Goal: Task Accomplishment & Management: Use online tool/utility

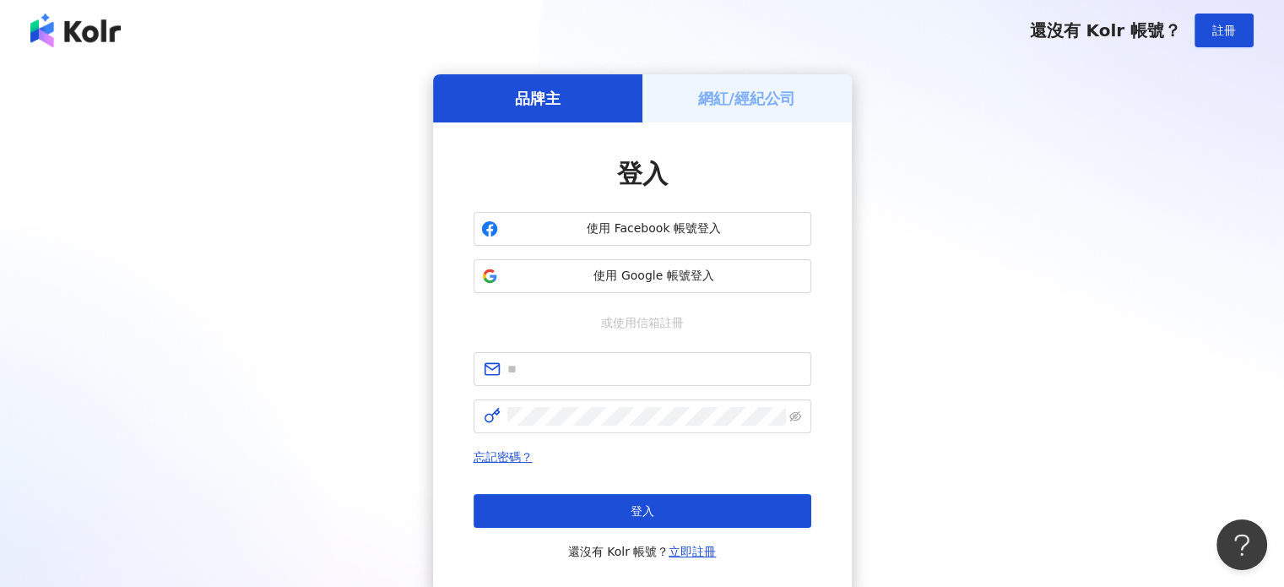
click at [1099, 329] on div "品牌主 網紅/經紀公司 登入 使用 Facebook 帳號登入 使用 Google 帳號登入 或使用信箱註冊 忘記密碼？ 登入 還沒有 Kolr 帳號？ 立即…" at bounding box center [642, 334] width 1244 height 521
click at [773, 84] on div "網紅/經紀公司" at bounding box center [747, 98] width 209 height 48
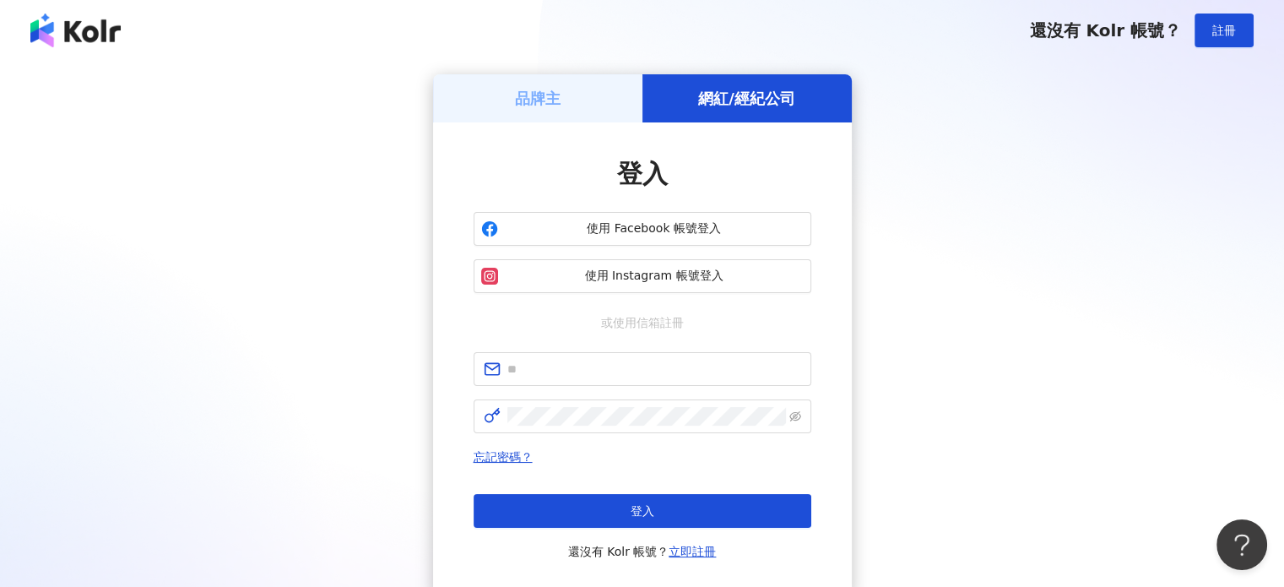
click at [567, 97] on div "品牌主" at bounding box center [537, 98] width 209 height 48
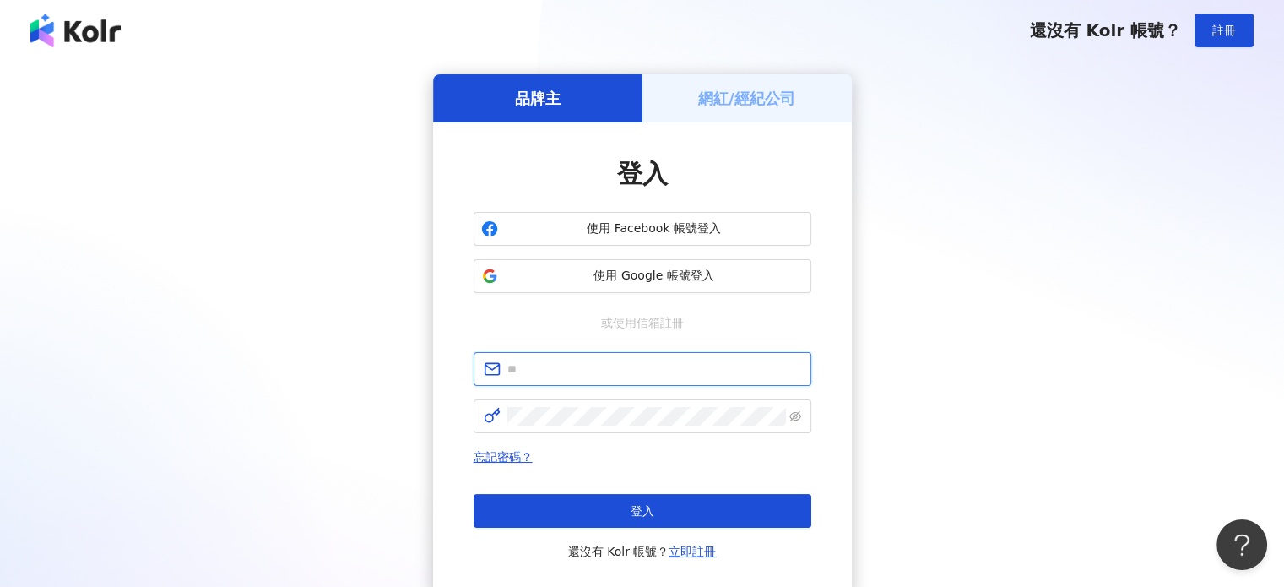
click at [538, 364] on input "text" at bounding box center [654, 369] width 294 height 19
paste input "**********"
type input "**********"
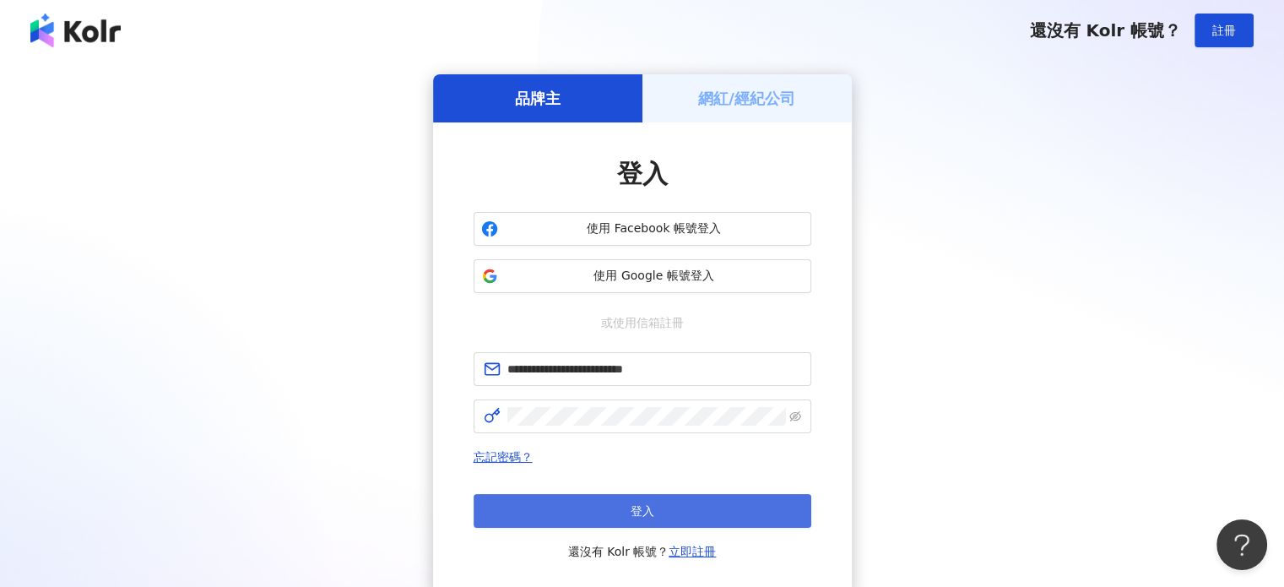
click at [587, 507] on button "登入" at bounding box center [643, 511] width 338 height 34
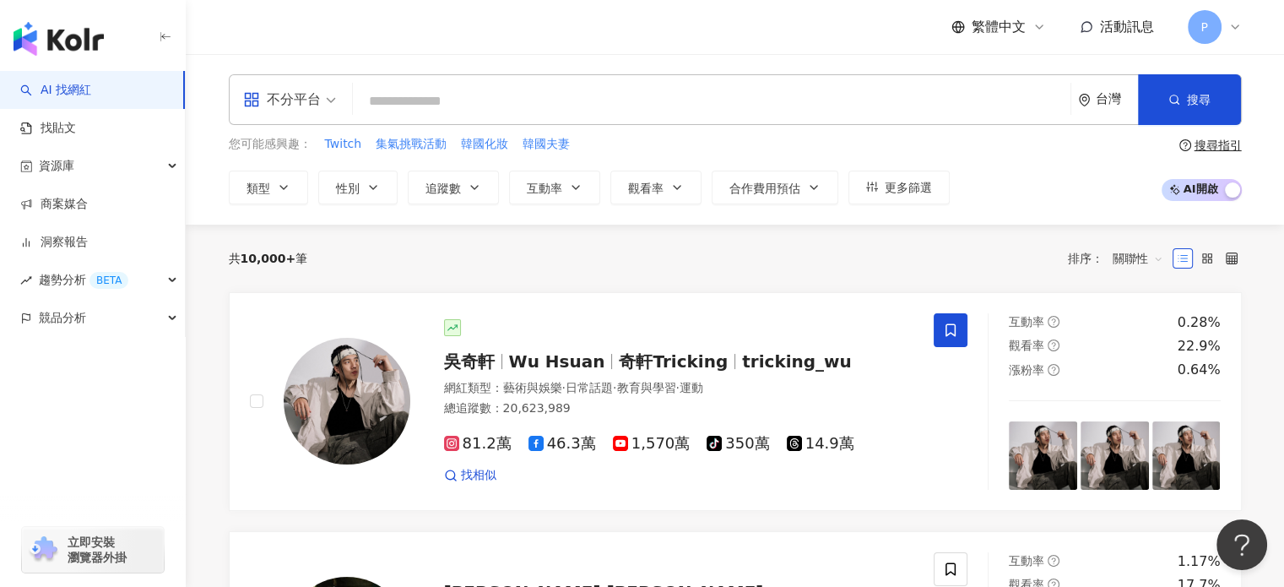
click at [439, 96] on input "search" at bounding box center [712, 101] width 704 height 32
click at [453, 119] on div "不分平台 台灣 搜尋" at bounding box center [735, 99] width 1013 height 51
click at [436, 108] on input "search" at bounding box center [712, 101] width 704 height 32
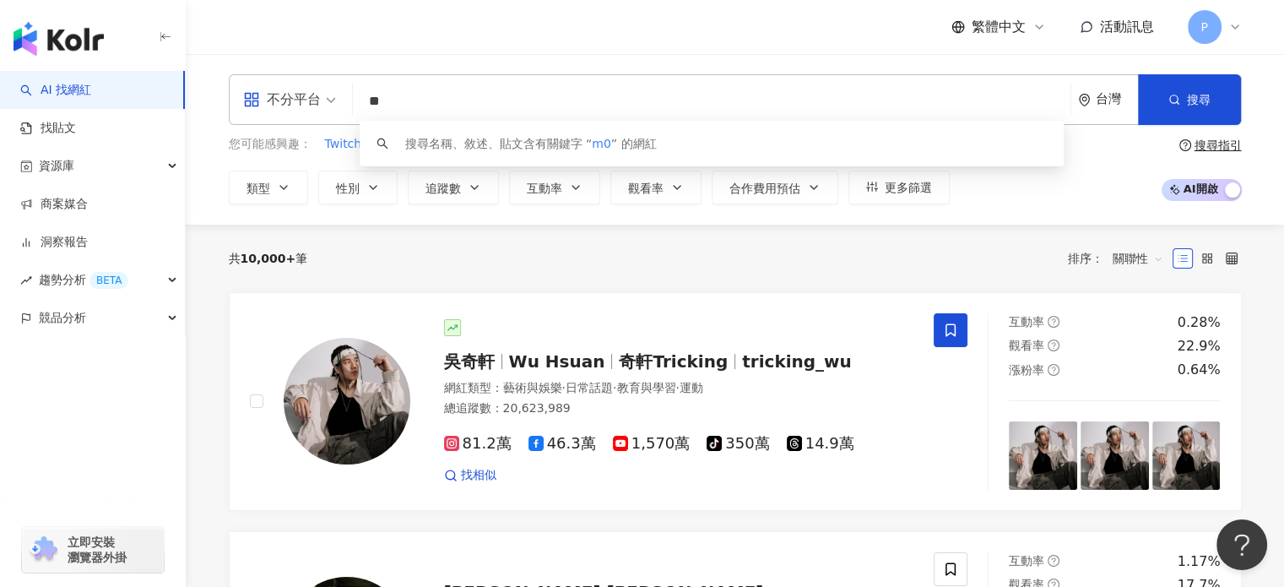
type input "*"
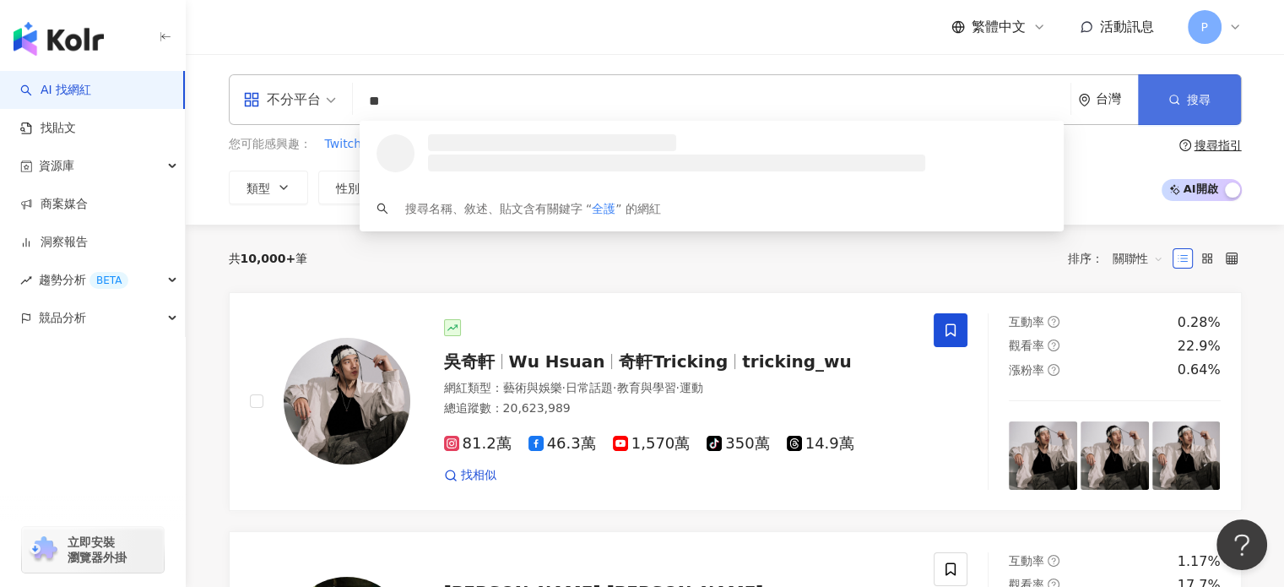
click at [1208, 90] on button "搜尋" at bounding box center [1189, 99] width 103 height 51
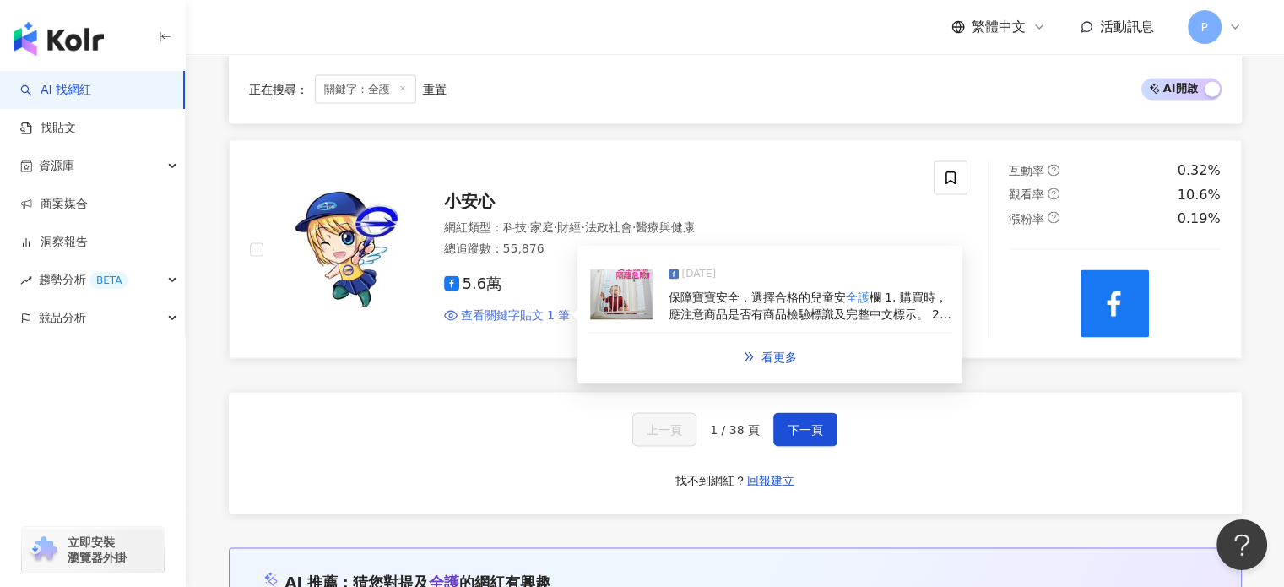
scroll to position [3189, 0]
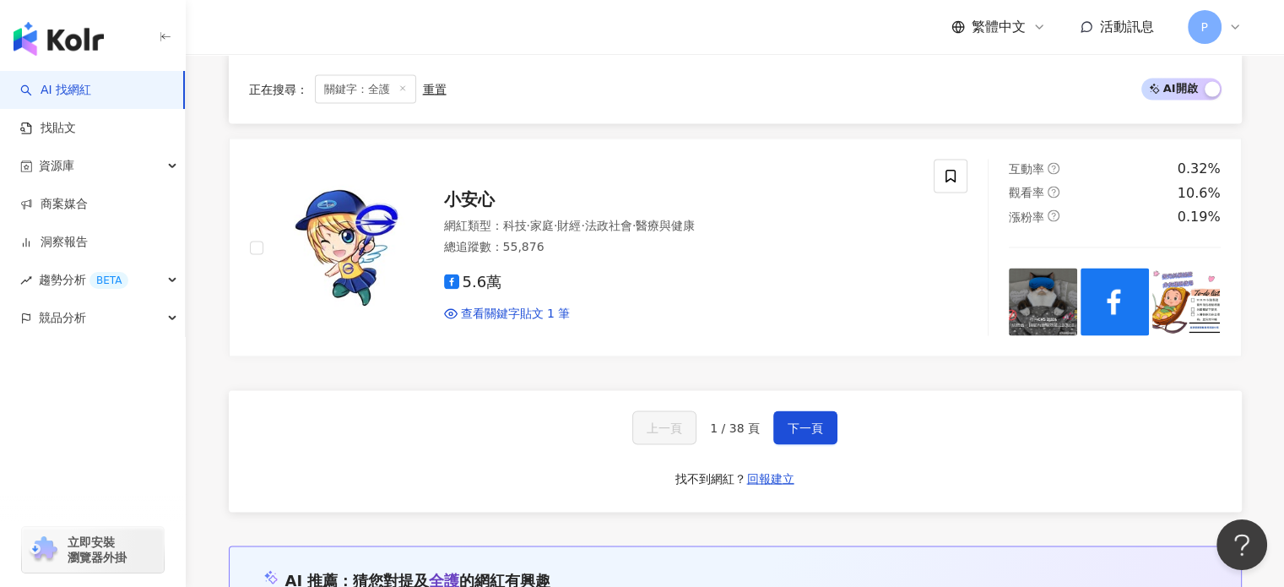
click at [162, 35] on icon "button" at bounding box center [166, 37] width 14 height 14
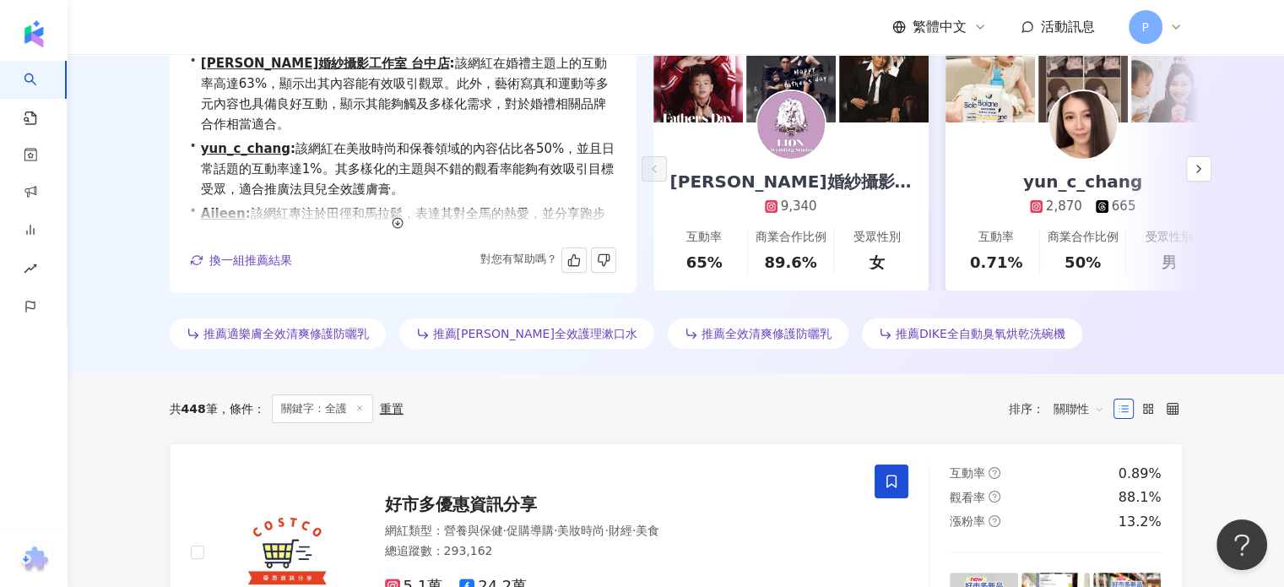
scroll to position [0, 0]
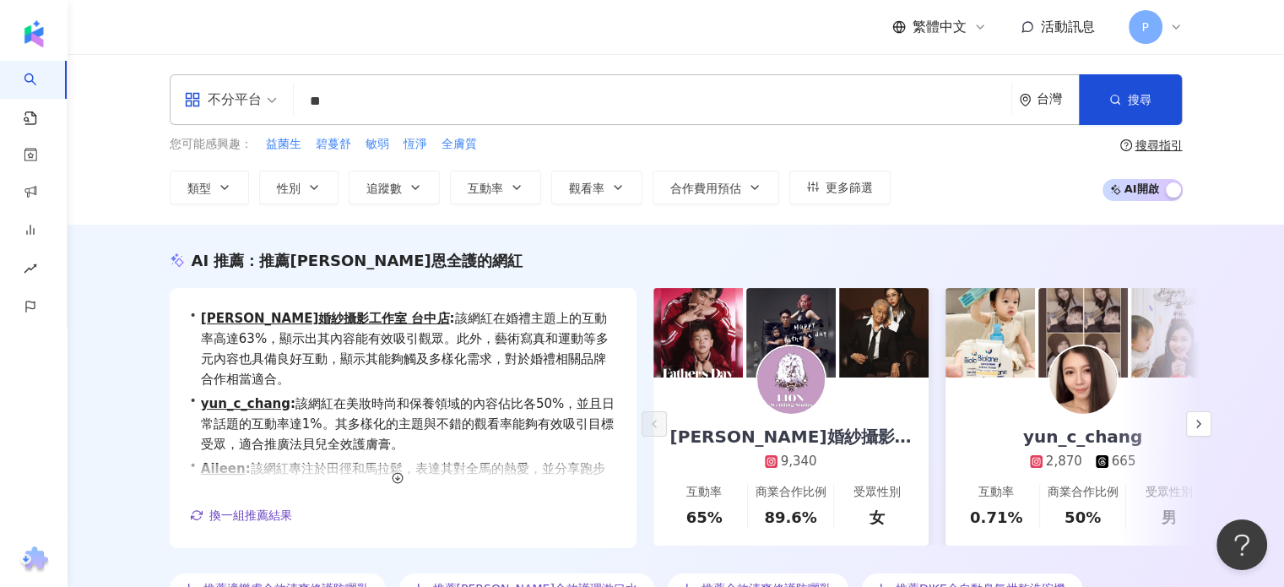
click at [311, 100] on input "**" at bounding box center [653, 101] width 704 height 32
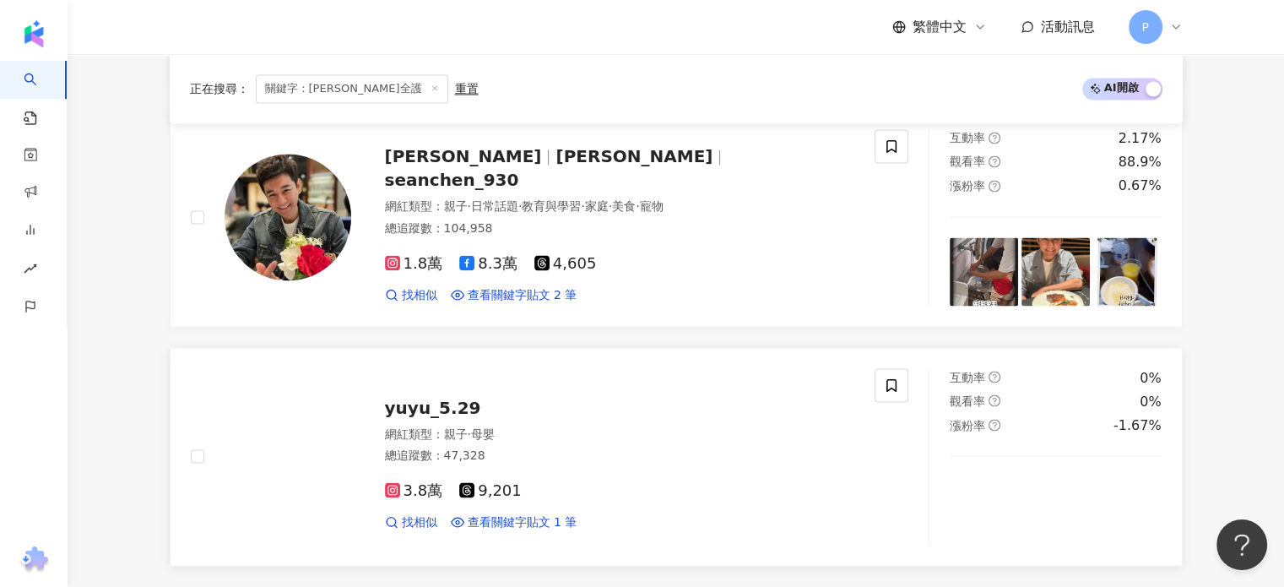
scroll to position [3205, 0]
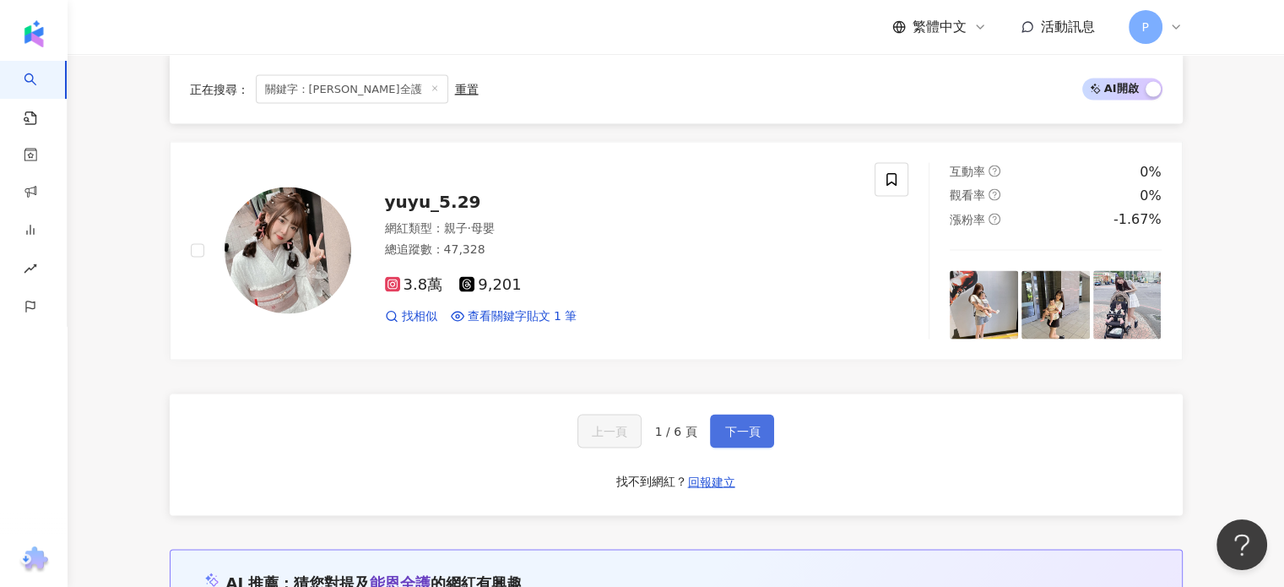
type input "****"
click at [746, 424] on span "下一頁" at bounding box center [742, 431] width 35 height 14
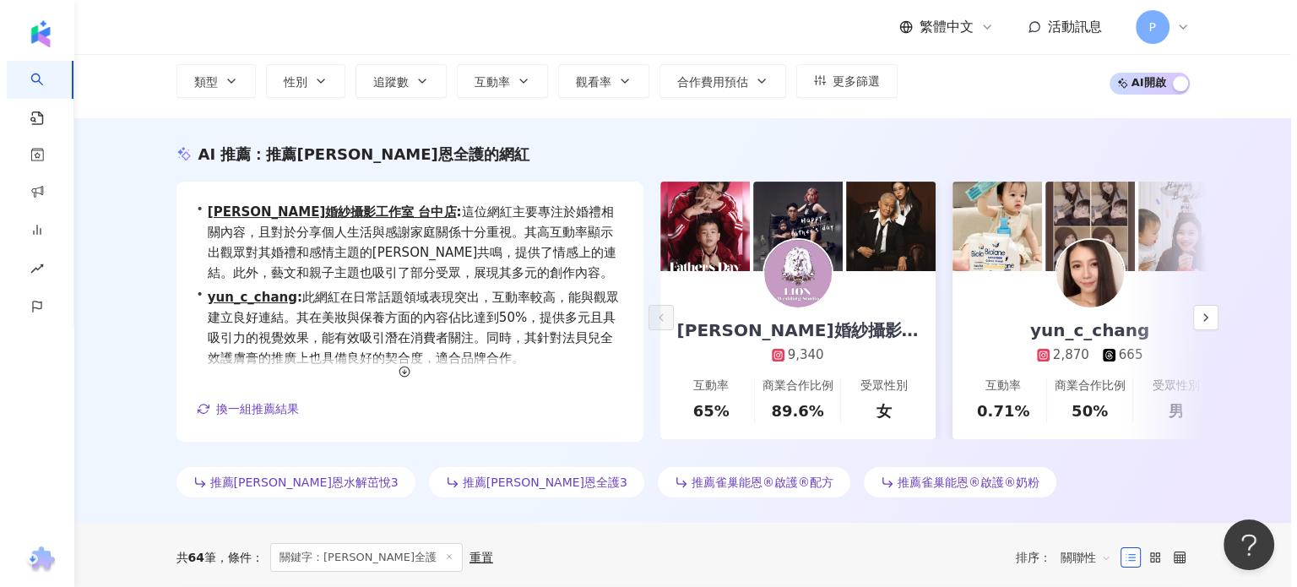
scroll to position [0, 0]
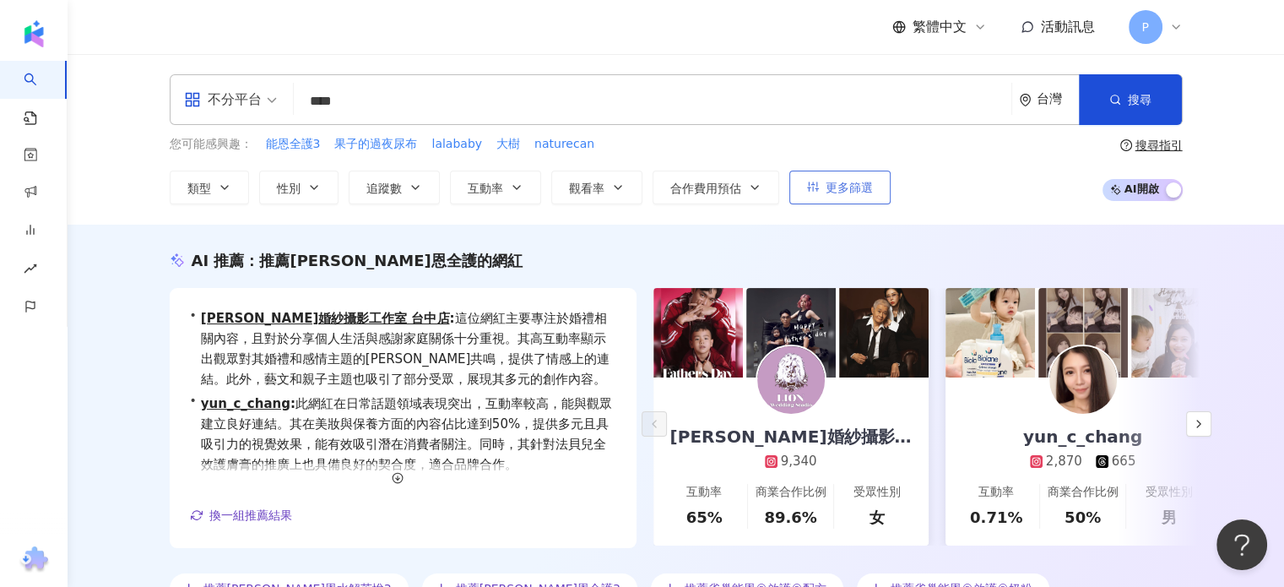
click at [857, 192] on span "更多篩選" at bounding box center [849, 188] width 47 height 14
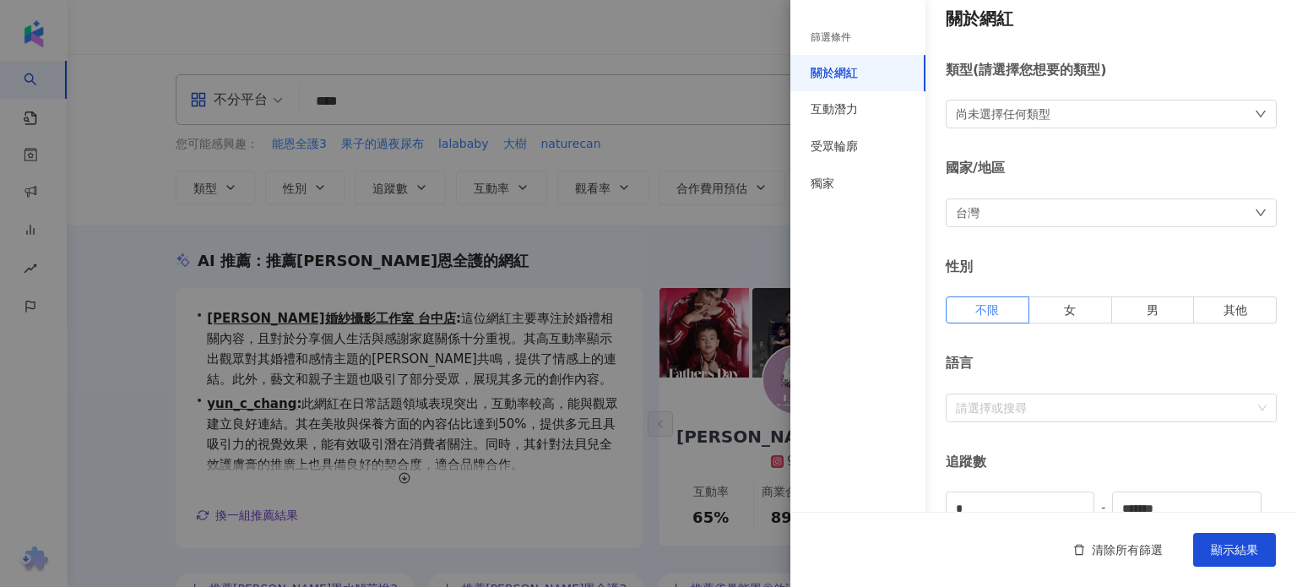
scroll to position [11, 0]
click at [873, 123] on div "互動潛力" at bounding box center [857, 109] width 135 height 37
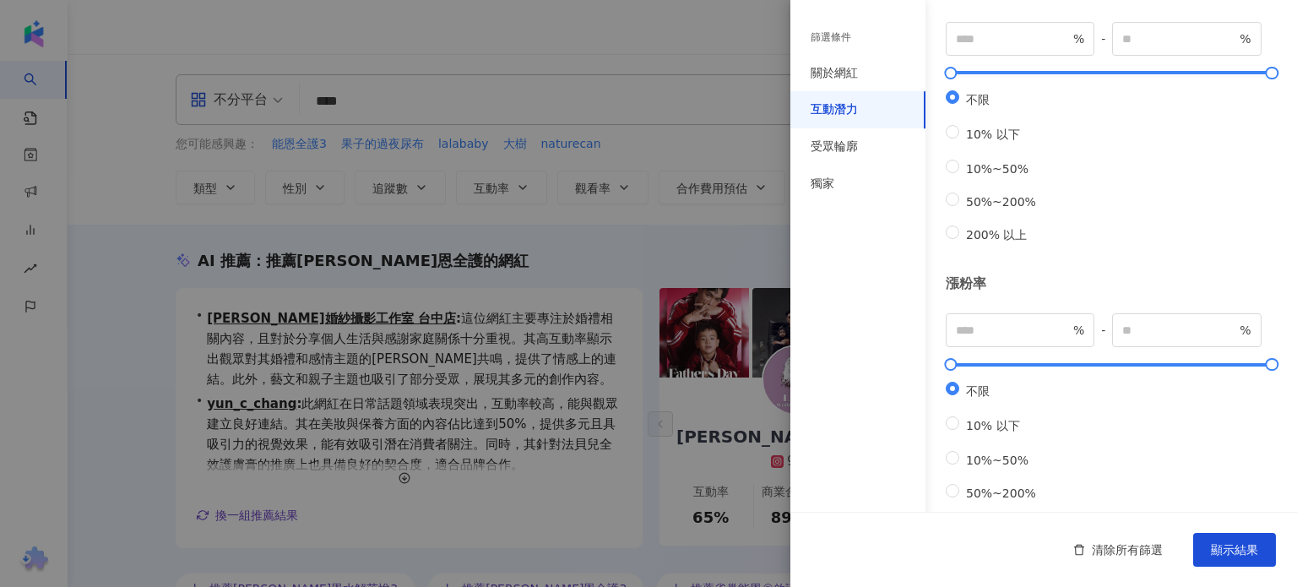
scroll to position [544, 0]
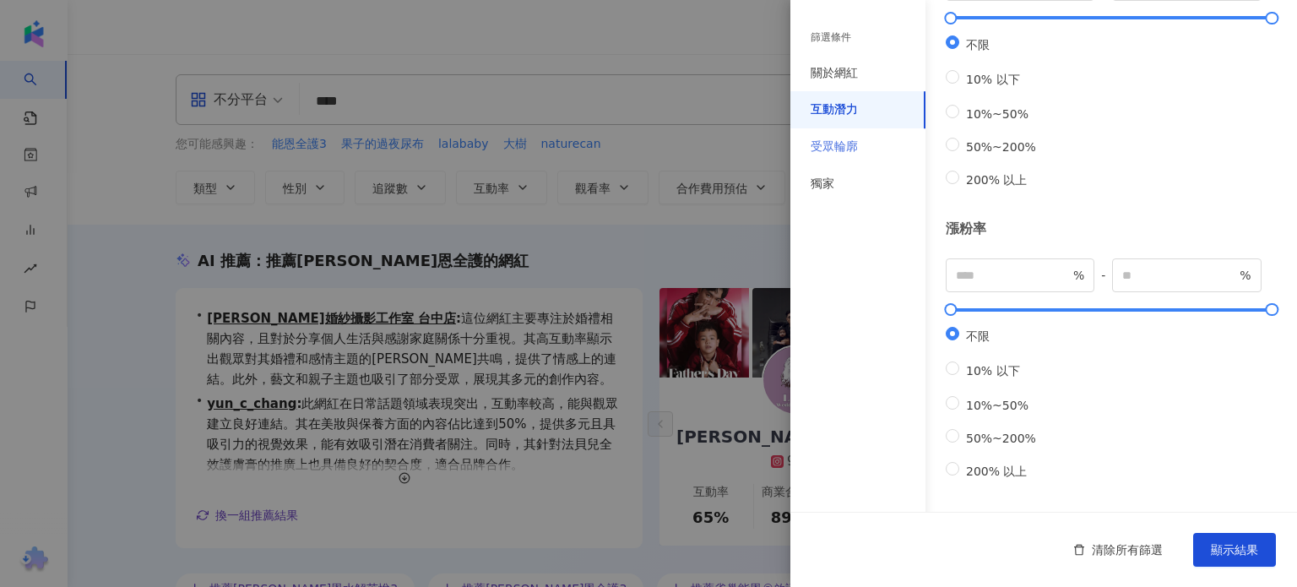
click at [875, 152] on div "受眾輪廓" at bounding box center [857, 146] width 135 height 37
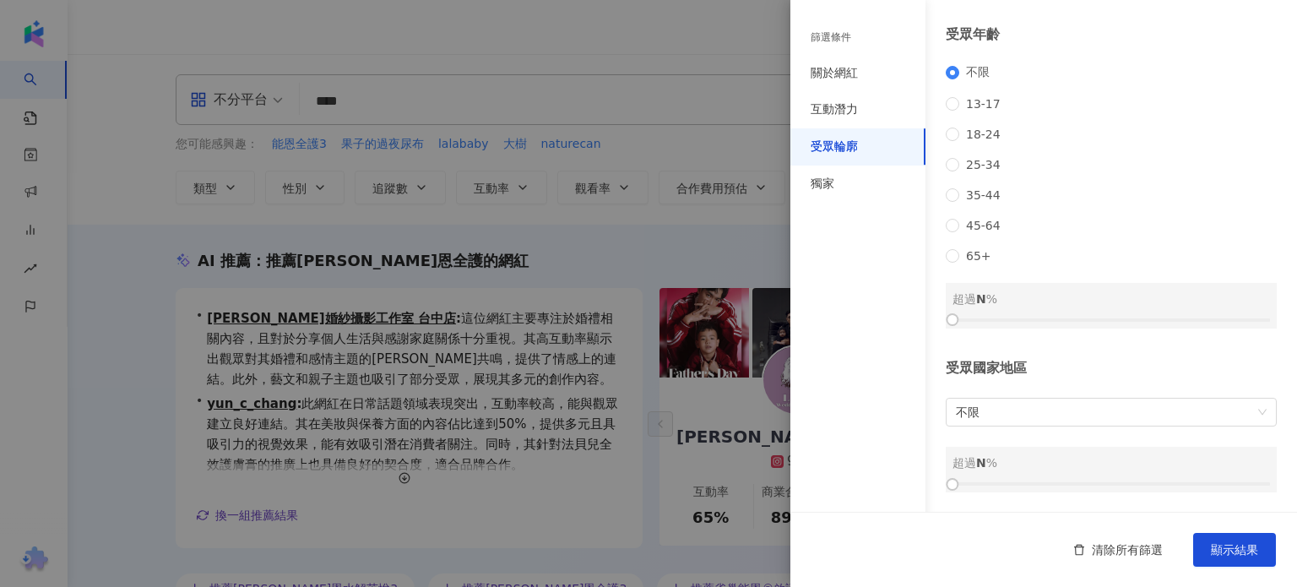
scroll to position [0, 0]
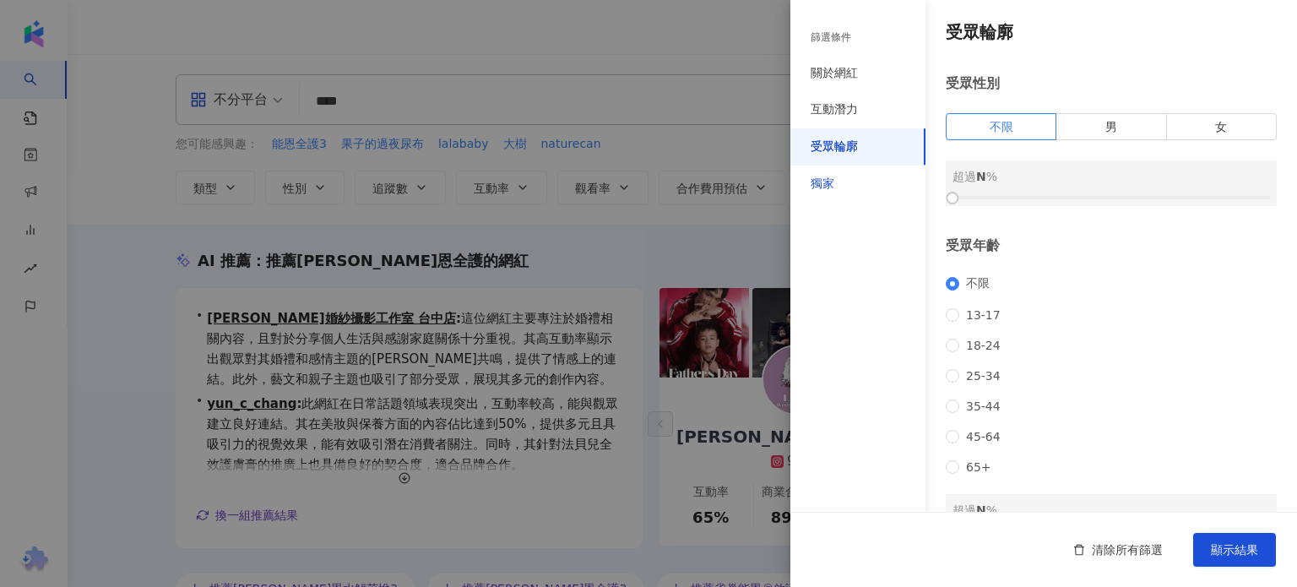
click at [825, 182] on div "獨家" at bounding box center [823, 184] width 24 height 17
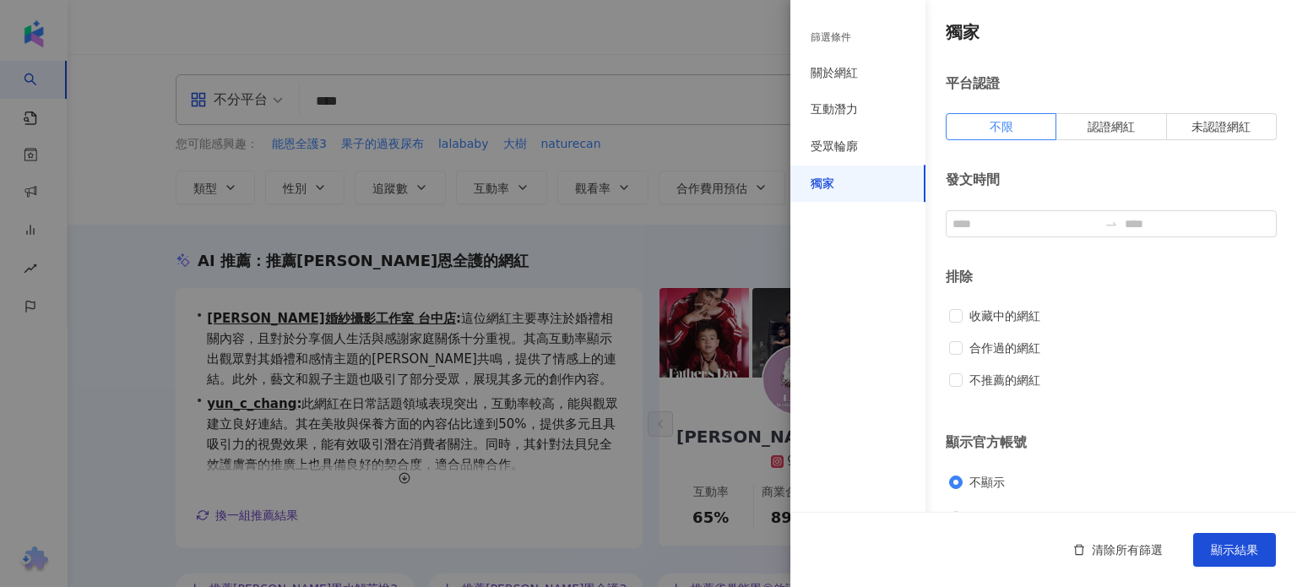
click at [744, 256] on div at bounding box center [648, 293] width 1297 height 587
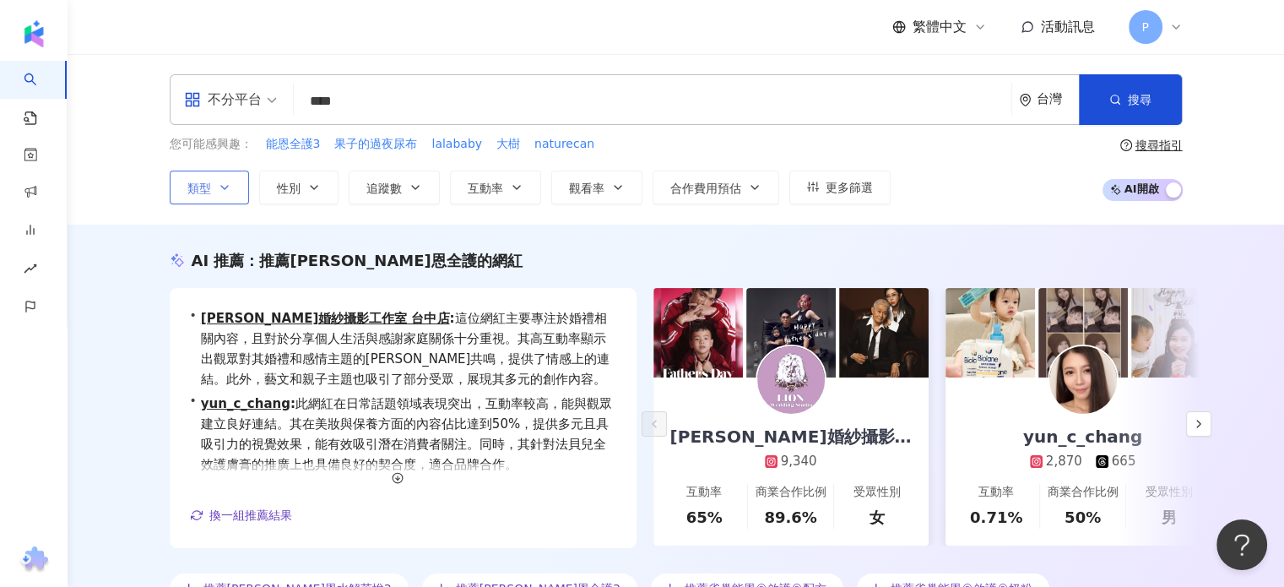
click at [233, 179] on button "類型" at bounding box center [209, 188] width 79 height 34
click at [128, 158] on div "不分平台 **** 台灣 搜尋 loading 搜尋名稱、敘述、貼文含有關鍵字 “ 能恩全護 ” 的網紅 您可能感興趣： 能恩全護3 果子的過夜尿布 lala…" at bounding box center [676, 139] width 1217 height 171
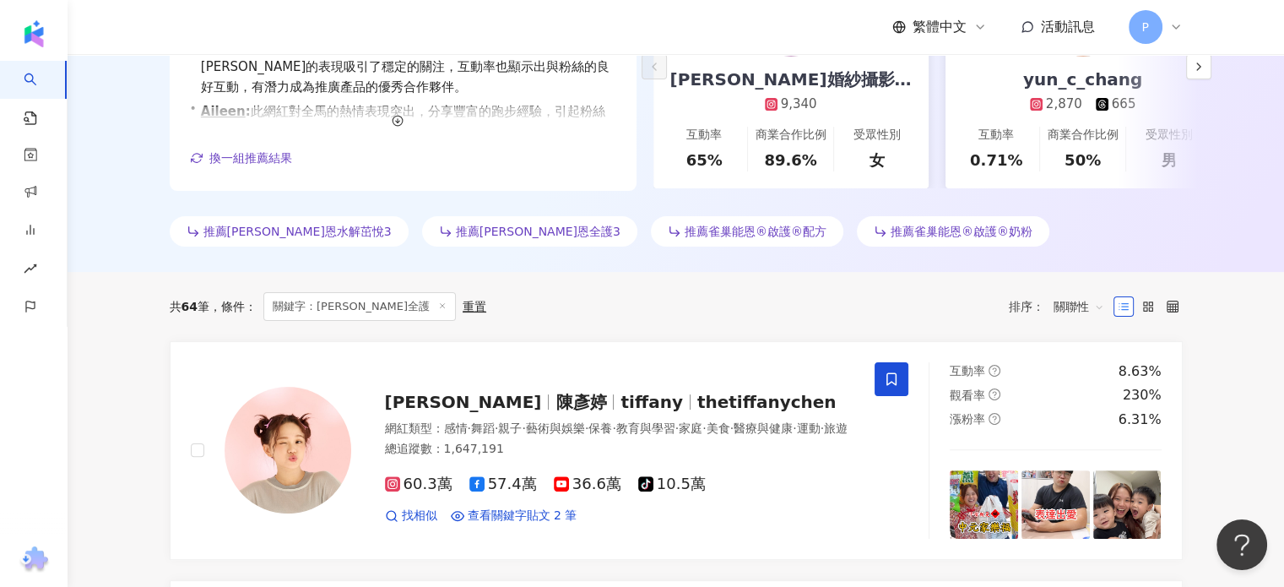
scroll to position [358, 0]
click at [727, 276] on div "共 64 筆 條件 ： 關鍵字：能恩全護 重置 排序： 關聯性" at bounding box center [676, 305] width 1013 height 69
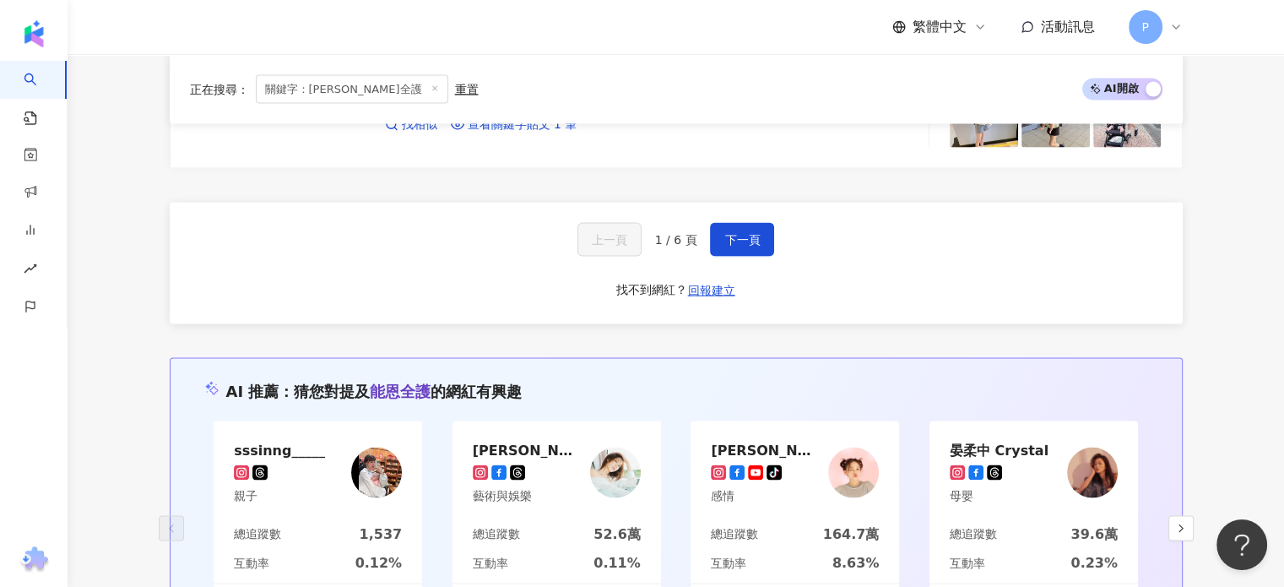
scroll to position [3361, 0]
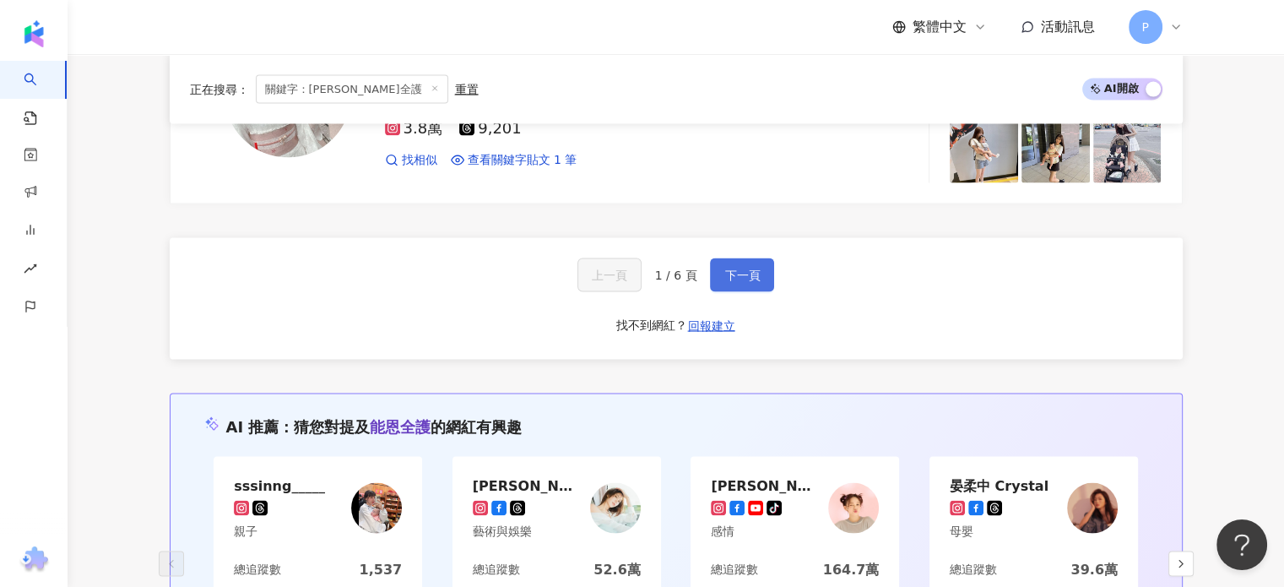
click at [749, 276] on button "下一頁" at bounding box center [742, 275] width 64 height 34
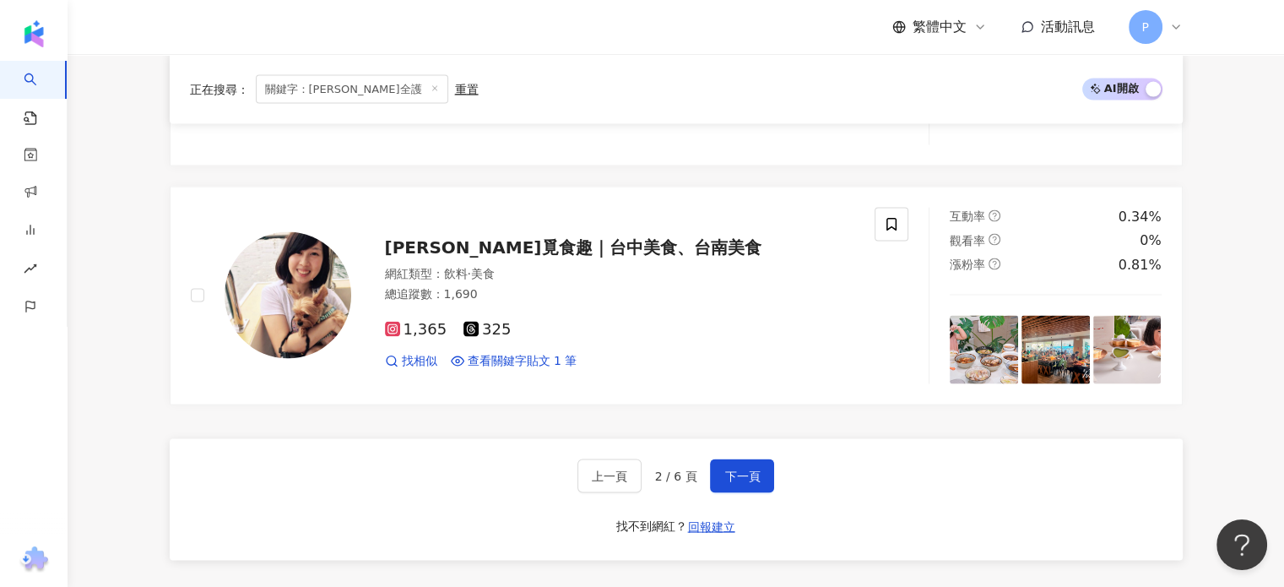
scroll to position [3239, 0]
click at [748, 473] on span "下一頁" at bounding box center [742, 476] width 35 height 14
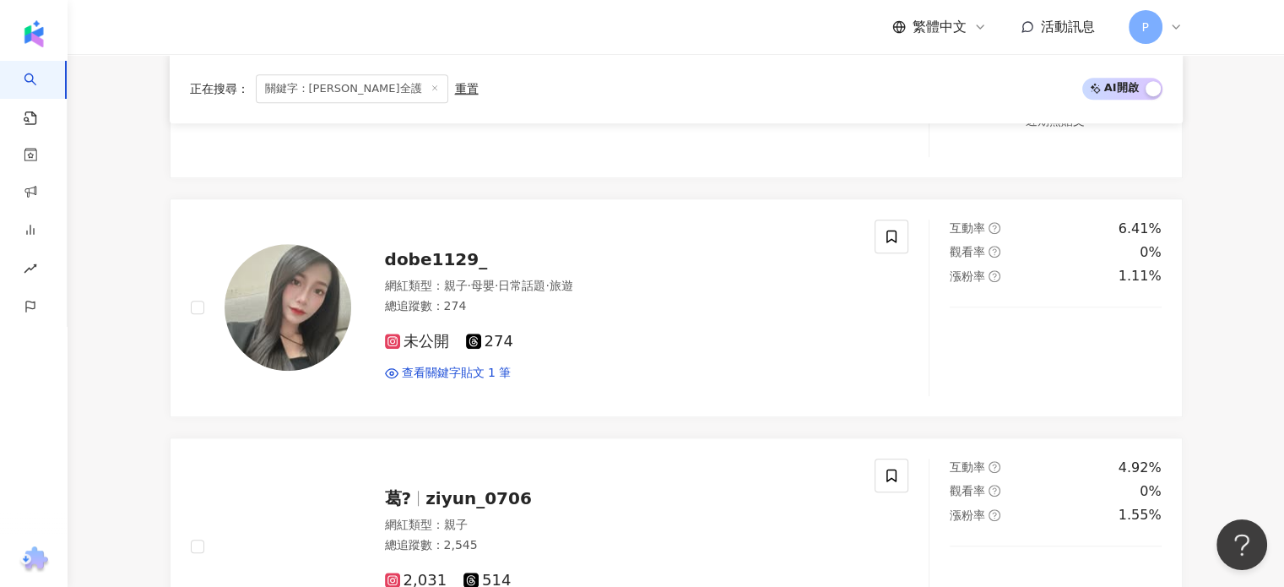
scroll to position [3563, 0]
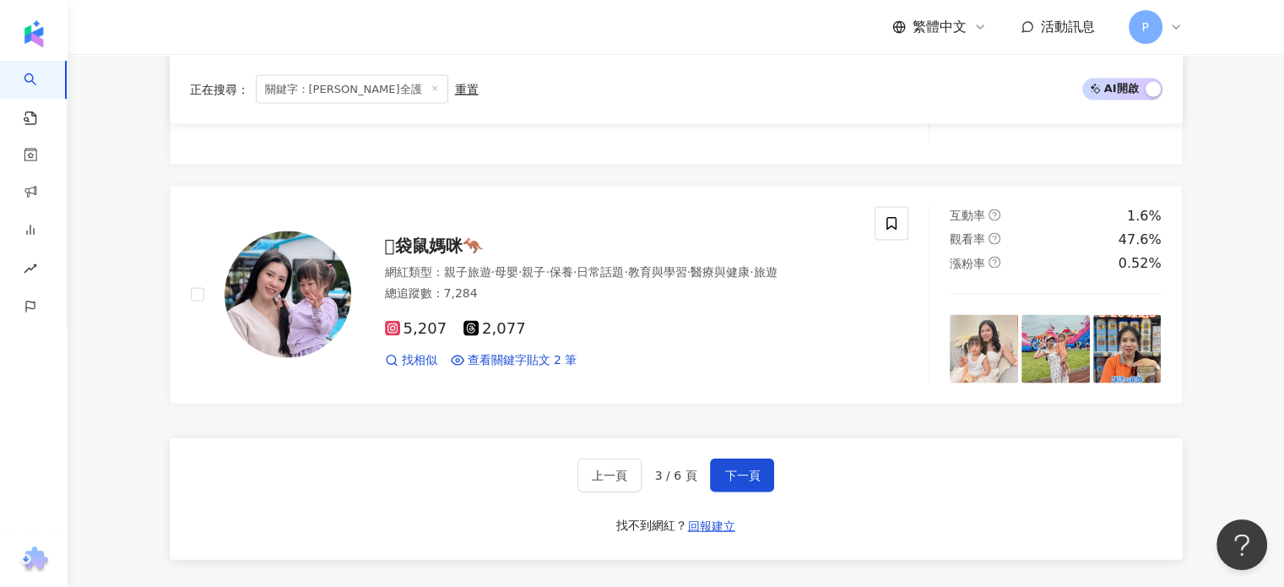
click at [700, 444] on div "上一頁 3 / 6 頁 下一頁 找不到網紅？ 回報建立" at bounding box center [676, 499] width 1013 height 122
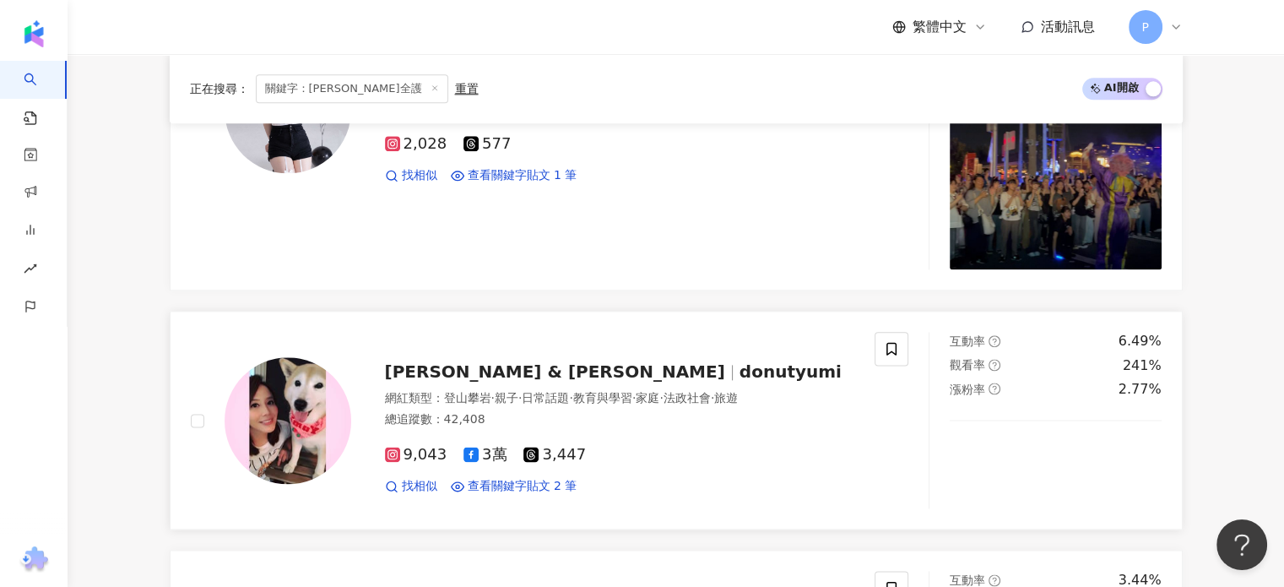
scroll to position [2074, 0]
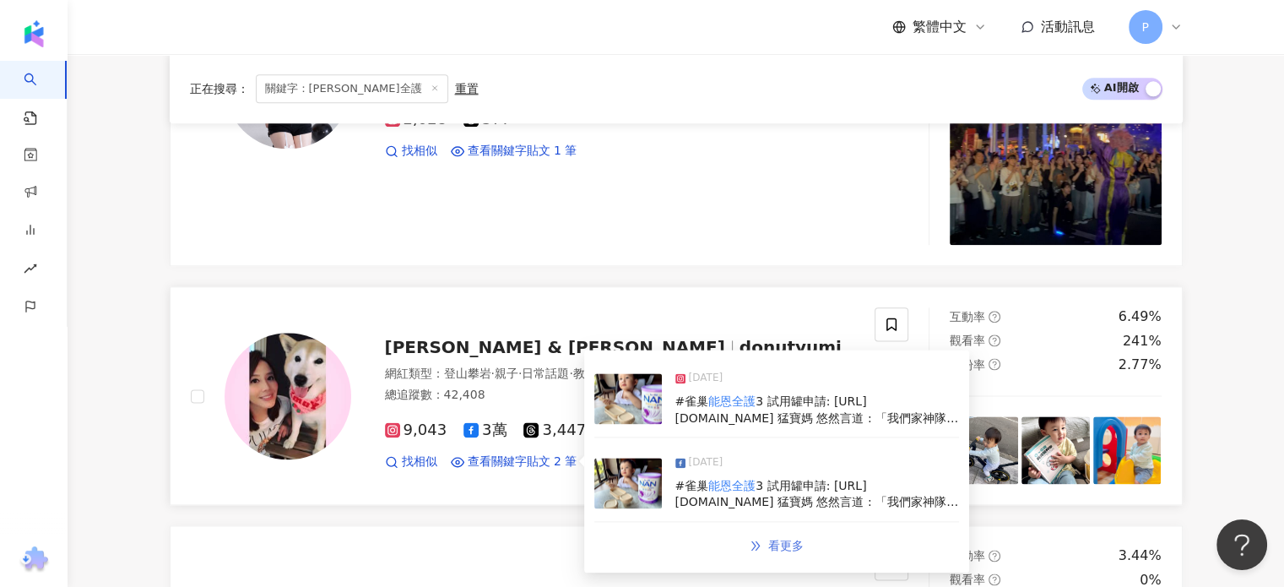
click at [758, 533] on link "看更多" at bounding box center [777, 546] width 90 height 34
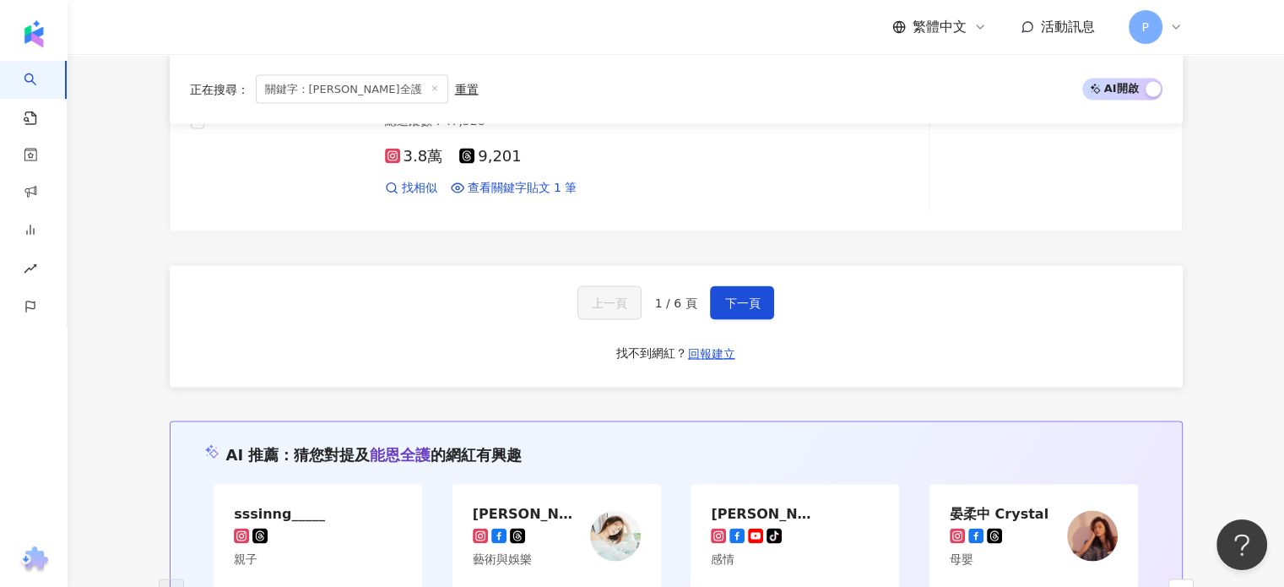
scroll to position [3273, 0]
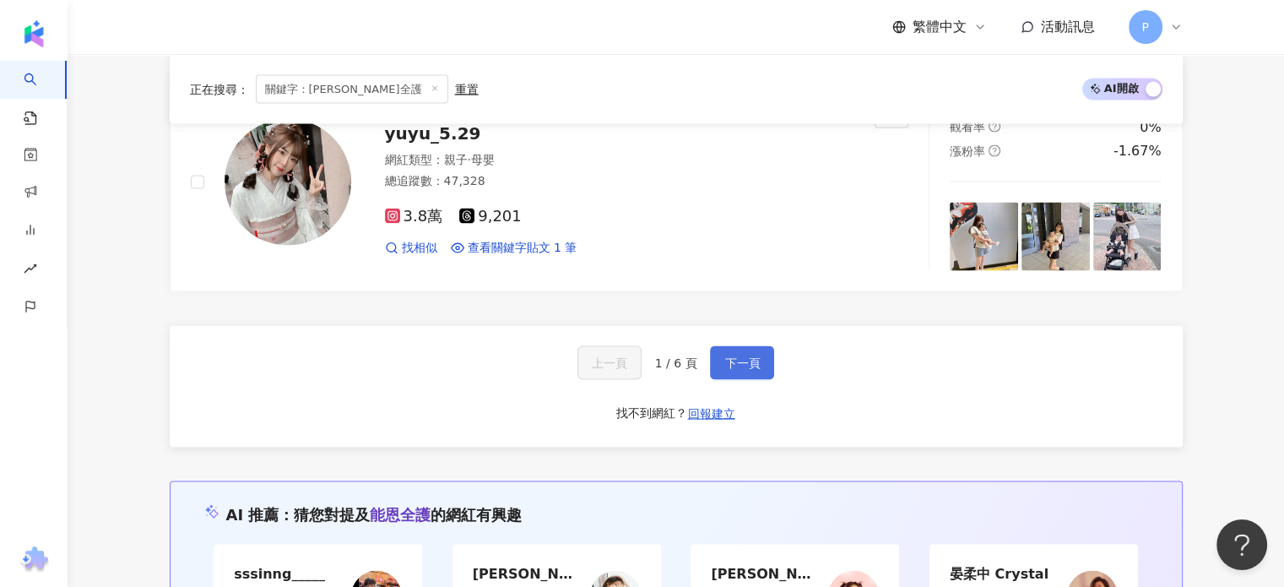
click at [734, 356] on span "下一頁" at bounding box center [742, 363] width 35 height 14
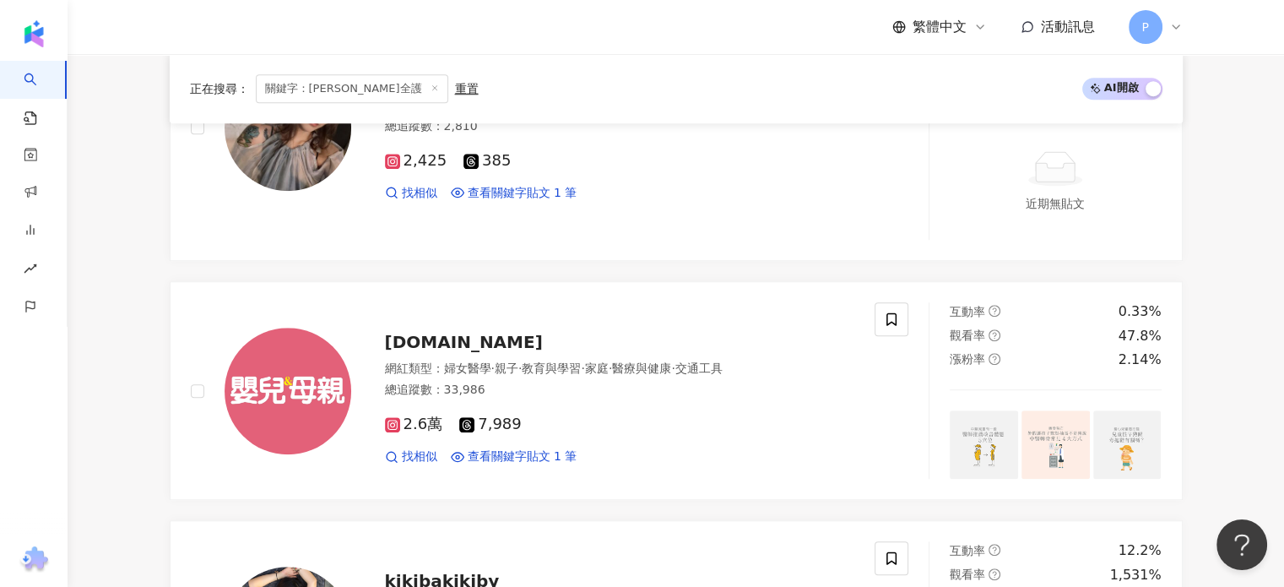
scroll to position [3360, 0]
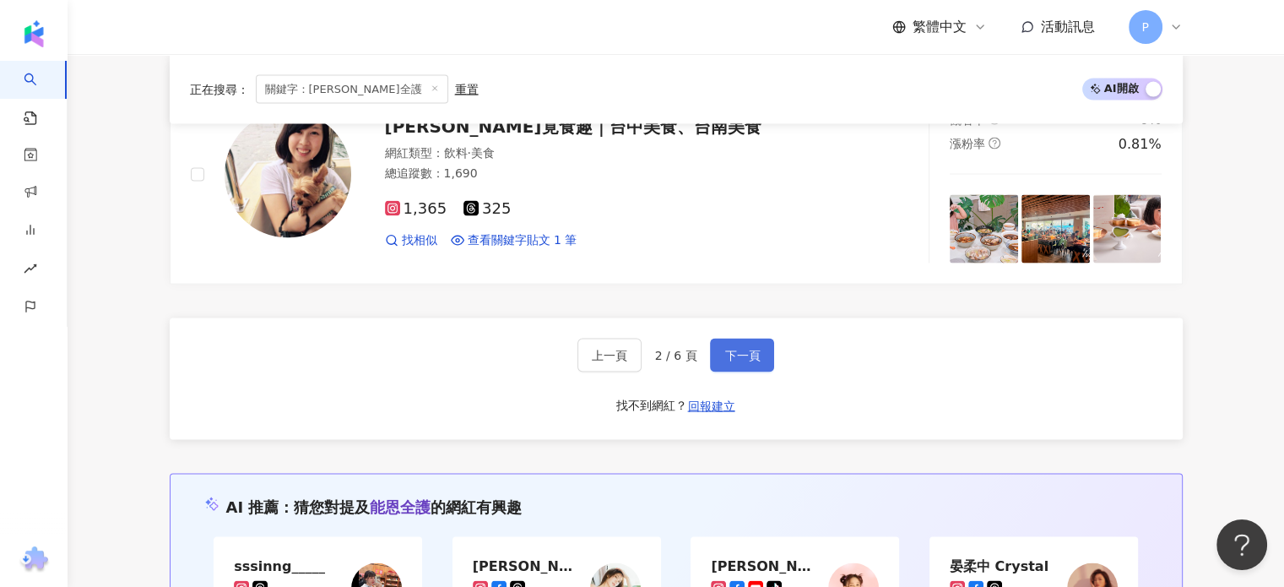
click at [734, 351] on span "下一頁" at bounding box center [742, 356] width 35 height 14
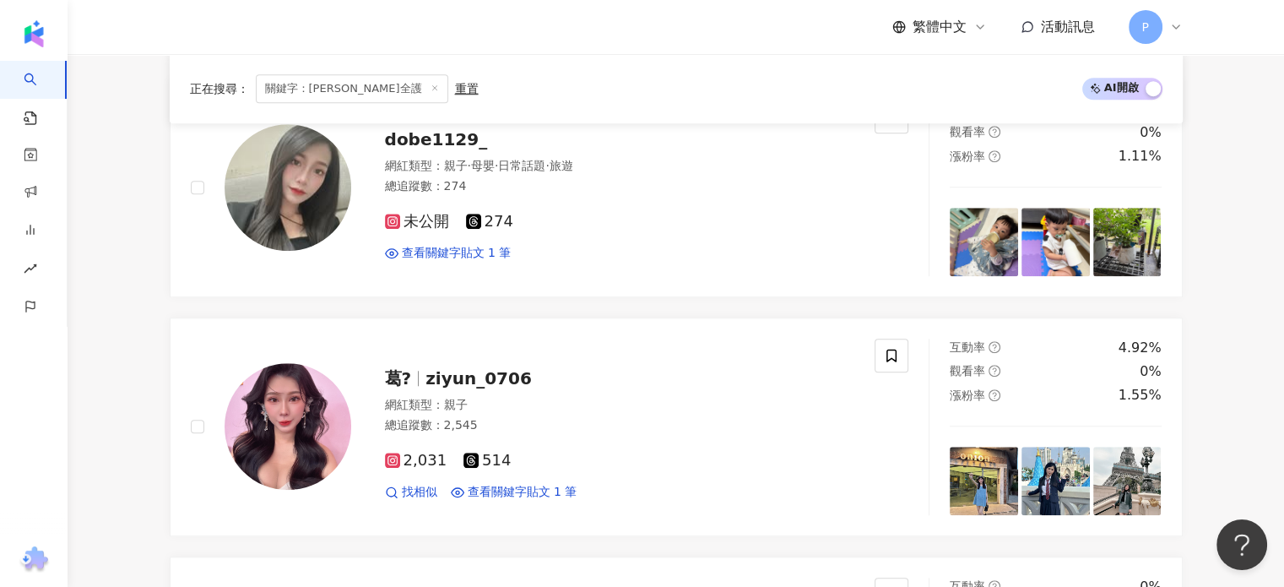
scroll to position [3683, 0]
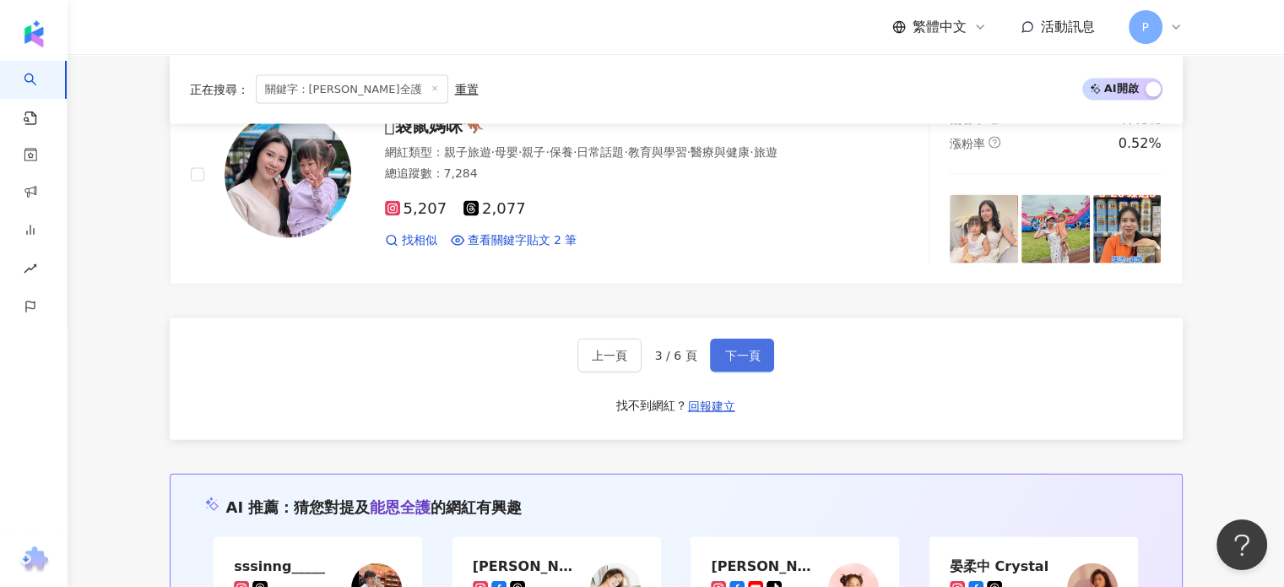
click at [734, 351] on span "下一頁" at bounding box center [742, 356] width 35 height 14
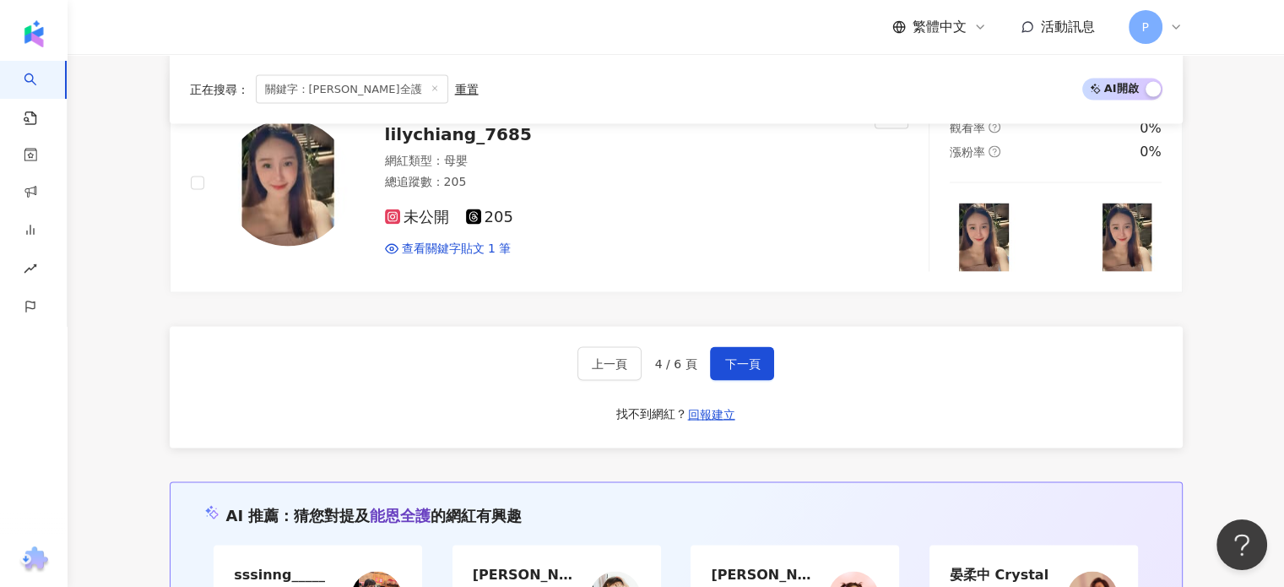
scroll to position [3301, 0]
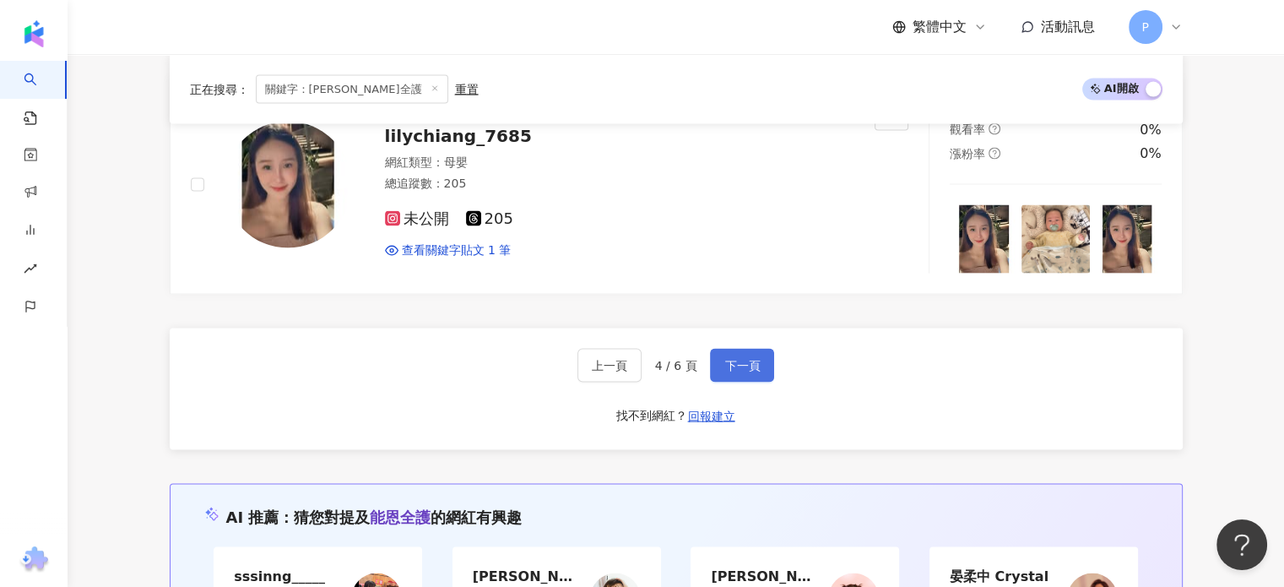
click at [756, 349] on button "下一頁" at bounding box center [742, 366] width 64 height 34
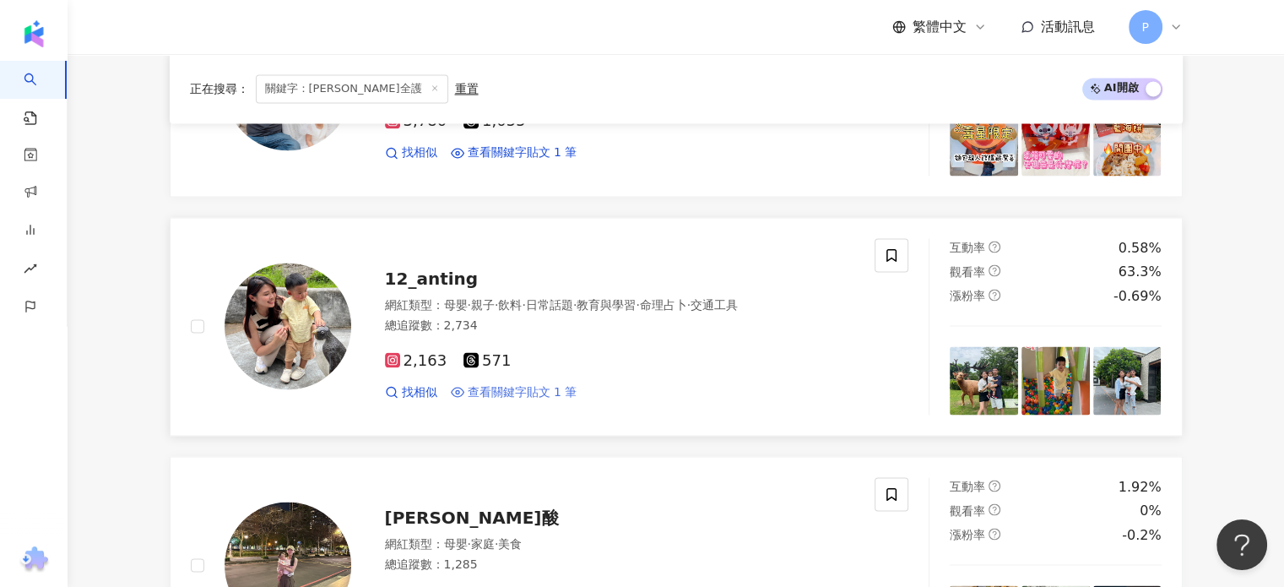
scroll to position [3017, 0]
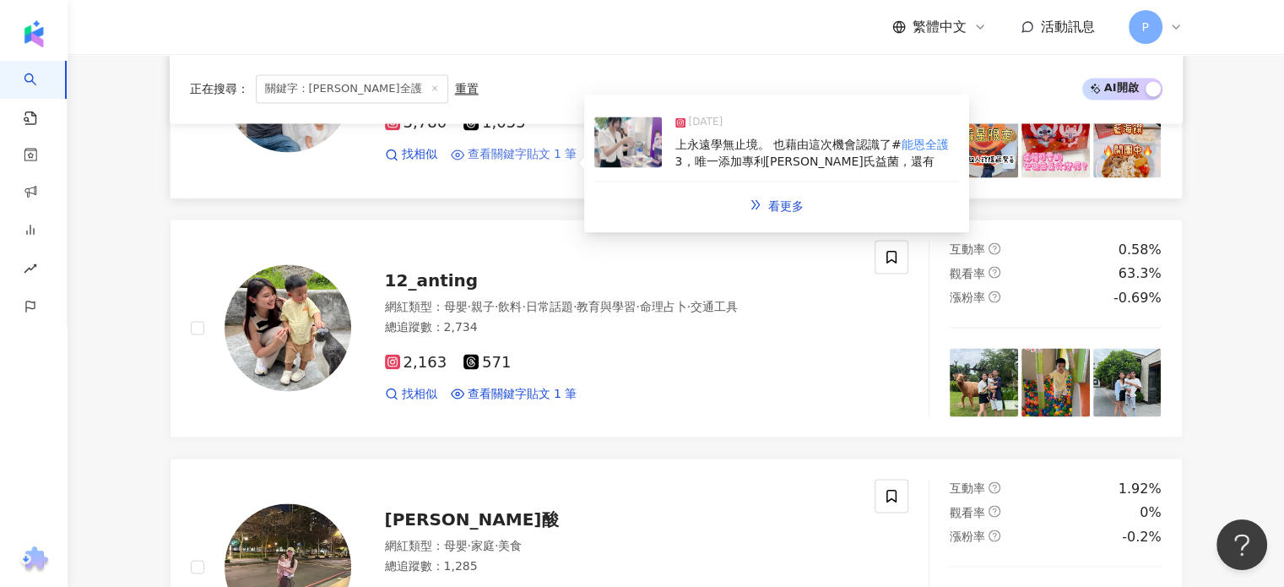
click at [502, 160] on span "查看關鍵字貼文 1 筆" at bounding box center [523, 154] width 110 height 17
click at [519, 155] on span "查看關鍵字貼文 1 筆" at bounding box center [523, 154] width 110 height 17
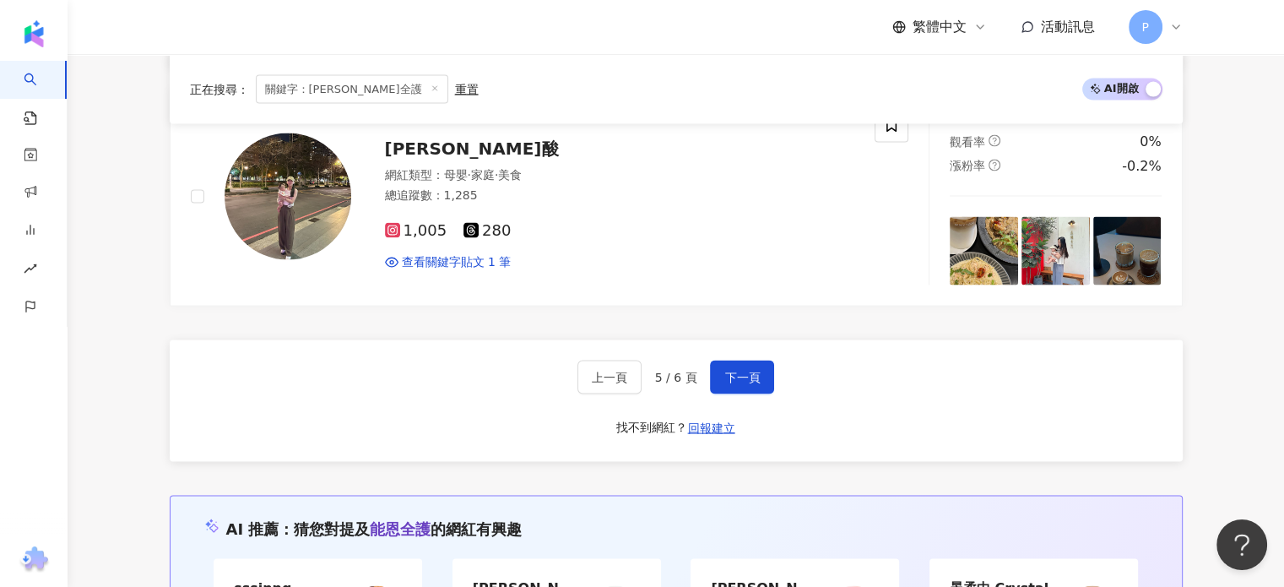
scroll to position [3388, 0]
click at [743, 370] on span "下一頁" at bounding box center [742, 377] width 35 height 14
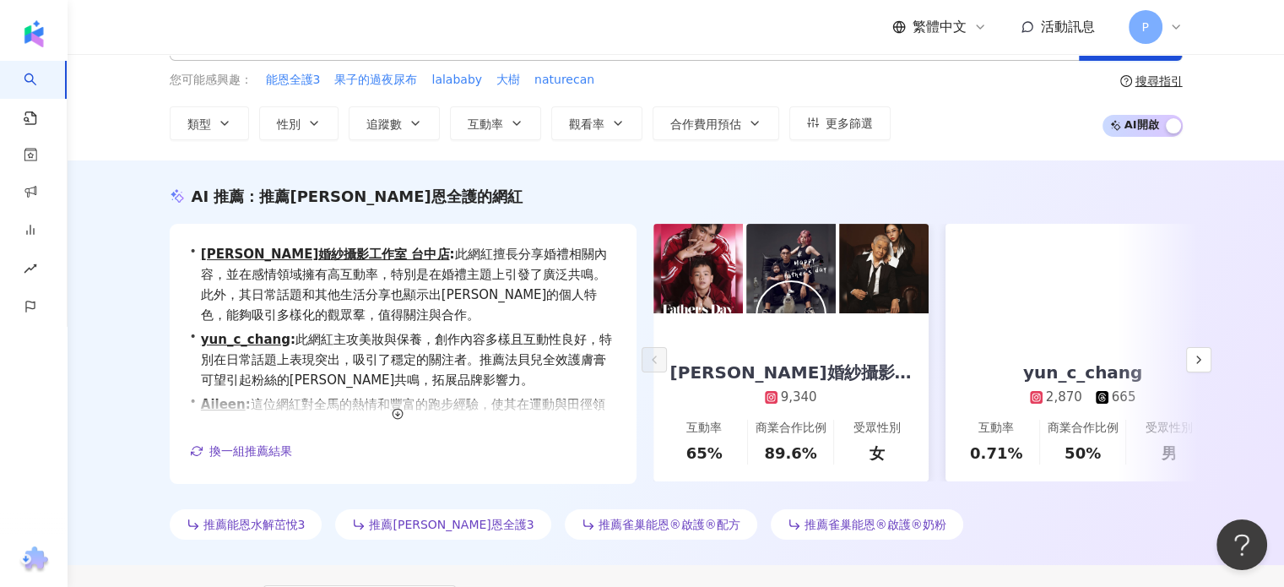
scroll to position [0, 0]
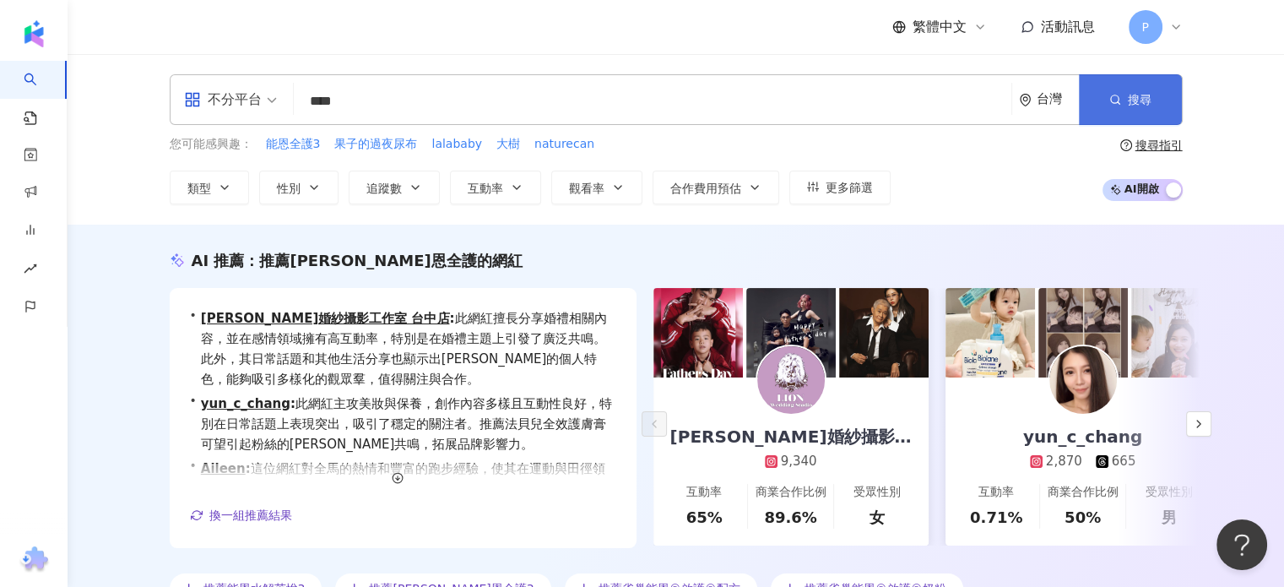
click at [1118, 117] on button "搜尋" at bounding box center [1130, 99] width 103 height 51
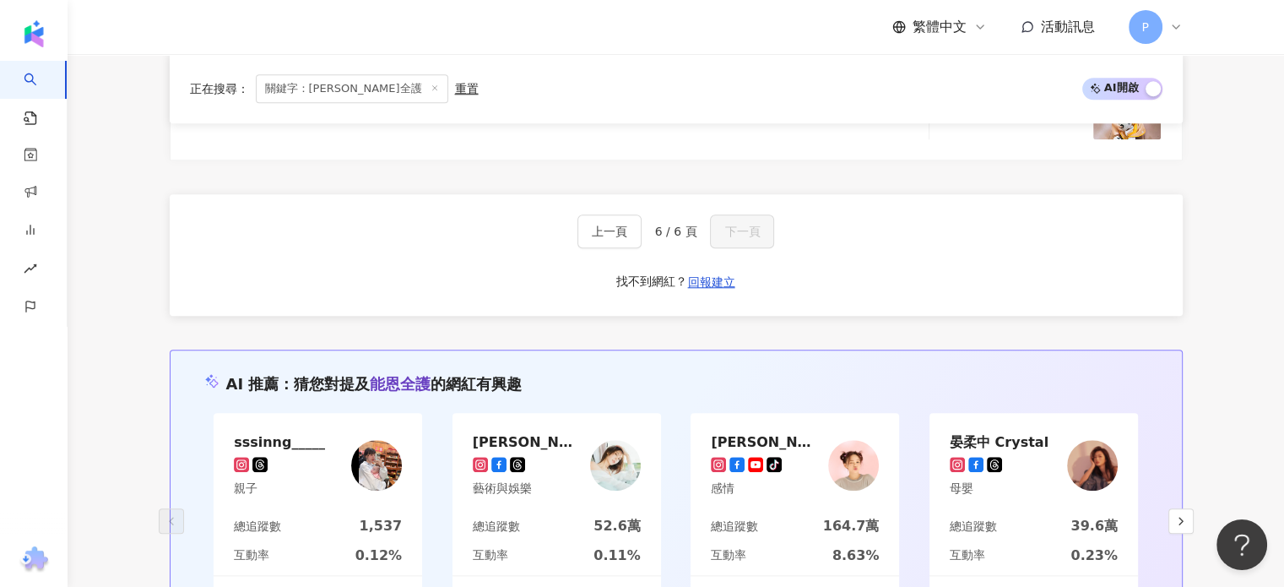
scroll to position [1506, 0]
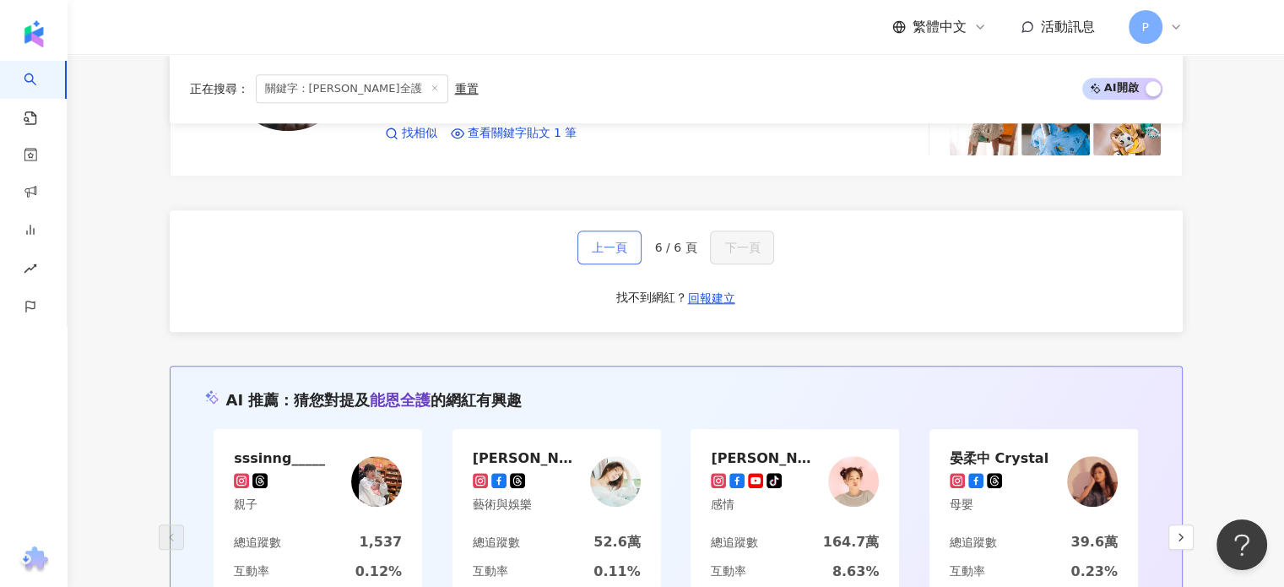
click at [622, 247] on span "上一頁" at bounding box center [609, 248] width 35 height 14
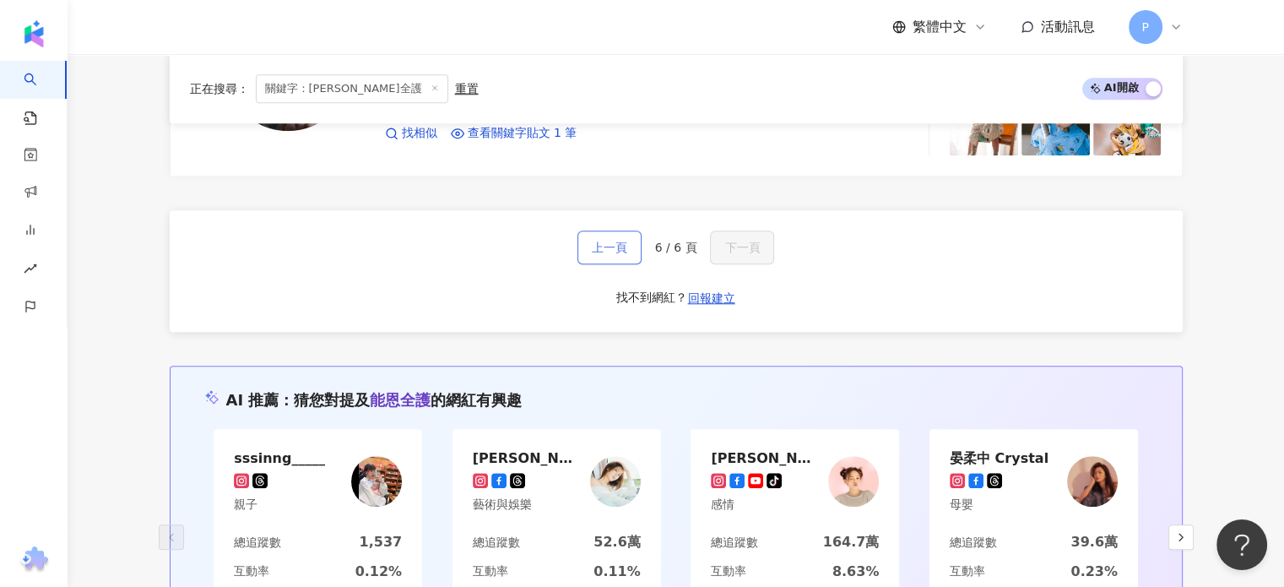
click at [622, 247] on span "上一頁" at bounding box center [609, 248] width 35 height 14
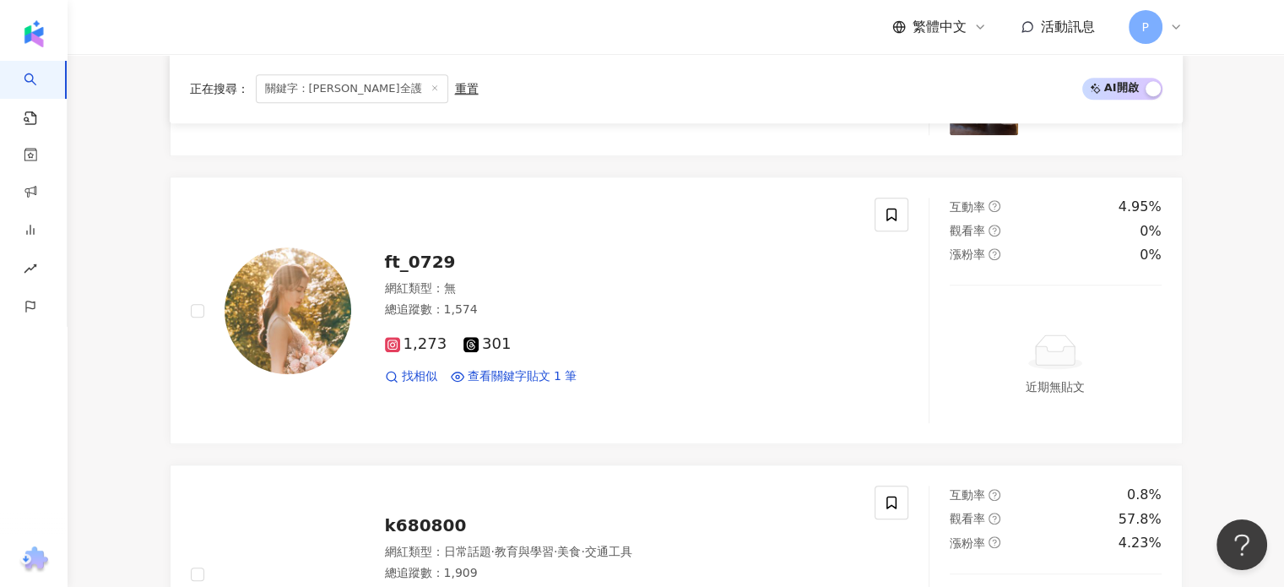
scroll to position [3465, 0]
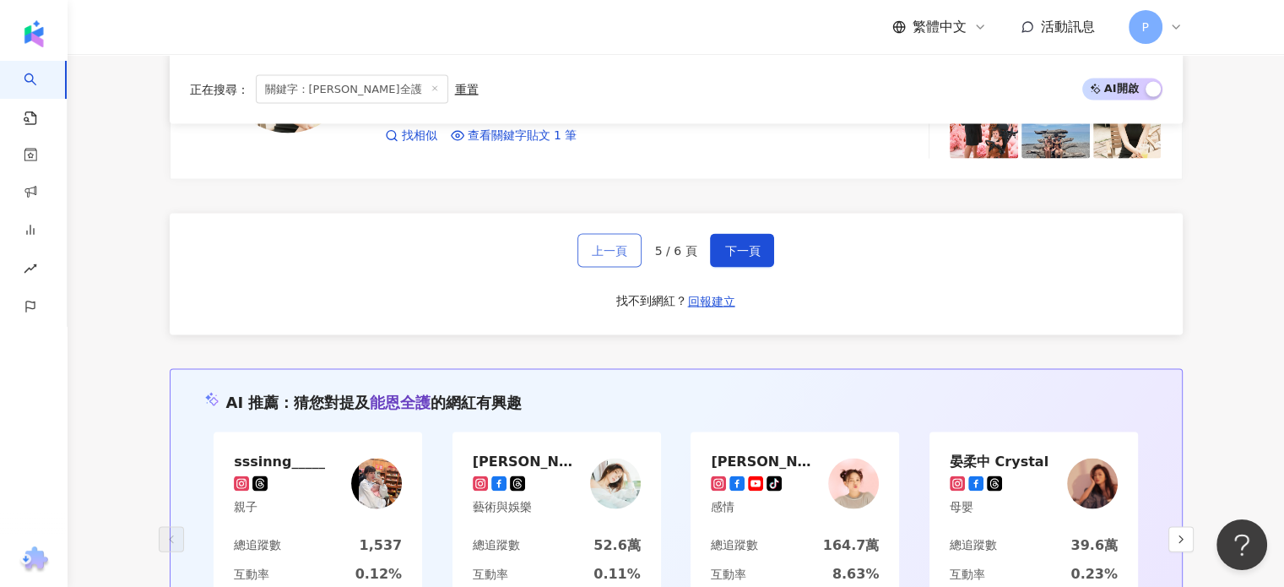
click at [622, 247] on span "上一頁" at bounding box center [609, 251] width 35 height 14
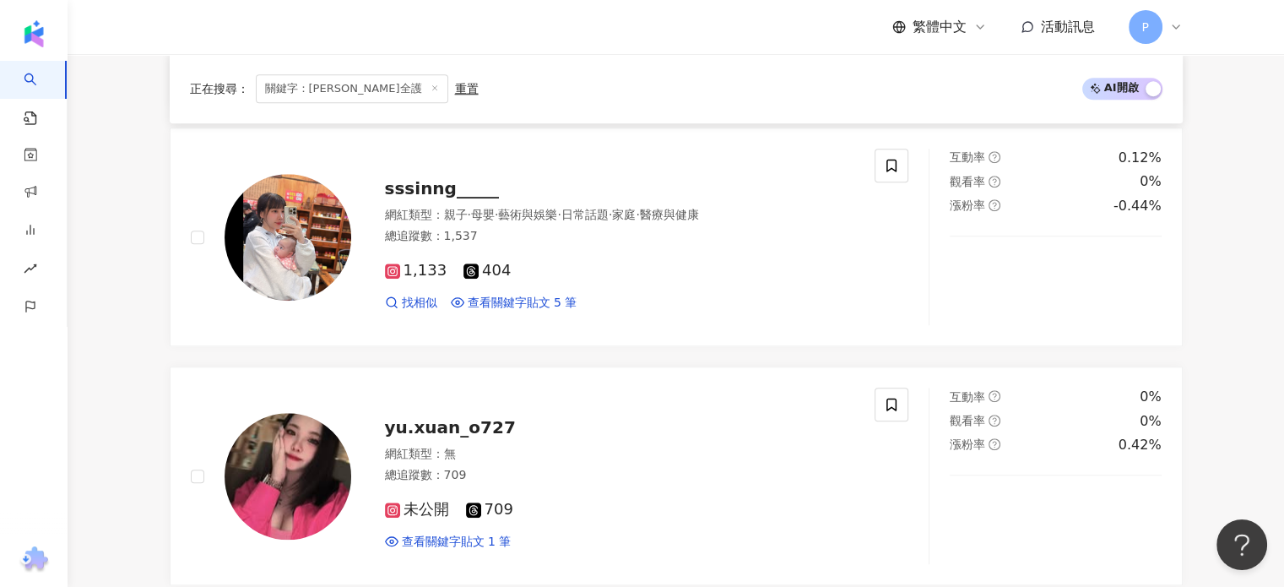
scroll to position [3415, 0]
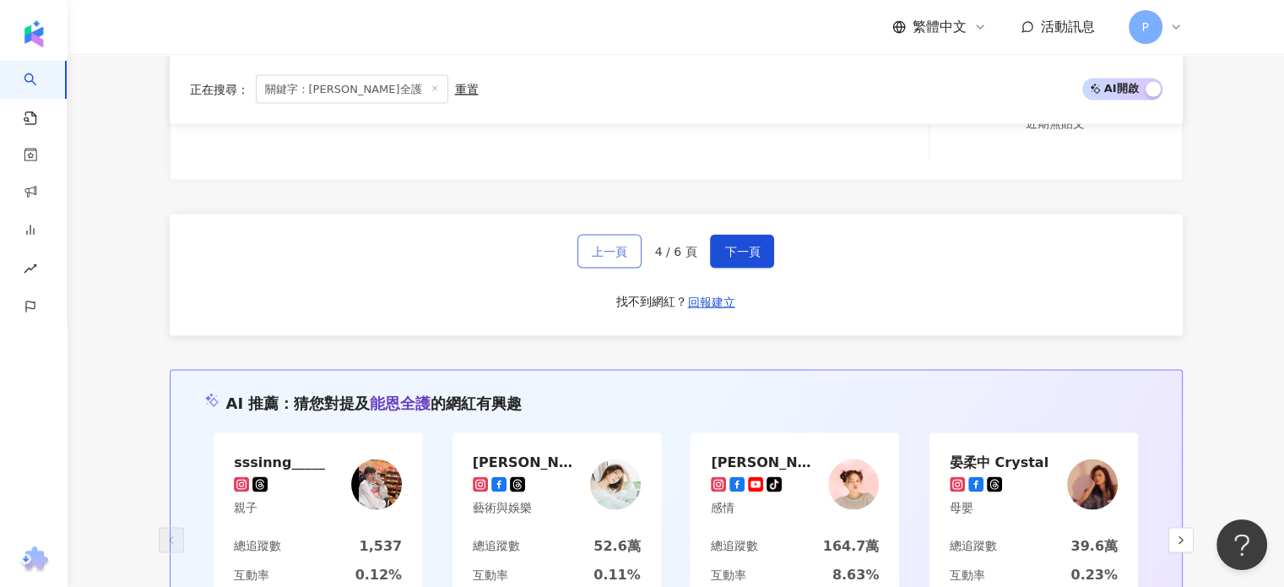
click at [622, 247] on span "上一頁" at bounding box center [609, 252] width 35 height 14
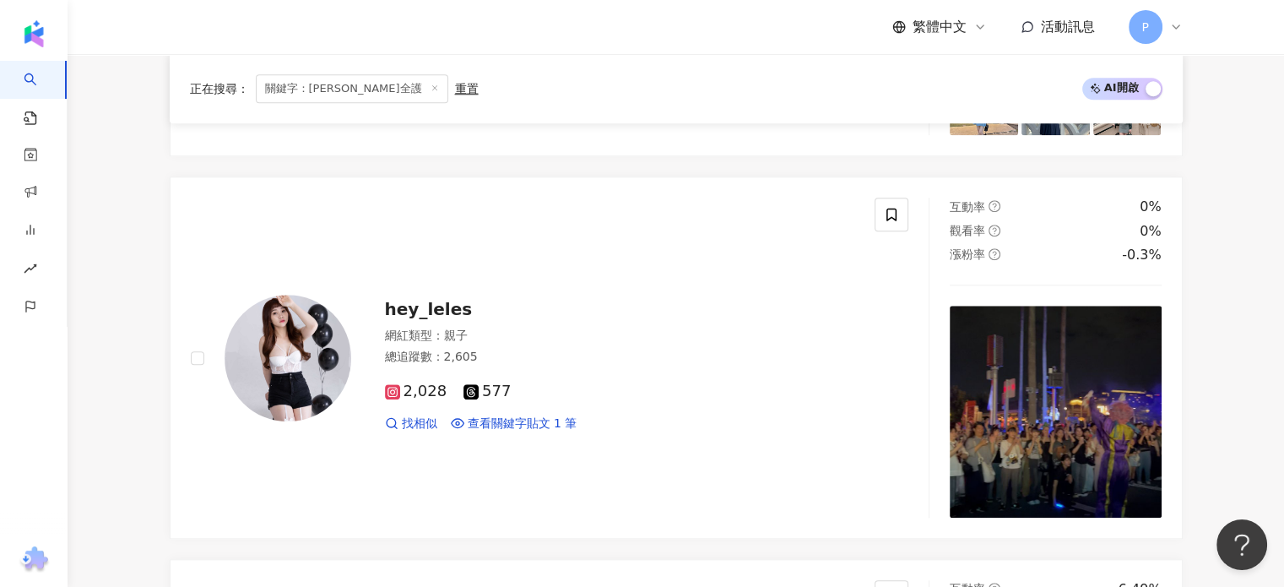
scroll to position [3800, 0]
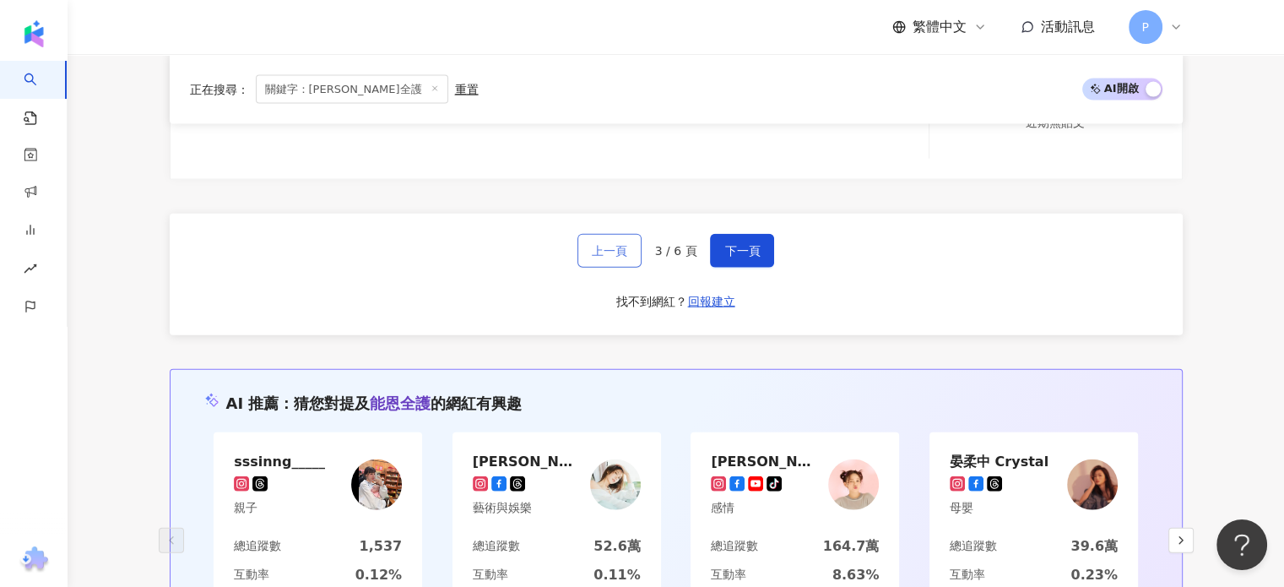
click at [622, 247] on span "上一頁" at bounding box center [609, 251] width 35 height 14
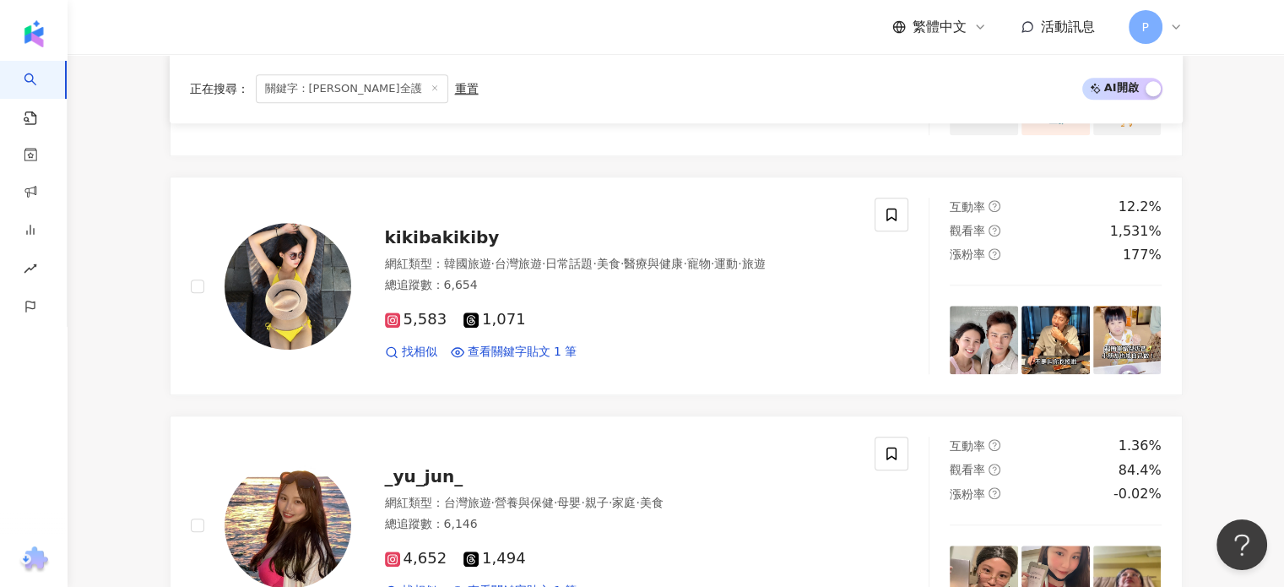
scroll to position [3500, 0]
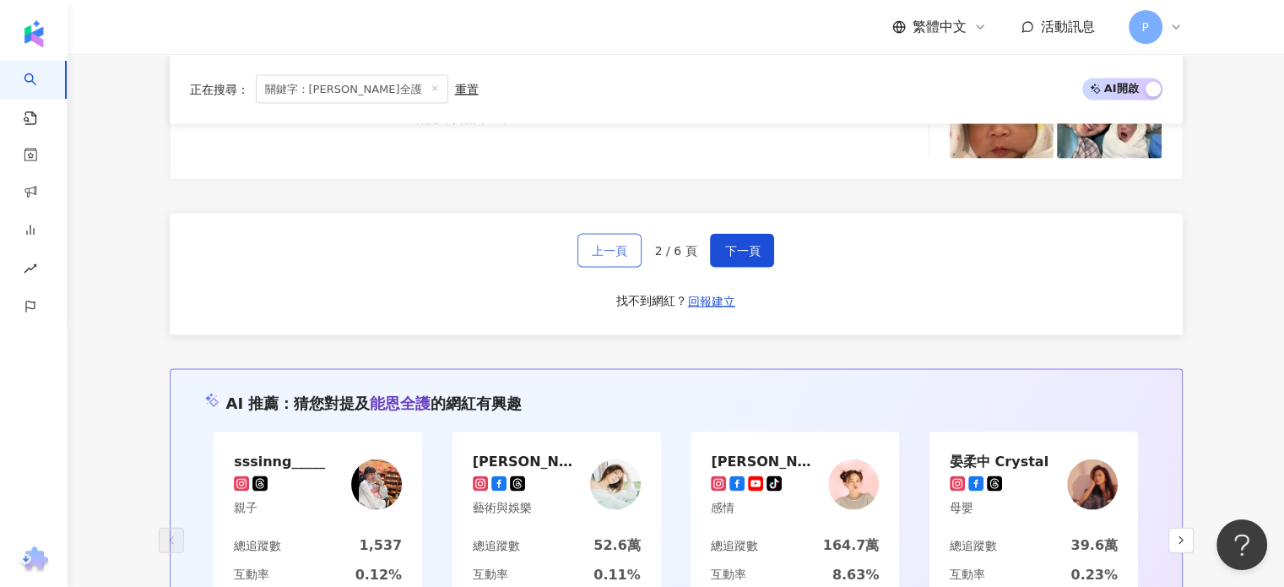
click at [622, 247] on span "上一頁" at bounding box center [609, 251] width 35 height 14
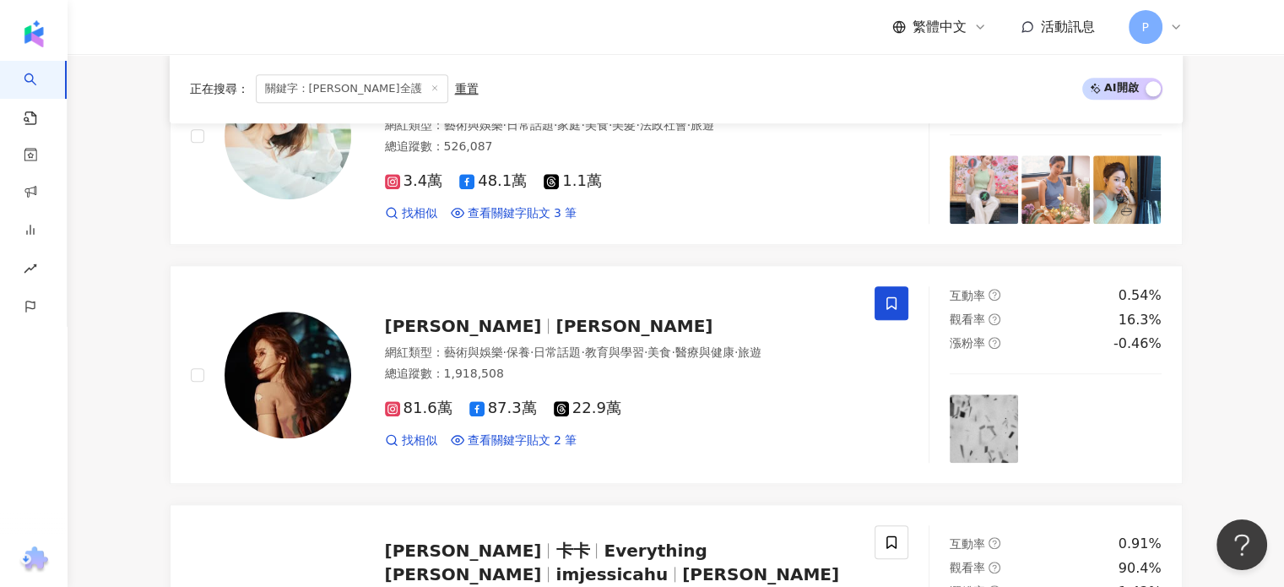
scroll to position [1682, 0]
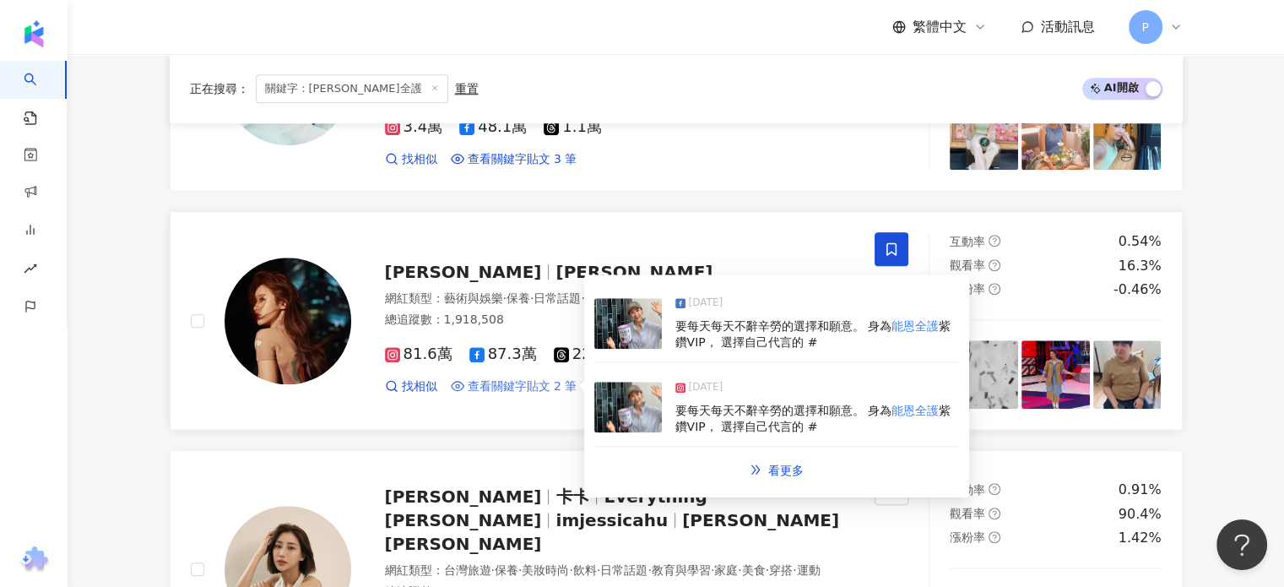
click at [529, 388] on span "查看關鍵字貼文 2 筆" at bounding box center [523, 386] width 110 height 17
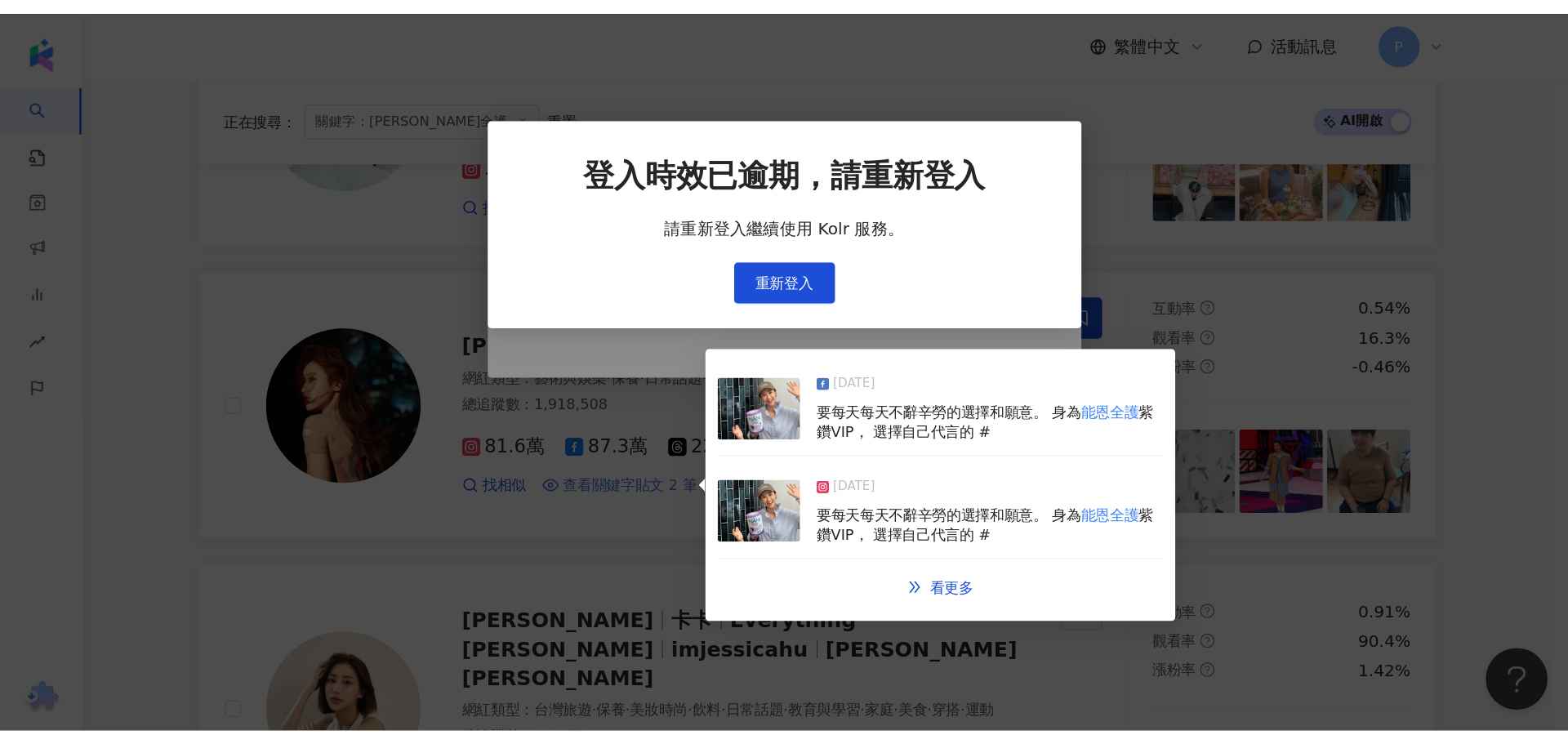
scroll to position [75, 0]
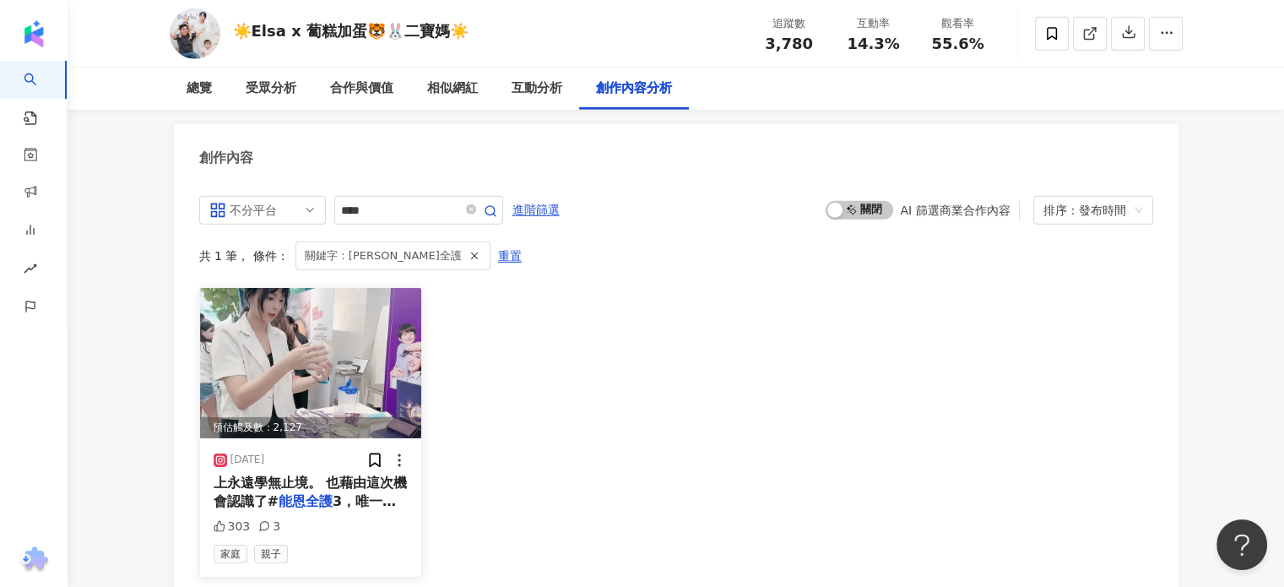
scroll to position [5243, 0]
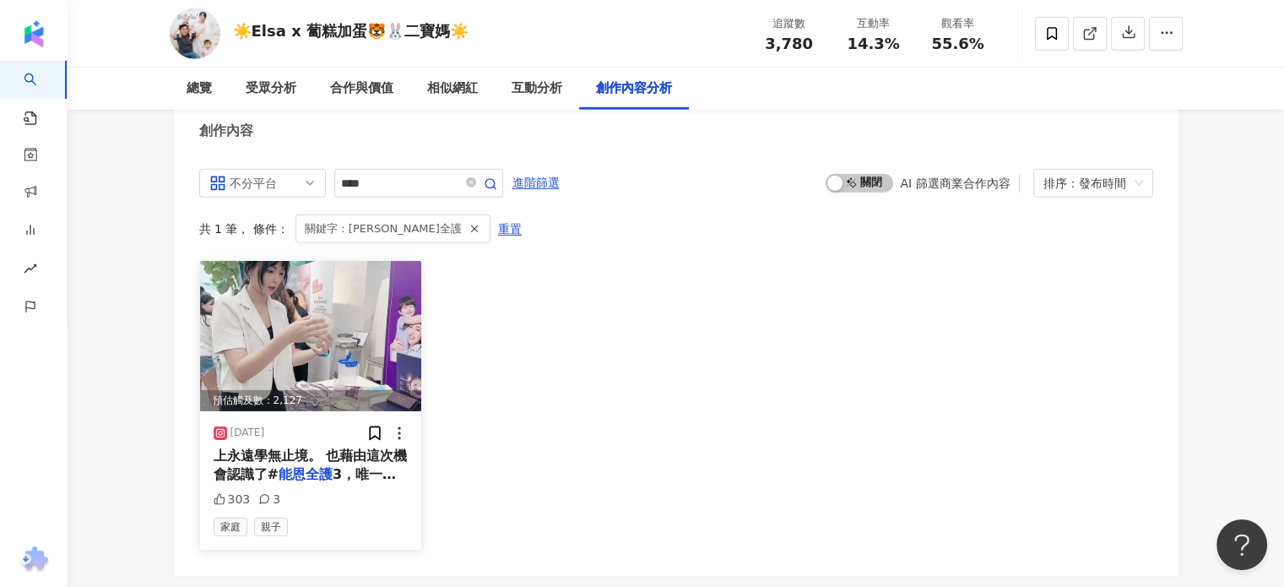
click at [353, 338] on img at bounding box center [311, 336] width 222 height 150
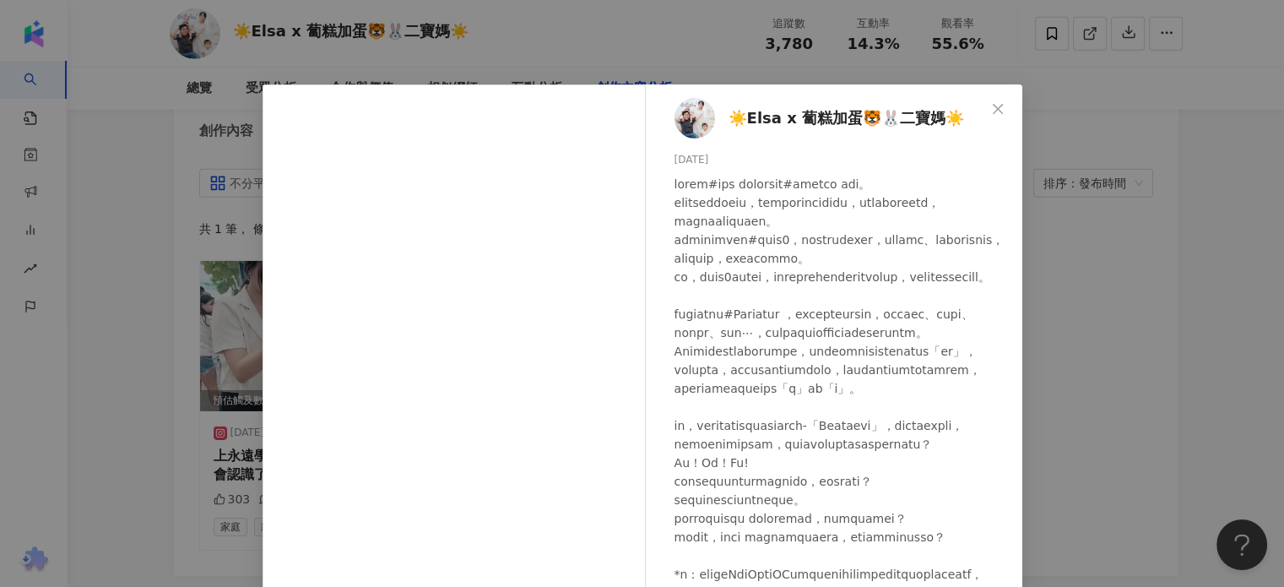
click at [817, 229] on div at bounding box center [842, 444] width 334 height 539
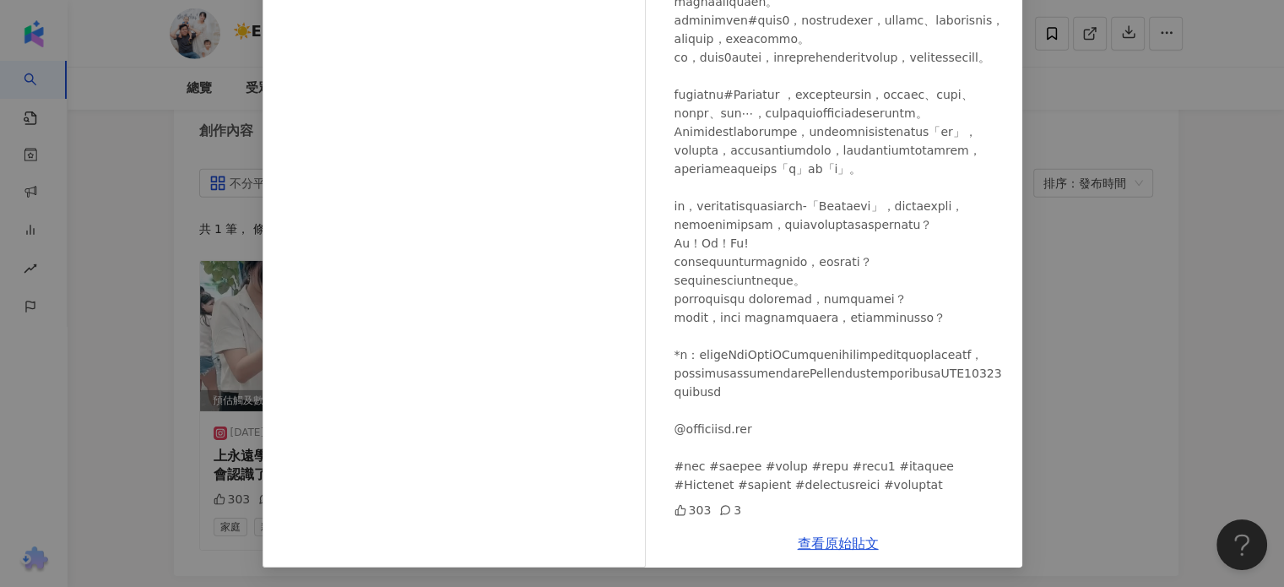
scroll to position [0, 0]
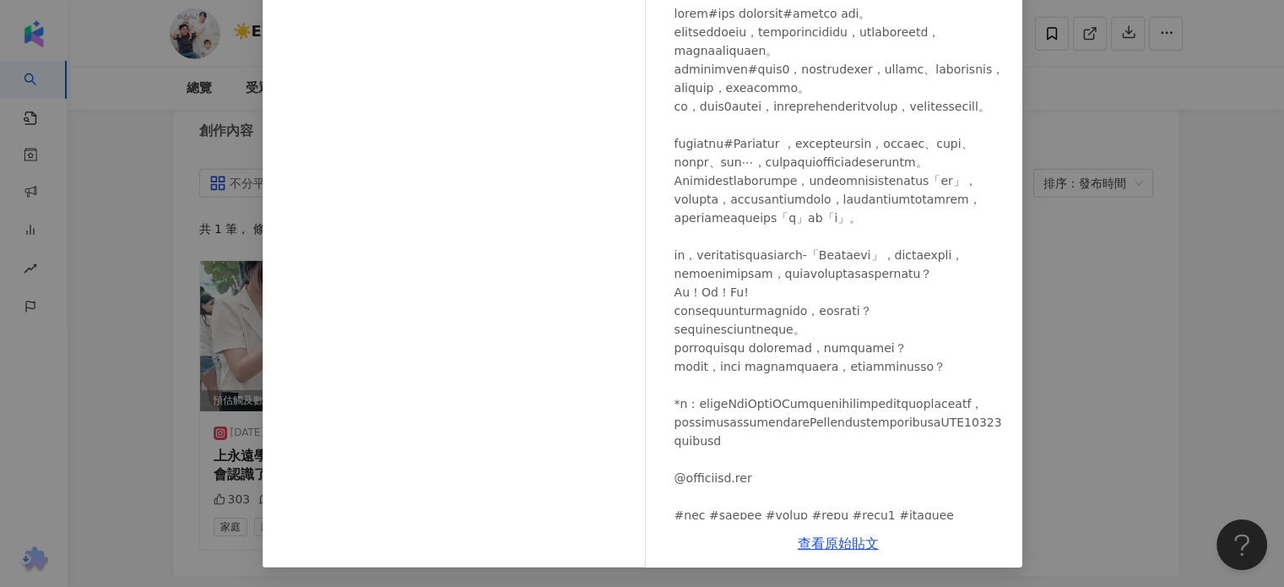
click at [1138, 139] on div "☀️Elsa x 蔔糕加蛋🐯🐰二寶媽☀️ 2024/10/25 303 3 查看原始貼文" at bounding box center [642, 293] width 1284 height 587
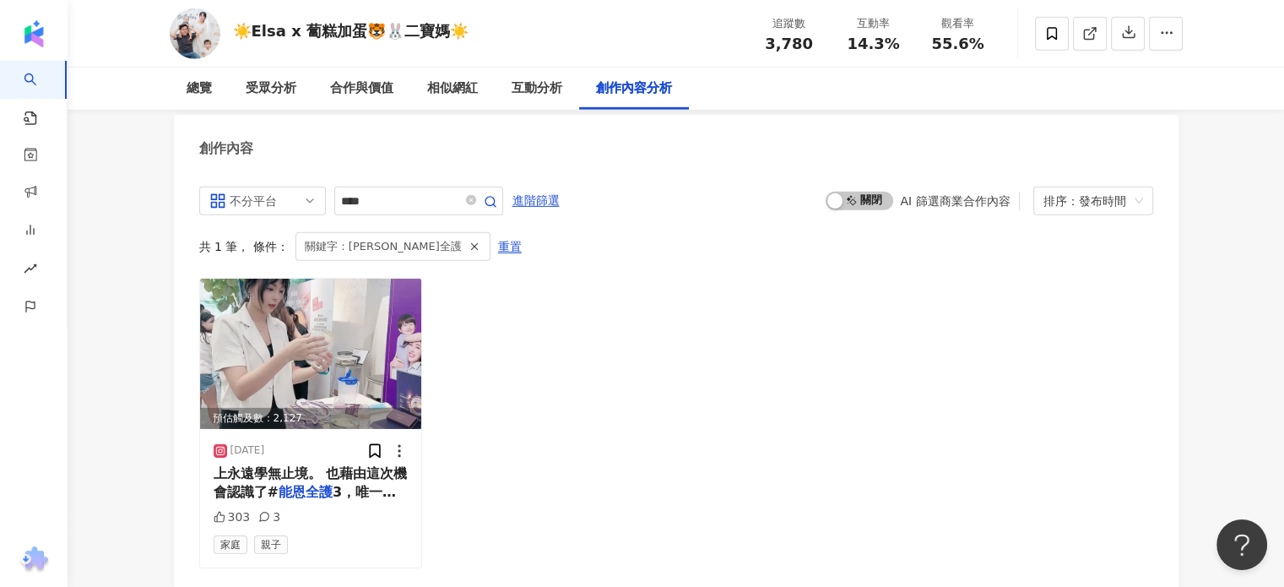
scroll to position [5235, 0]
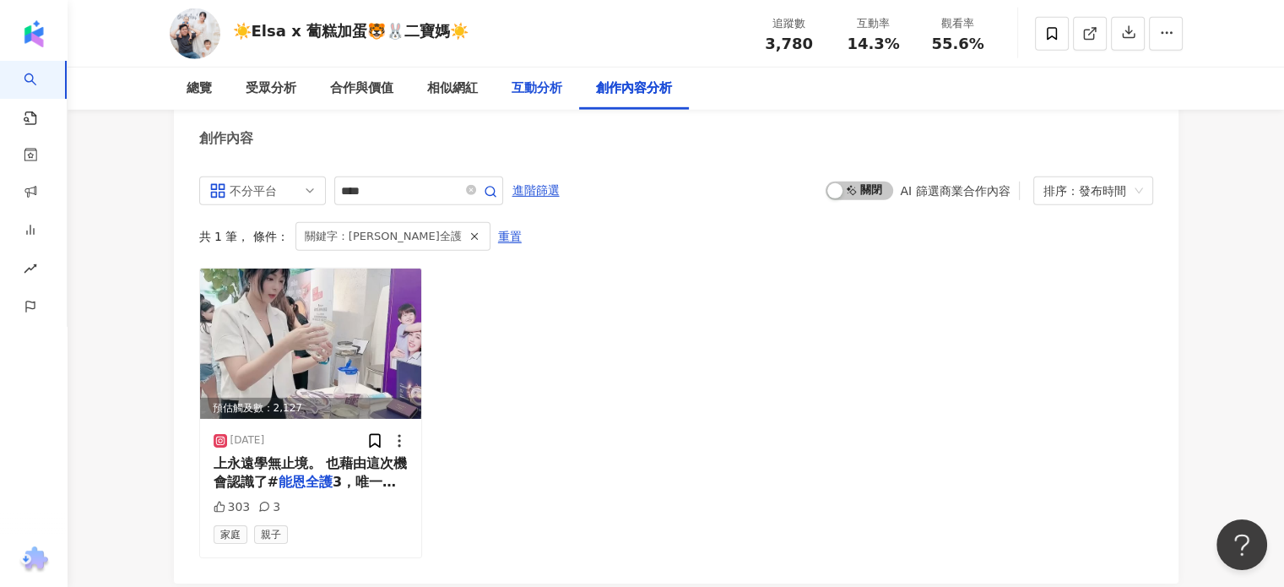
click at [540, 97] on div "互動分析" at bounding box center [537, 89] width 51 height 20
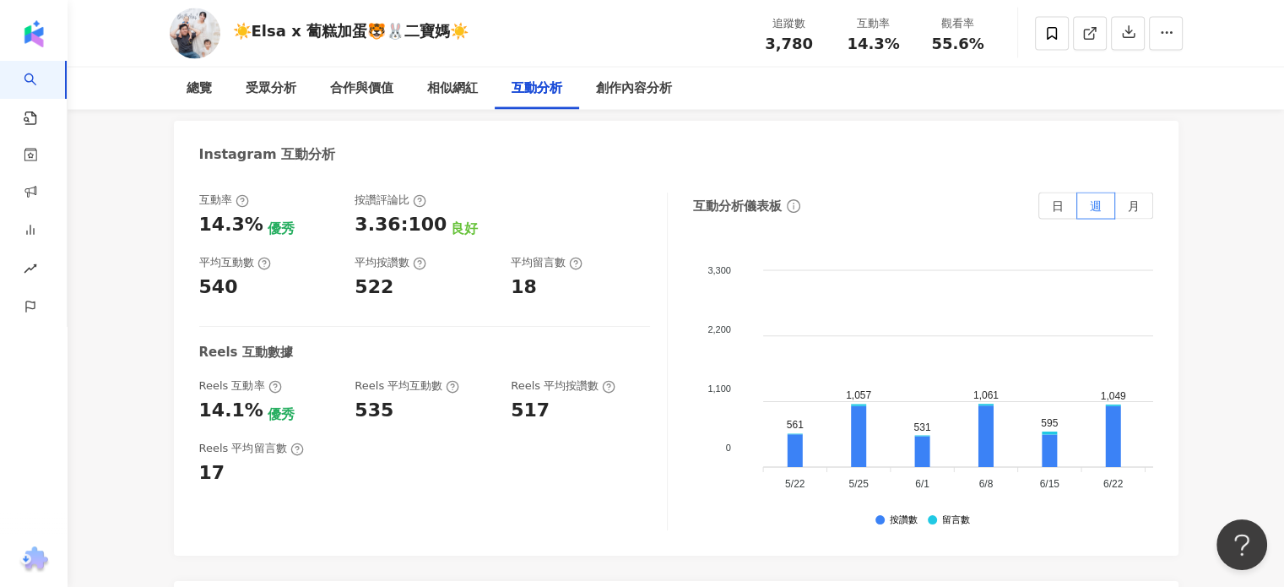
scroll to position [3422, 0]
click at [448, 102] on div "相似網紅" at bounding box center [452, 89] width 84 height 42
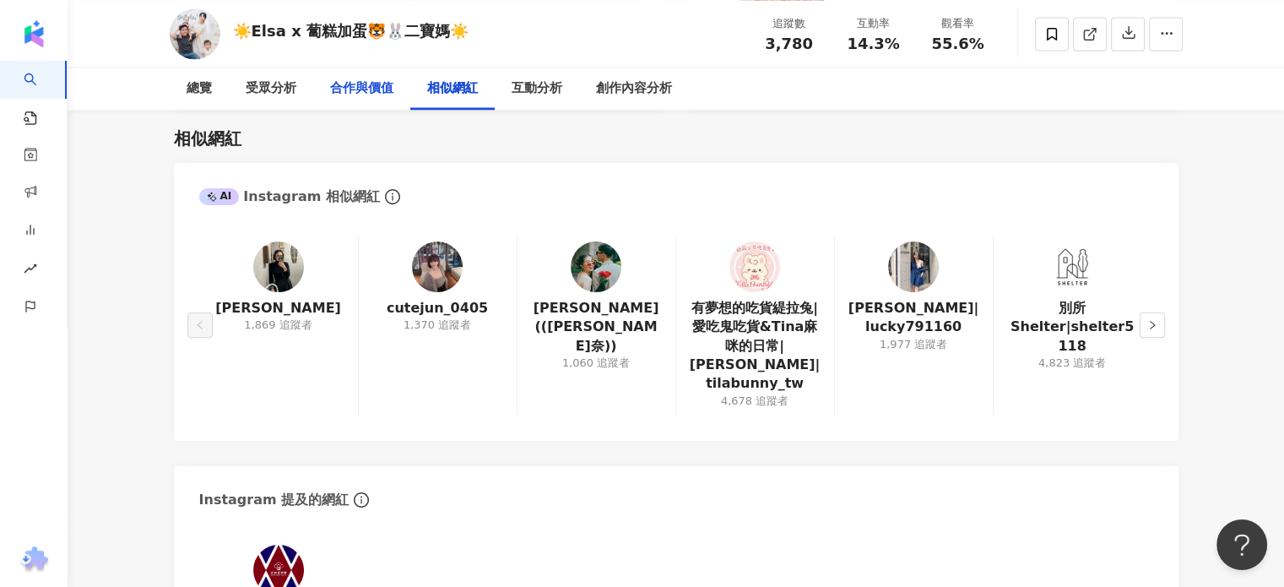
click at [363, 99] on div "合作與價值" at bounding box center [361, 89] width 97 height 42
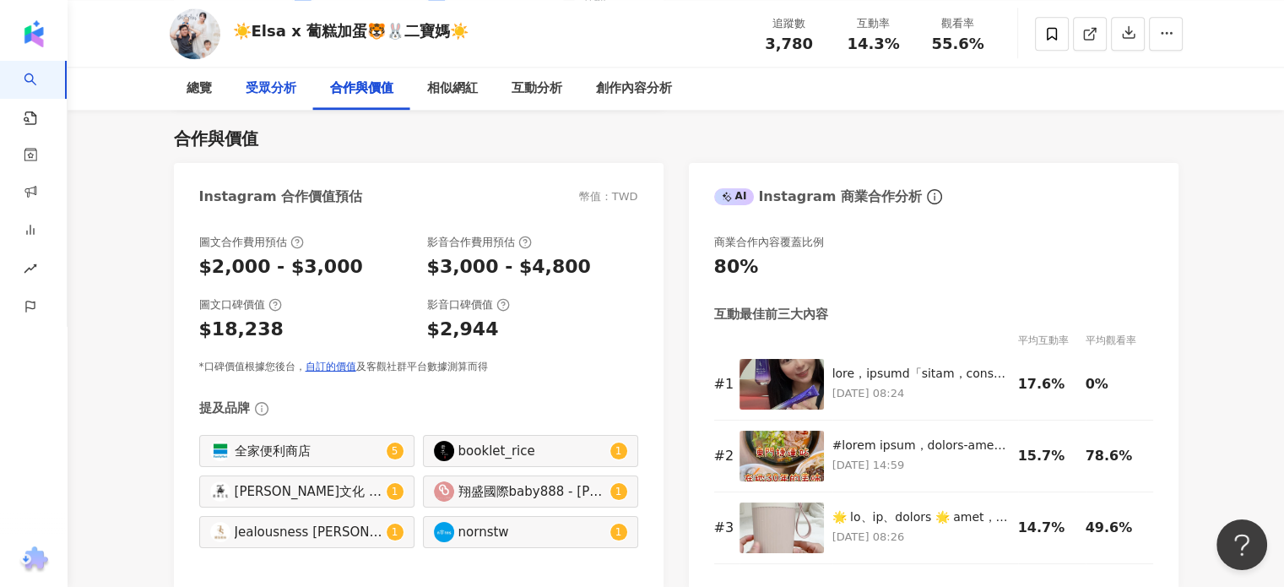
click at [257, 89] on div "受眾分析" at bounding box center [271, 89] width 51 height 20
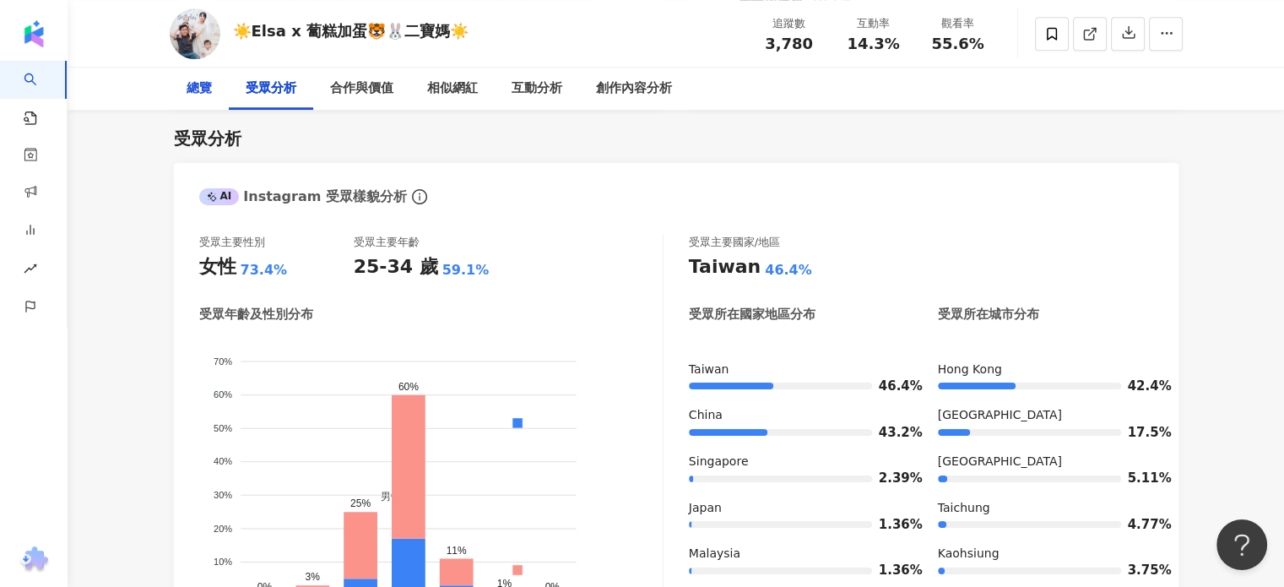
click at [199, 97] on div "總覽" at bounding box center [199, 89] width 25 height 20
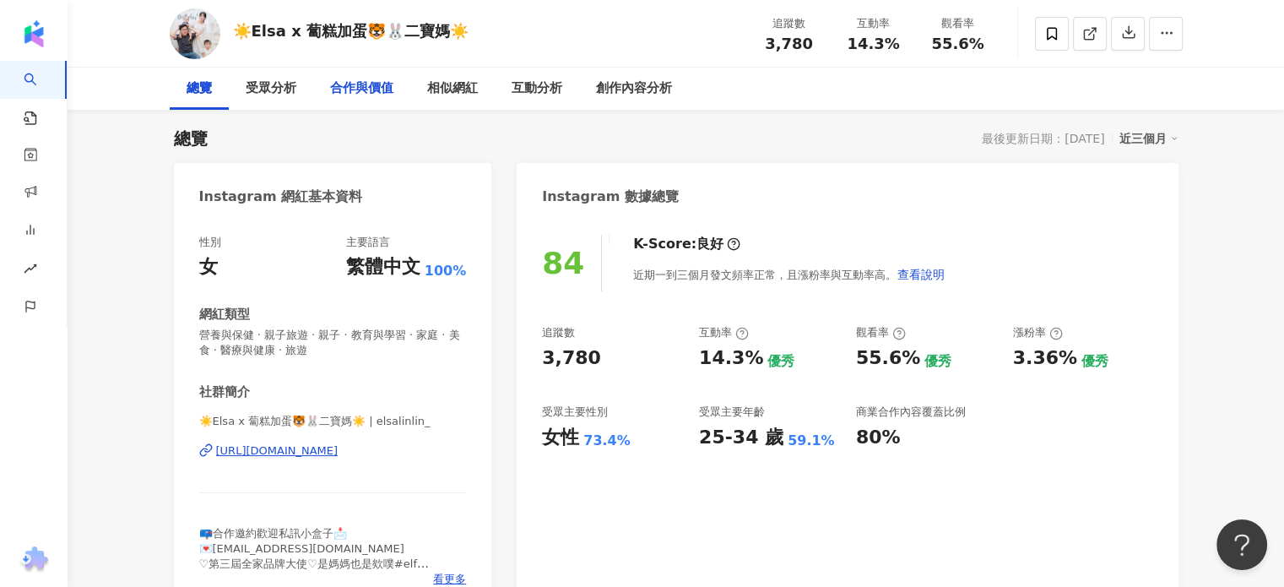
click at [383, 87] on div "合作與價值" at bounding box center [361, 89] width 63 height 20
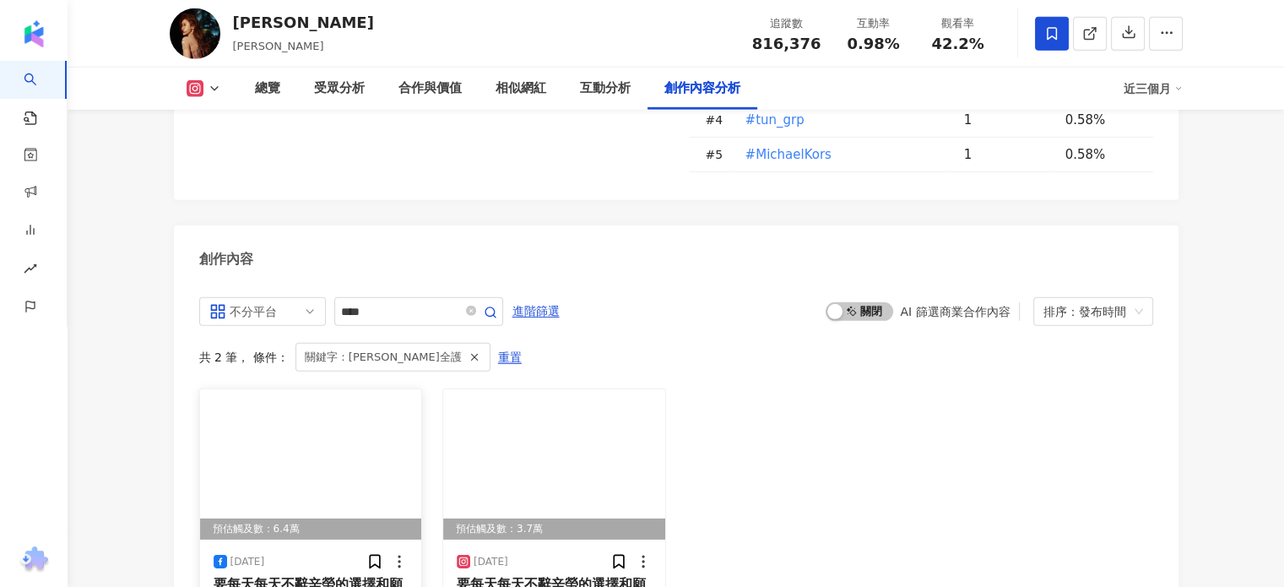
scroll to position [5162, 0]
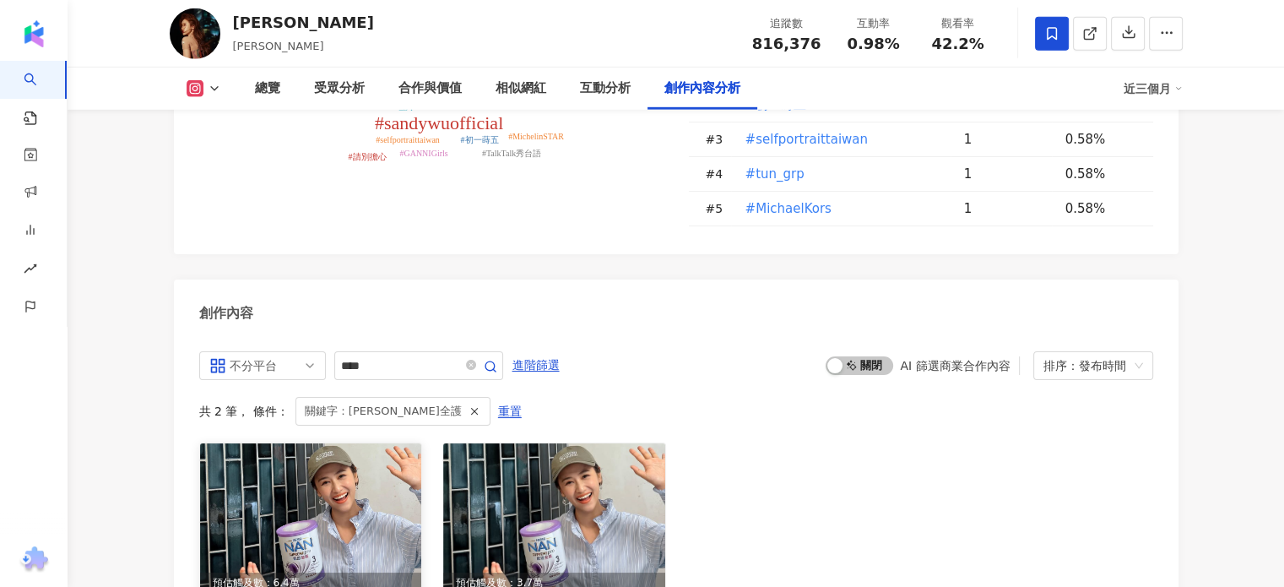
click at [356, 443] on img at bounding box center [311, 518] width 222 height 150
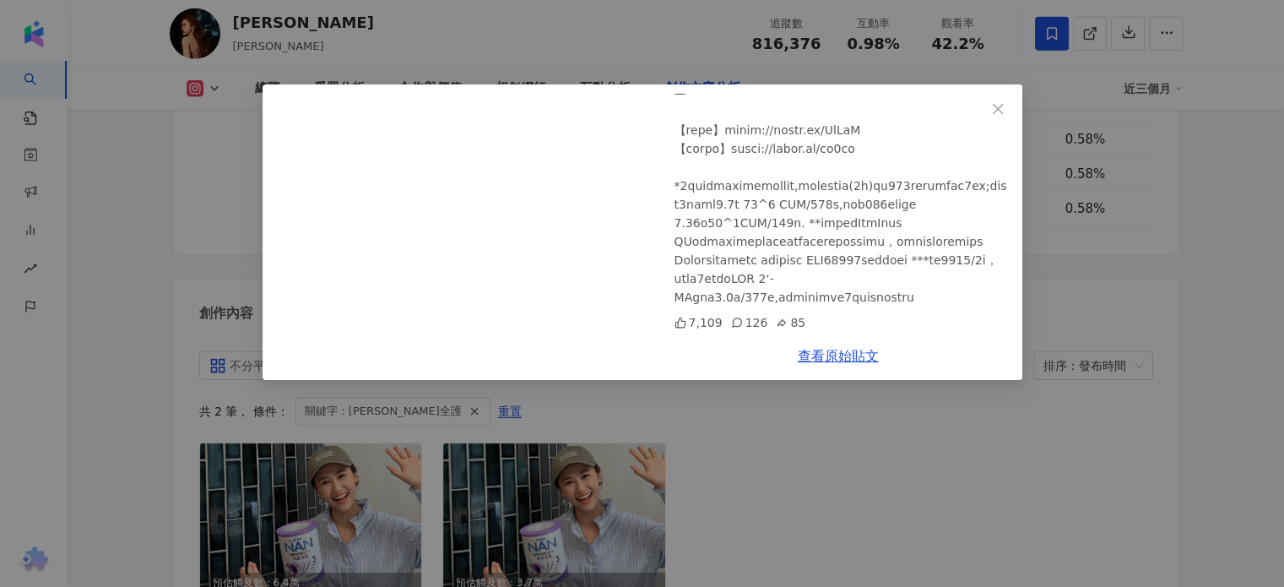
scroll to position [1169, 0]
click at [1004, 103] on icon "close" at bounding box center [998, 109] width 14 height 14
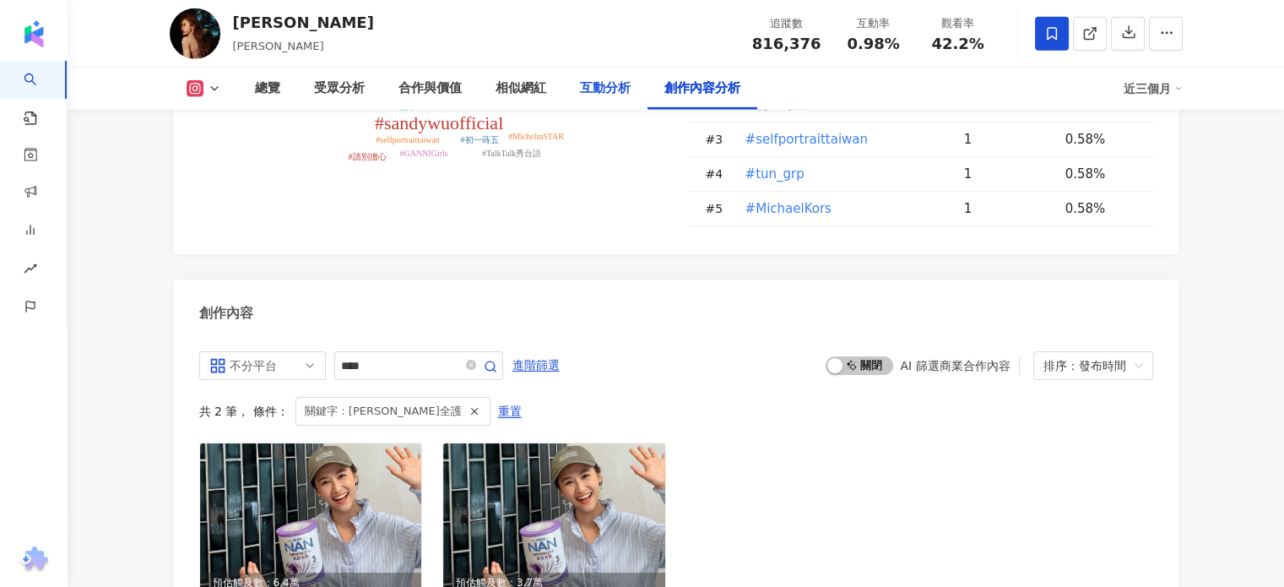
click at [601, 74] on div "互動分析" at bounding box center [605, 89] width 84 height 42
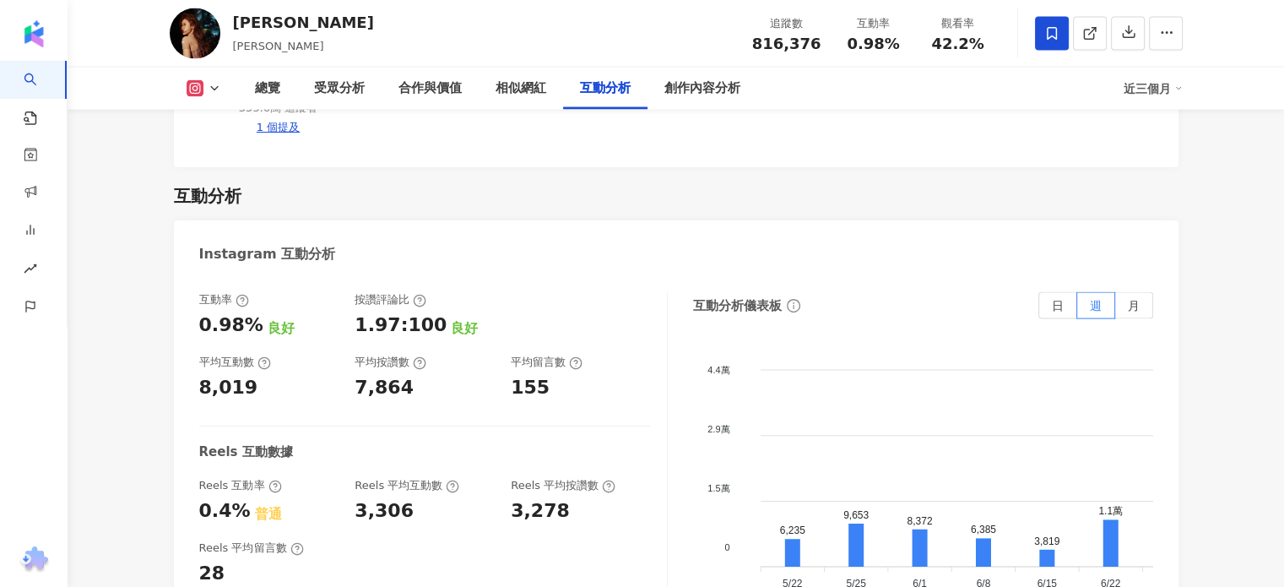
scroll to position [3369, 0]
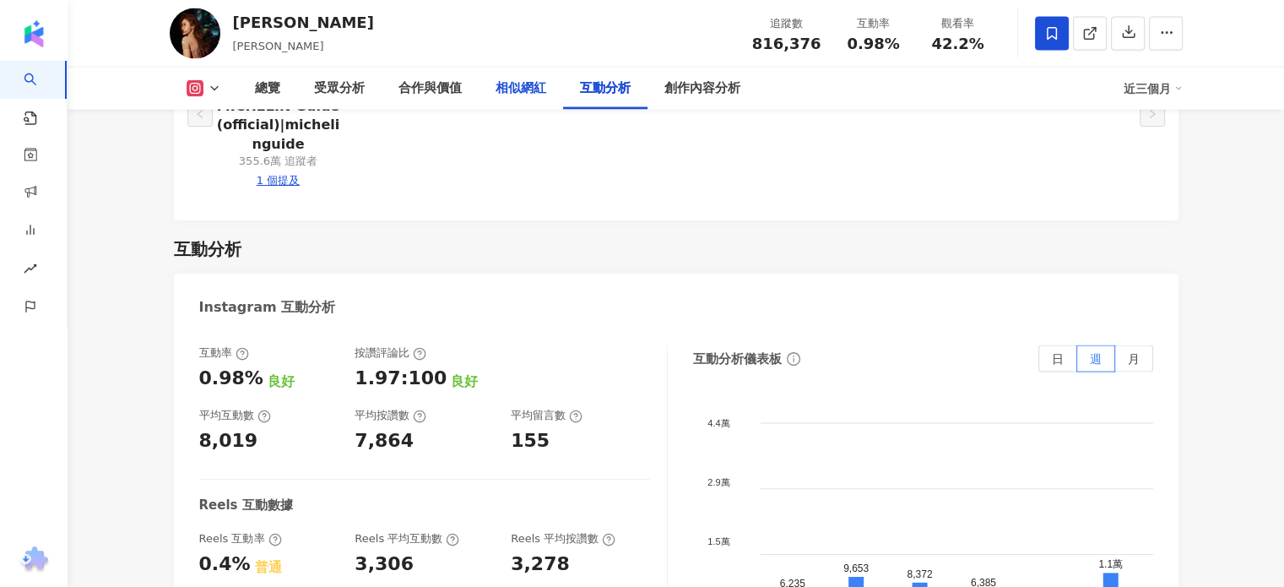
click at [517, 89] on div "相似網紅" at bounding box center [521, 89] width 51 height 20
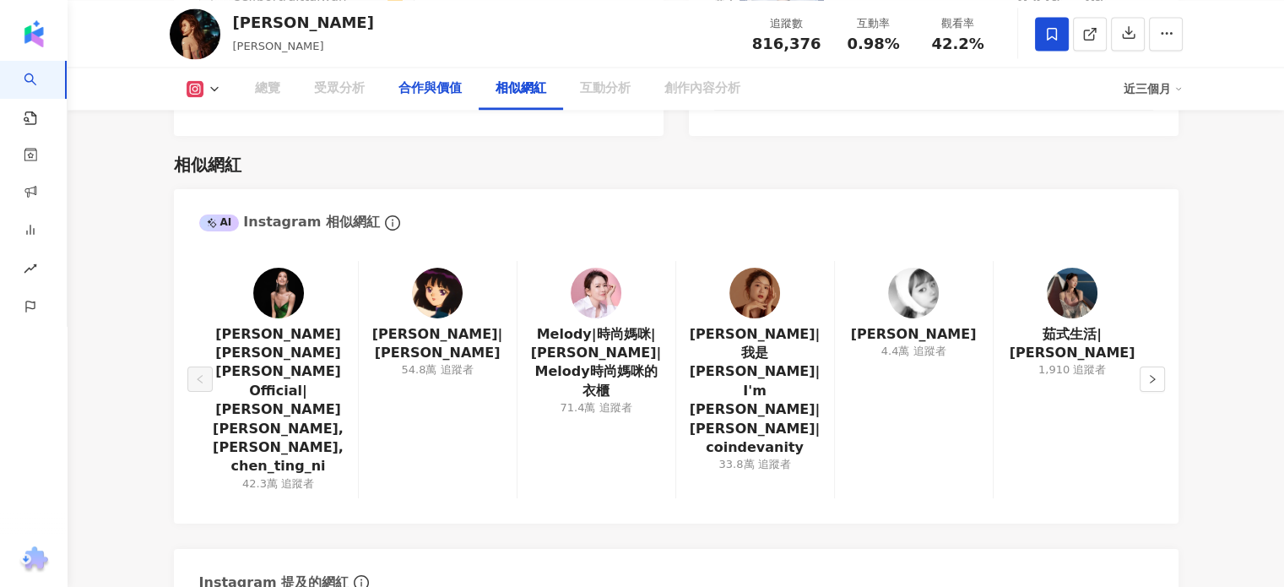
click at [459, 92] on div "合作與價值" at bounding box center [430, 89] width 63 height 20
click at [348, 87] on div "受眾分析" at bounding box center [339, 89] width 51 height 20
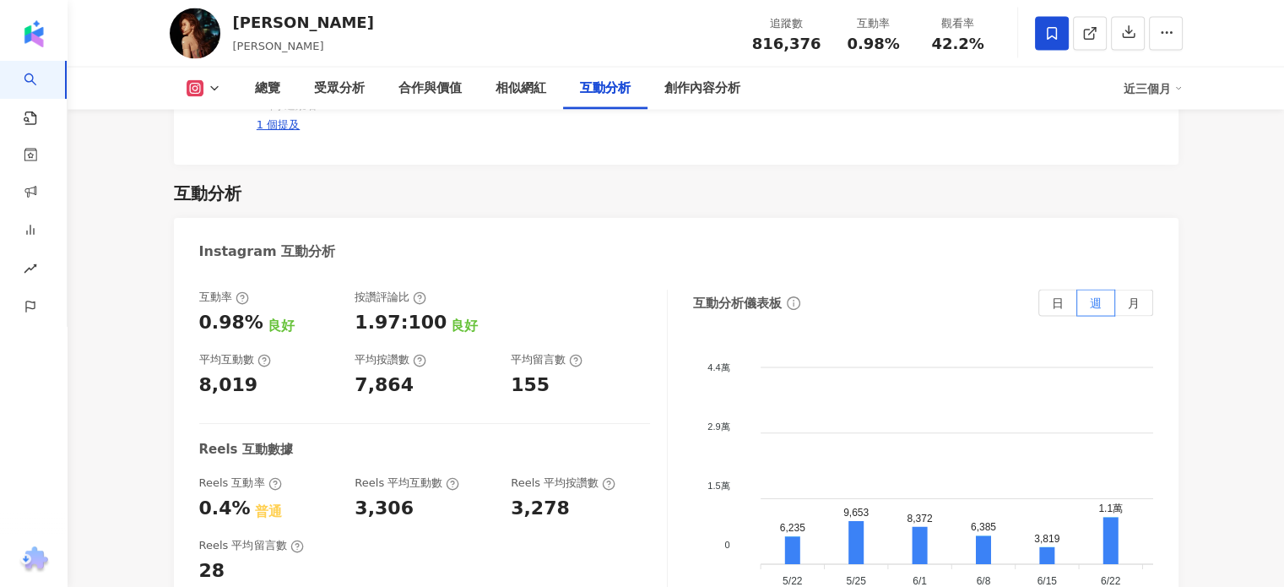
scroll to position [3436, 0]
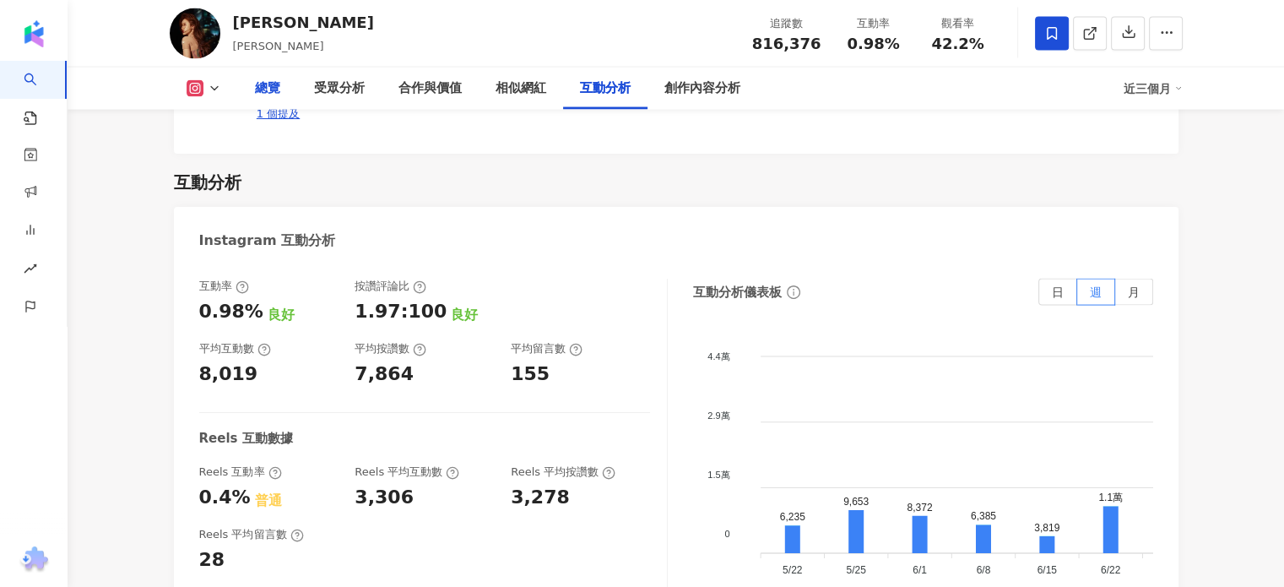
click at [276, 94] on div "總覽" at bounding box center [267, 89] width 25 height 20
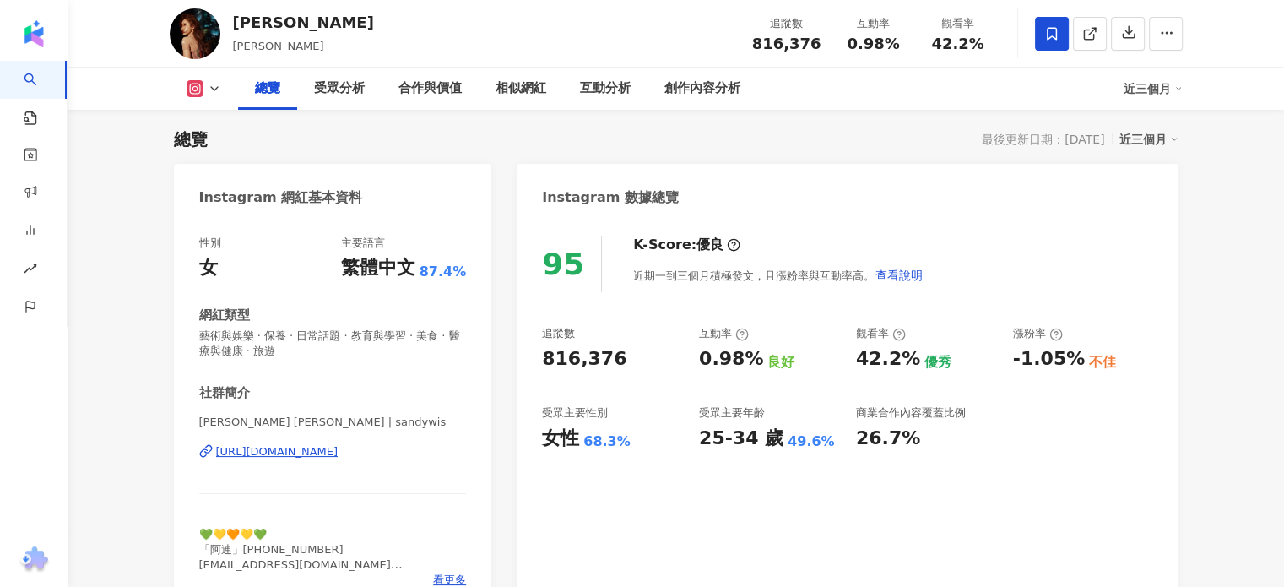
scroll to position [544, 0]
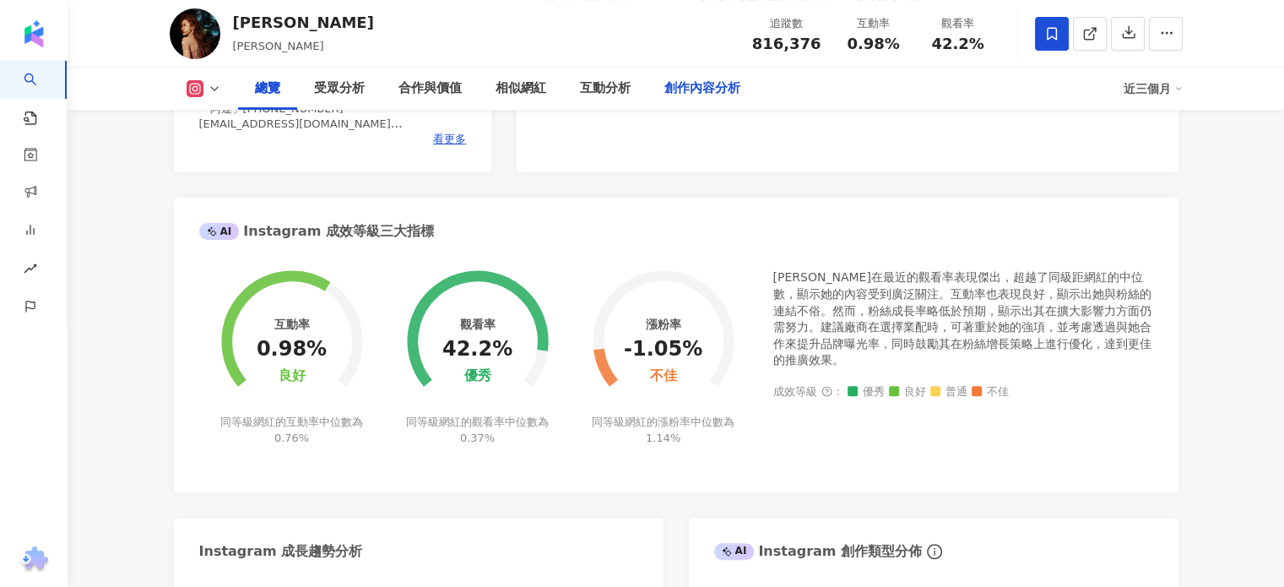
click at [703, 87] on div "創作內容分析" at bounding box center [703, 89] width 76 height 20
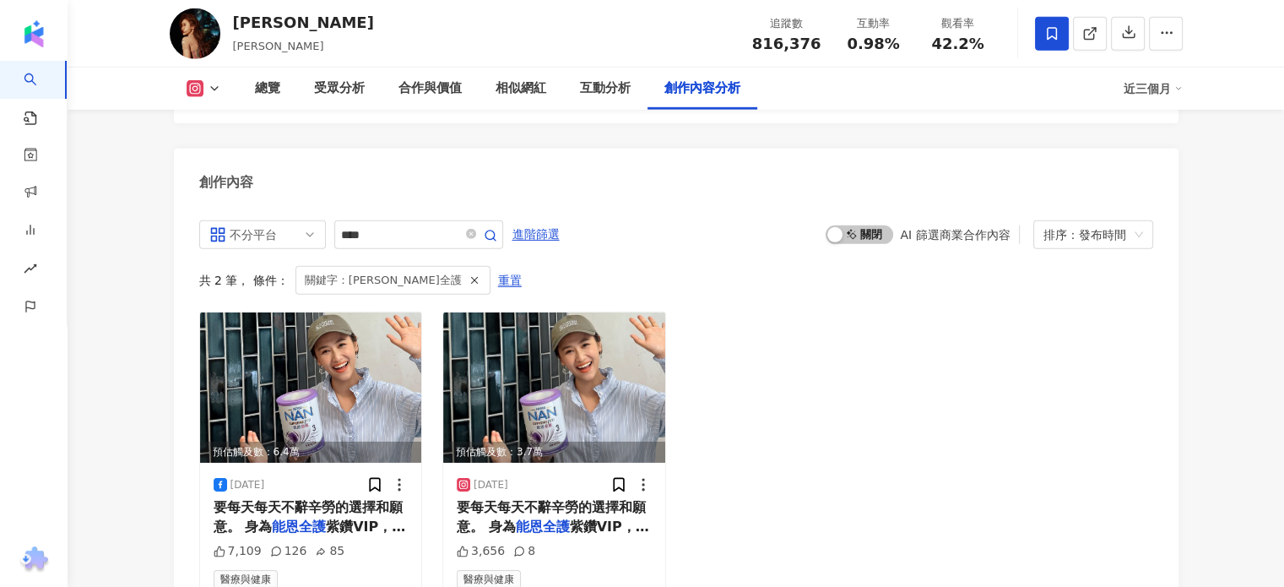
scroll to position [5295, 0]
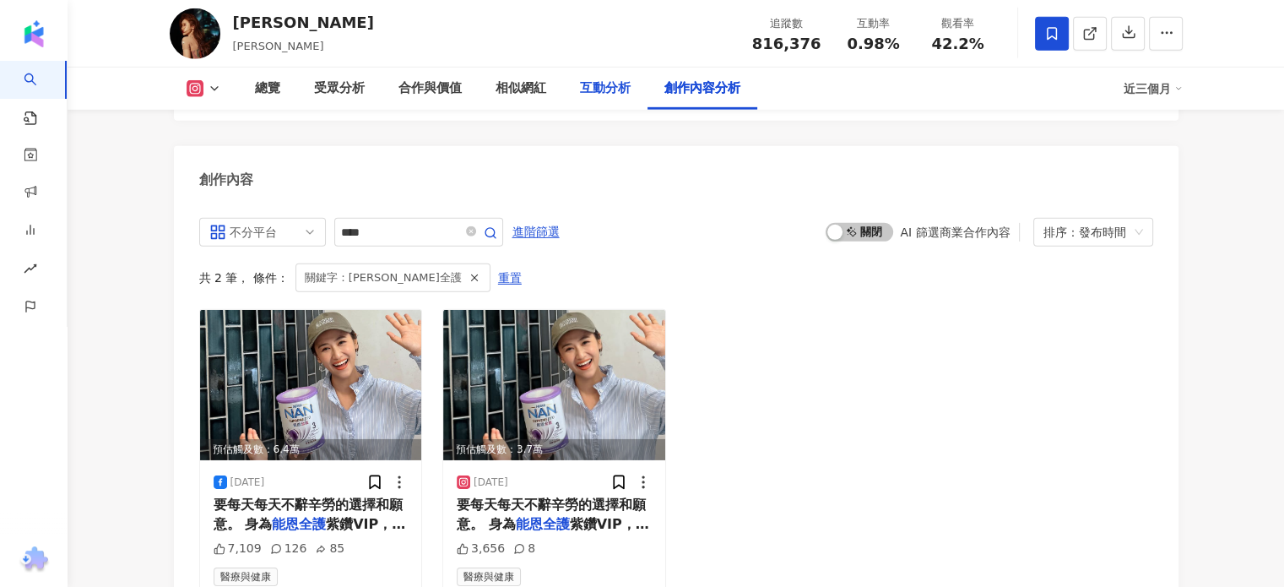
click at [603, 95] on div "互動分析" at bounding box center [605, 89] width 51 height 20
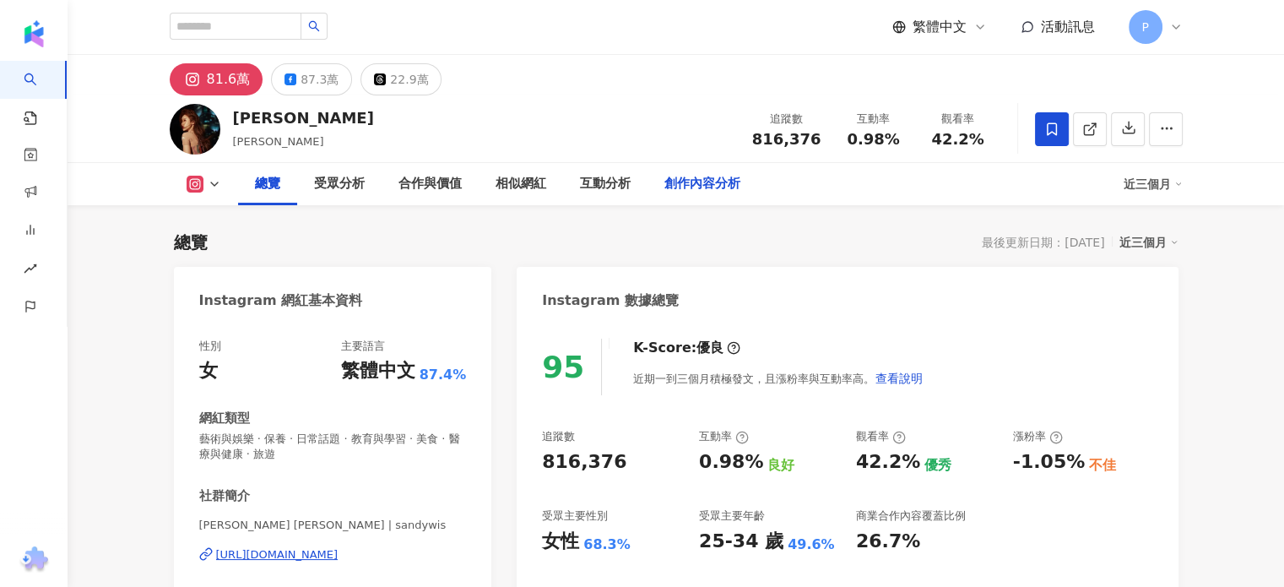
click at [703, 167] on div "創作內容分析" at bounding box center [703, 184] width 110 height 42
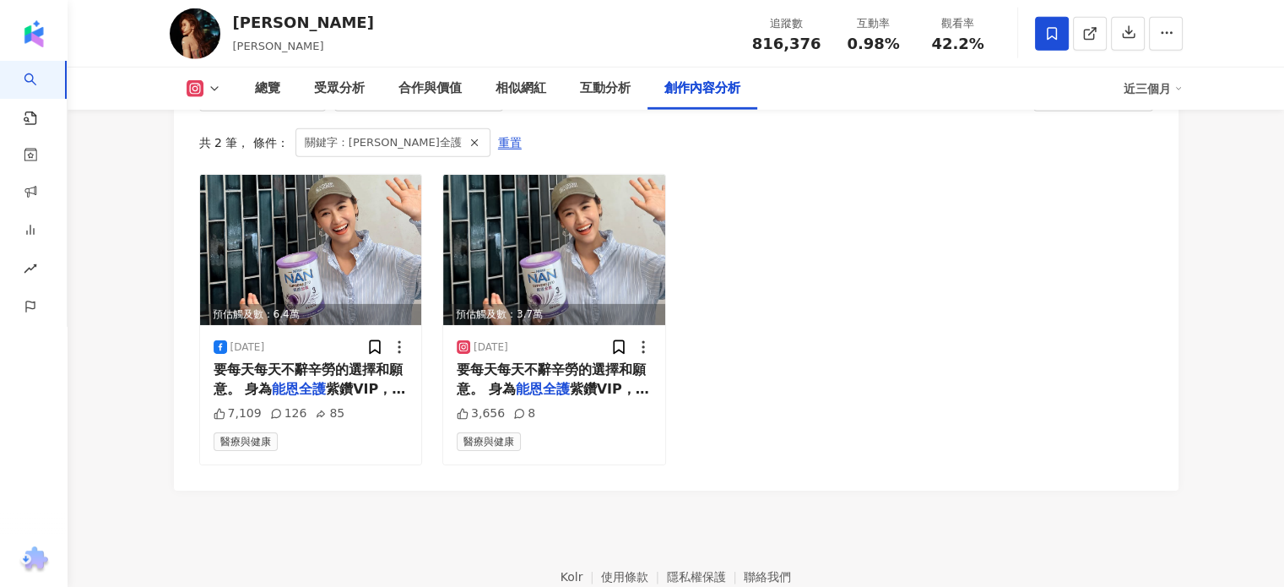
scroll to position [5296, 0]
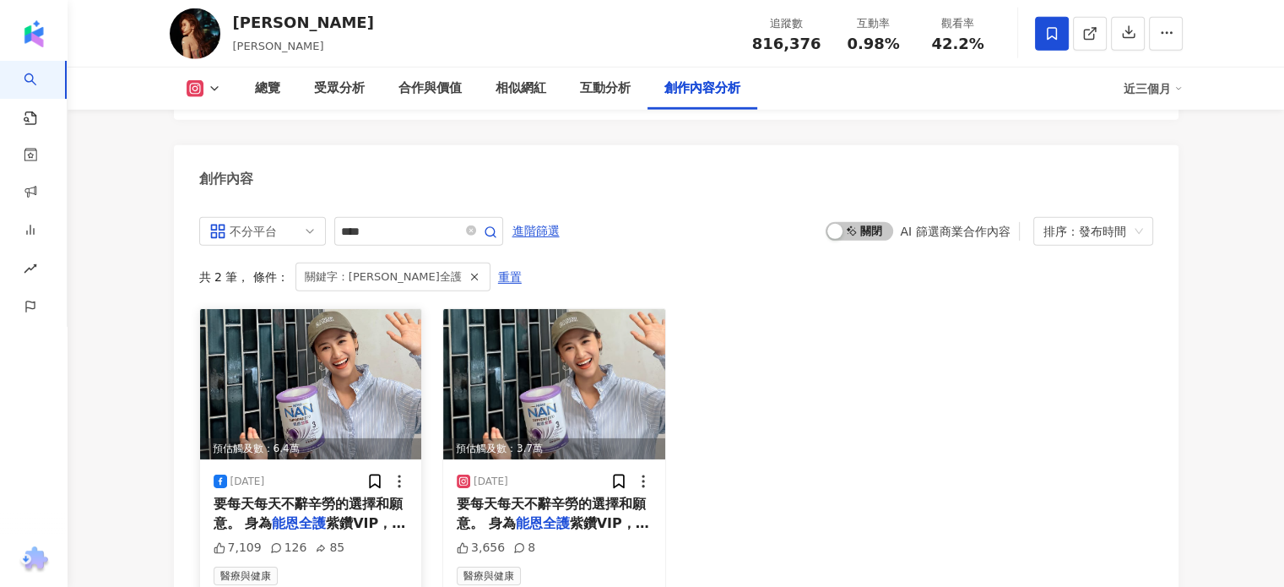
click at [328, 328] on img at bounding box center [311, 384] width 222 height 150
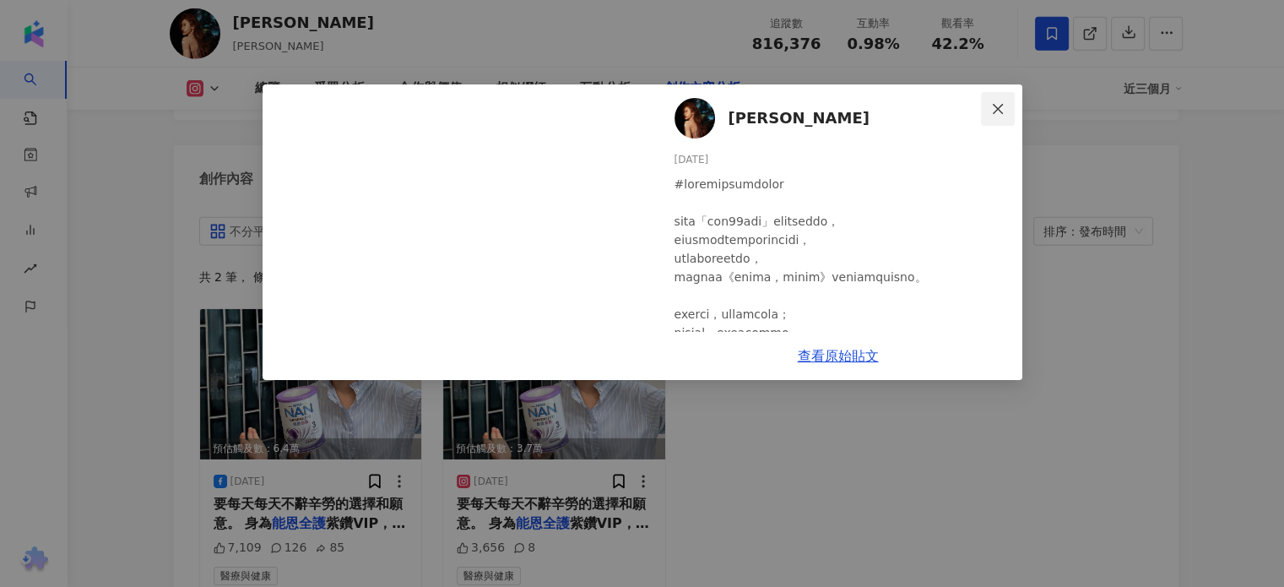
click at [1002, 102] on icon "close" at bounding box center [998, 109] width 14 height 14
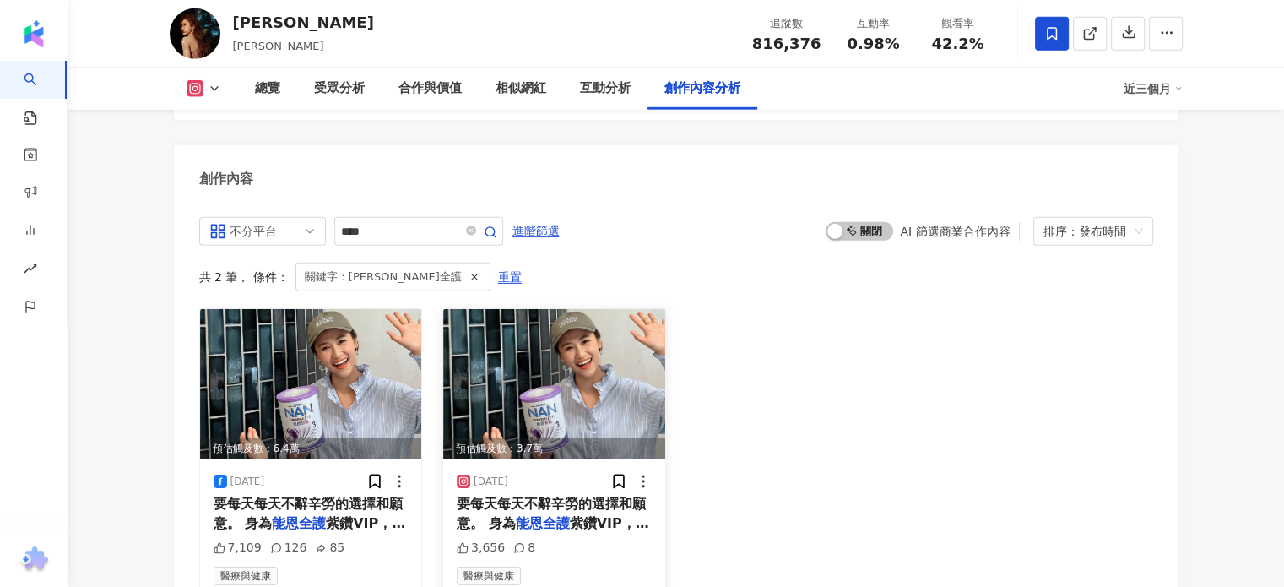
click at [519, 515] on mark "能恩全護" at bounding box center [543, 523] width 54 height 16
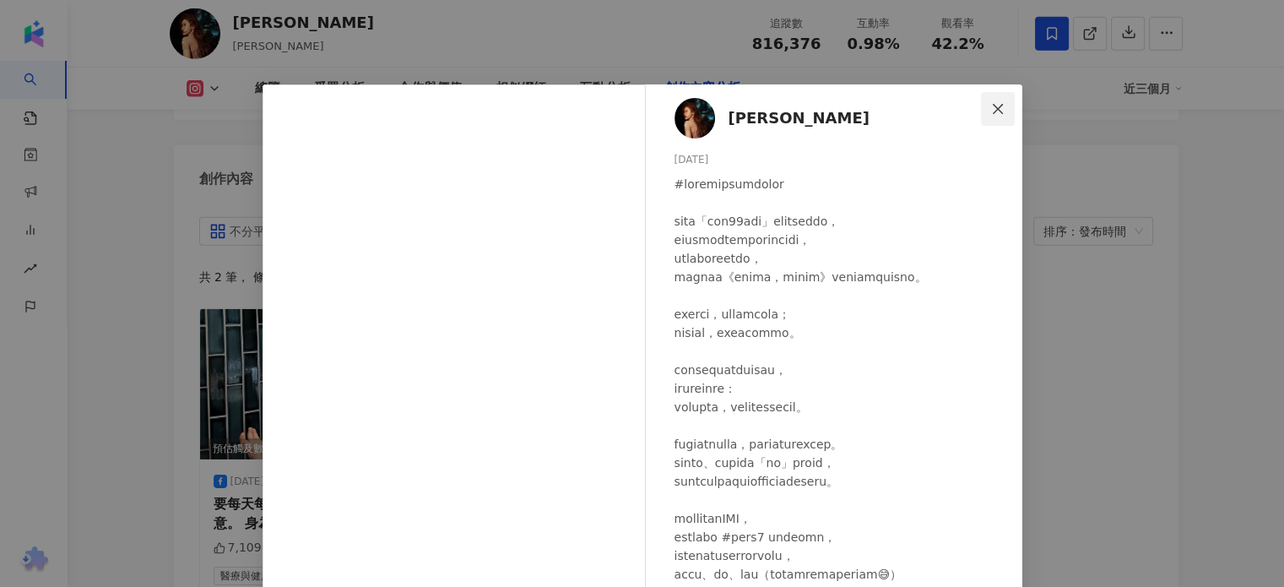
click at [996, 111] on icon "close" at bounding box center [998, 109] width 14 height 14
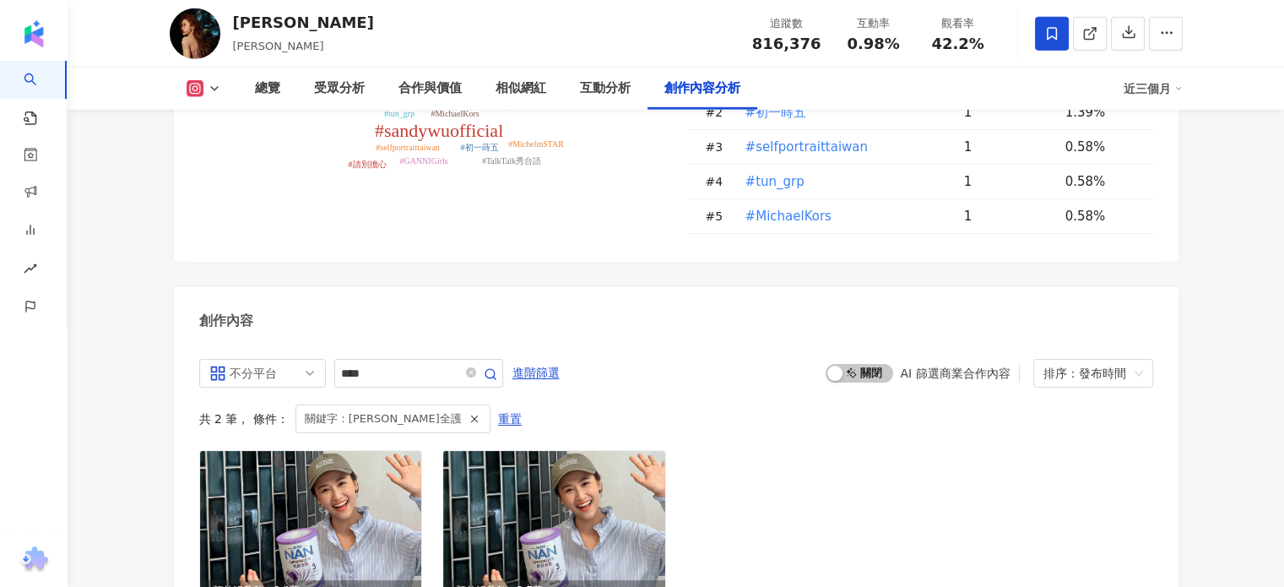
scroll to position [5154, 0]
click at [284, 452] on img at bounding box center [311, 527] width 222 height 150
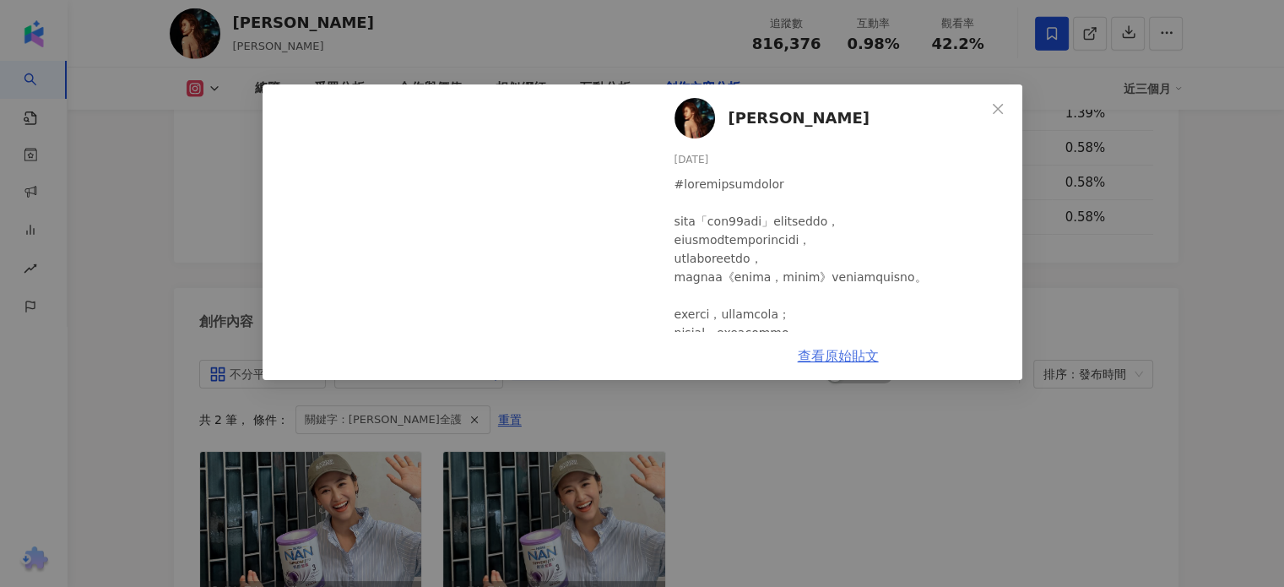
click at [806, 359] on link "查看原始貼文" at bounding box center [838, 356] width 81 height 16
click at [987, 103] on span "Close" at bounding box center [998, 109] width 34 height 14
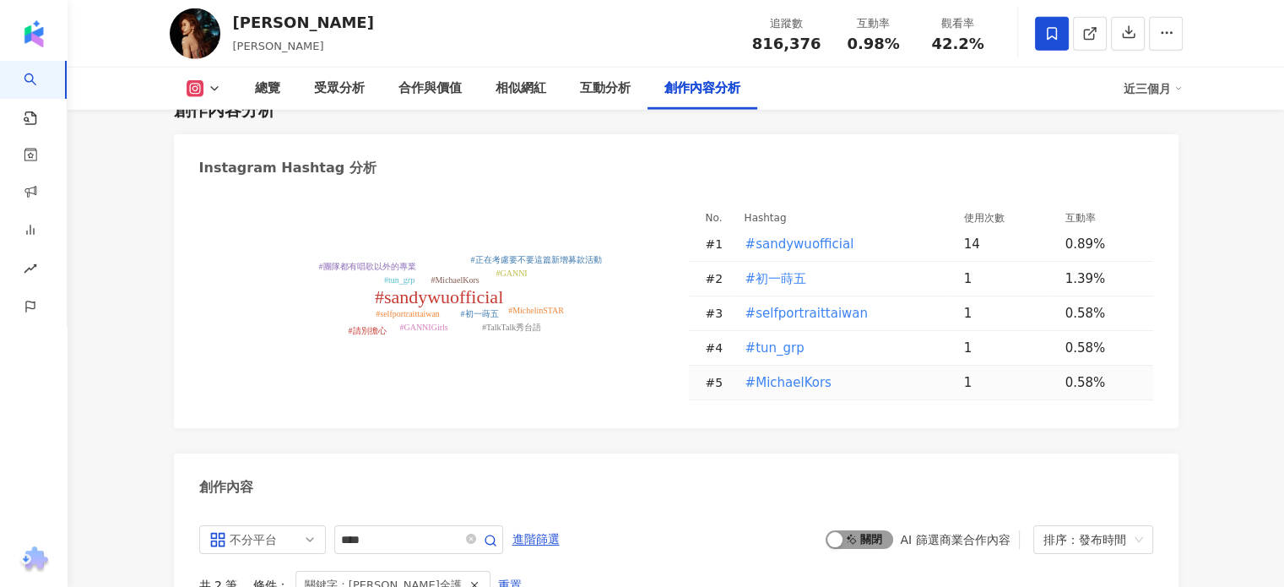
scroll to position [5350, 0]
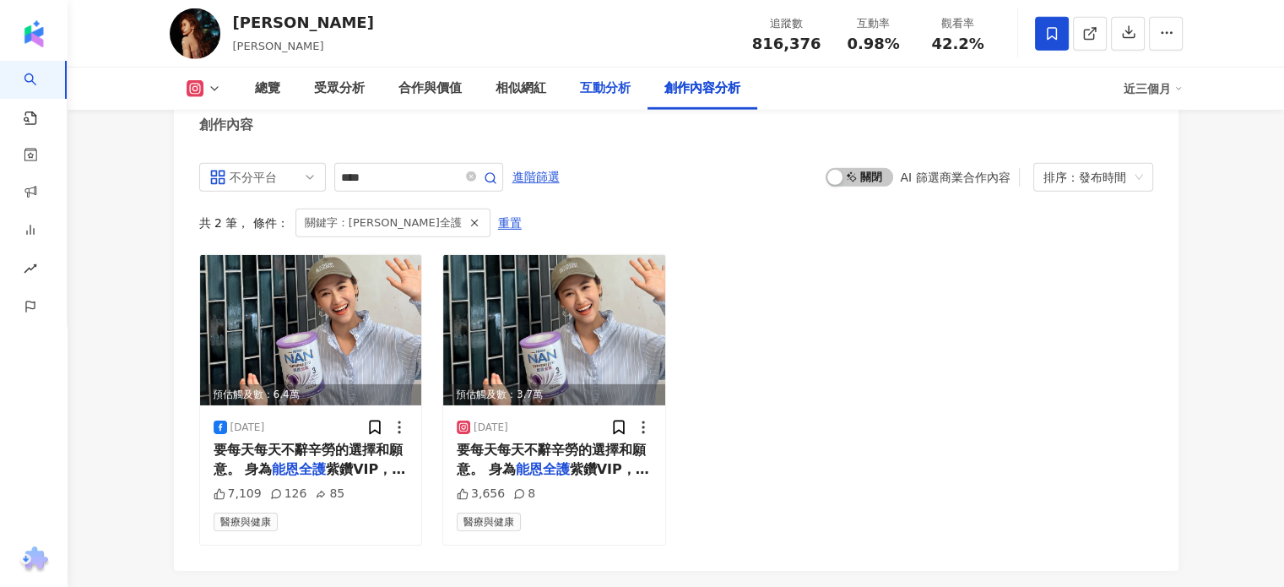
click at [584, 79] on div "互動分析" at bounding box center [605, 89] width 51 height 20
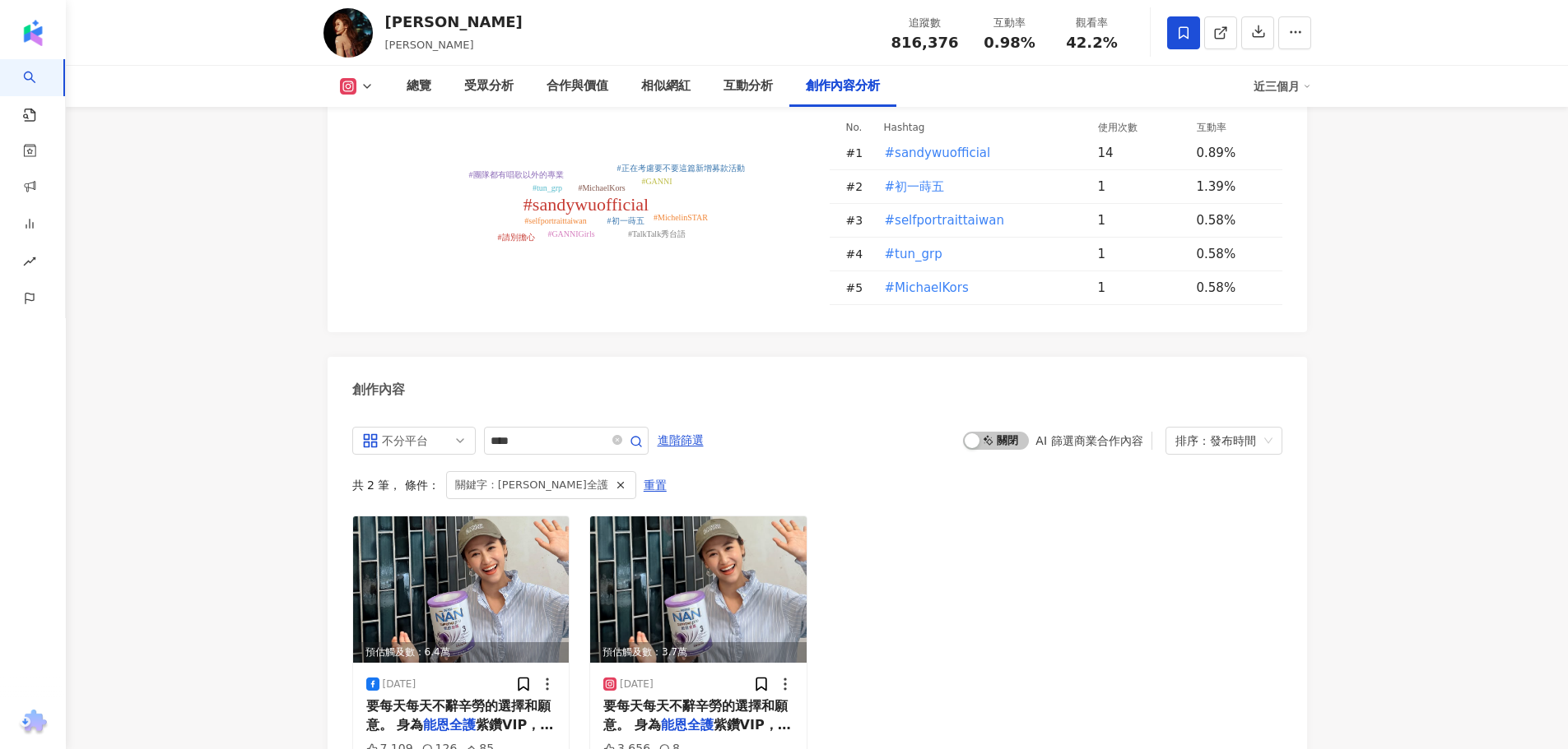
scroll to position [5017, 0]
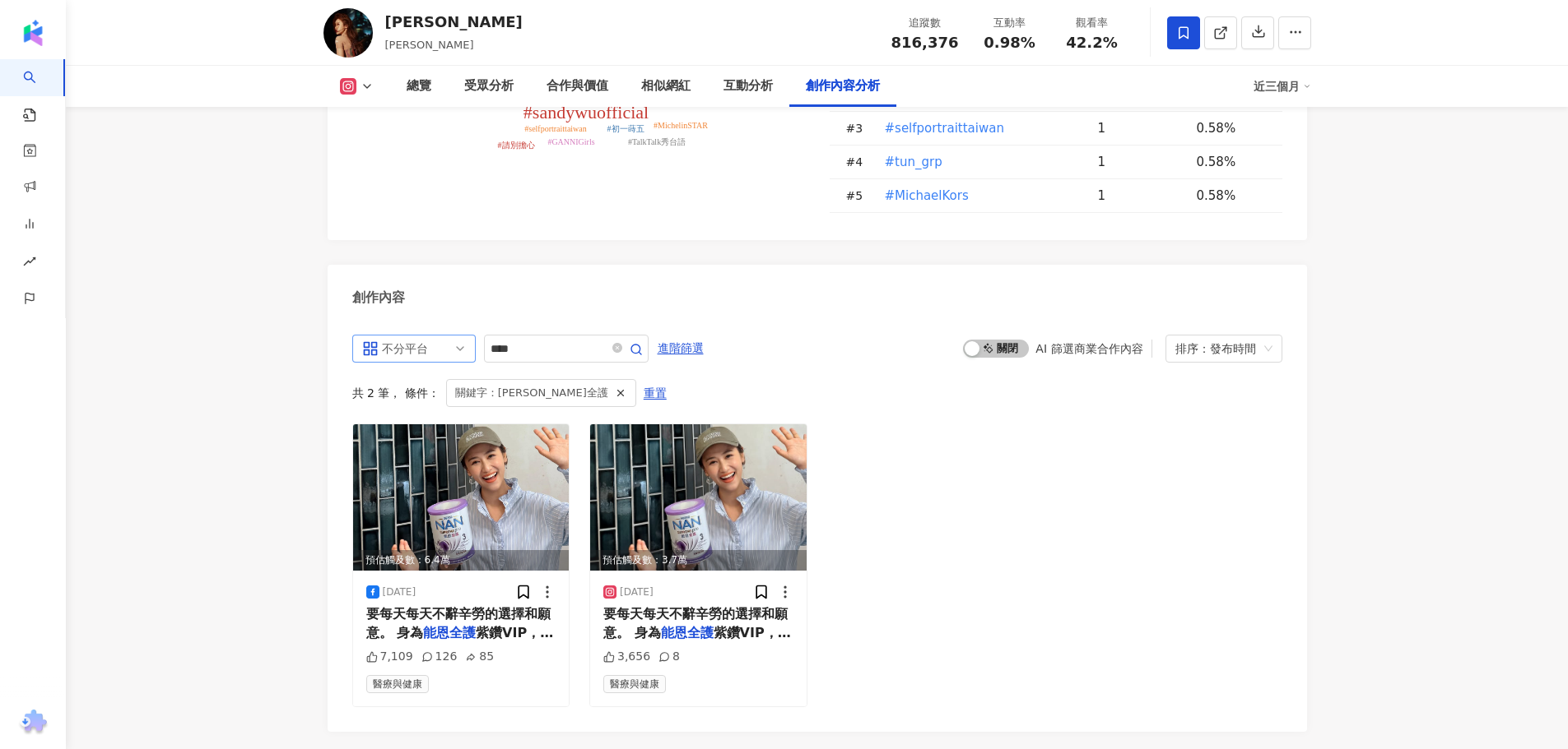
click at [464, 336] on span "不分平台" at bounding box center [414, 349] width 103 height 26
click at [550, 265] on div "創作內容" at bounding box center [817, 291] width 979 height 54
click at [705, 335] on button "進階篩選" at bounding box center [680, 348] width 48 height 26
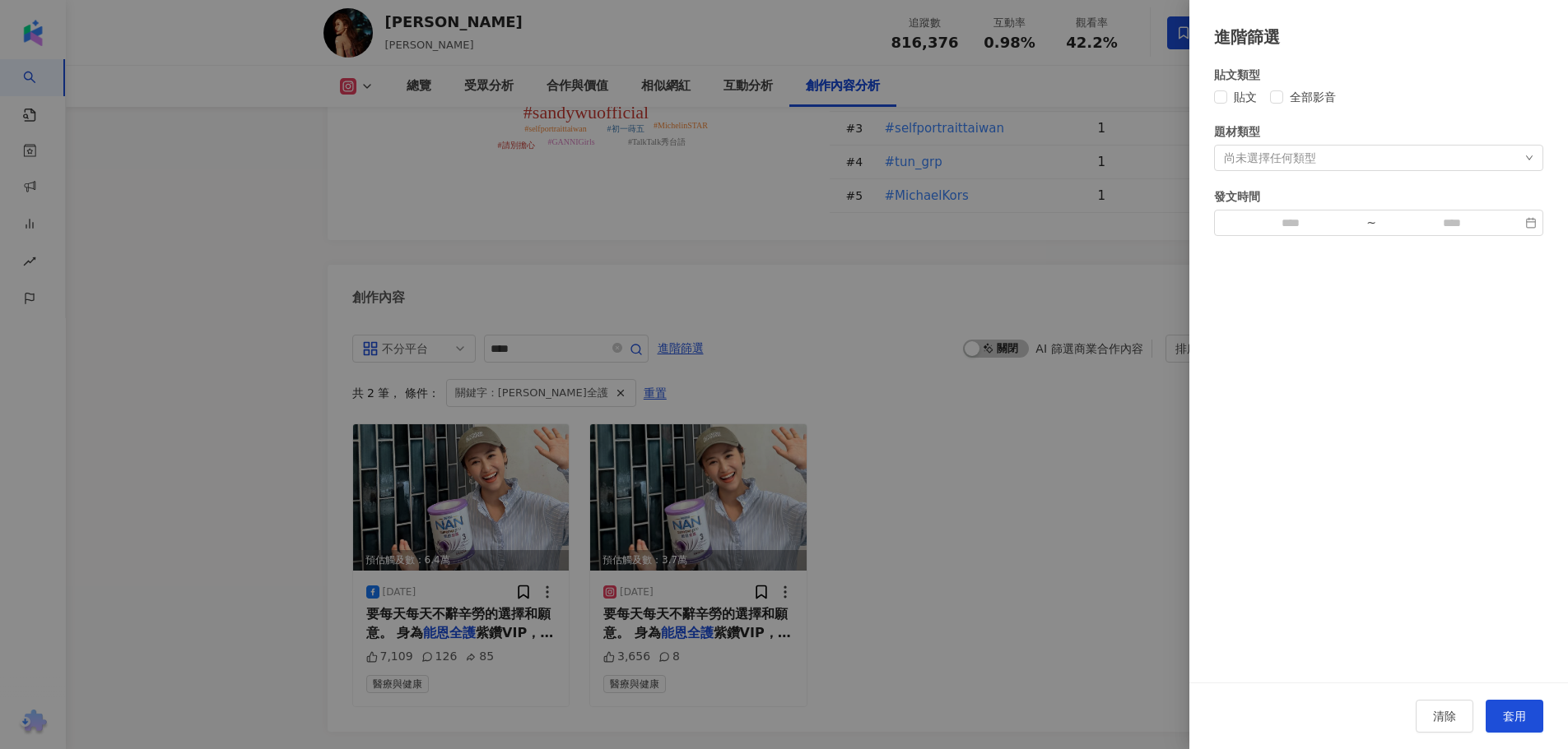
click at [1010, 266] on div at bounding box center [784, 374] width 1568 height 749
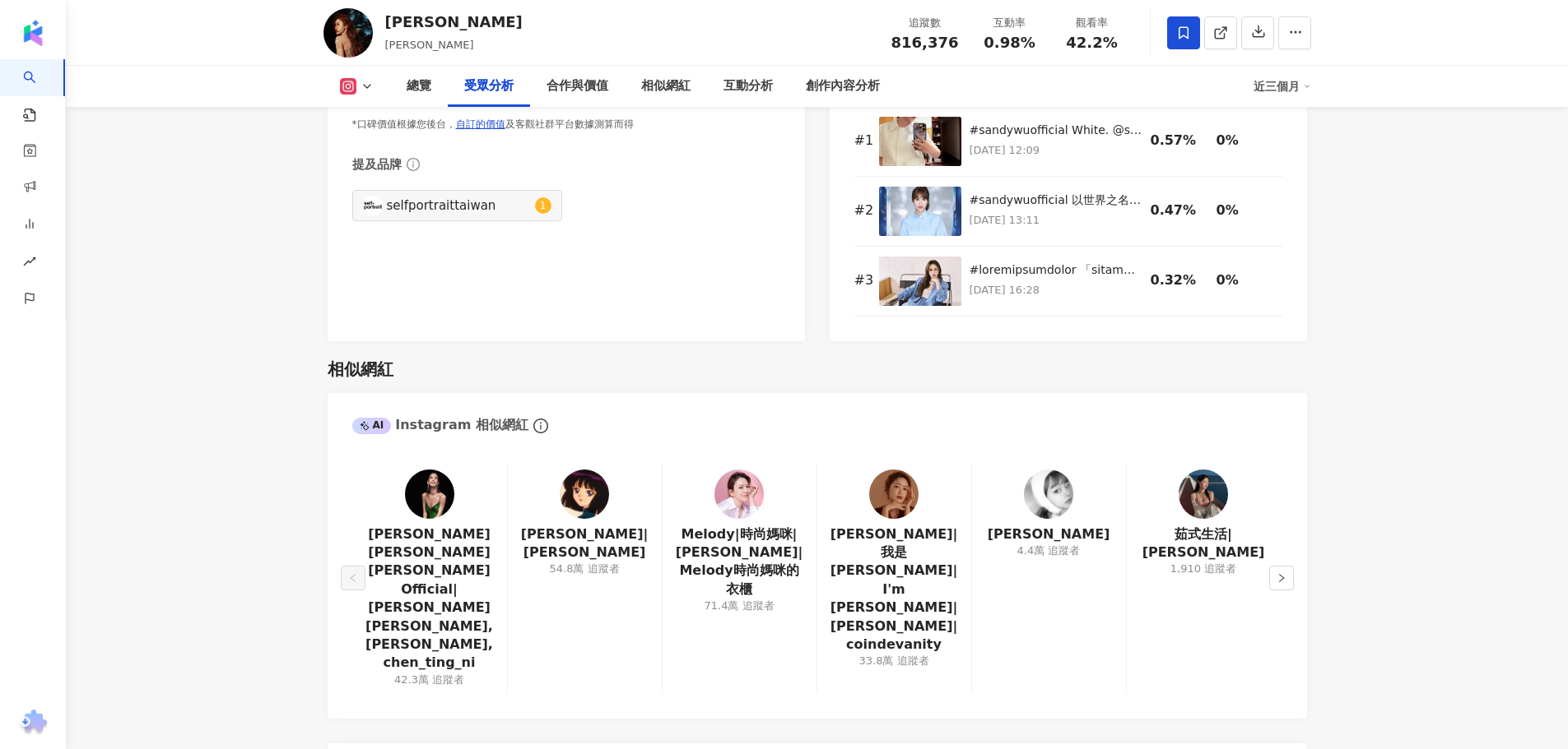
scroll to position [2138, 0]
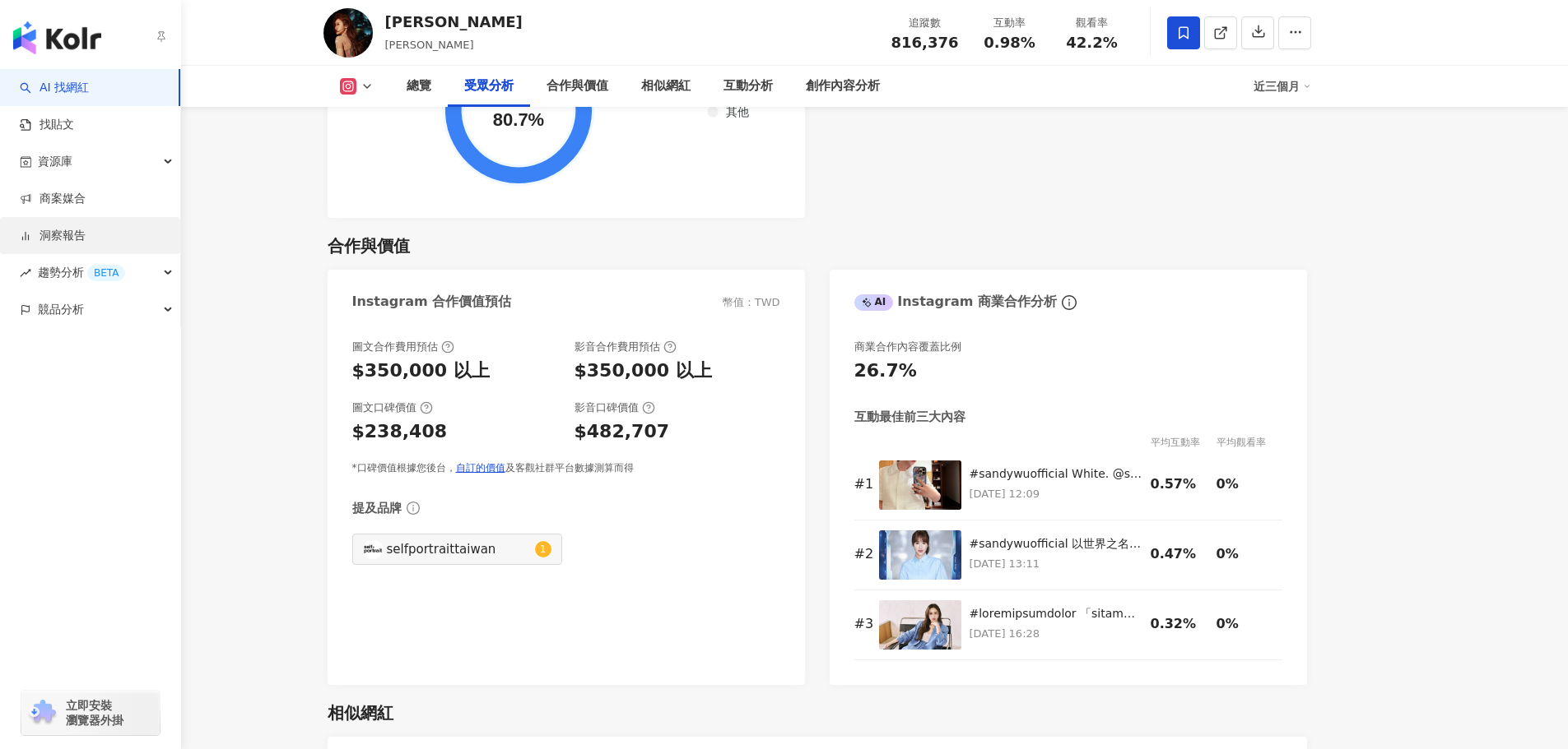
click at [73, 233] on link "洞察報告" at bounding box center [53, 236] width 66 height 17
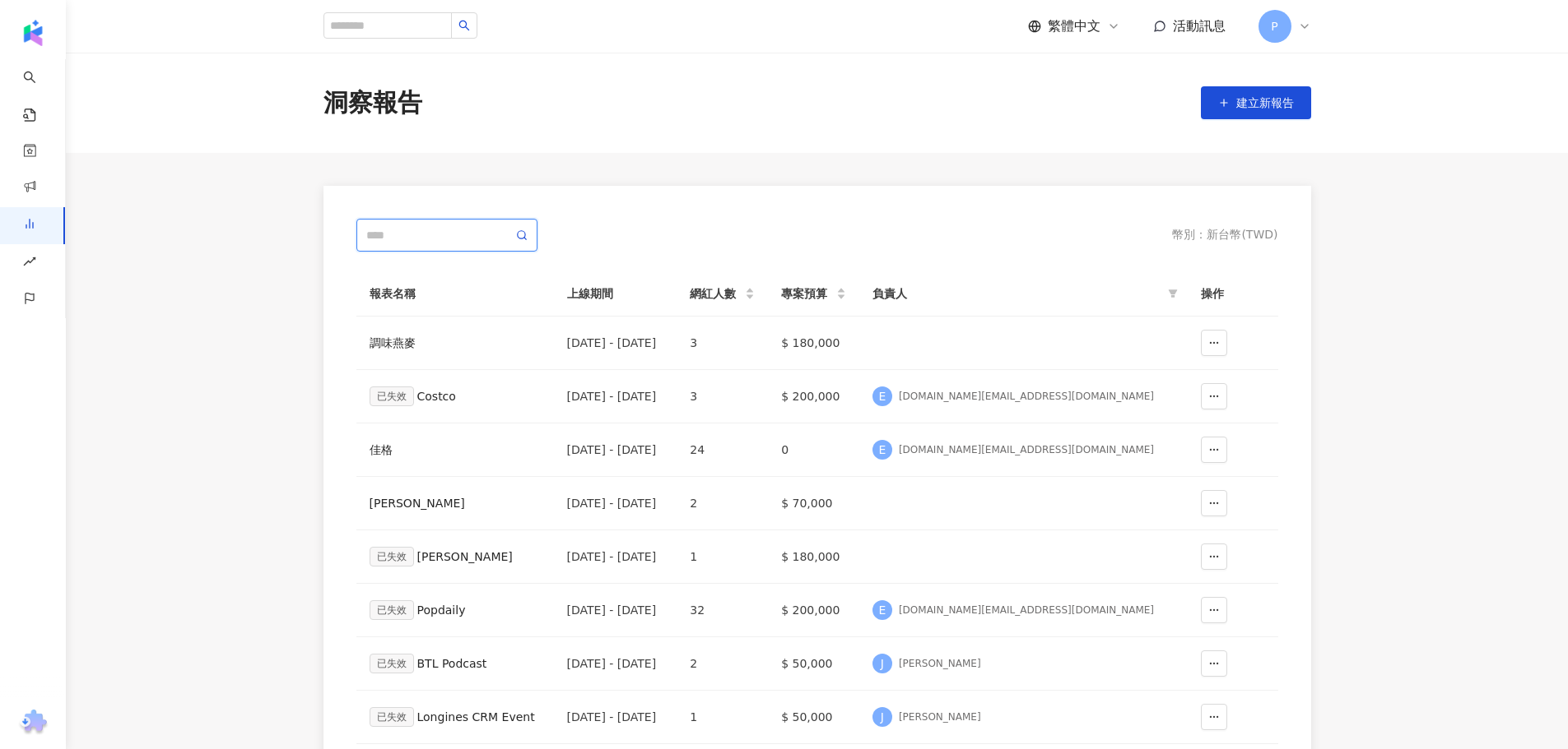
click at [415, 229] on input "text" at bounding box center [440, 235] width 146 height 19
type input "****"
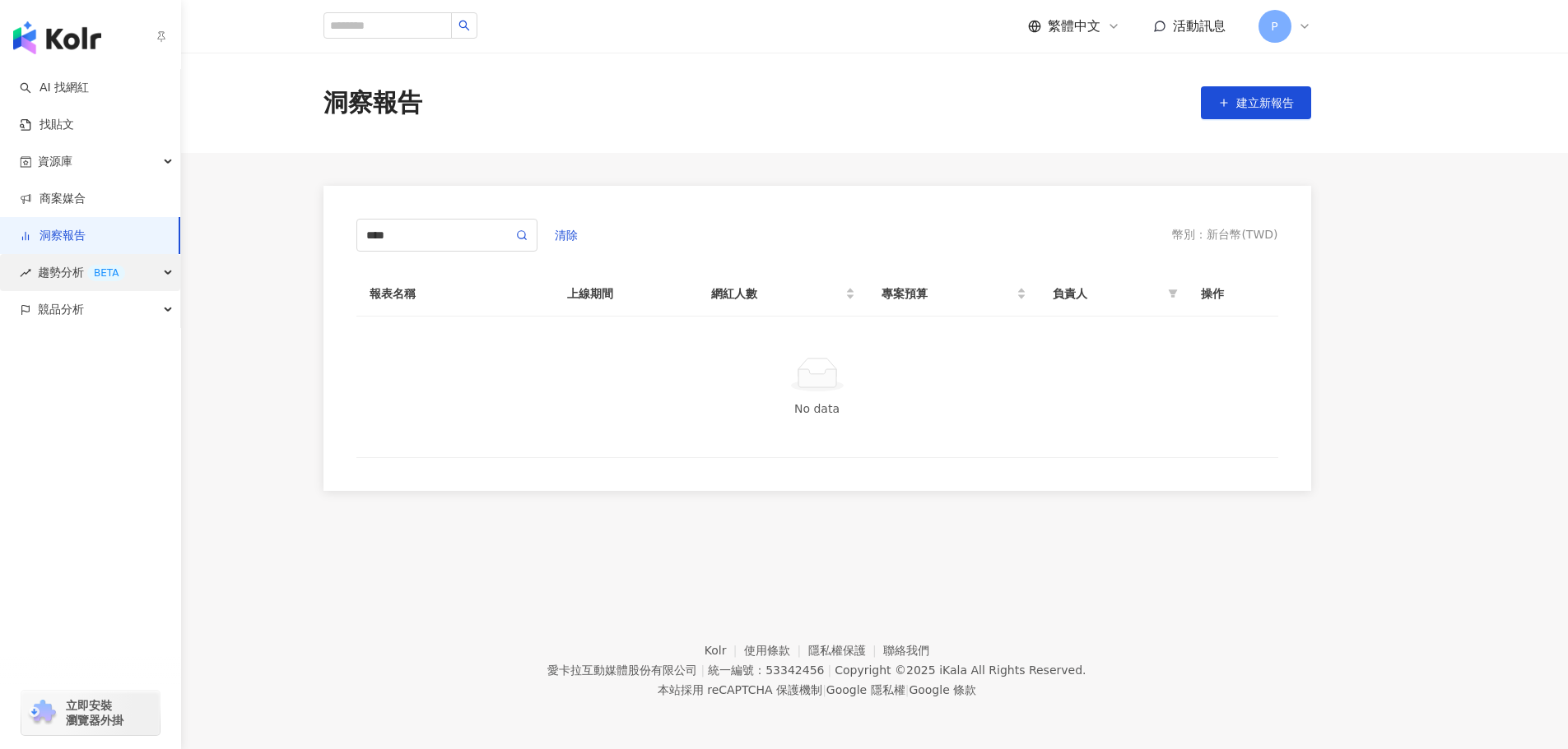
click at [43, 271] on span "趨勢分析 BETA" at bounding box center [82, 273] width 88 height 37
click at [87, 431] on div "競品分析" at bounding box center [90, 421] width 180 height 37
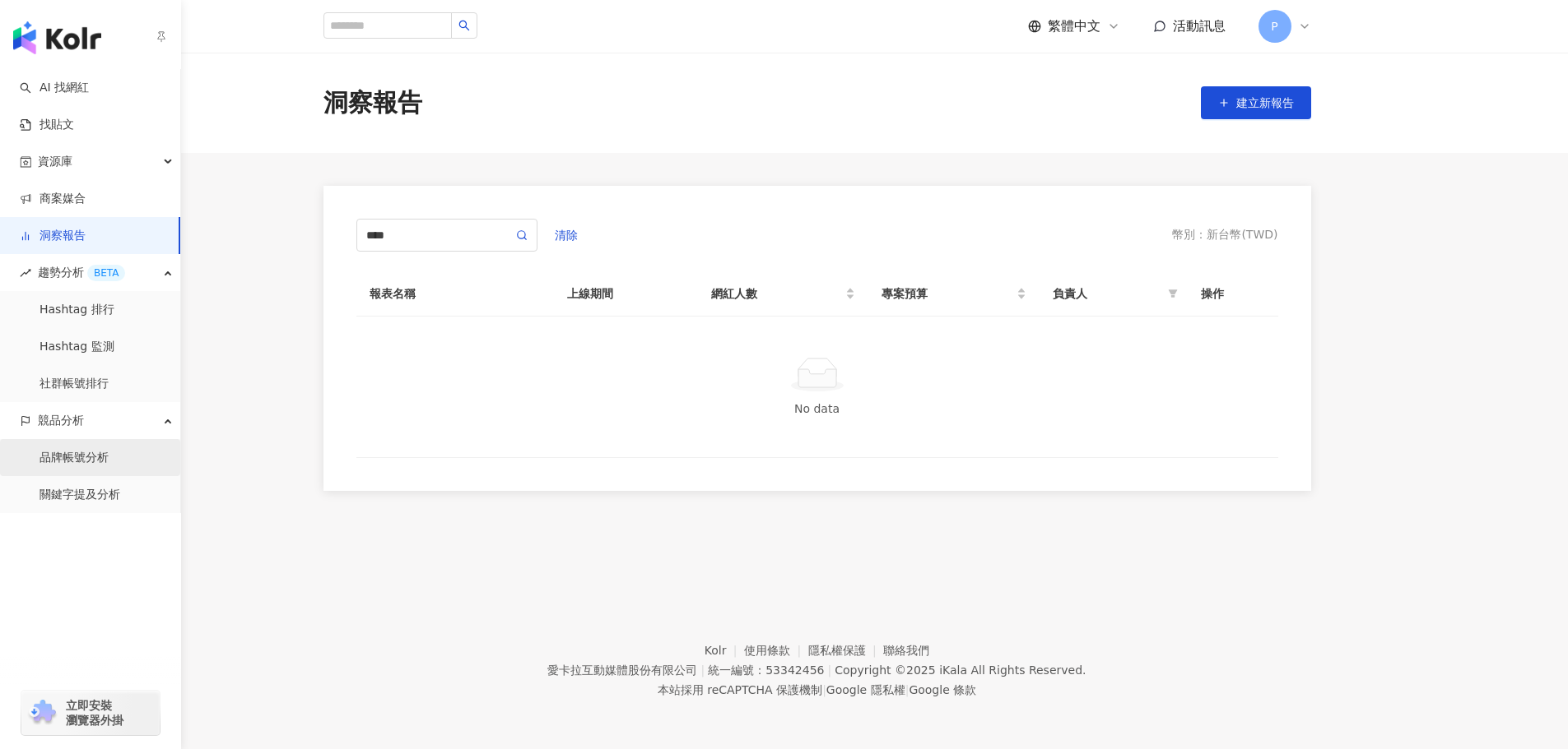
click at [84, 453] on link "品牌帳號分析" at bounding box center [74, 458] width 69 height 17
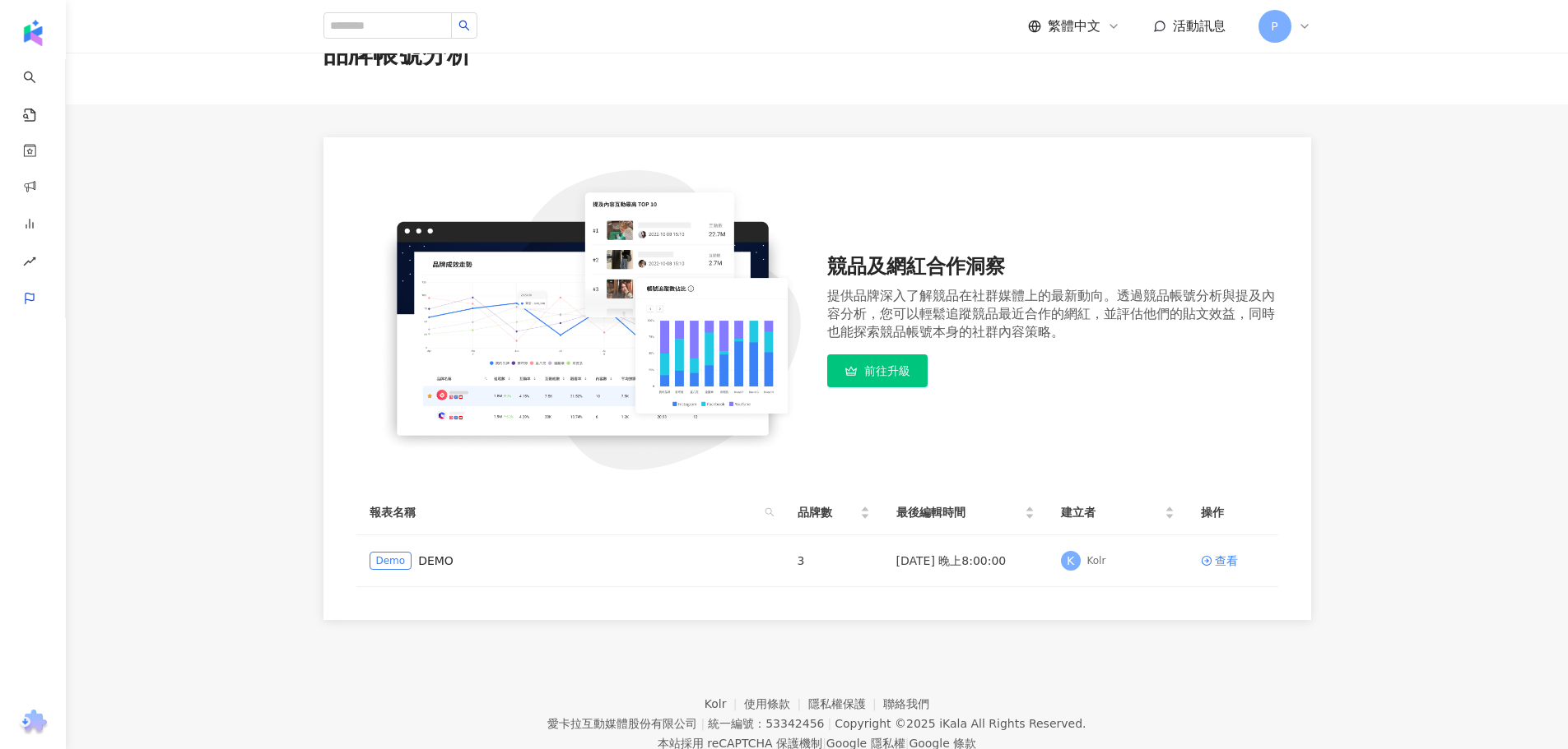
scroll to position [102, 0]
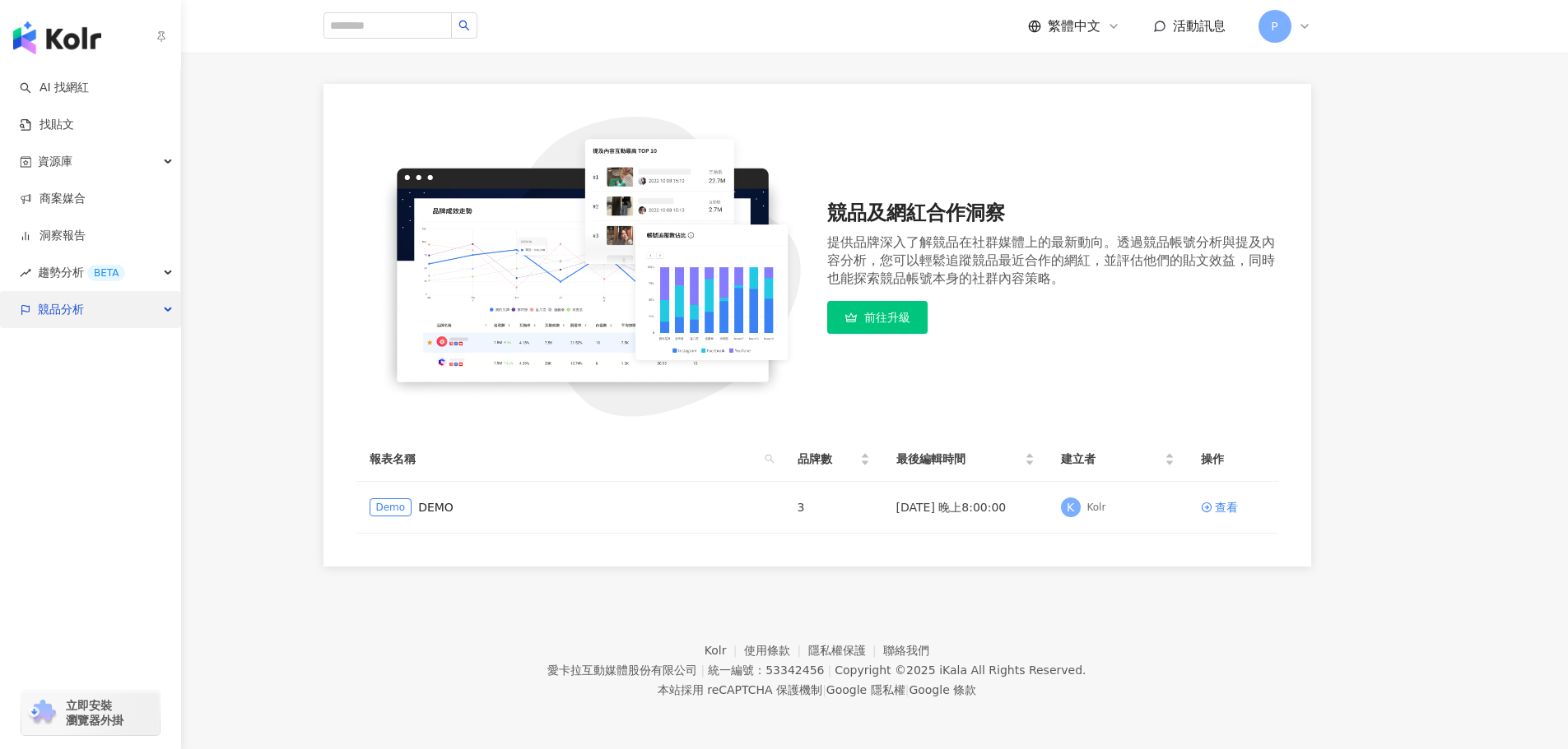
click at [70, 313] on span "競品分析" at bounding box center [60, 310] width 46 height 37
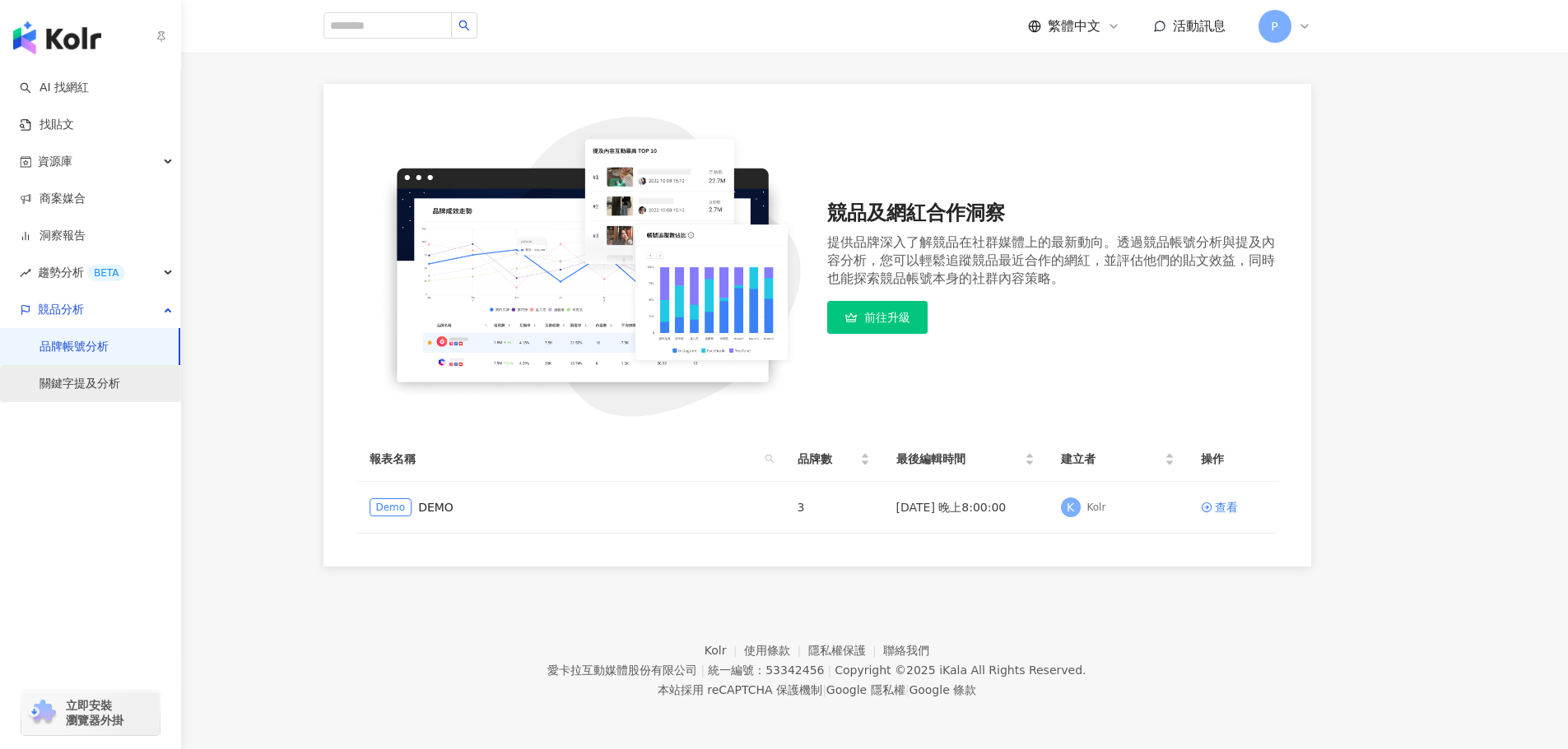
click at [77, 390] on link "關鍵字提及分析" at bounding box center [80, 384] width 81 height 17
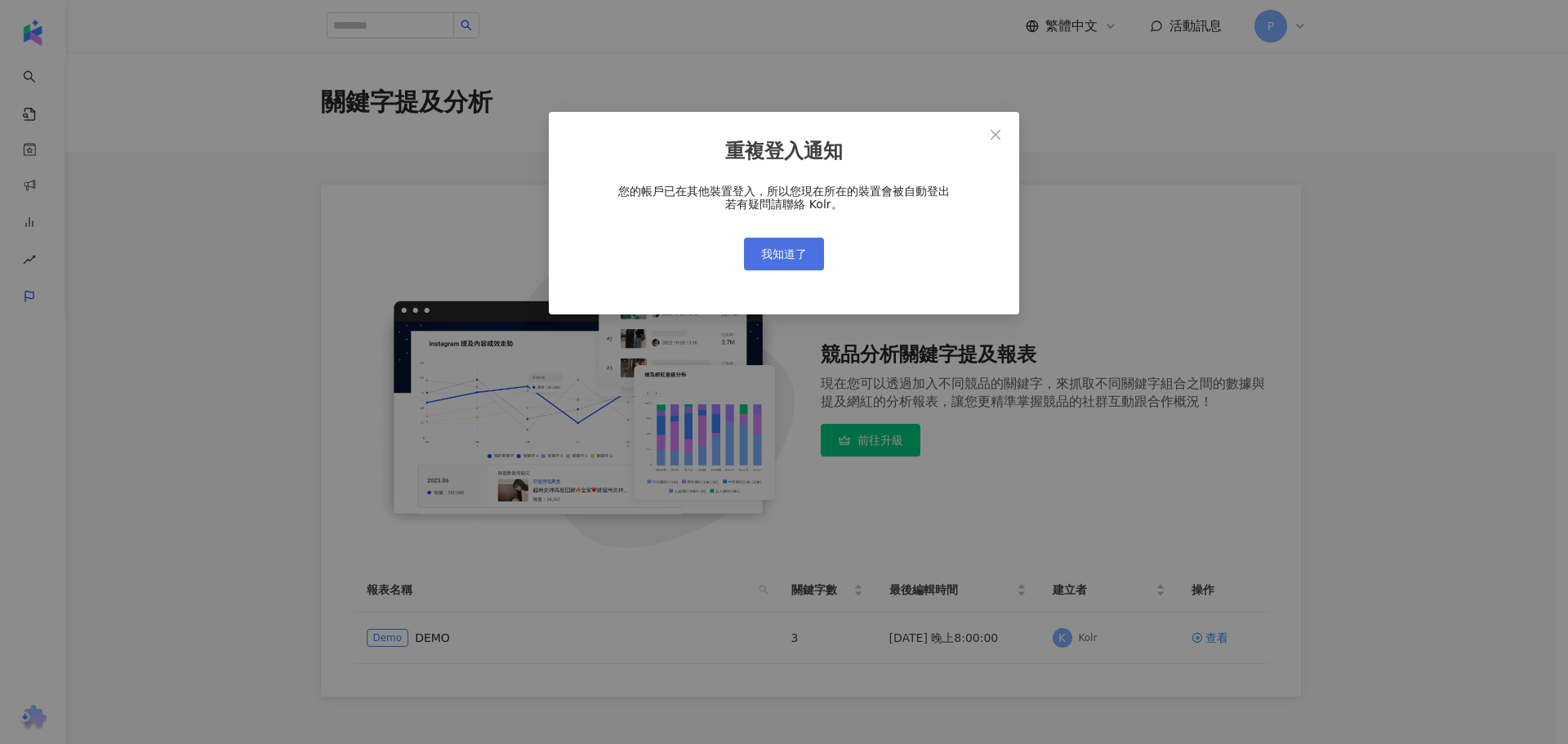
click at [780, 244] on button "我知道了" at bounding box center [784, 254] width 80 height 33
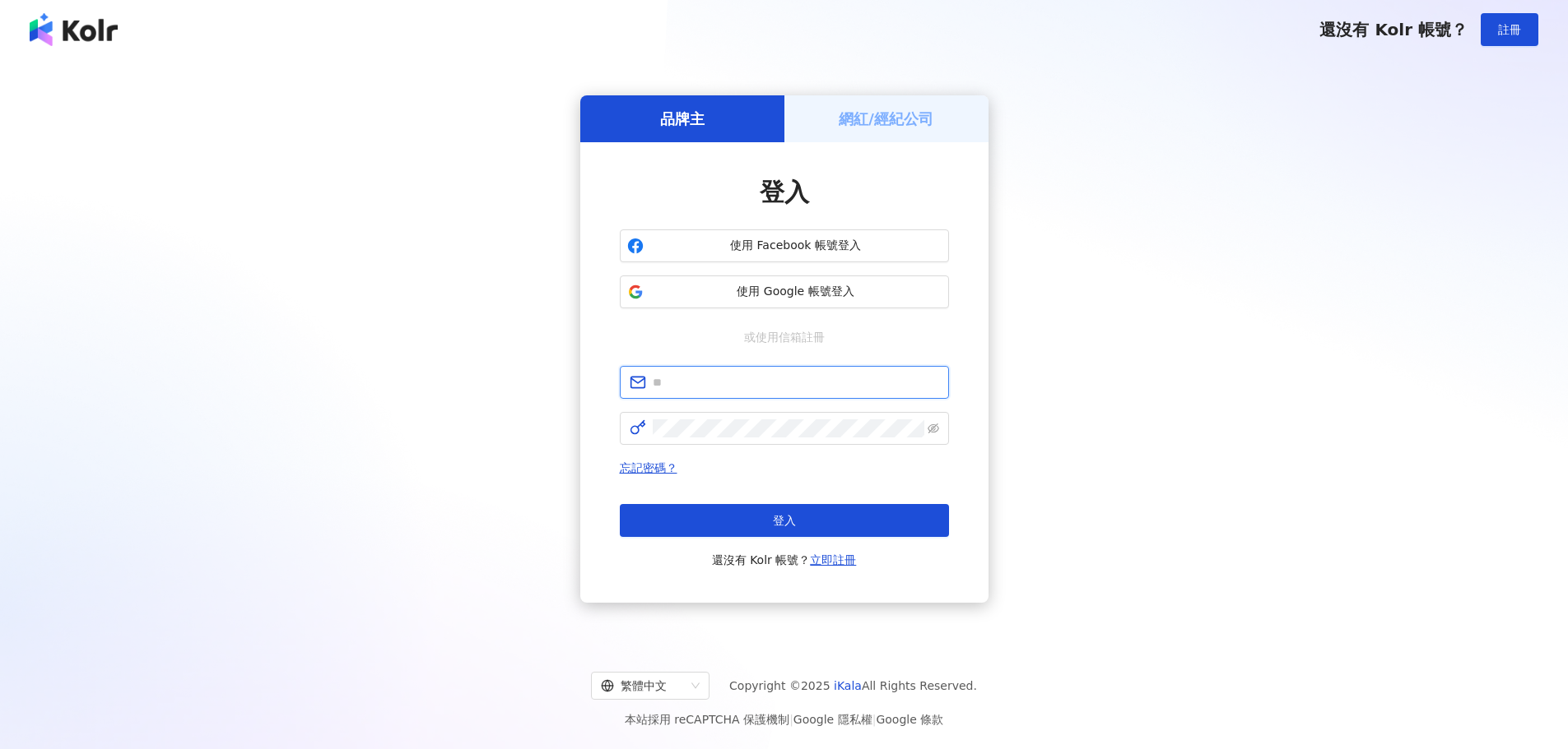
type input "**********"
click at [768, 515] on button "登入" at bounding box center [784, 521] width 329 height 33
type input "**********"
click at [788, 521] on span "登入" at bounding box center [784, 521] width 23 height 14
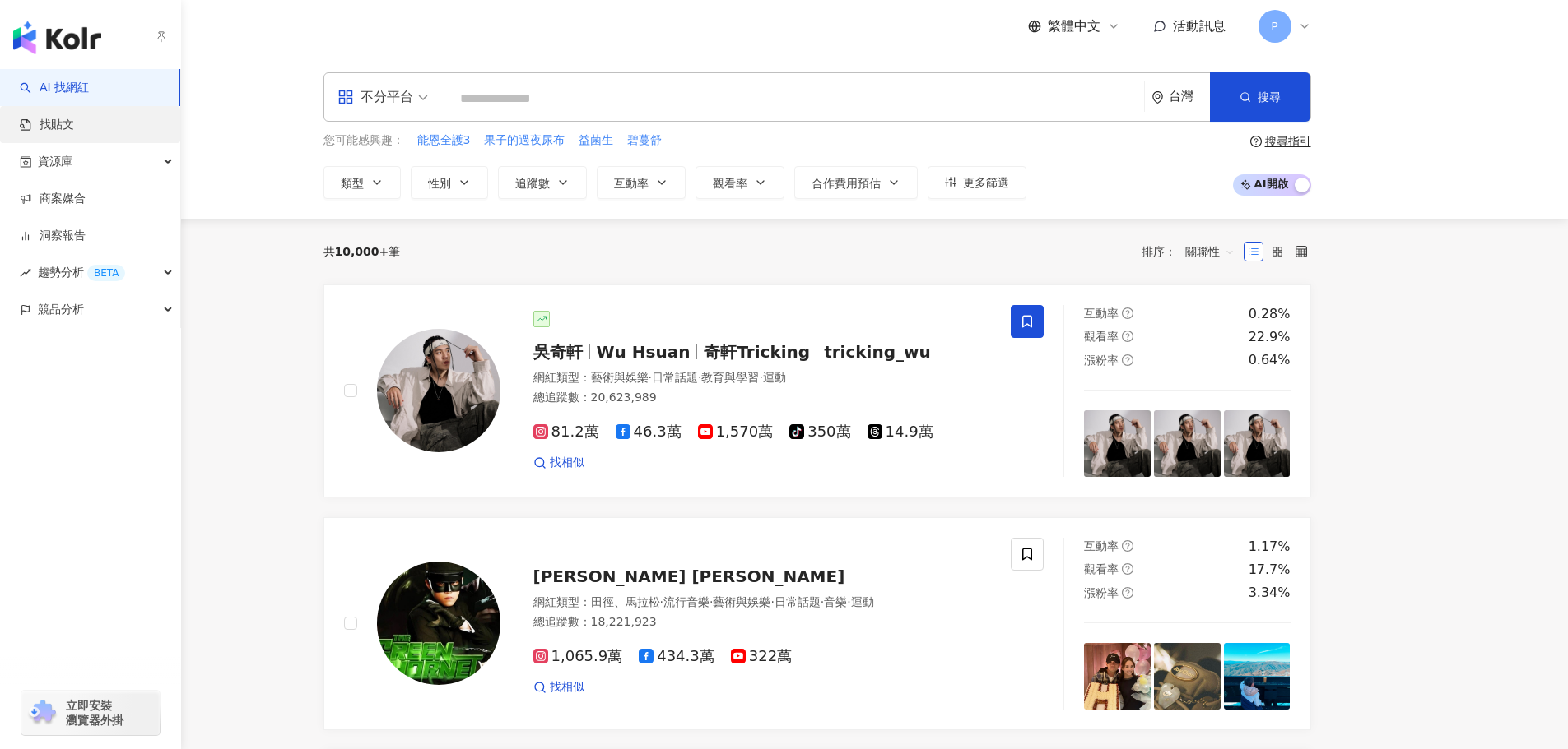
click at [57, 119] on link "找貼文" at bounding box center [47, 125] width 55 height 17
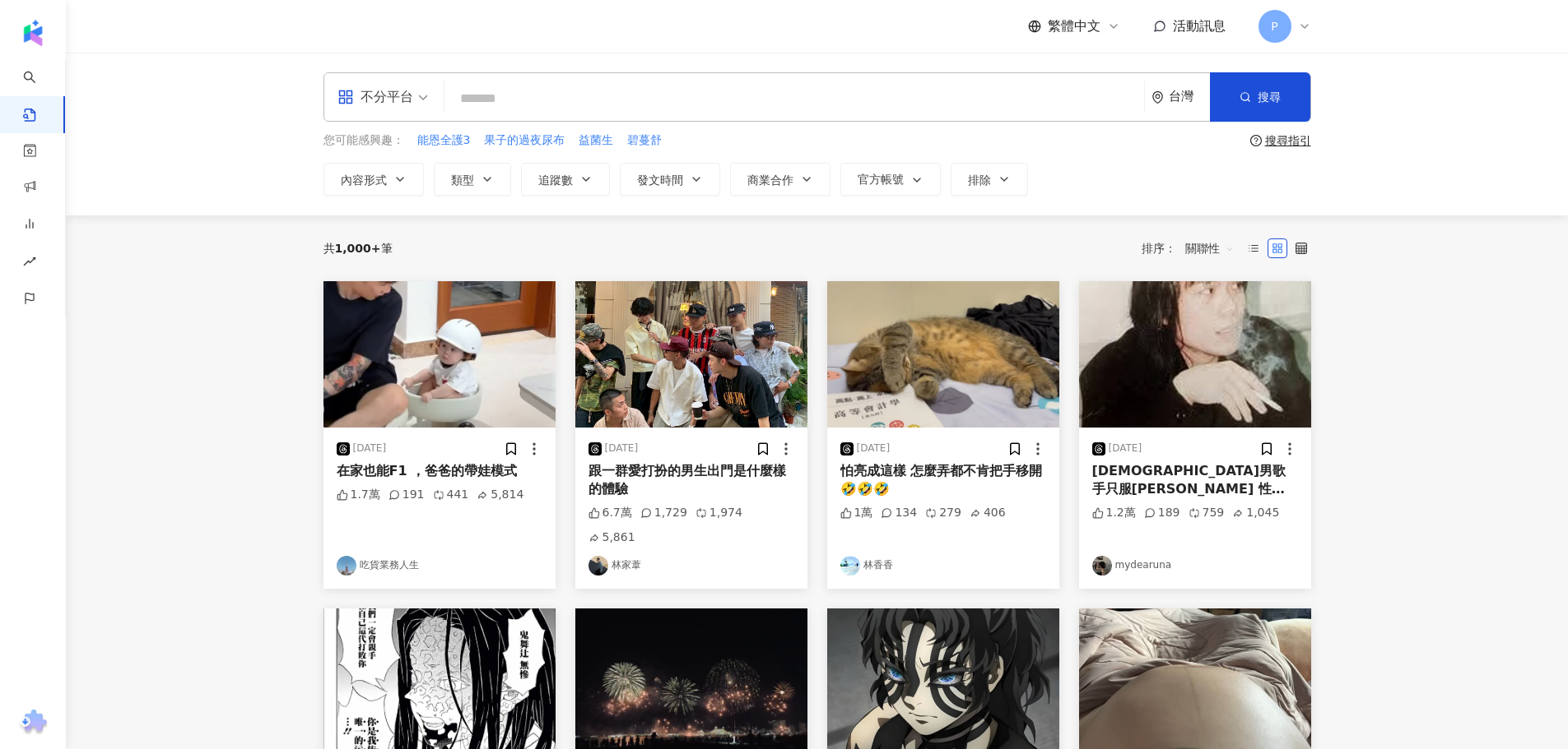
click at [706, 103] on input "search" at bounding box center [794, 98] width 686 height 35
click at [1305, 23] on icon at bounding box center [1305, 26] width 14 height 14
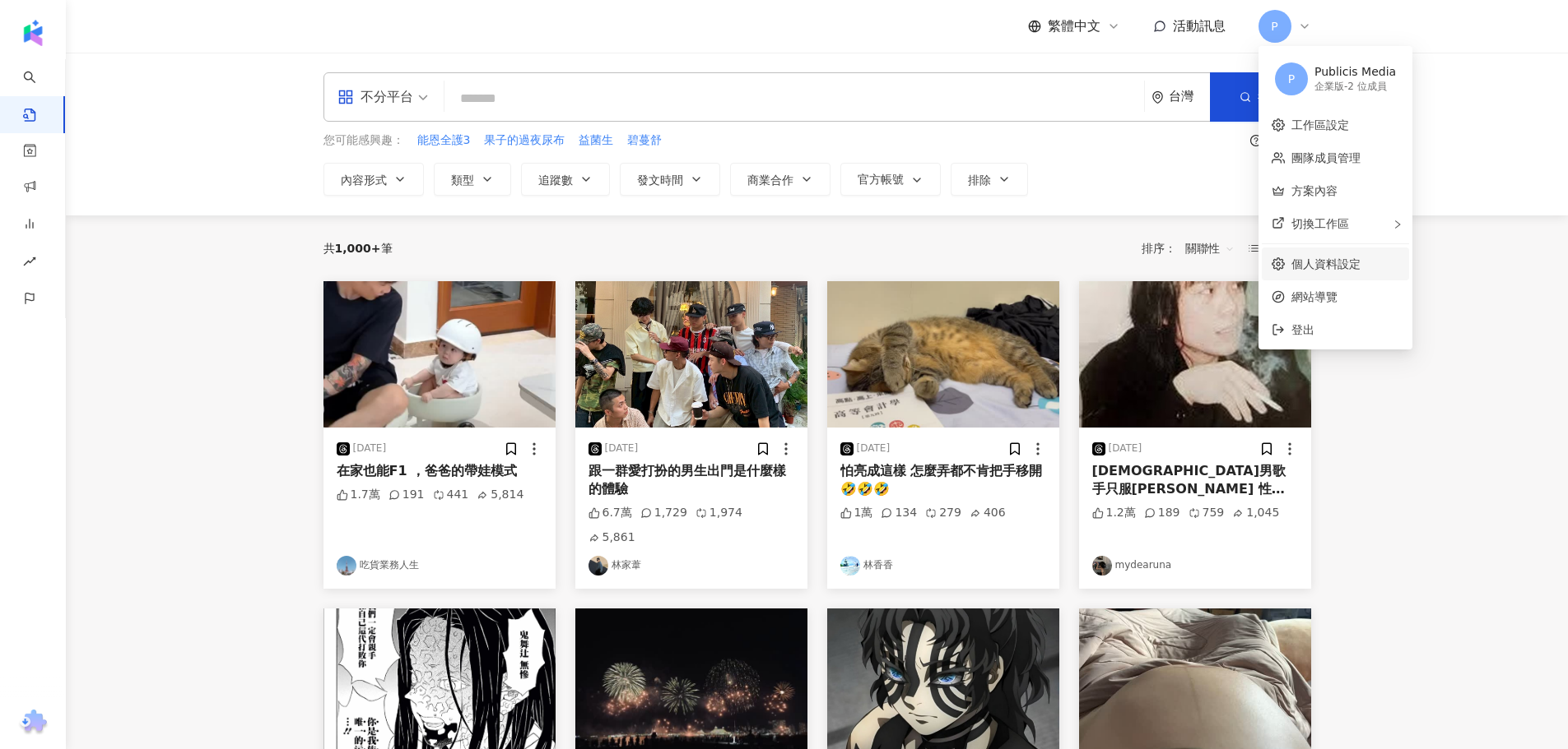
click at [1349, 271] on link "個人資料設定" at bounding box center [1325, 264] width 69 height 14
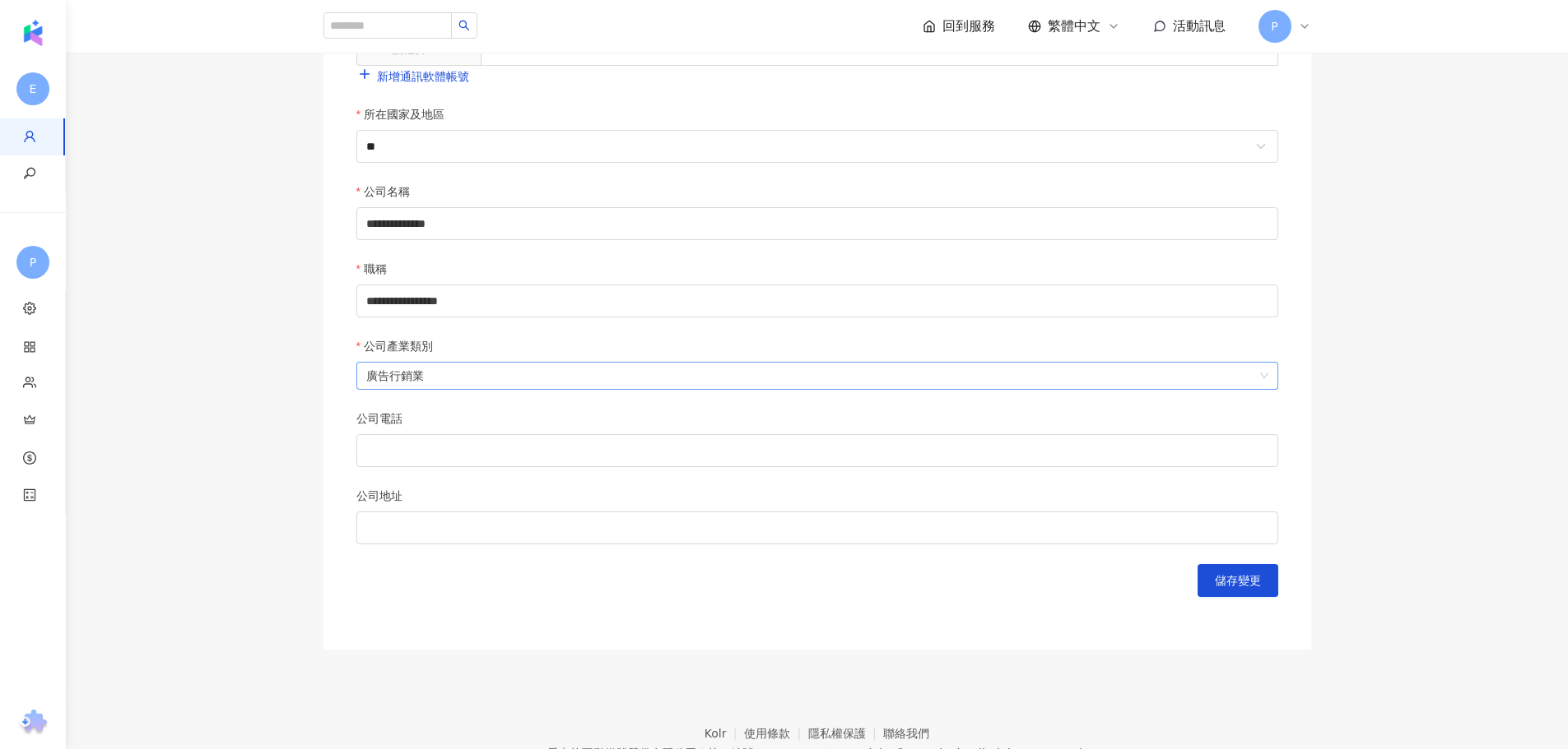
scroll to position [635, 0]
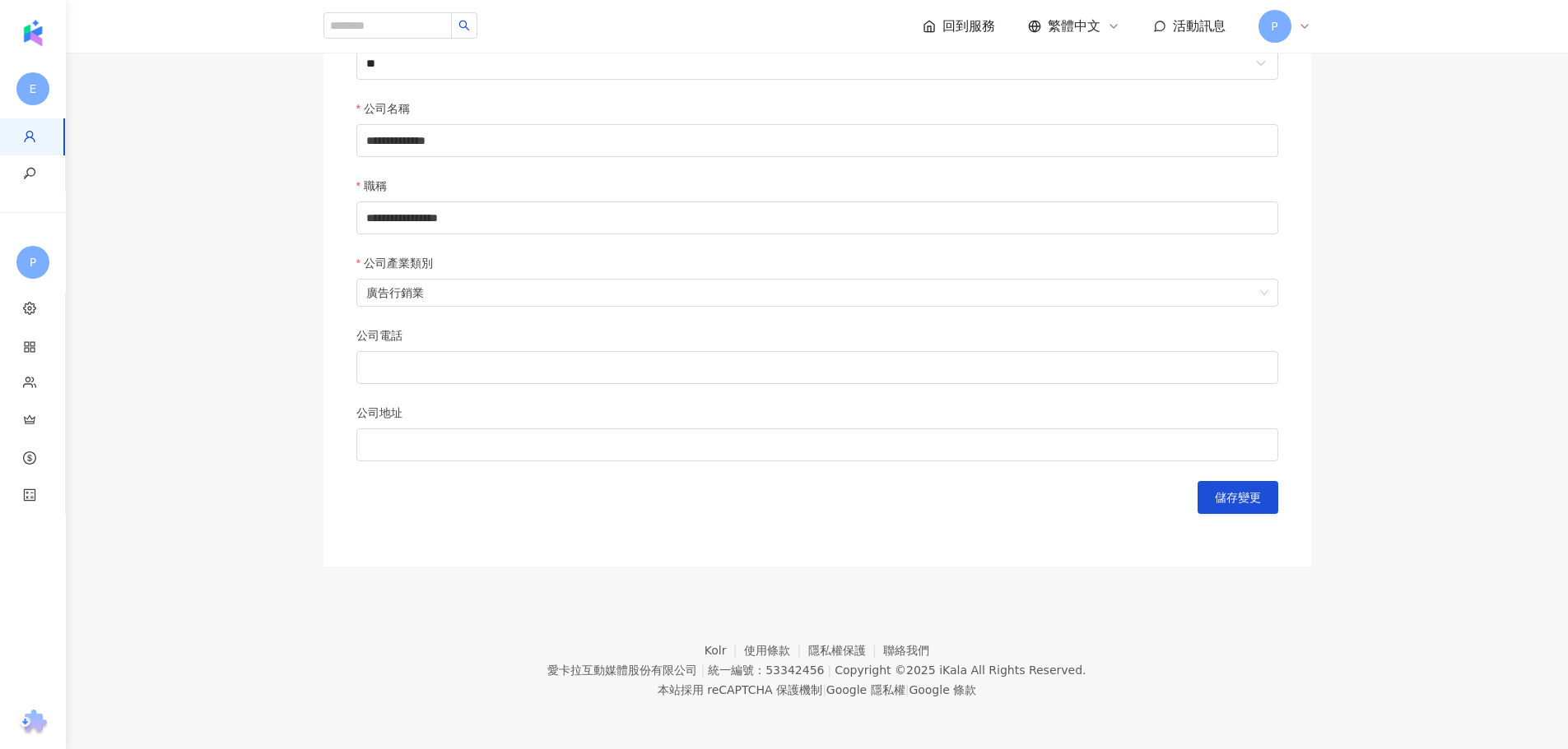
click at [934, 24] on icon at bounding box center [929, 25] width 10 height 11
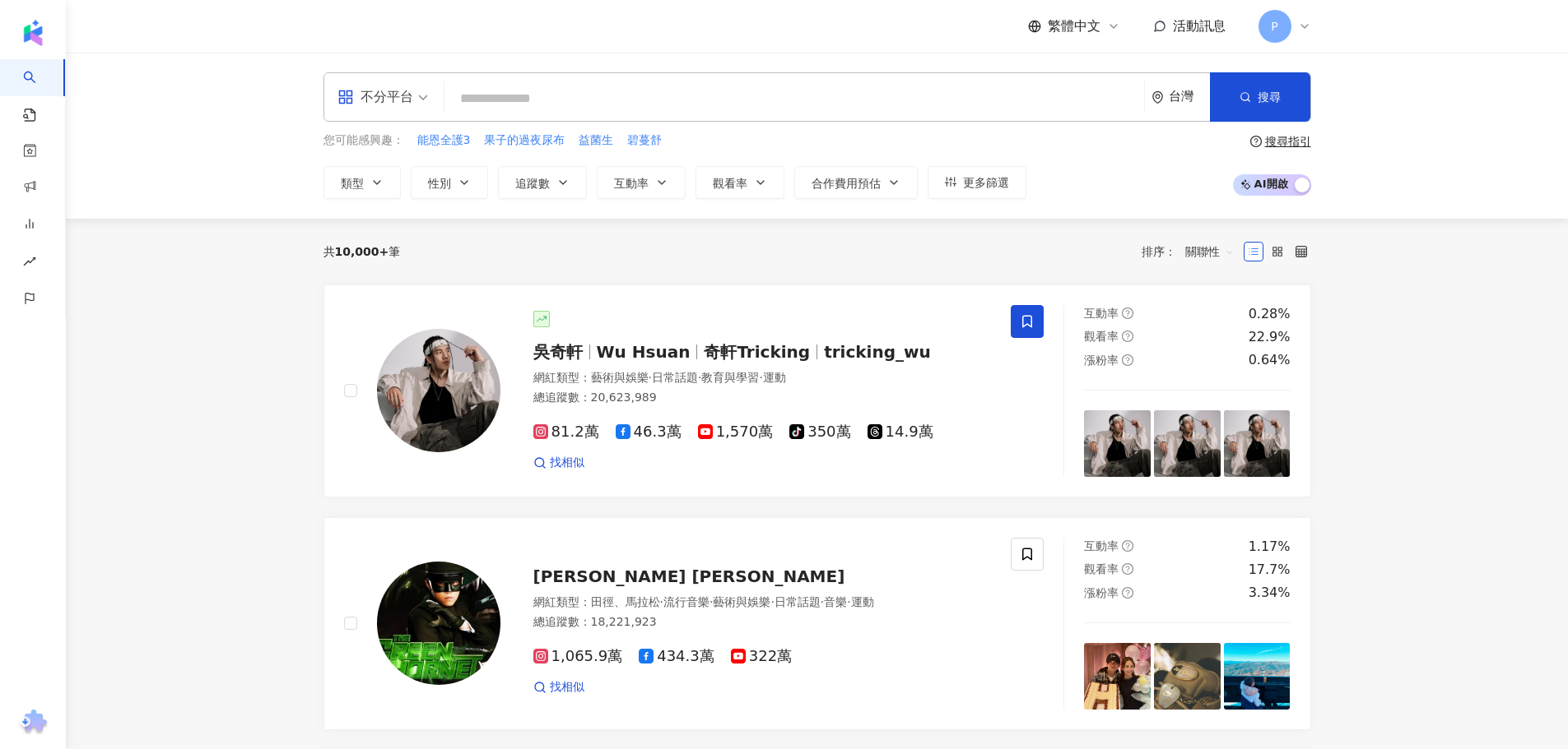
click at [585, 108] on input "search" at bounding box center [794, 98] width 686 height 31
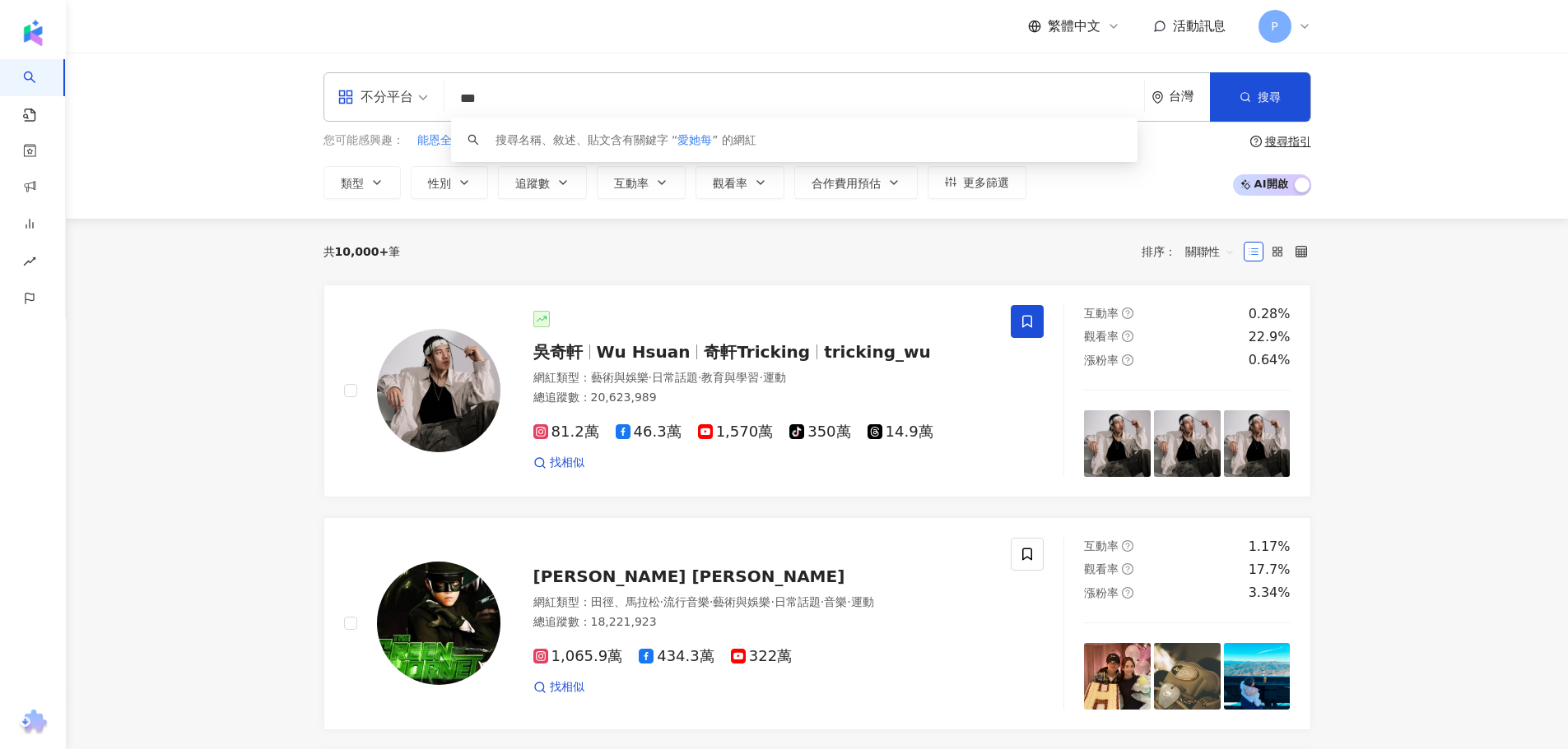
drag, startPoint x: 544, startPoint y: 96, endPoint x: 440, endPoint y: 94, distance: 104.0
click at [440, 94] on div "不分平台 *** 台灣 搜尋 keyword 搜尋名稱、敘述、貼文含有關鍵字 “ 愛她每 ” 的網紅" at bounding box center [817, 96] width 987 height 50
paste input "****"
drag, startPoint x: 482, startPoint y: 99, endPoint x: 440, endPoint y: 99, distance: 42.0
click at [440, 99] on div "不分平台 ******* 台灣 搜尋 keyword 搜尋名稱、敘述、貼文含有關鍵字 “  愛他美守敏 ” 的網紅" at bounding box center [817, 96] width 987 height 50
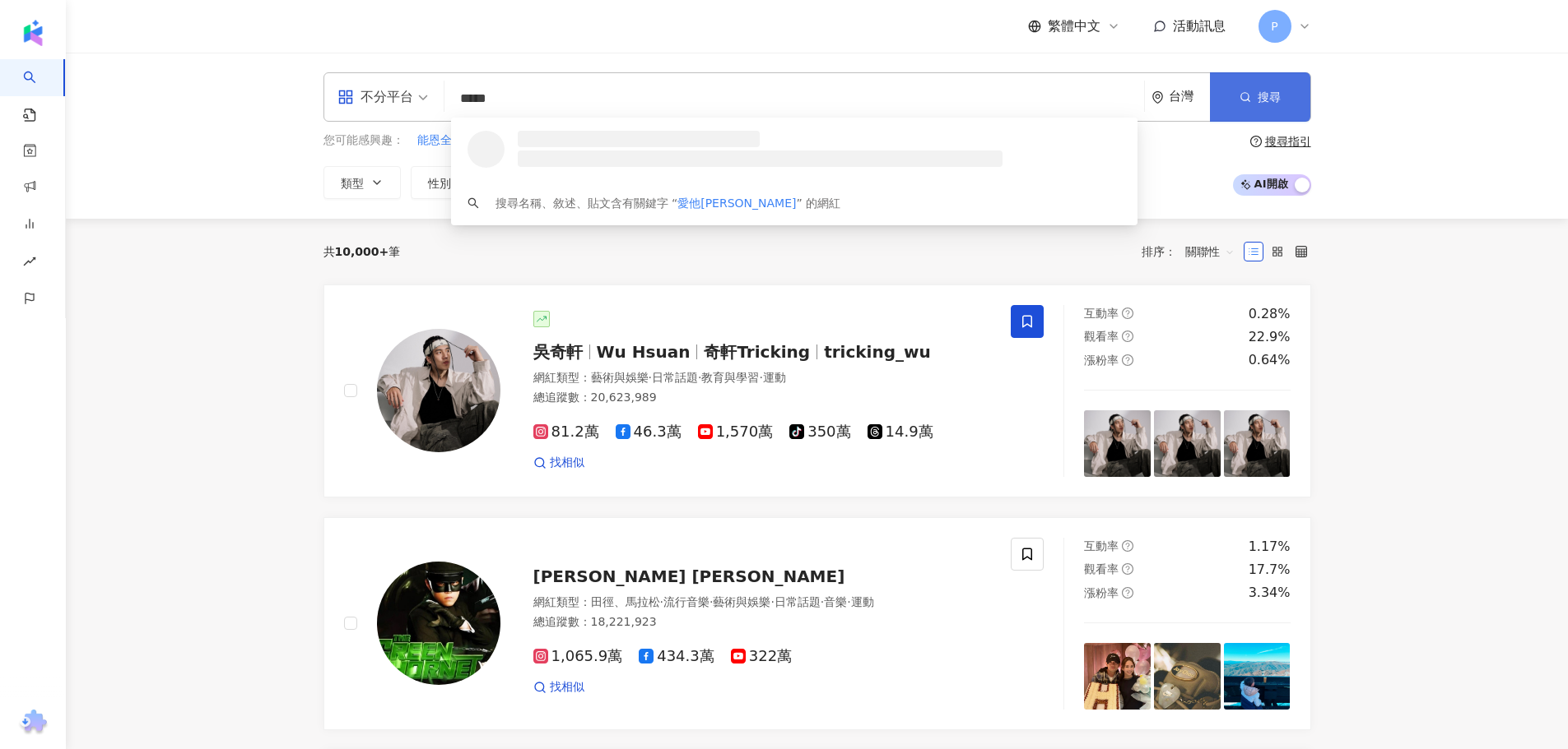
type input "*****"
click at [1263, 118] on button "搜尋" at bounding box center [1259, 96] width 100 height 50
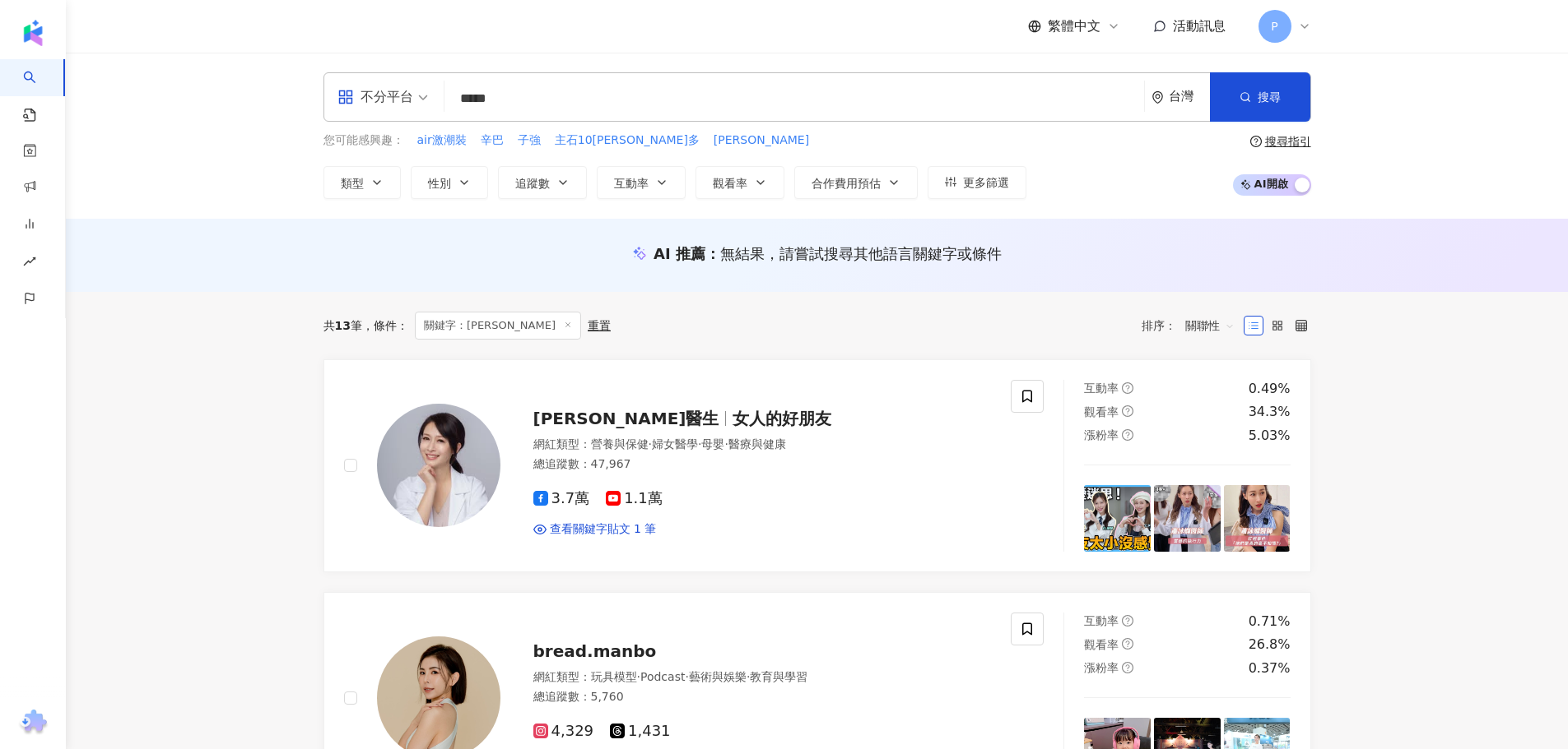
click at [564, 279] on div "AI 推薦 ： 無結果，請嘗試搜尋其他語言關鍵字或條件" at bounding box center [817, 255] width 1502 height 73
click at [627, 423] on span "蕭詠嫻醫生" at bounding box center [632, 419] width 200 height 19
click at [628, 526] on span "查看關鍵字貼文 1 筆" at bounding box center [603, 529] width 107 height 17
click at [870, 576] on span "看更多" at bounding box center [860, 571] width 34 height 14
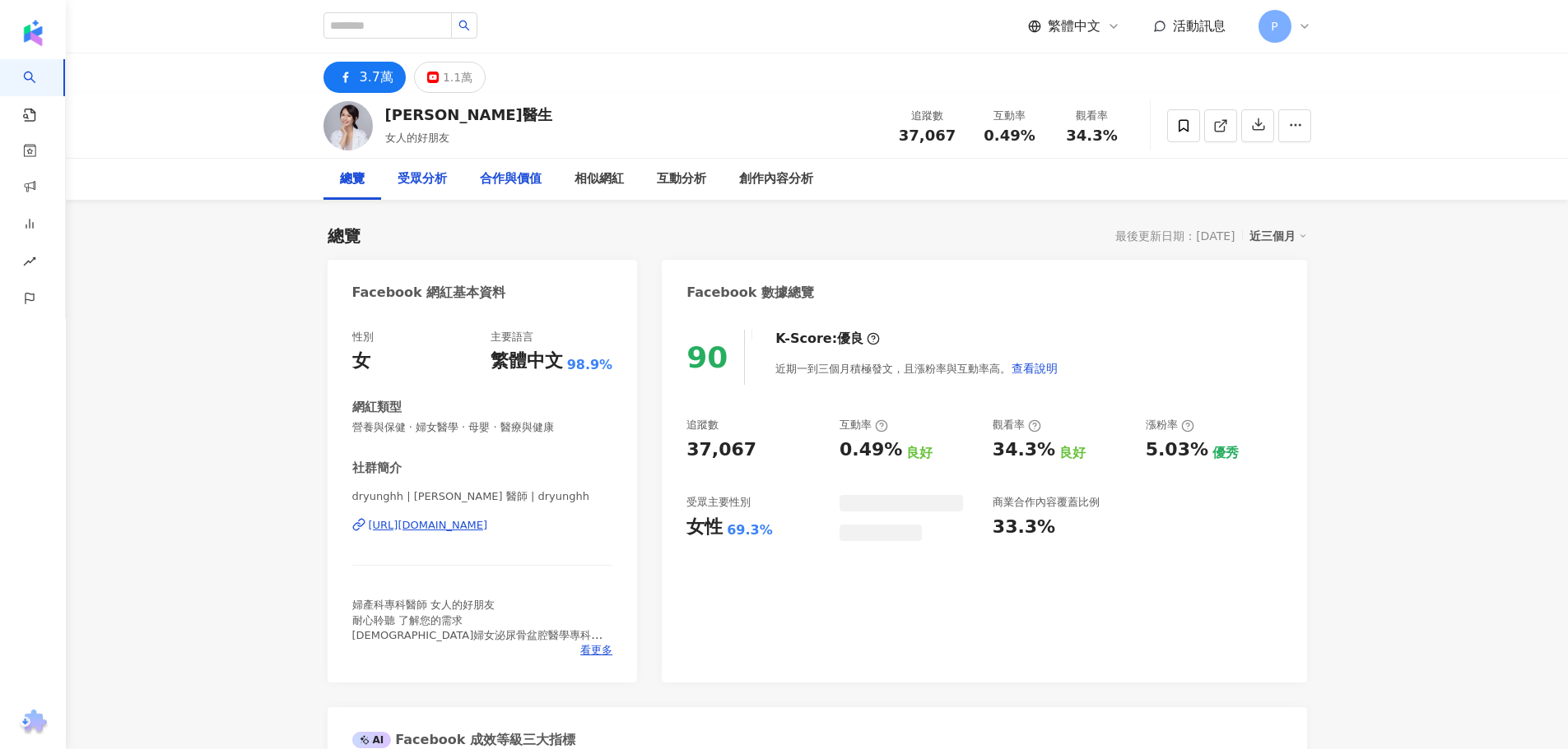
click at [426, 180] on div "受眾分析" at bounding box center [422, 179] width 50 height 19
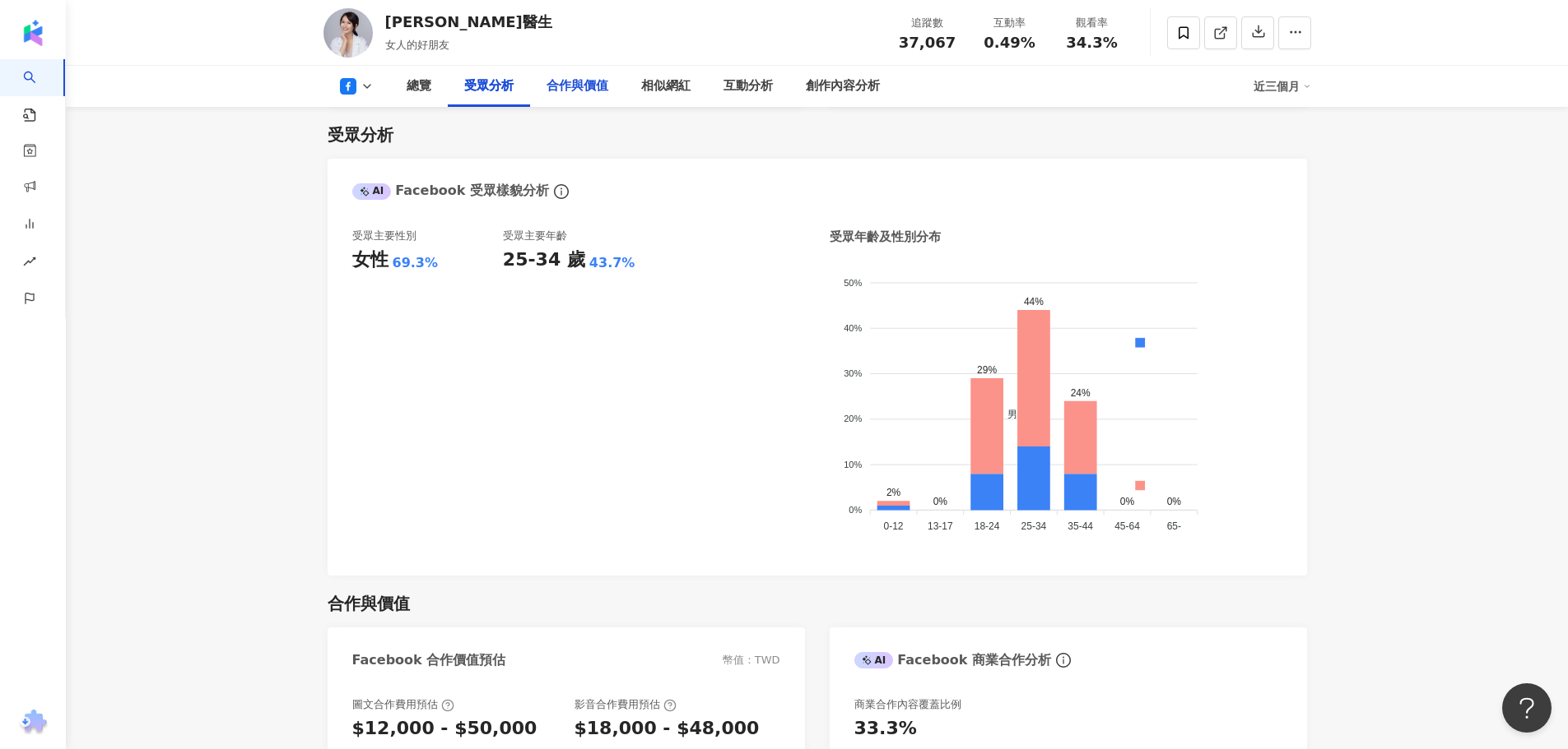
click at [580, 96] on div "合作與價值" at bounding box center [577, 87] width 95 height 41
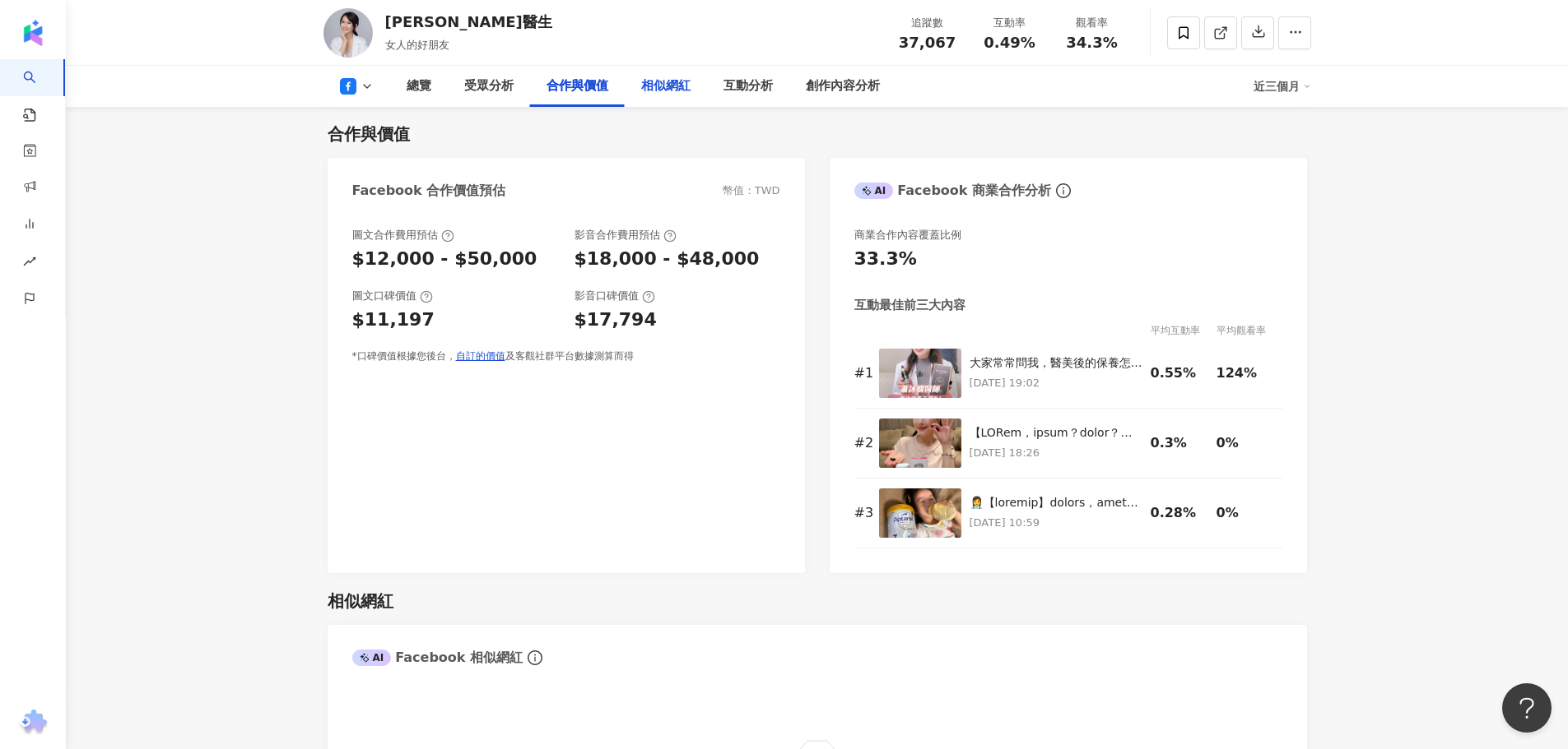
click at [685, 85] on div "相似網紅" at bounding box center [666, 87] width 50 height 19
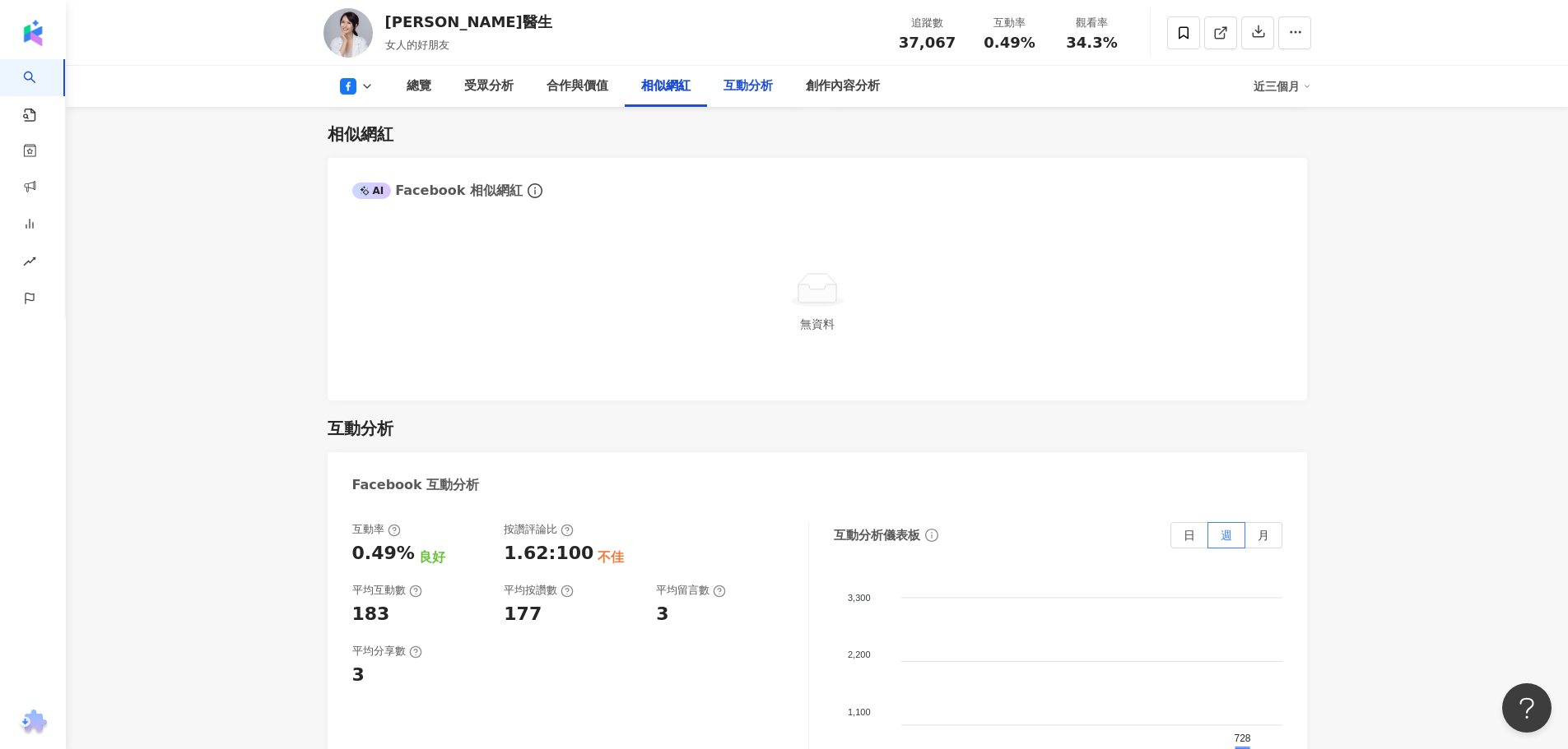
click at [760, 84] on div "互動分析" at bounding box center [747, 87] width 50 height 19
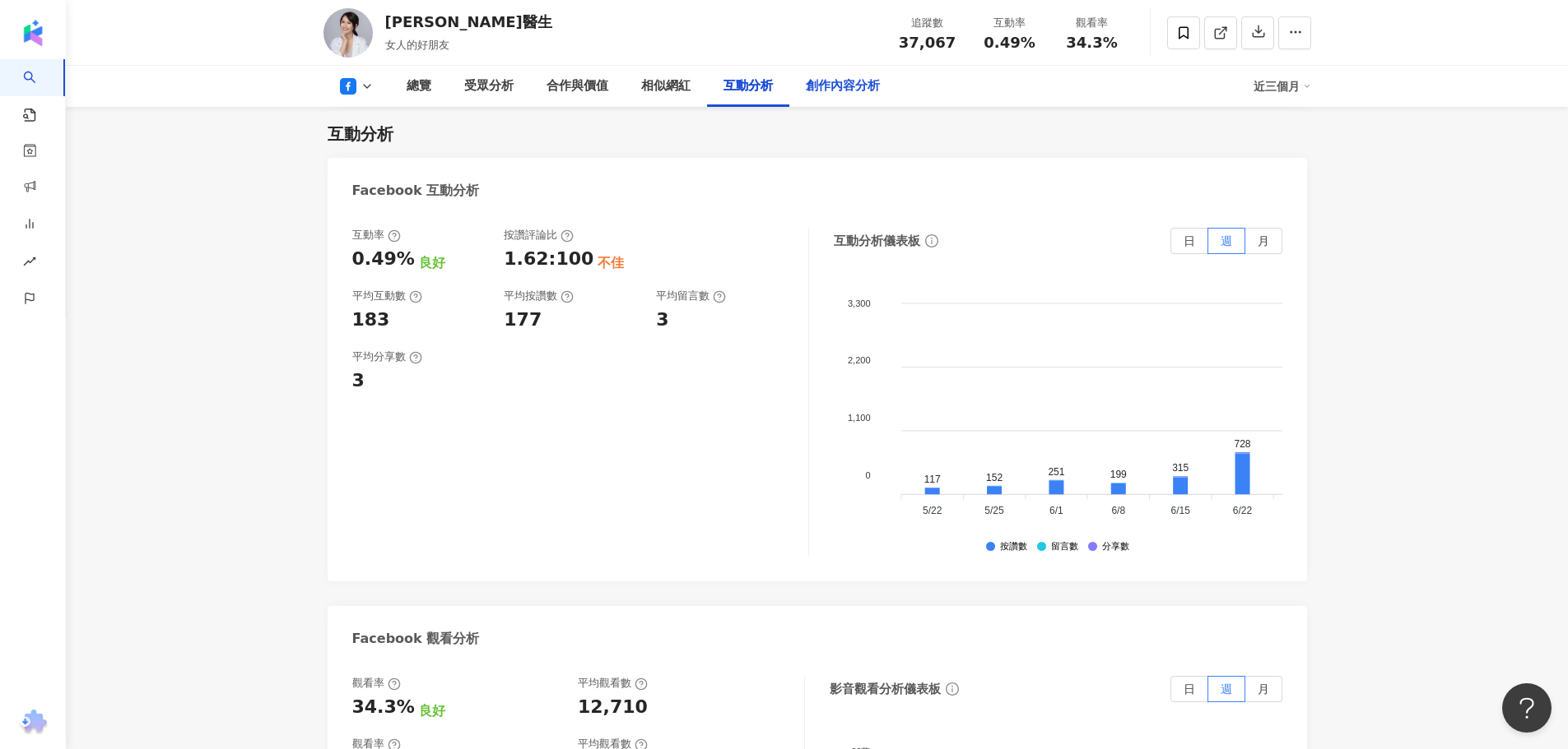
click at [857, 85] on div "創作內容分析" at bounding box center [843, 87] width 74 height 19
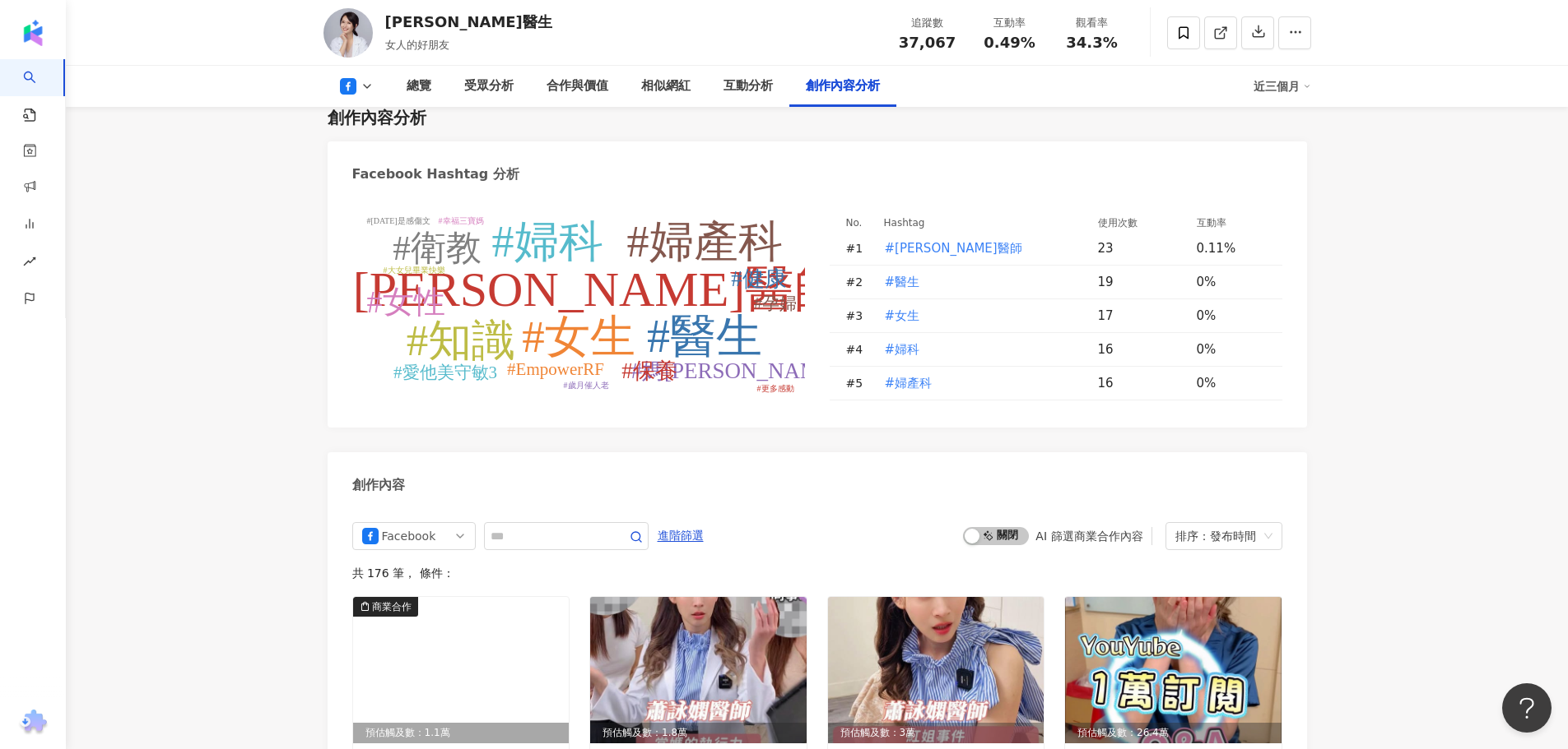
scroll to position [4089, 0]
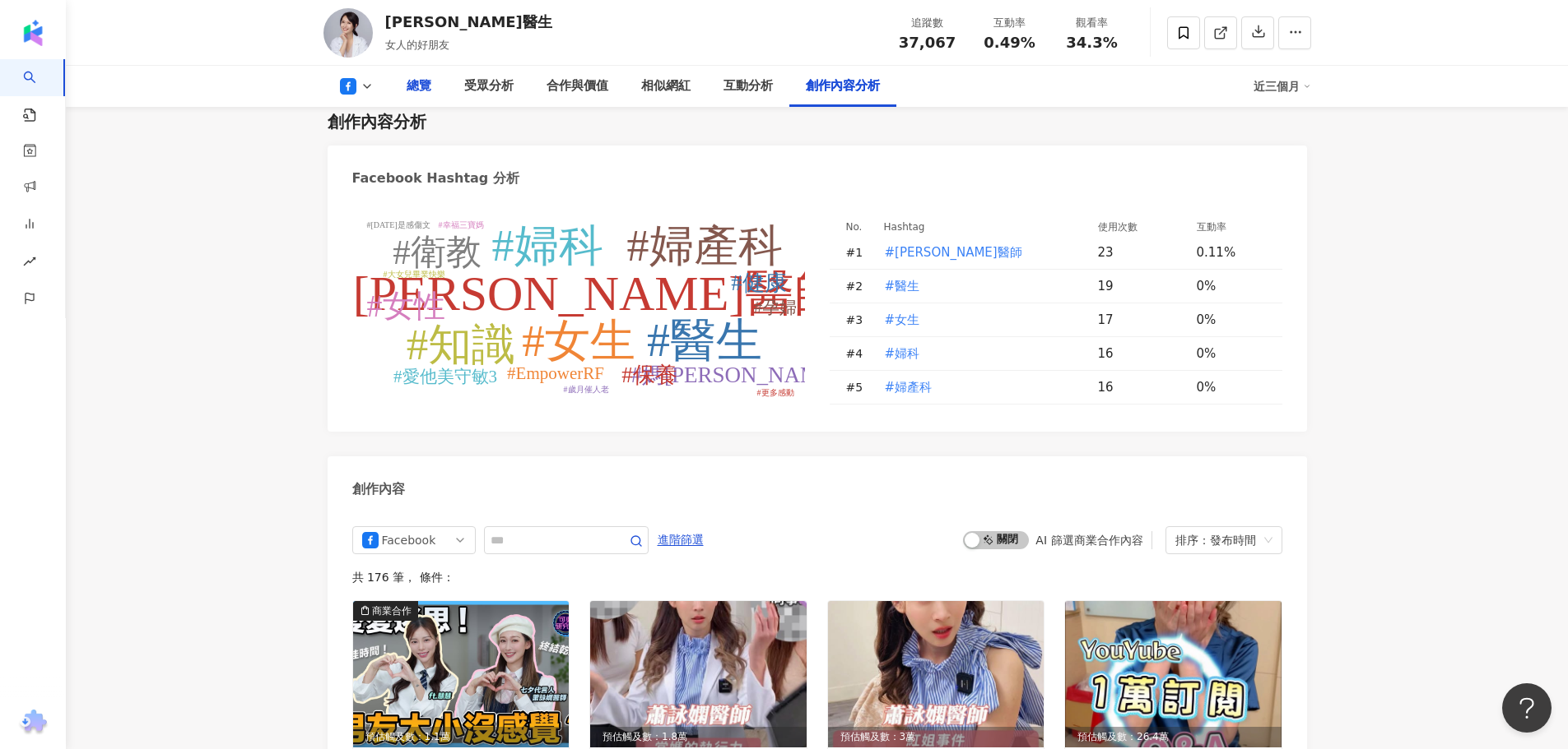
click at [422, 83] on div "總覽" at bounding box center [418, 87] width 24 height 19
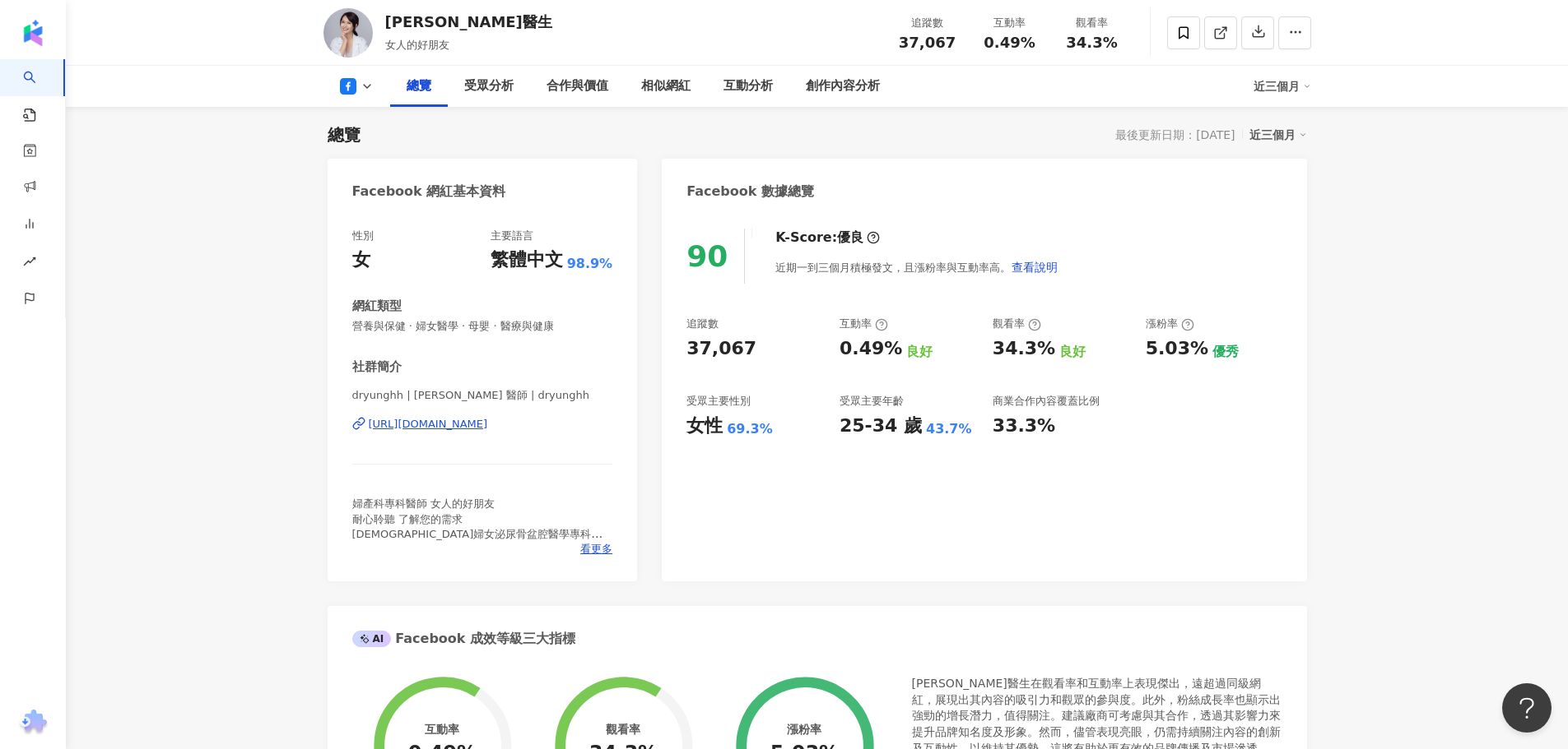
click at [356, 91] on icon at bounding box center [348, 86] width 17 height 17
click at [568, 127] on div "總覽 最後更新日期：2025/8/21 近三個月" at bounding box center [817, 135] width 979 height 23
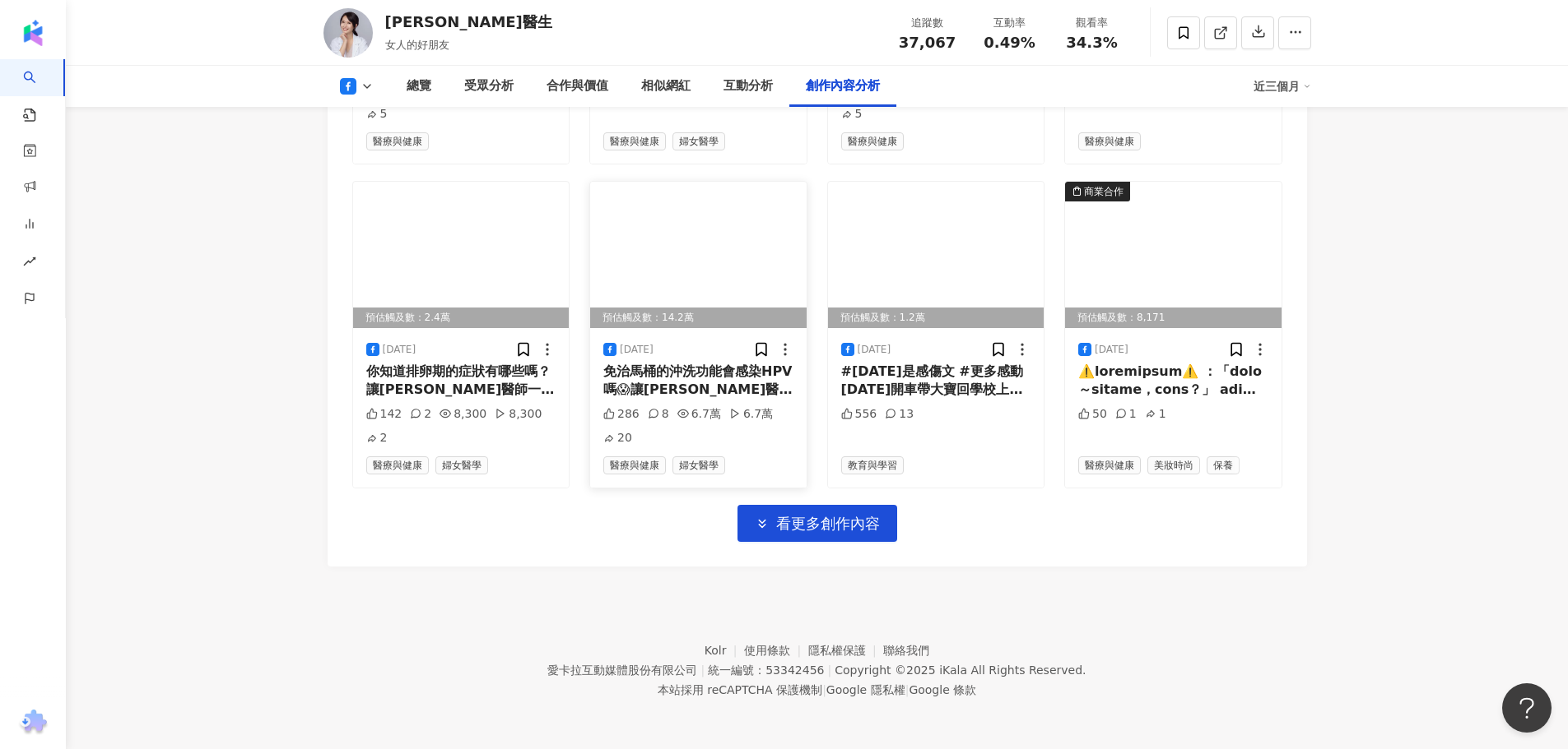
scroll to position [5169, 0]
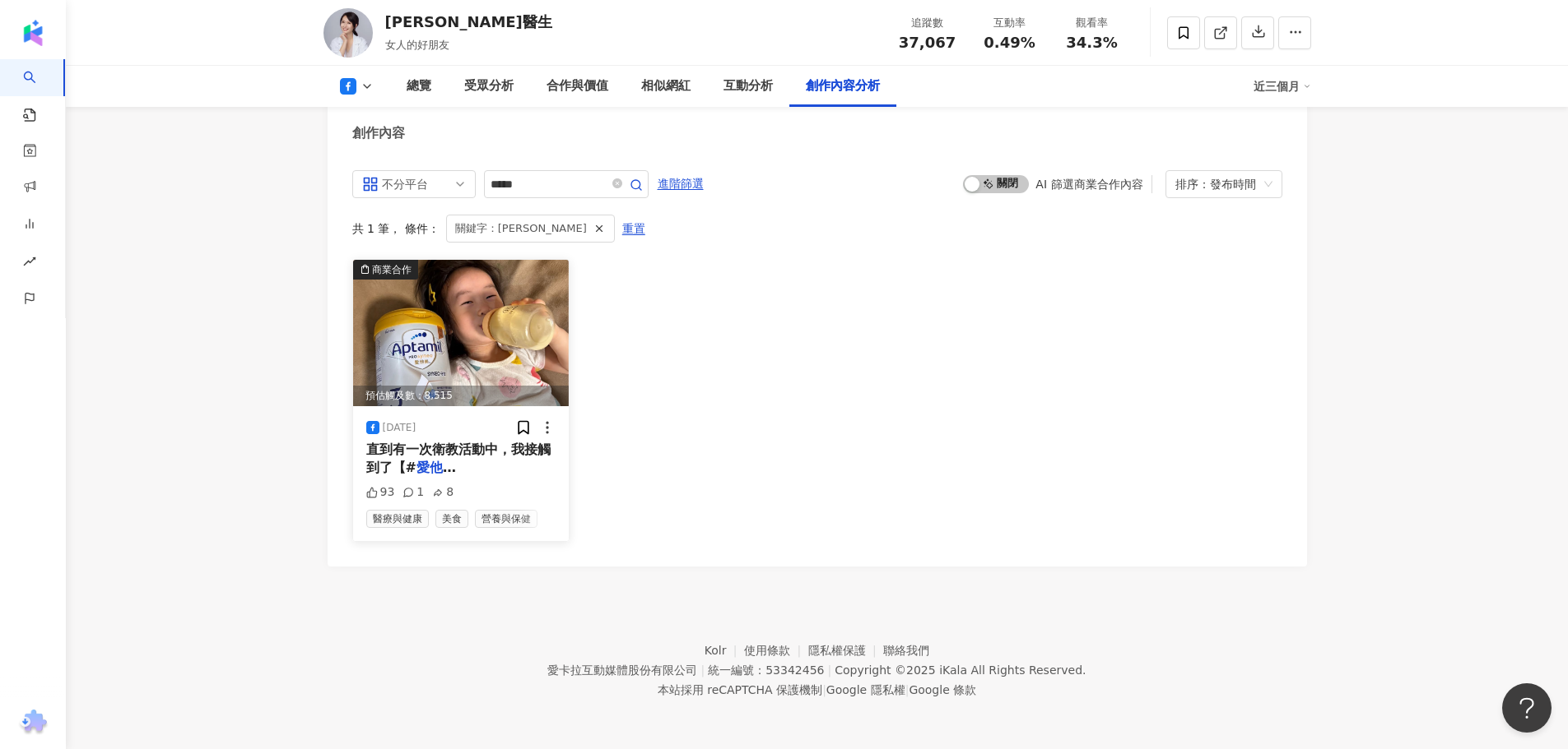
click at [430, 470] on mark "愛他[PERSON_NAME]" at bounding box center [428, 476] width 123 height 34
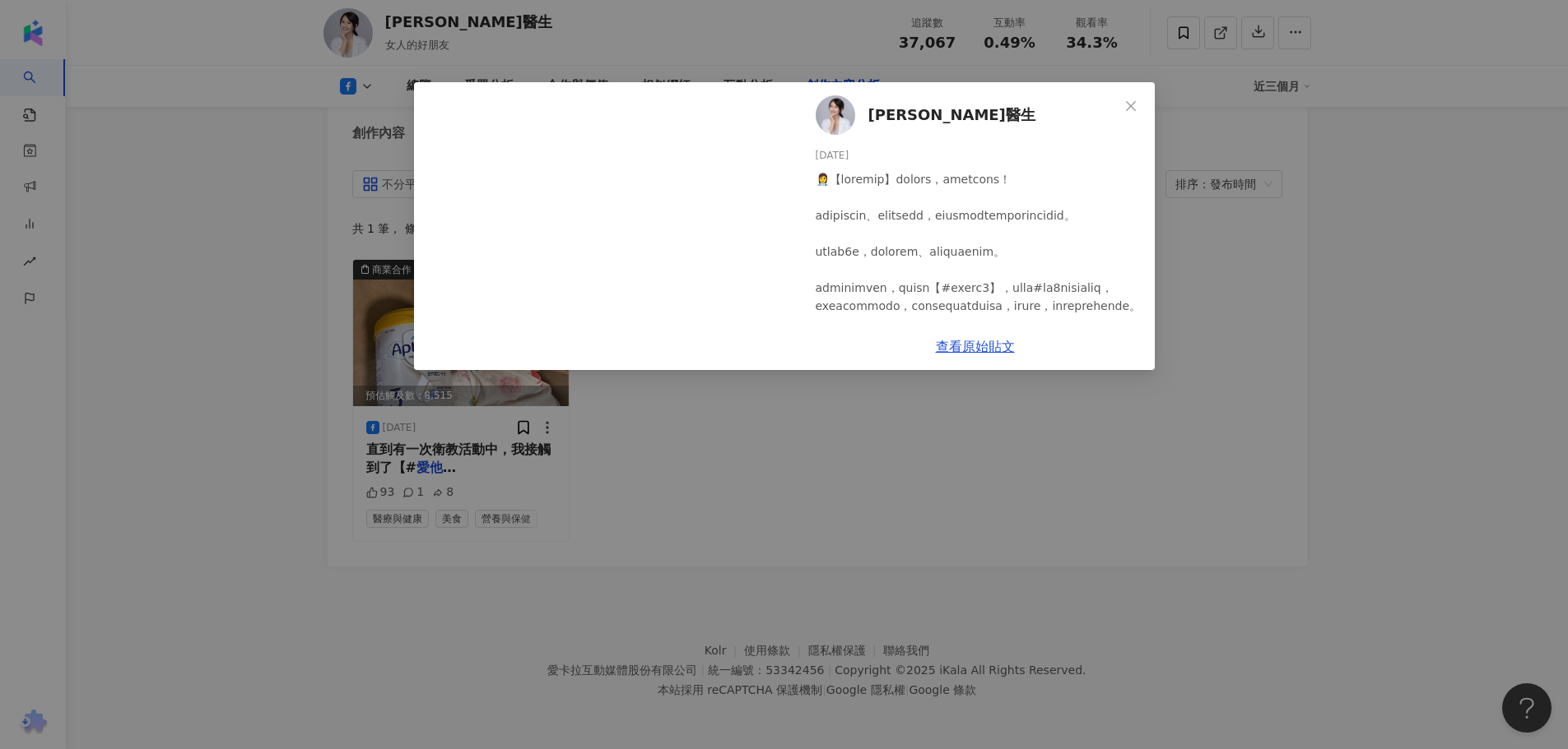
scroll to position [411, 0]
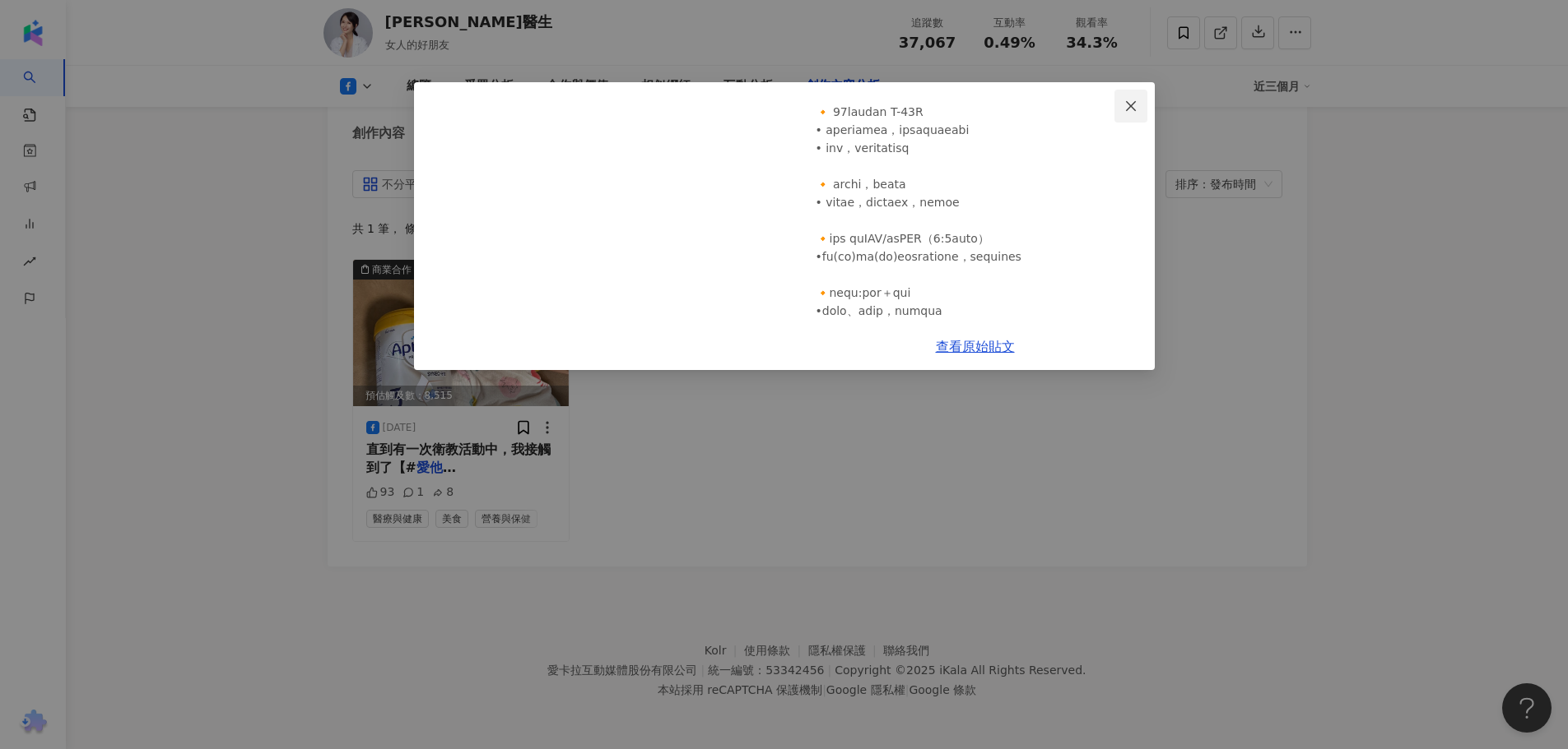
click at [1128, 109] on icon "close" at bounding box center [1130, 105] width 10 height 10
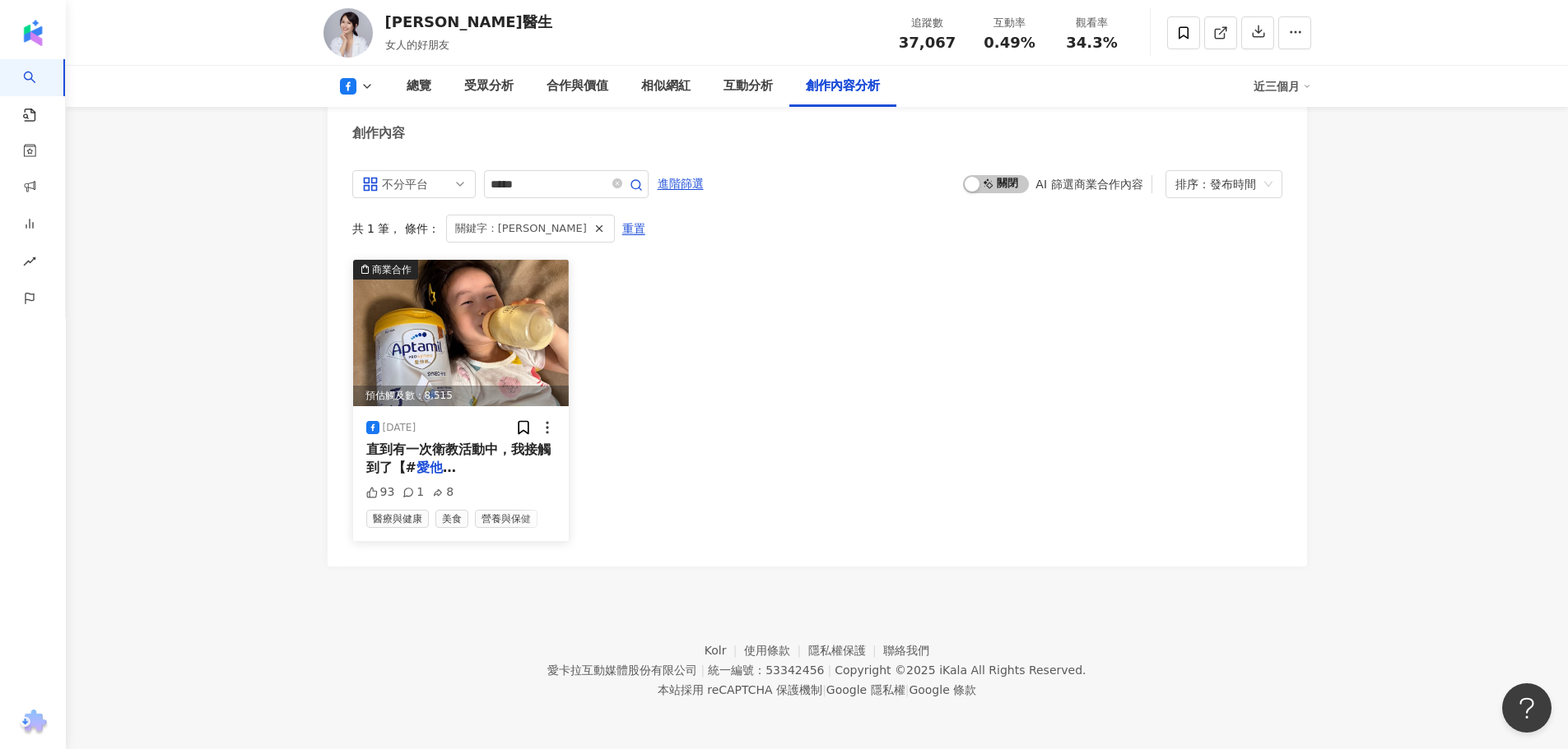
click at [542, 431] on icon at bounding box center [547, 428] width 17 height 17
click at [722, 384] on div "商業合作 預估觸及數：8,515 [DATE] 直到有一次衛教活動中，我接觸到了【# 愛他美守敏 3】，寶寶試喝#守敏3持續了一 93 1 8 醫療與健康 美…" at bounding box center [817, 400] width 930 height 282
click at [515, 319] on img at bounding box center [461, 333] width 216 height 146
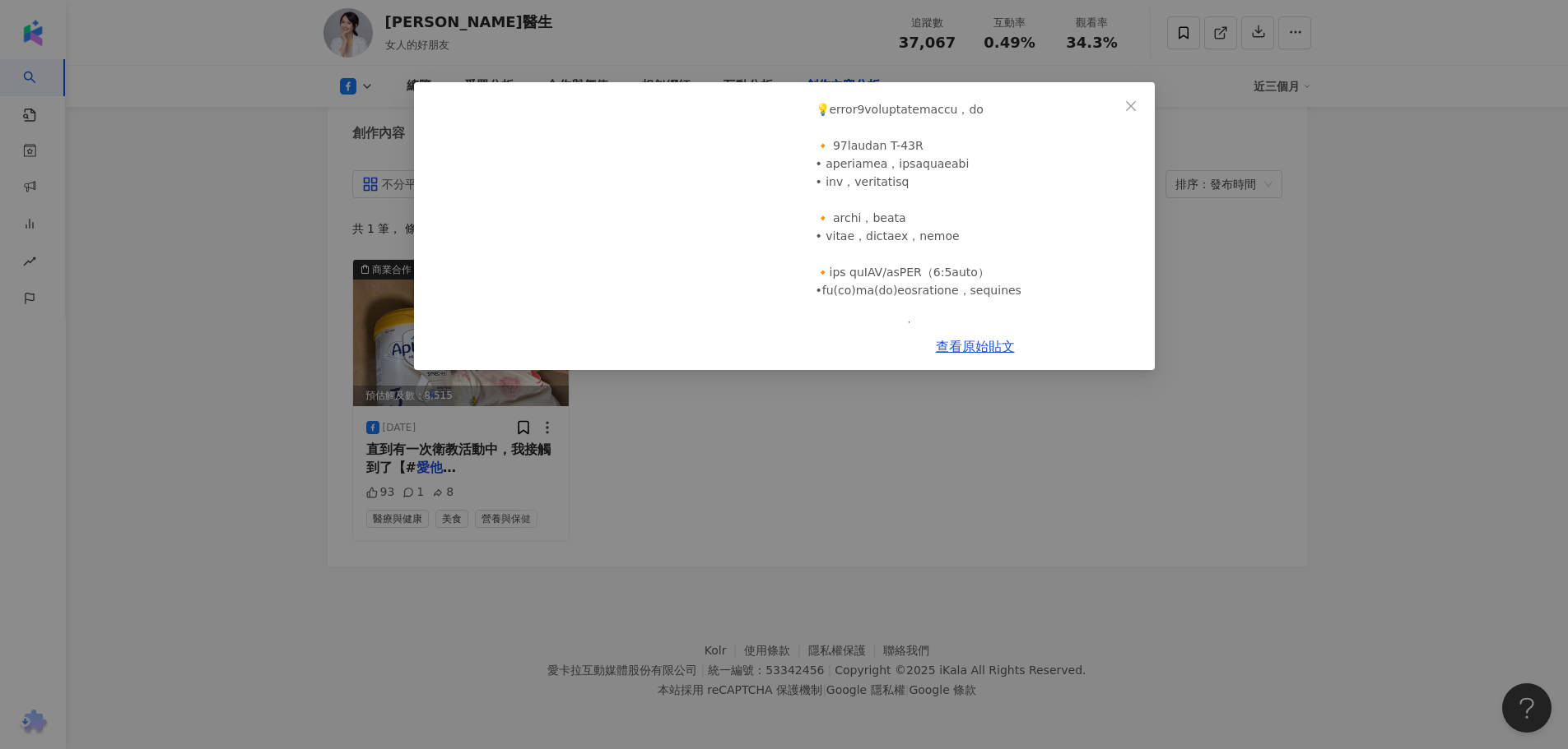
scroll to position [494, 0]
click at [1128, 108] on icon "close" at bounding box center [1130, 106] width 14 height 14
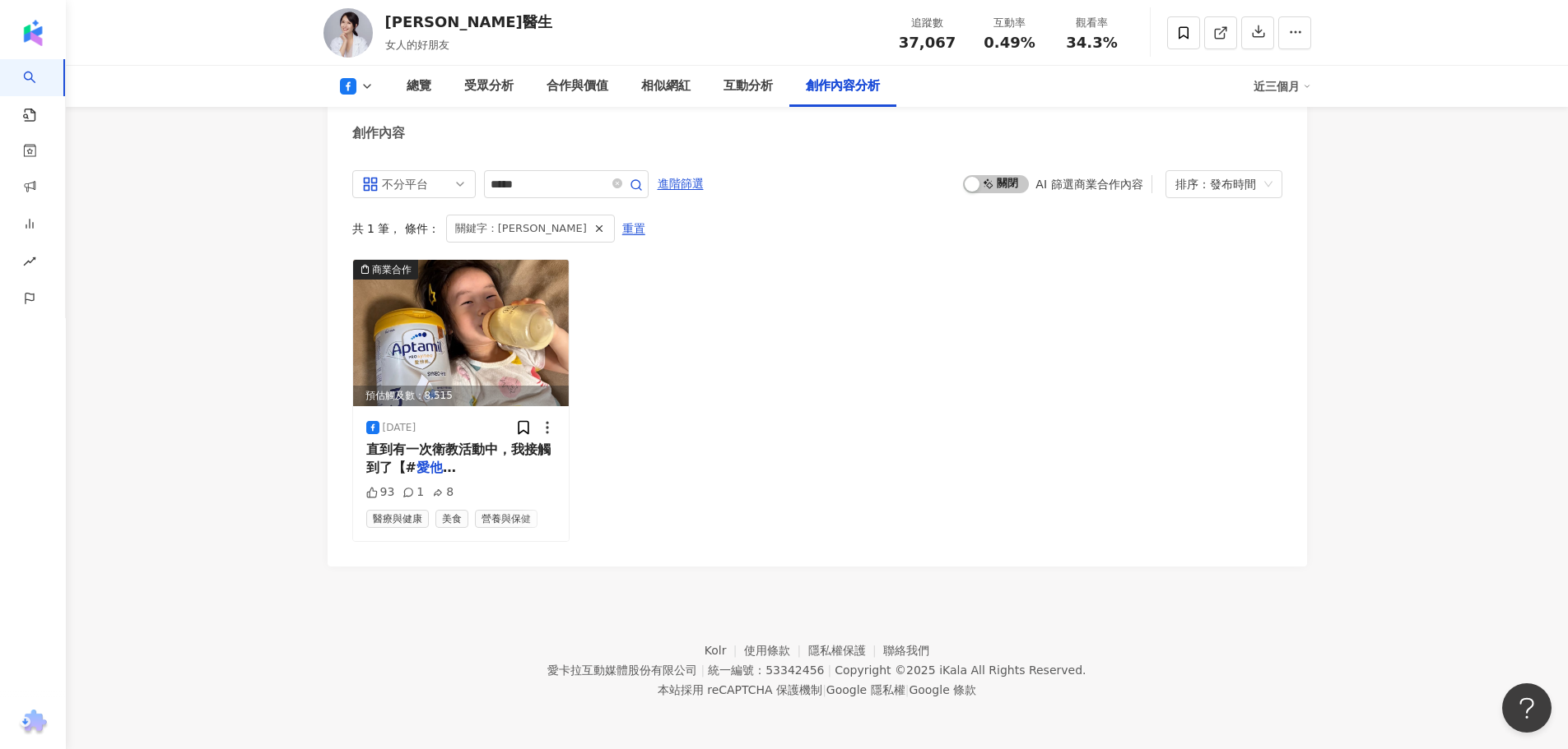
scroll to position [4458, 0]
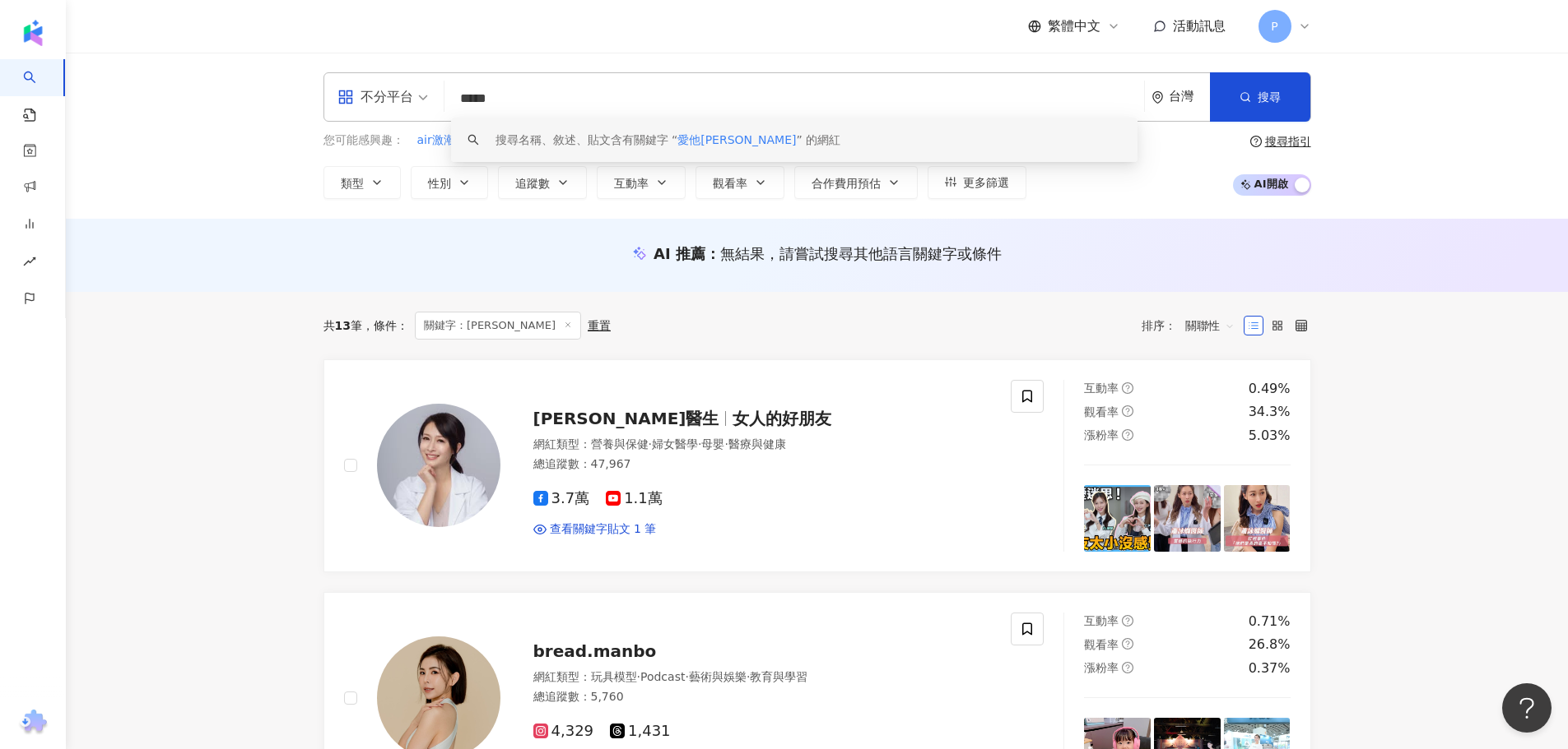
click at [1412, 199] on div "不分平台 ***** 台灣 搜尋 keyword 搜尋名稱、敘述、貼文含有關鍵字 “ 愛他美守敏 ” 的網紅 您可能感興趣： air激潮裝 辛巴 子強 主石1…" at bounding box center [817, 135] width 1502 height 167
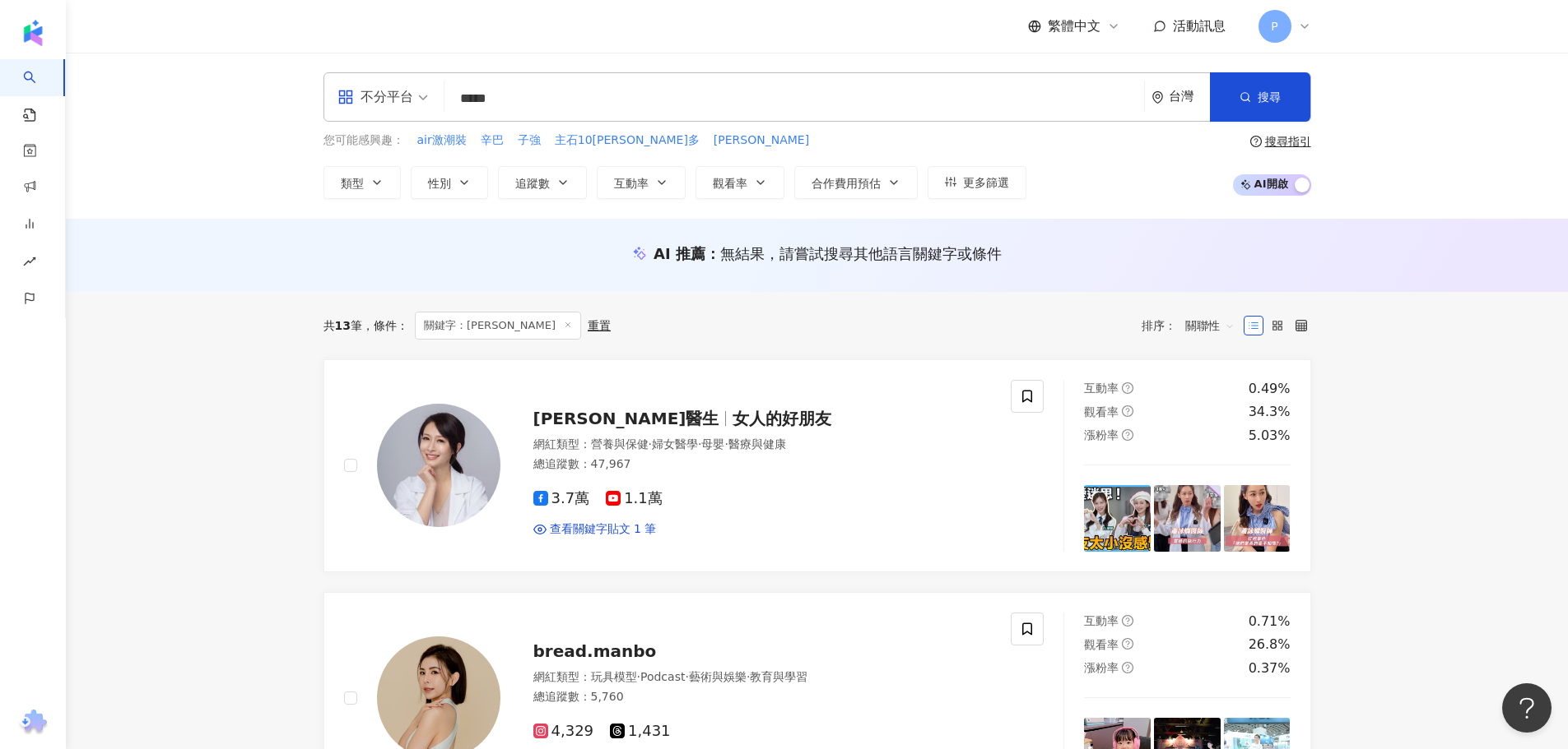
click at [1314, 24] on div "繁體中文 活動訊息 P" at bounding box center [817, 26] width 1053 height 53
click at [1304, 23] on icon at bounding box center [1305, 26] width 14 height 14
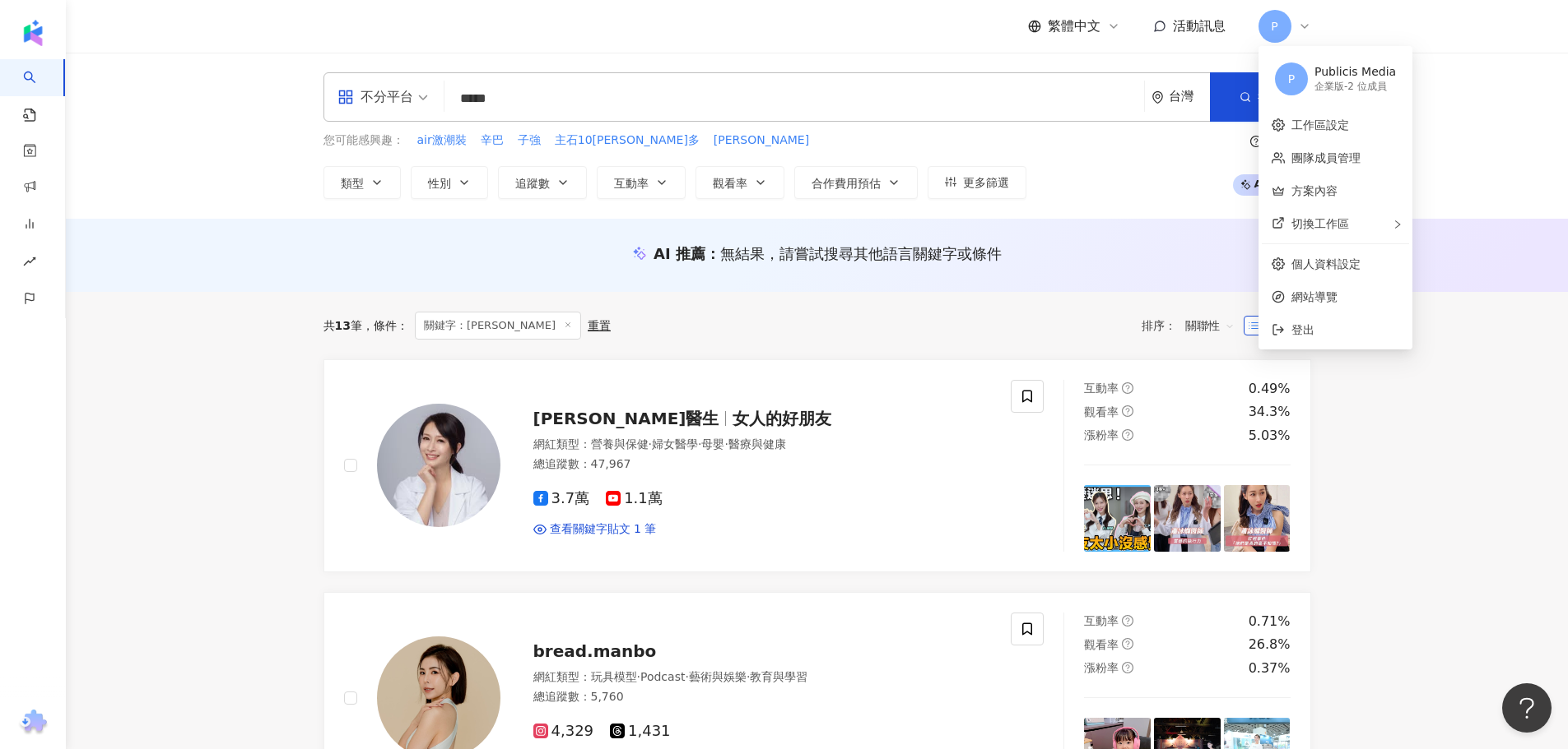
click at [1171, 172] on div "您可能感興趣： air激潮裝 辛巴 子強 主石10[PERSON_NAME]多 琳寶 類型 性別 追蹤數 互動率 觀看率 合作費用預估 更多篩選 搜尋指引 A…" at bounding box center [817, 165] width 987 height 67
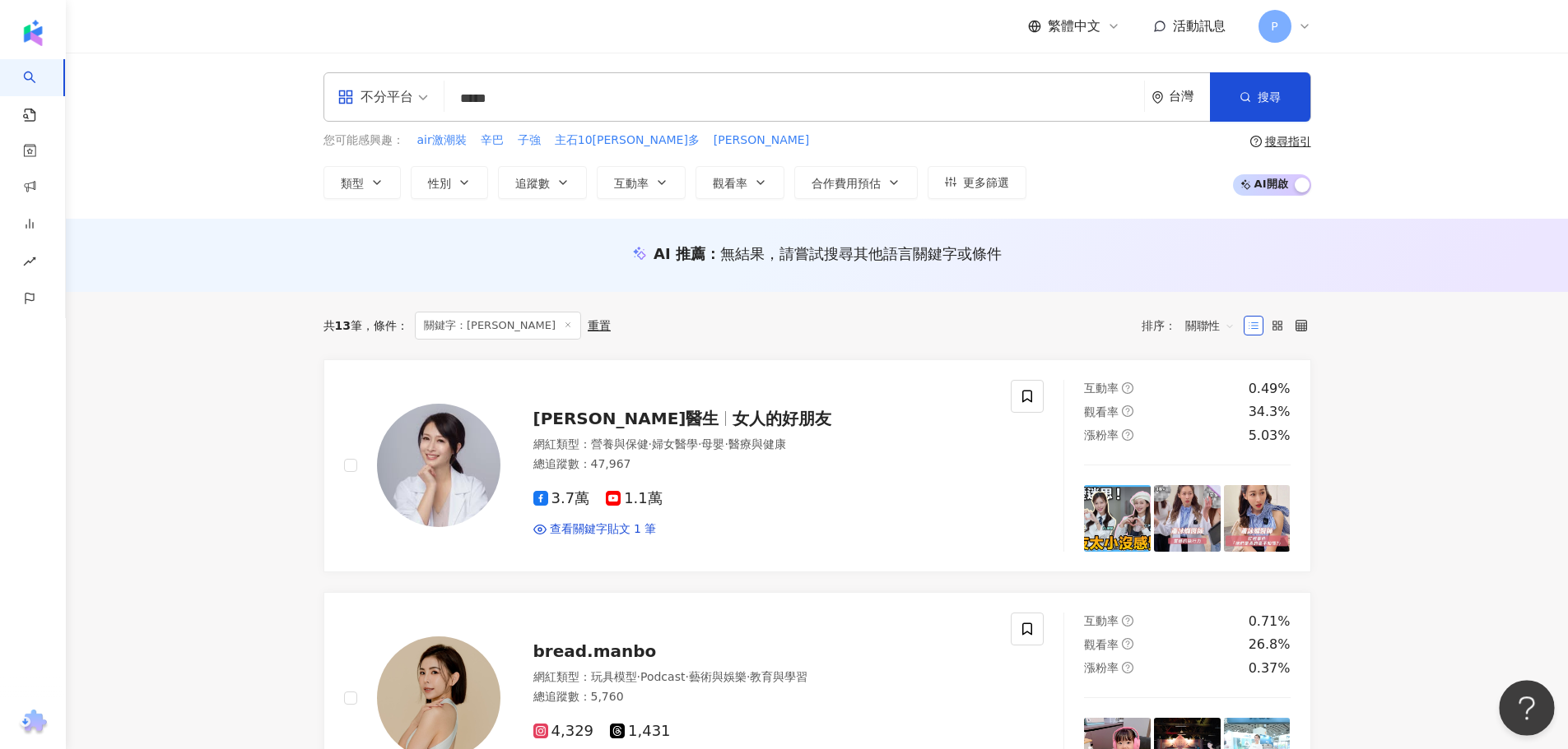
click at [1520, 697] on button "Open Beacon popover" at bounding box center [1523, 704] width 50 height 50
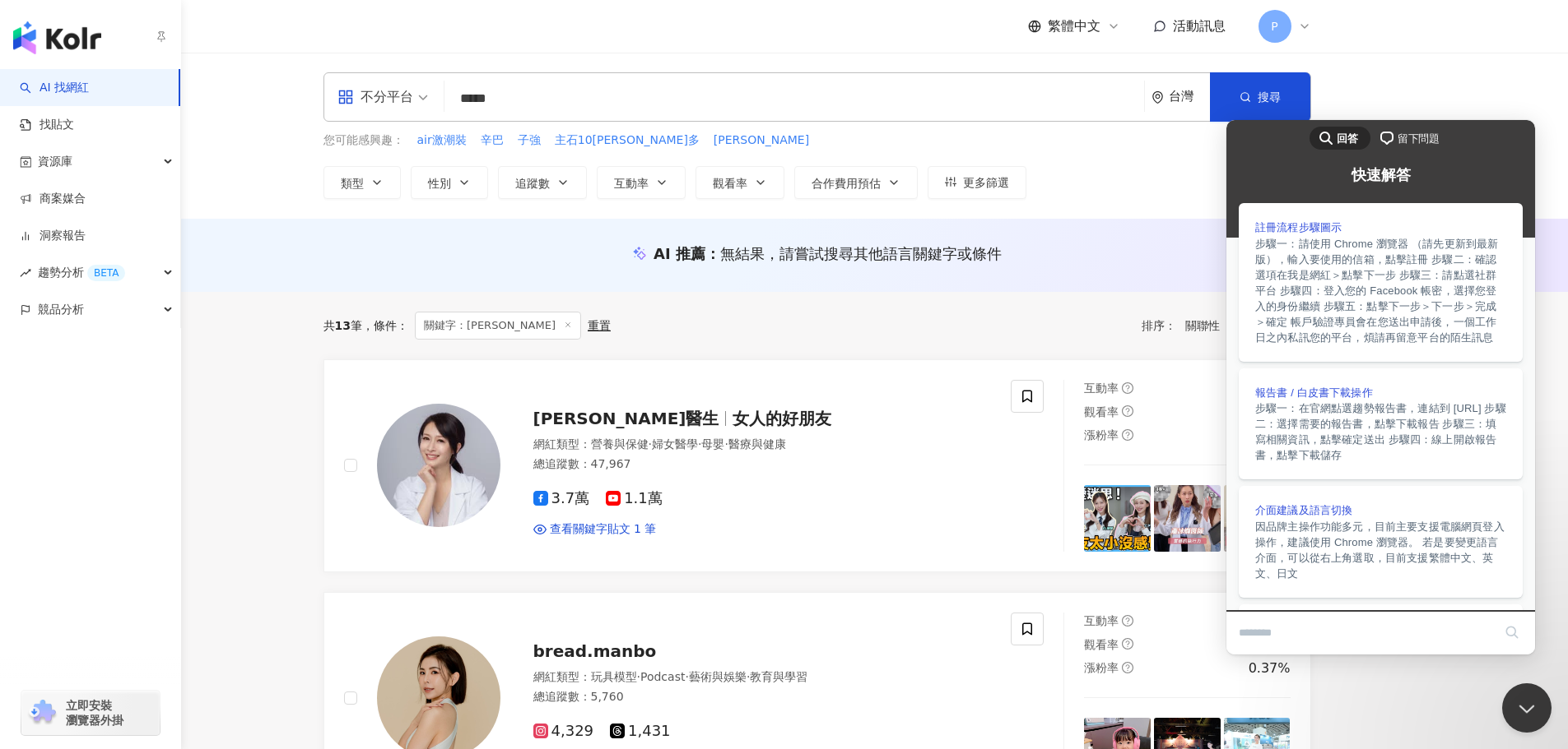
click at [26, 30] on img "button" at bounding box center [57, 38] width 88 height 33
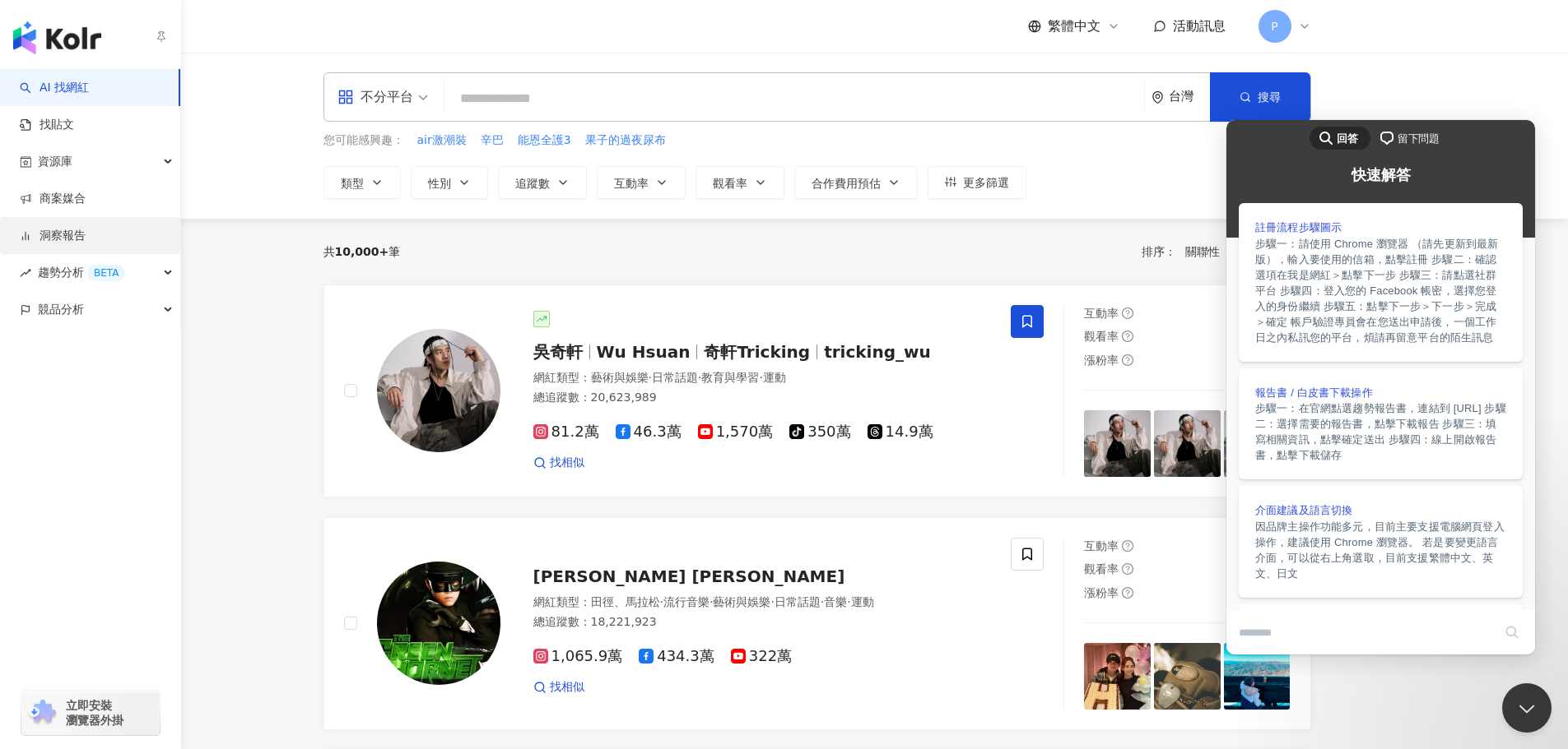
click at [84, 239] on link "洞察報告" at bounding box center [53, 236] width 66 height 17
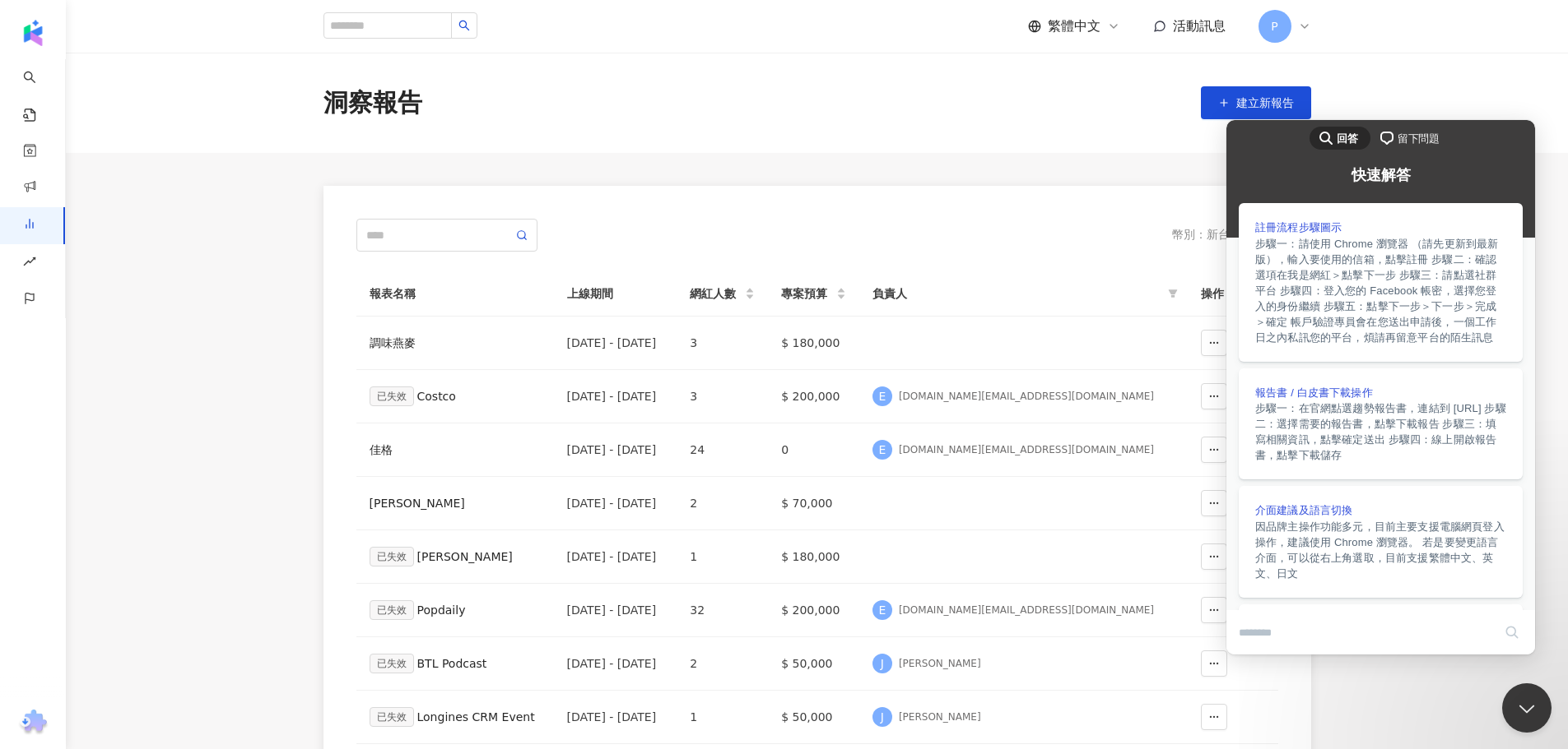
click at [793, 246] on div "幣別 ： 新台幣 ( TWD )" at bounding box center [818, 236] width 922 height 33
click at [1516, 695] on button "Close Beacon popover" at bounding box center [1523, 704] width 50 height 50
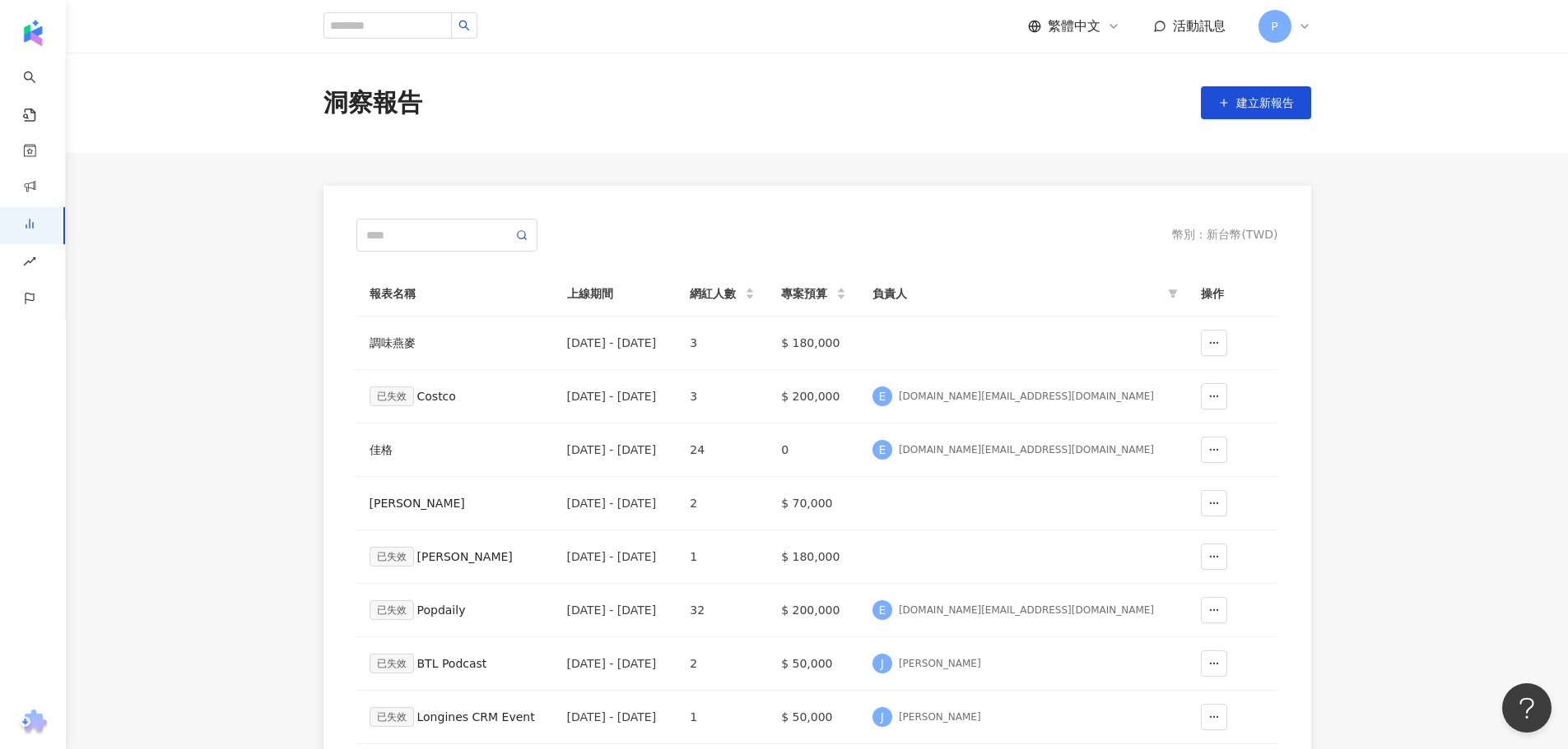
click at [938, 190] on div "幣別 ： 新台幣 ( TWD ) 報表名稱 上線期間 網紅人數 專案預算 負責人 操作 調味燕麥 [DATE] - [DATE] 3 $ 180,000 已失…" at bounding box center [817, 561] width 987 height 751
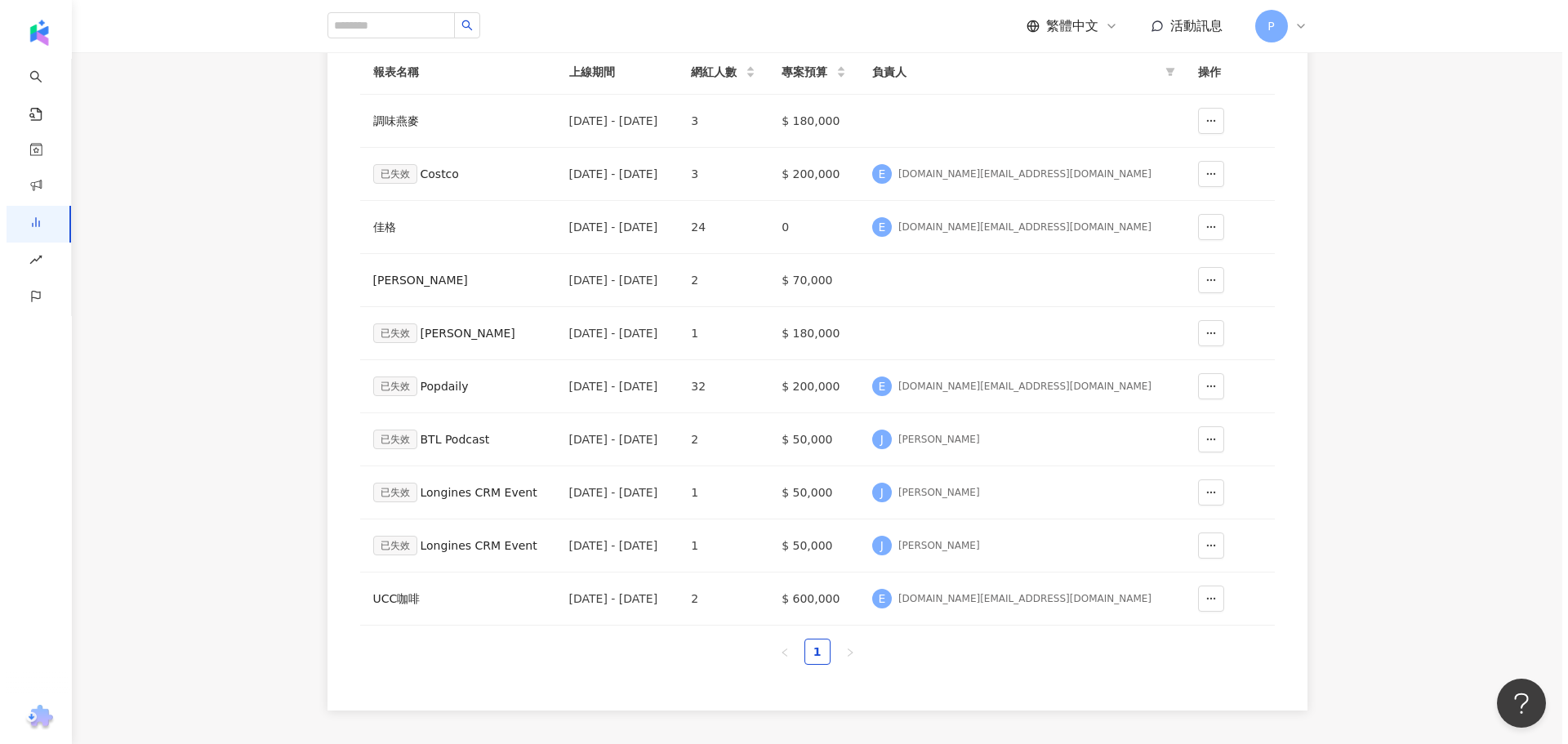
scroll to position [41, 0]
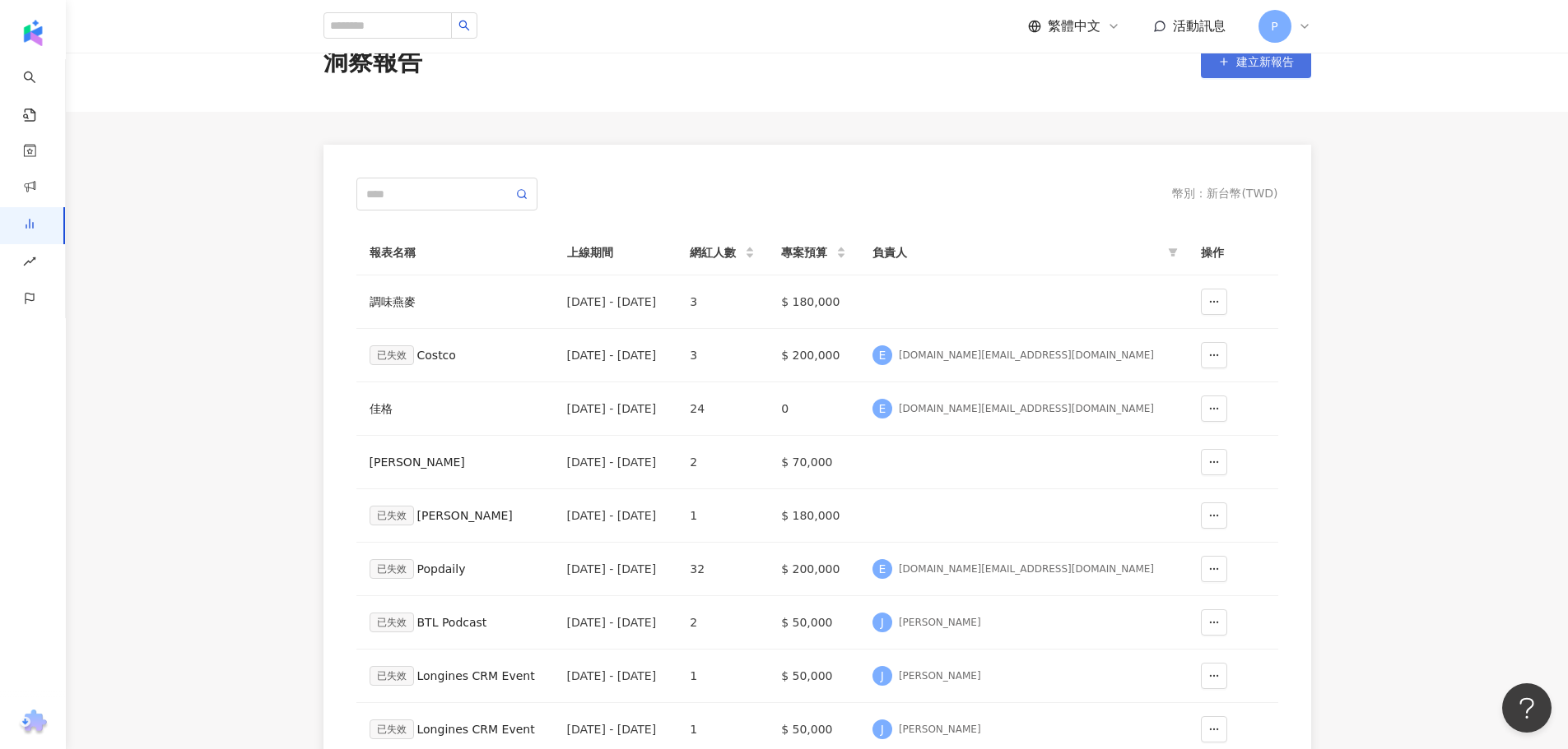
click at [1261, 70] on button "建立新報告" at bounding box center [1255, 61] width 110 height 33
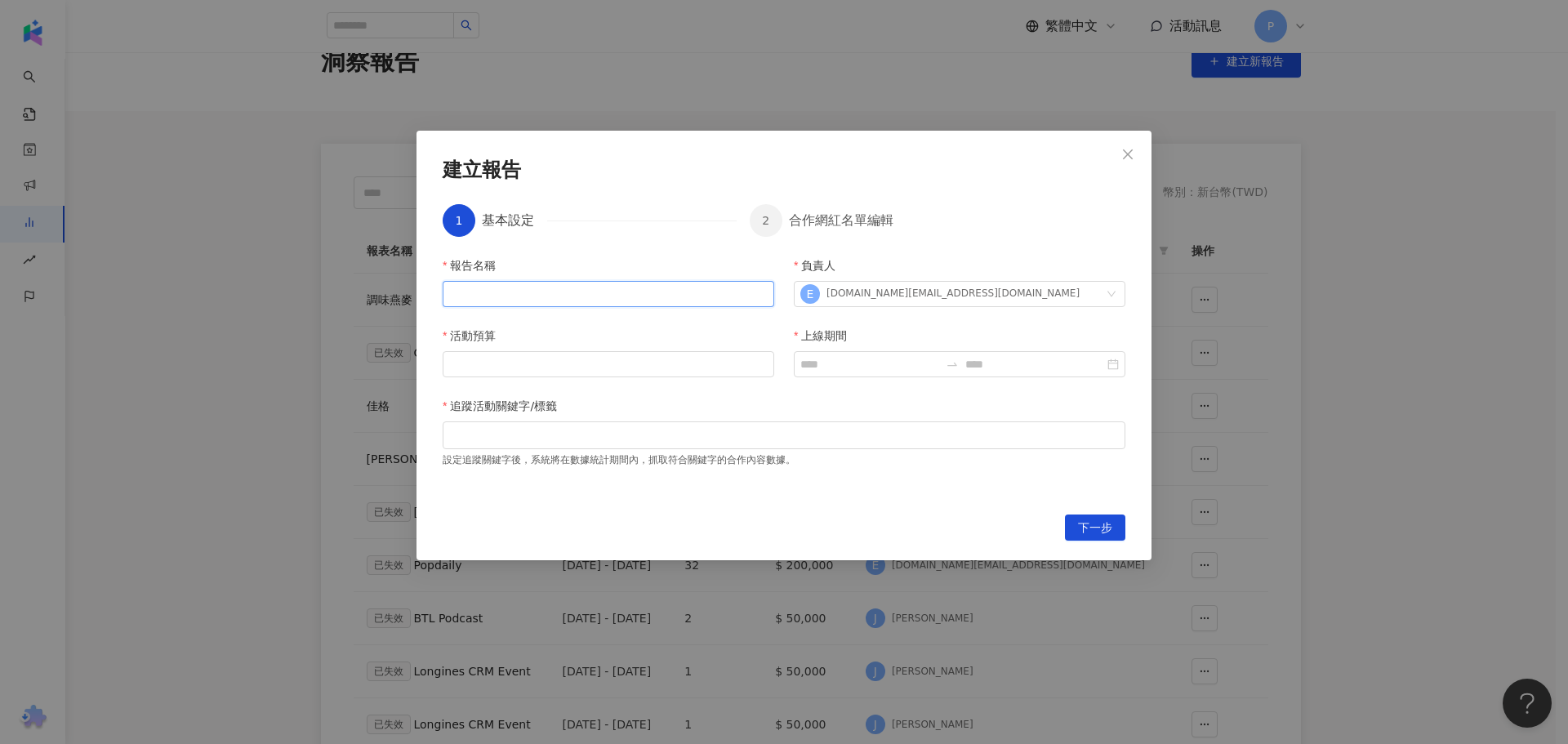
click at [591, 291] on input "報告名稱" at bounding box center [608, 293] width 332 height 26
type input "*"
type input "*********"
click at [907, 366] on input "上線期間" at bounding box center [871, 364] width 139 height 18
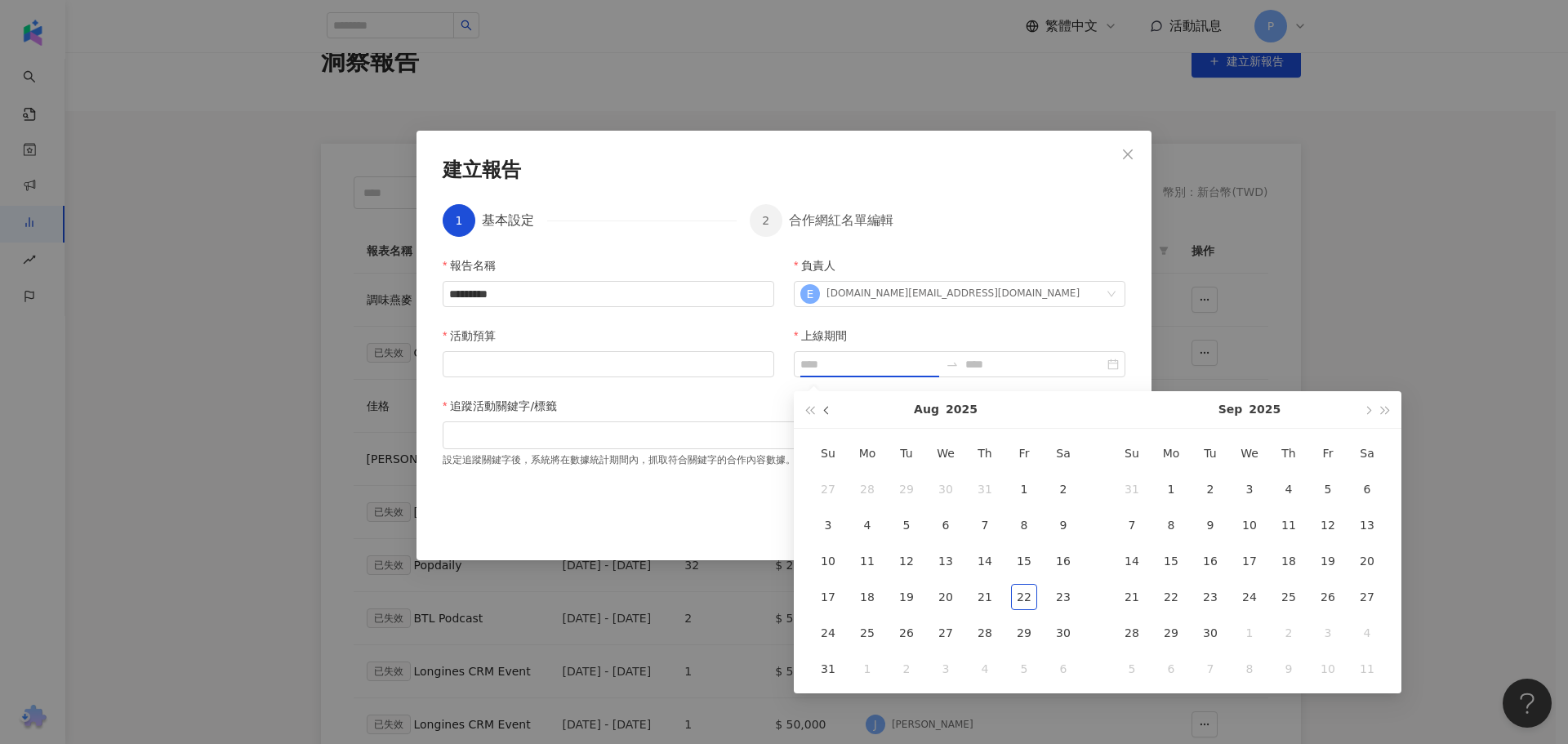
click at [830, 409] on span "button" at bounding box center [828, 410] width 8 height 8
click at [821, 411] on button "button" at bounding box center [827, 409] width 18 height 37
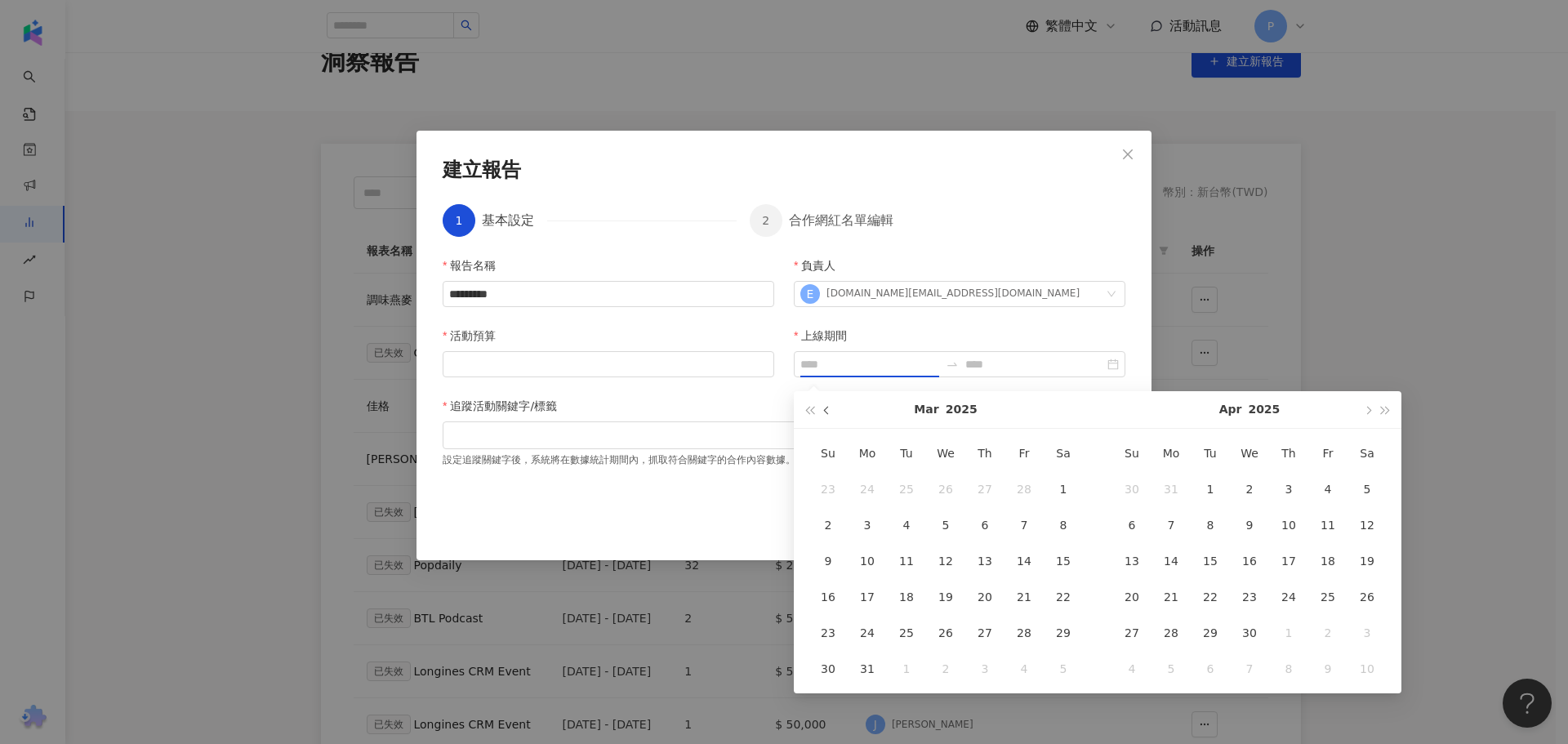
click at [821, 411] on button "button" at bounding box center [827, 409] width 18 height 37
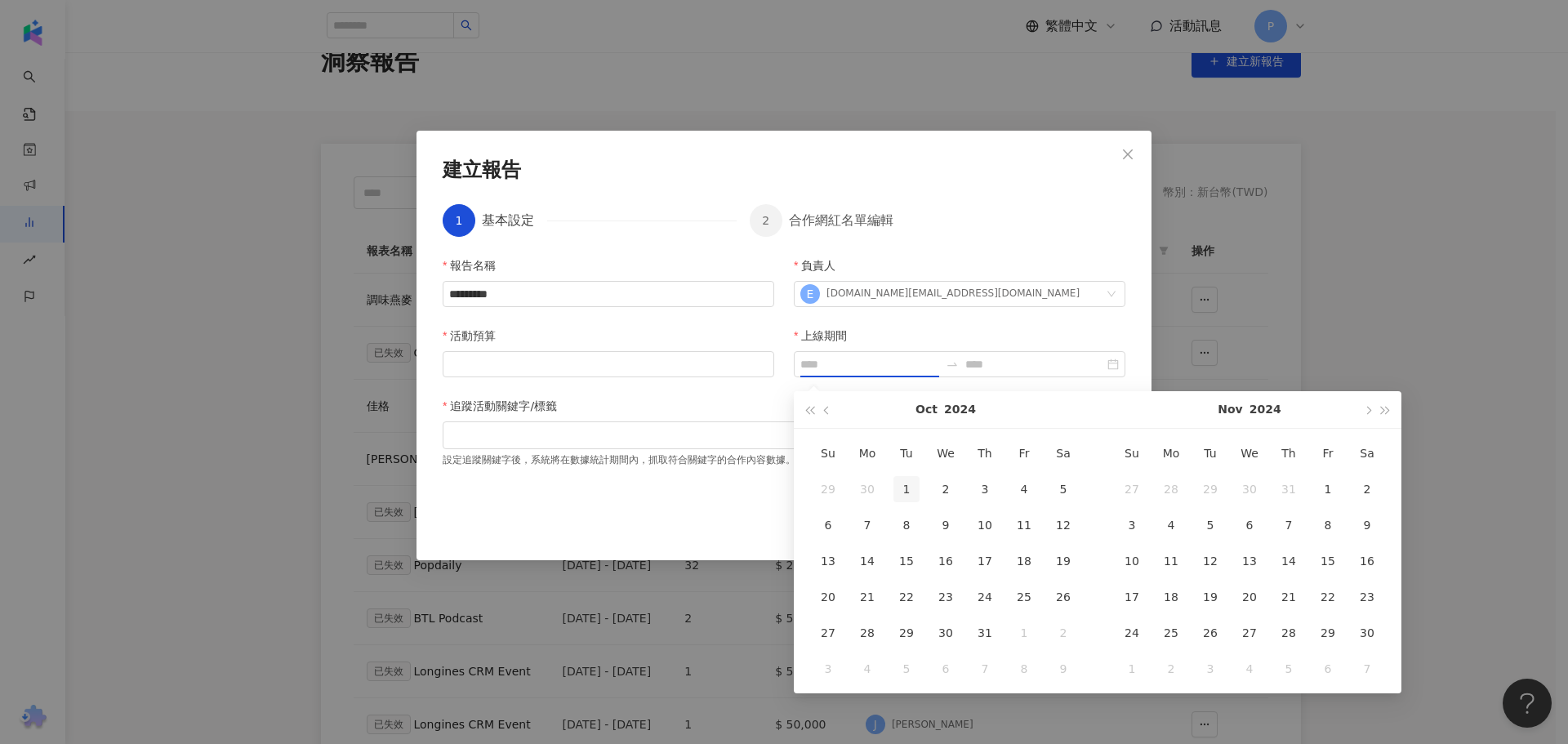
type input "**********"
click at [910, 492] on div "1" at bounding box center [906, 489] width 26 height 26
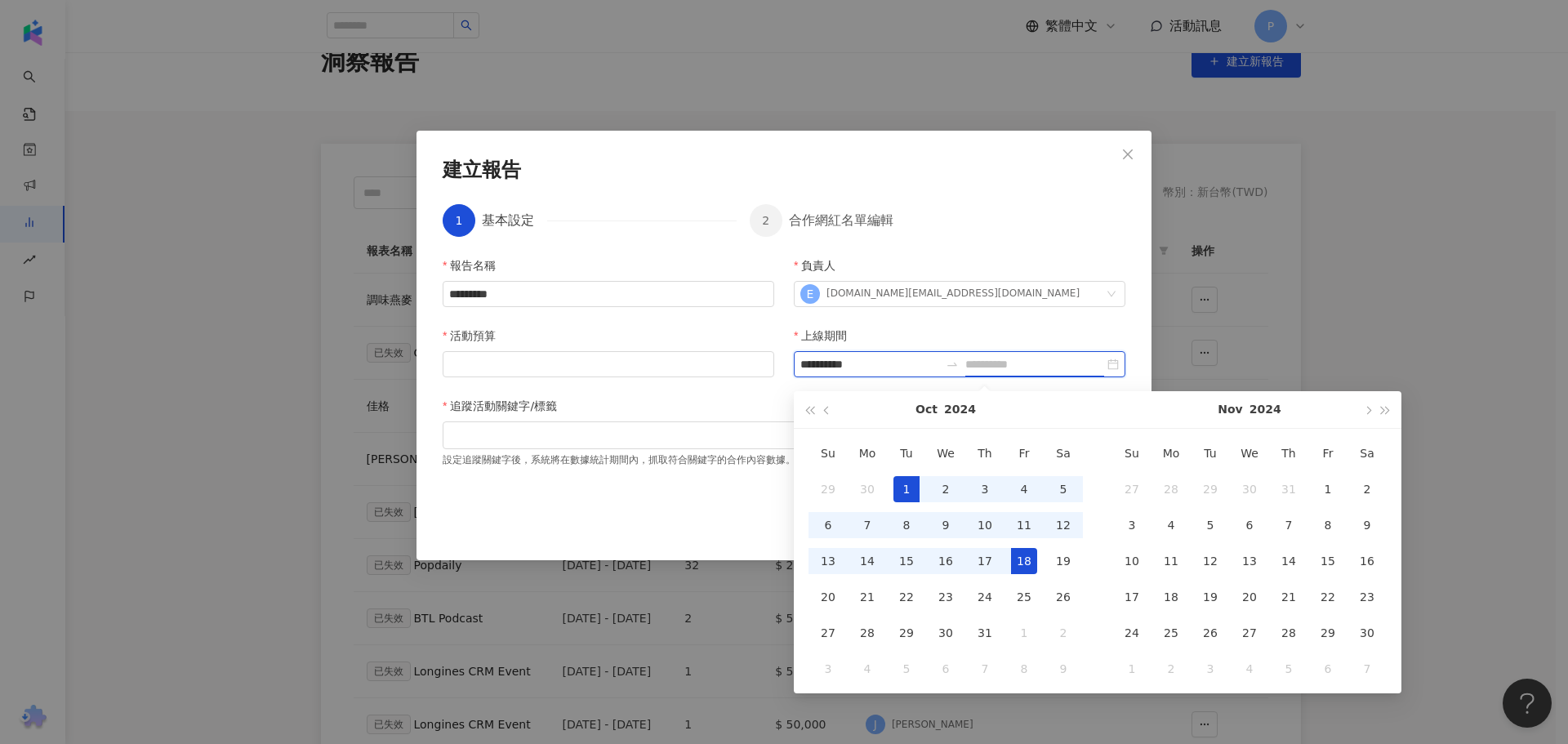
type input "**********"
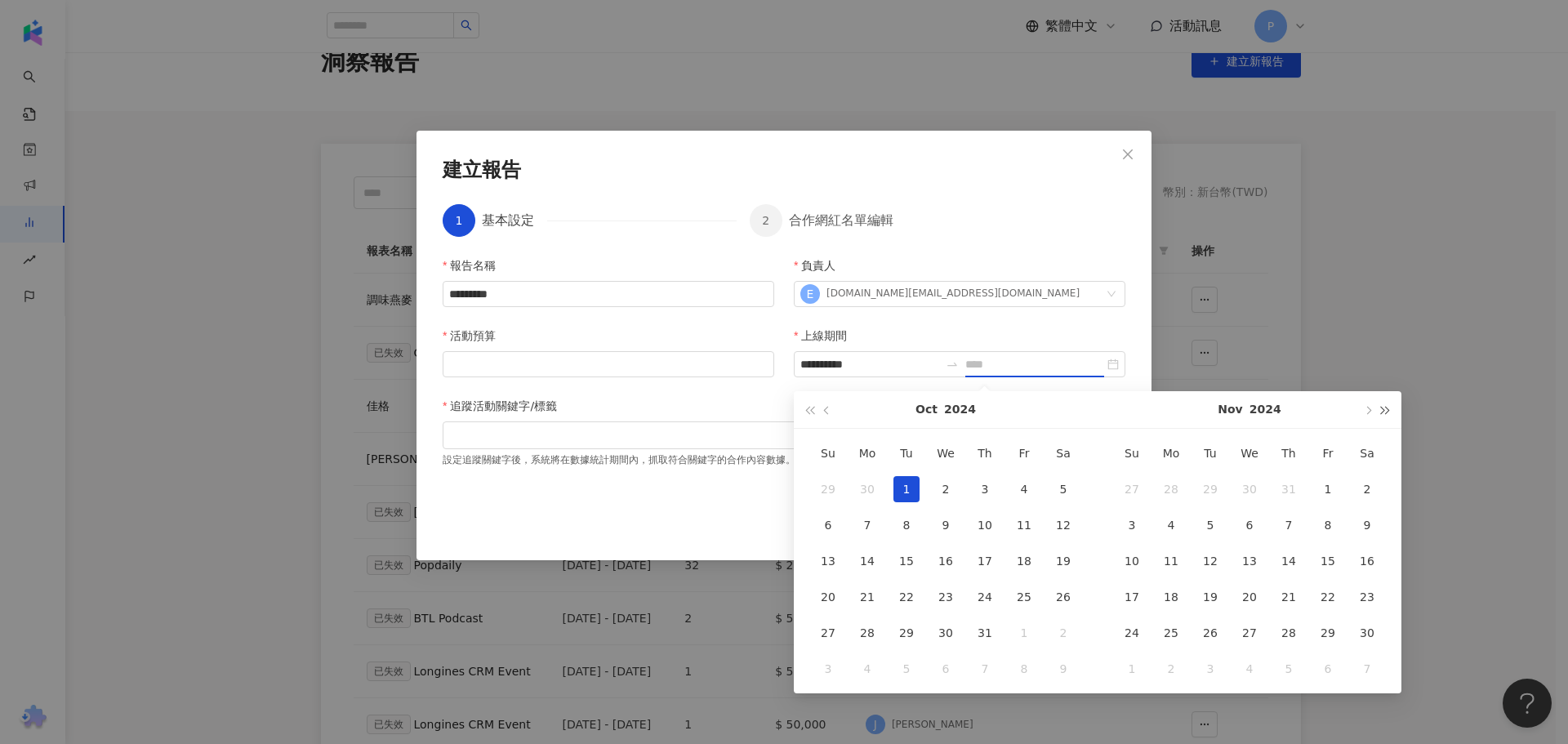
click at [1391, 412] on button "button" at bounding box center [1386, 409] width 18 height 37
click at [821, 412] on button "button" at bounding box center [827, 409] width 18 height 37
click at [823, 413] on button "button" at bounding box center [827, 409] width 18 height 37
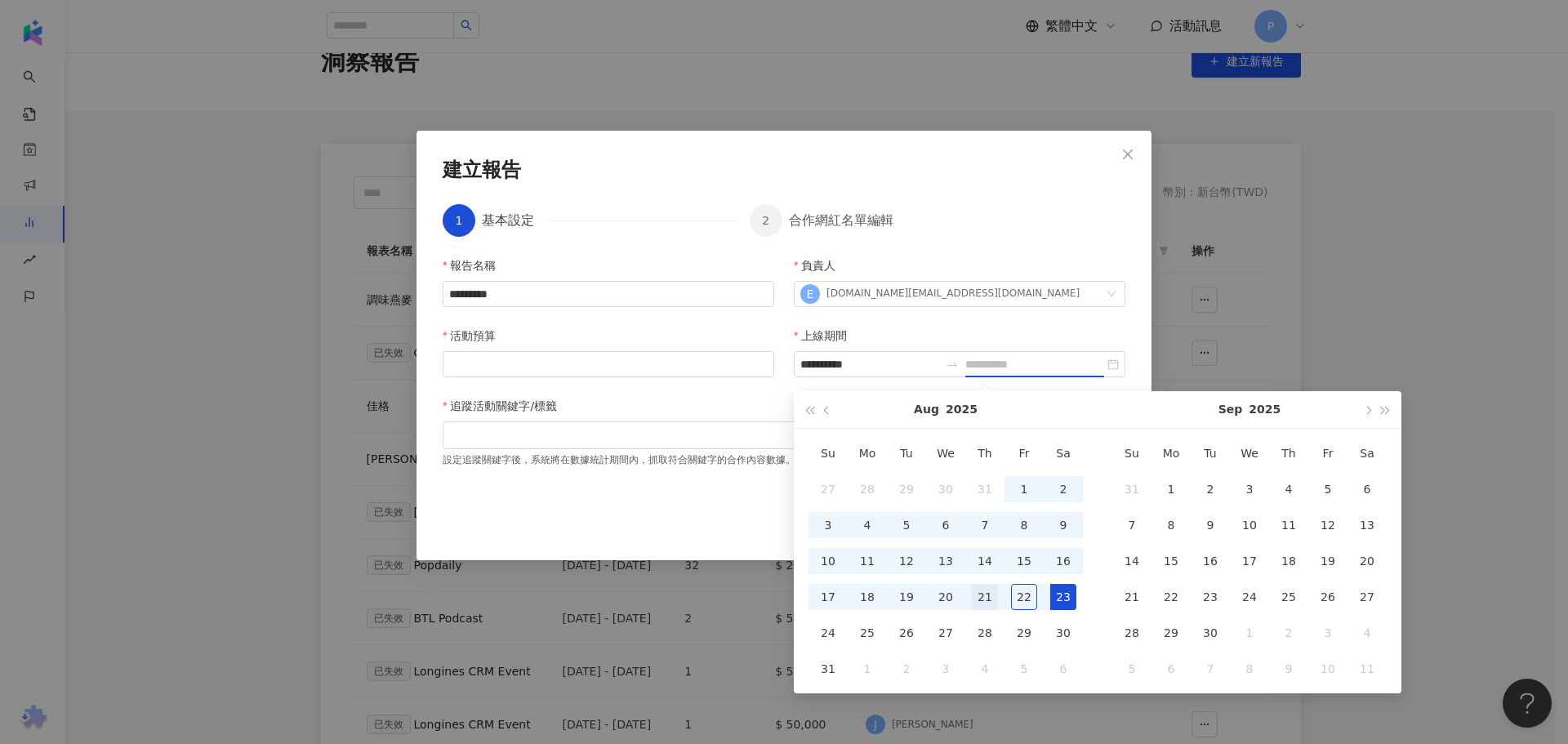
type input "**********"
click at [983, 600] on div "21" at bounding box center [985, 597] width 26 height 26
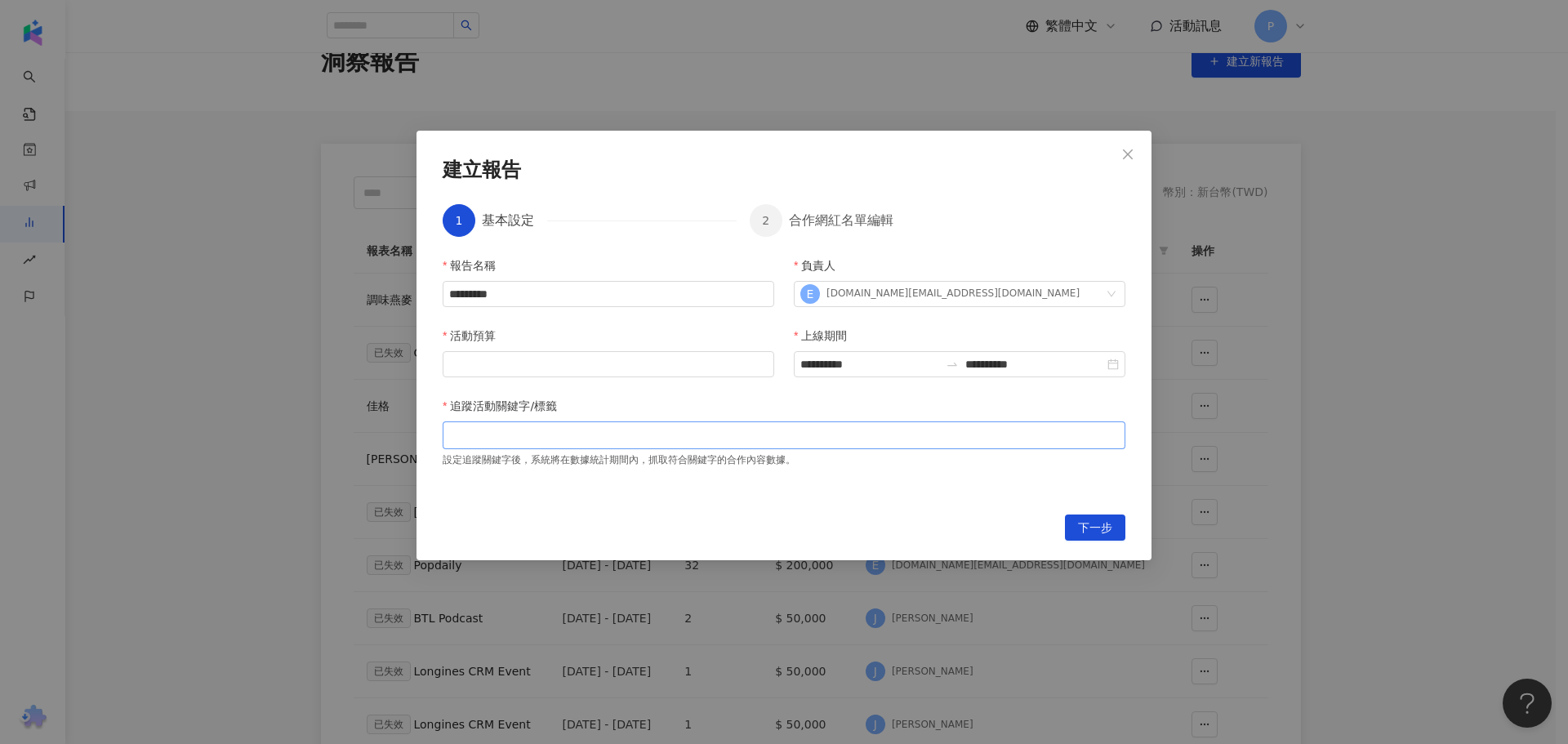
click at [526, 433] on div at bounding box center [784, 434] width 676 height 13
click at [544, 365] on input "活動預算" at bounding box center [608, 364] width 330 height 24
click at [697, 435] on div at bounding box center [784, 434] width 676 height 13
type input "********"
type input "*****"
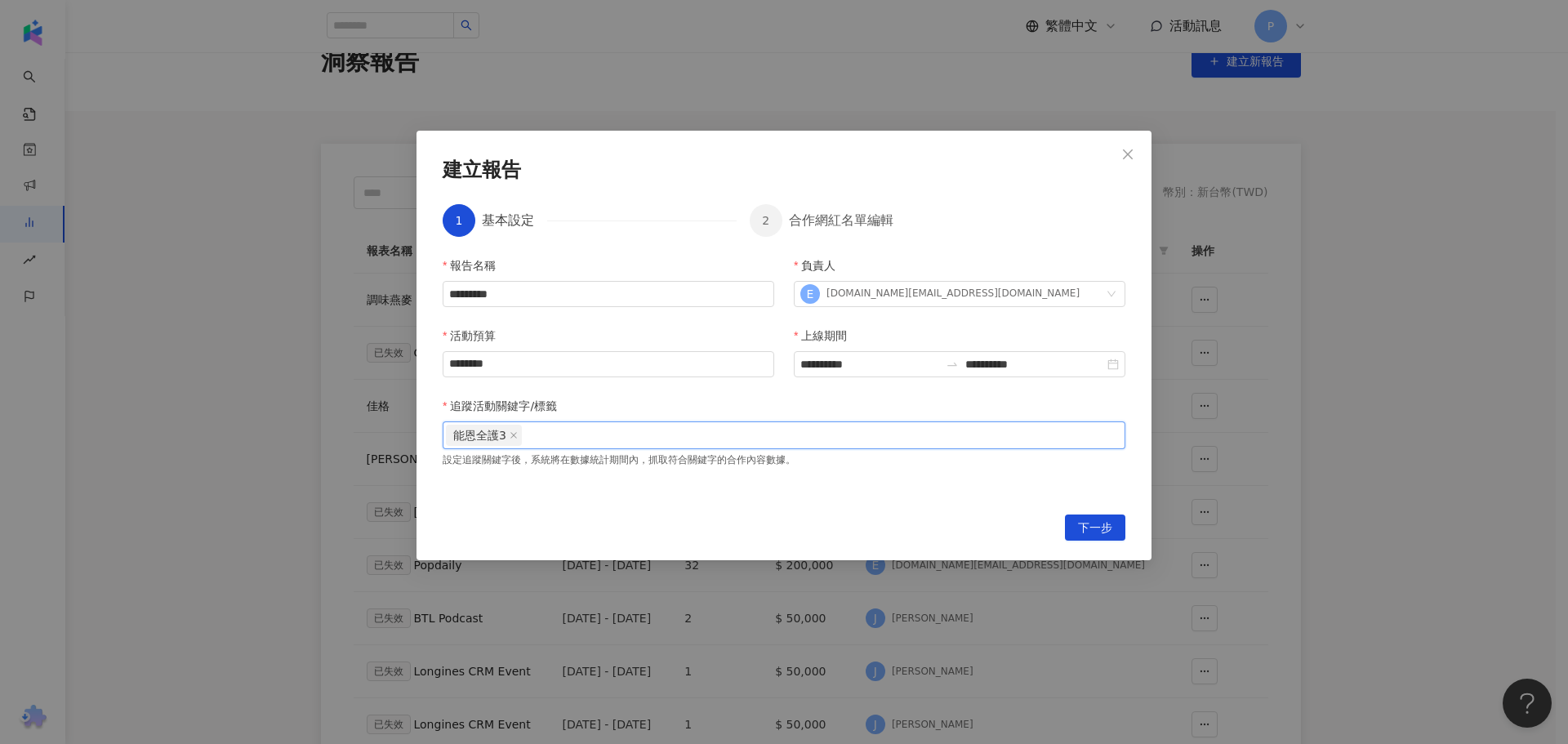
paste input "*******"
click at [551, 437] on input "*******" at bounding box center [565, 434] width 80 height 13
click at [546, 433] on input "*******" at bounding box center [565, 434] width 80 height 13
type input "*****"
click at [637, 438] on div "能恩全護3 愛他美守敏" at bounding box center [784, 434] width 676 height 24
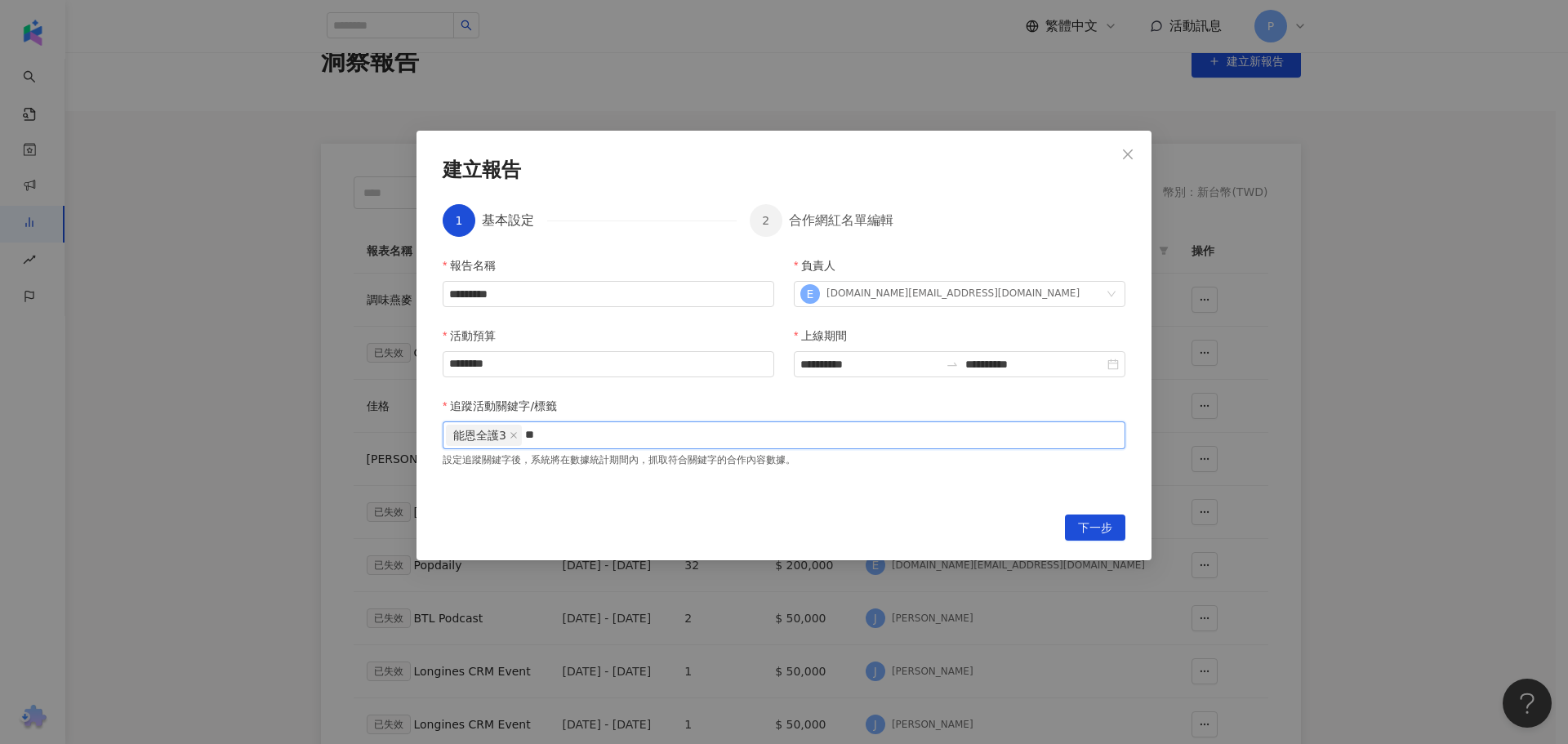
type input "**"
type input "*"
paste input "*******"
type input "*****"
click at [1082, 531] on span "下一步" at bounding box center [1095, 528] width 34 height 26
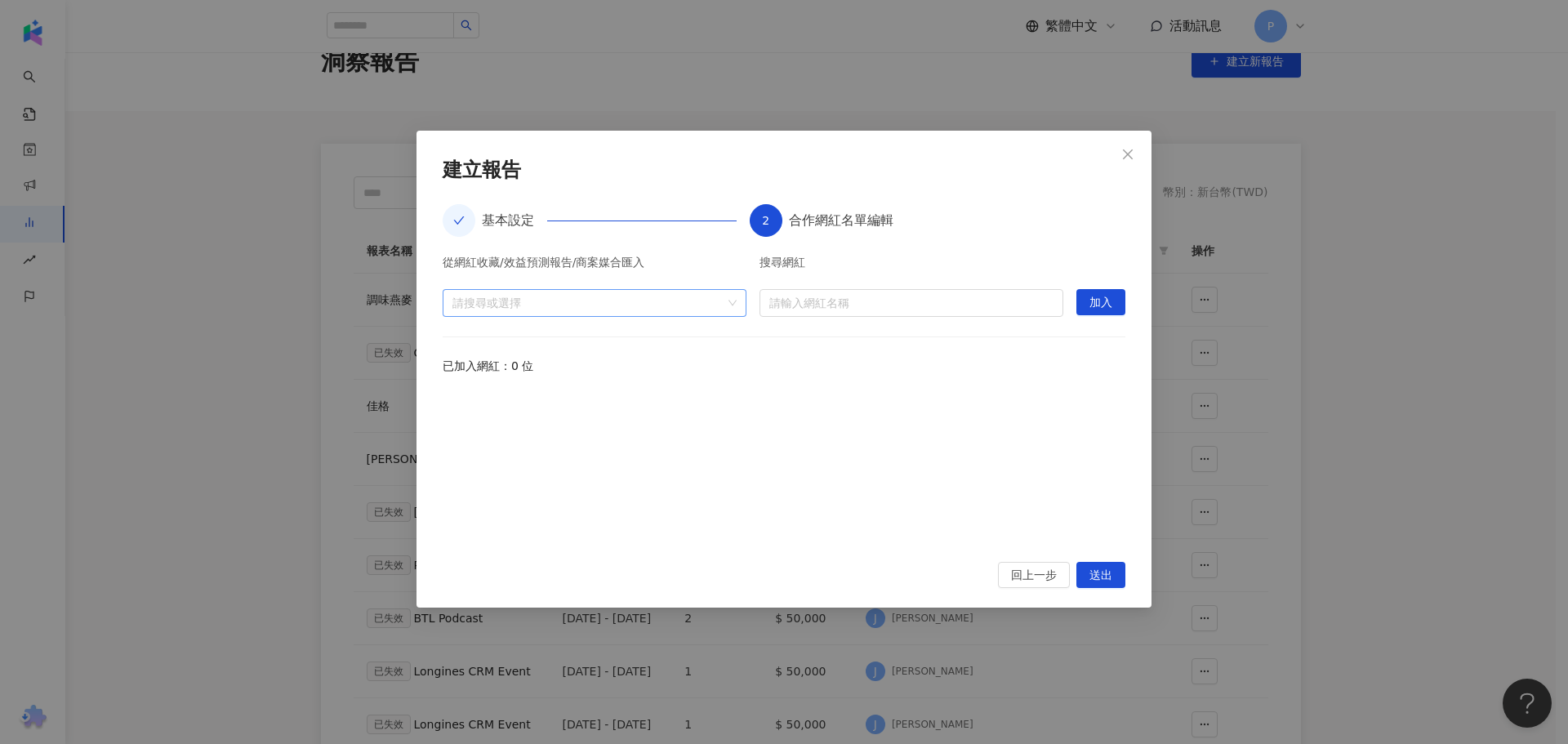
click at [579, 309] on div at bounding box center [586, 303] width 281 height 13
click at [522, 423] on div at bounding box center [784, 466] width 683 height 151
click at [623, 308] on div at bounding box center [586, 303] width 281 height 13
click at [848, 305] on input "search" at bounding box center [911, 303] width 284 height 26
type input "*"
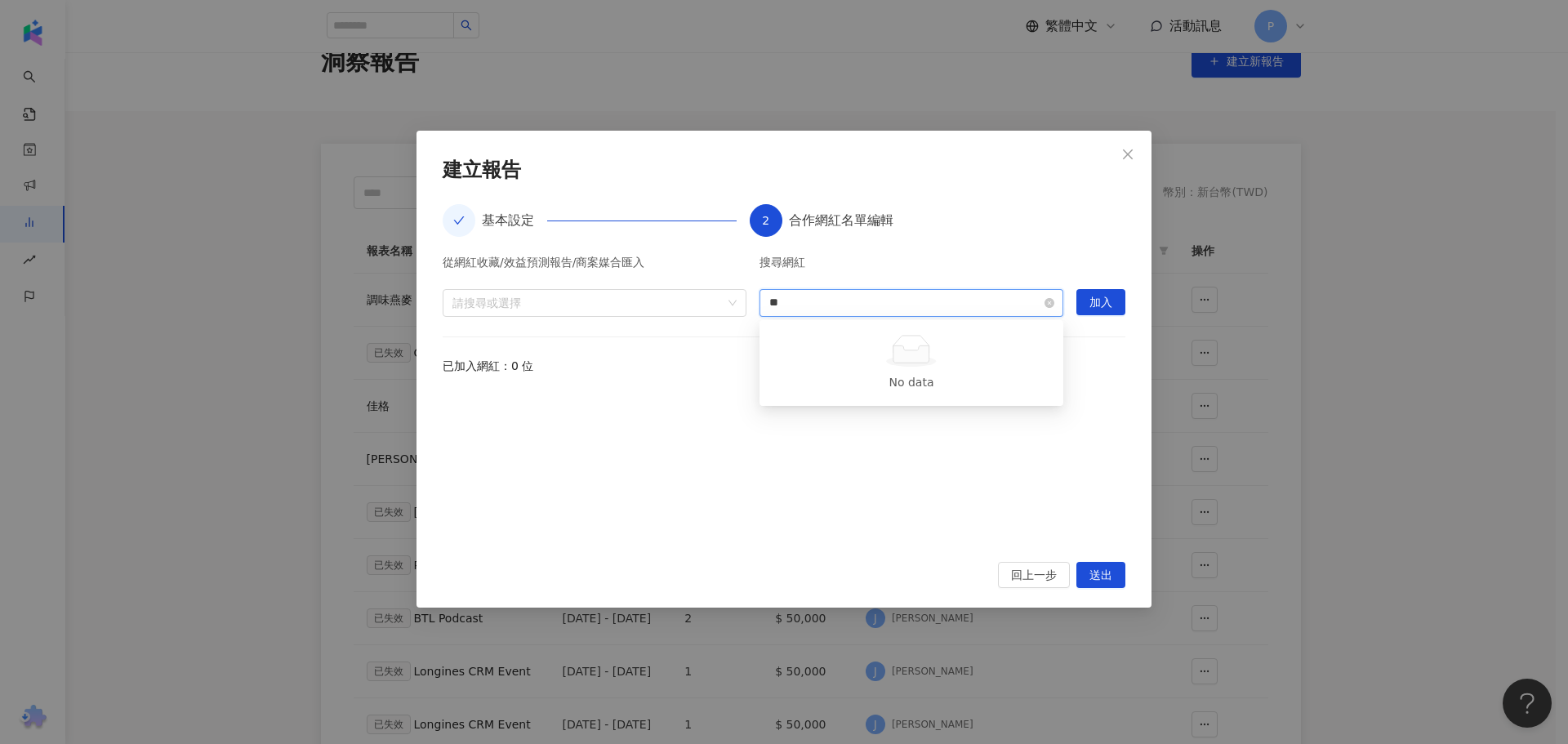
type input "*"
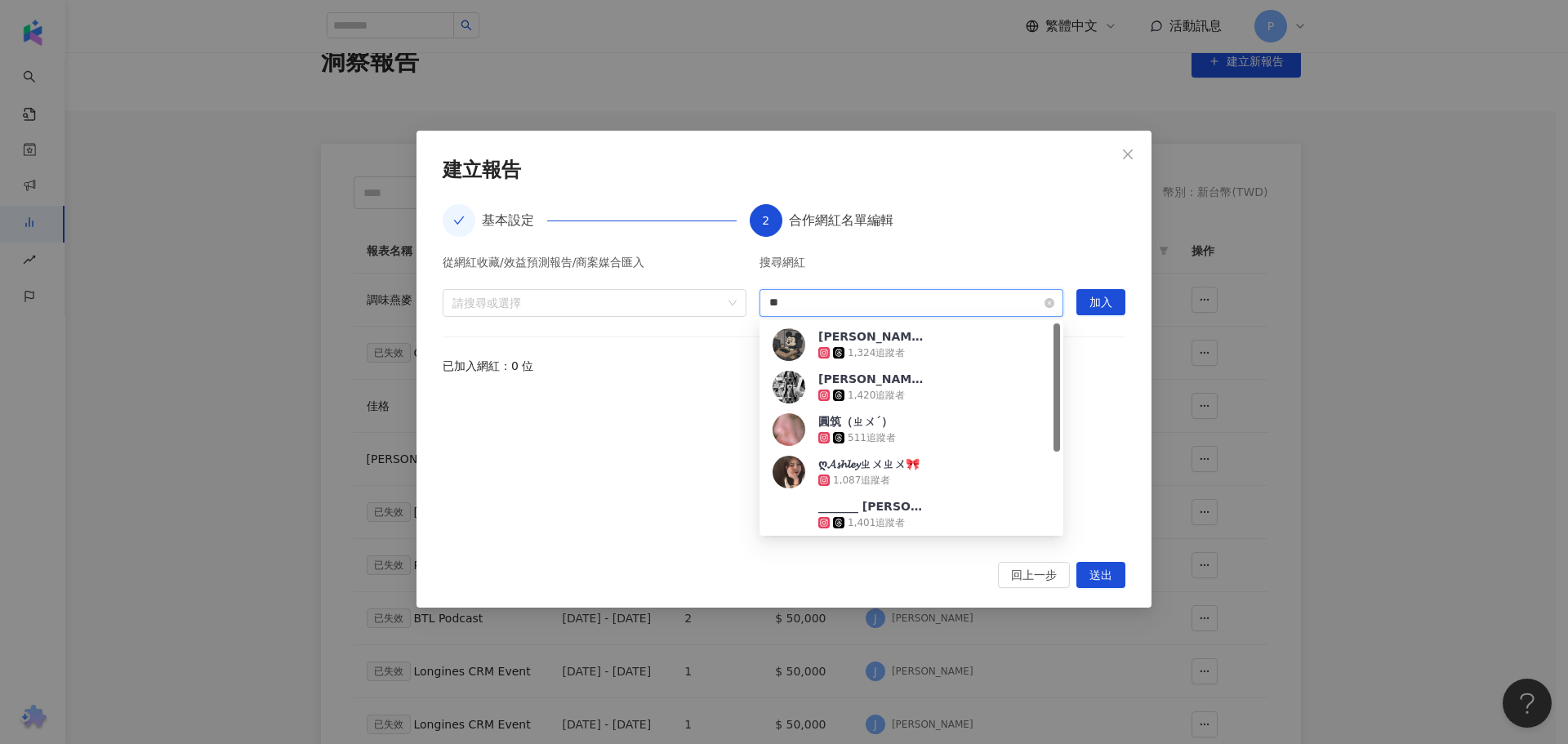
type input "*"
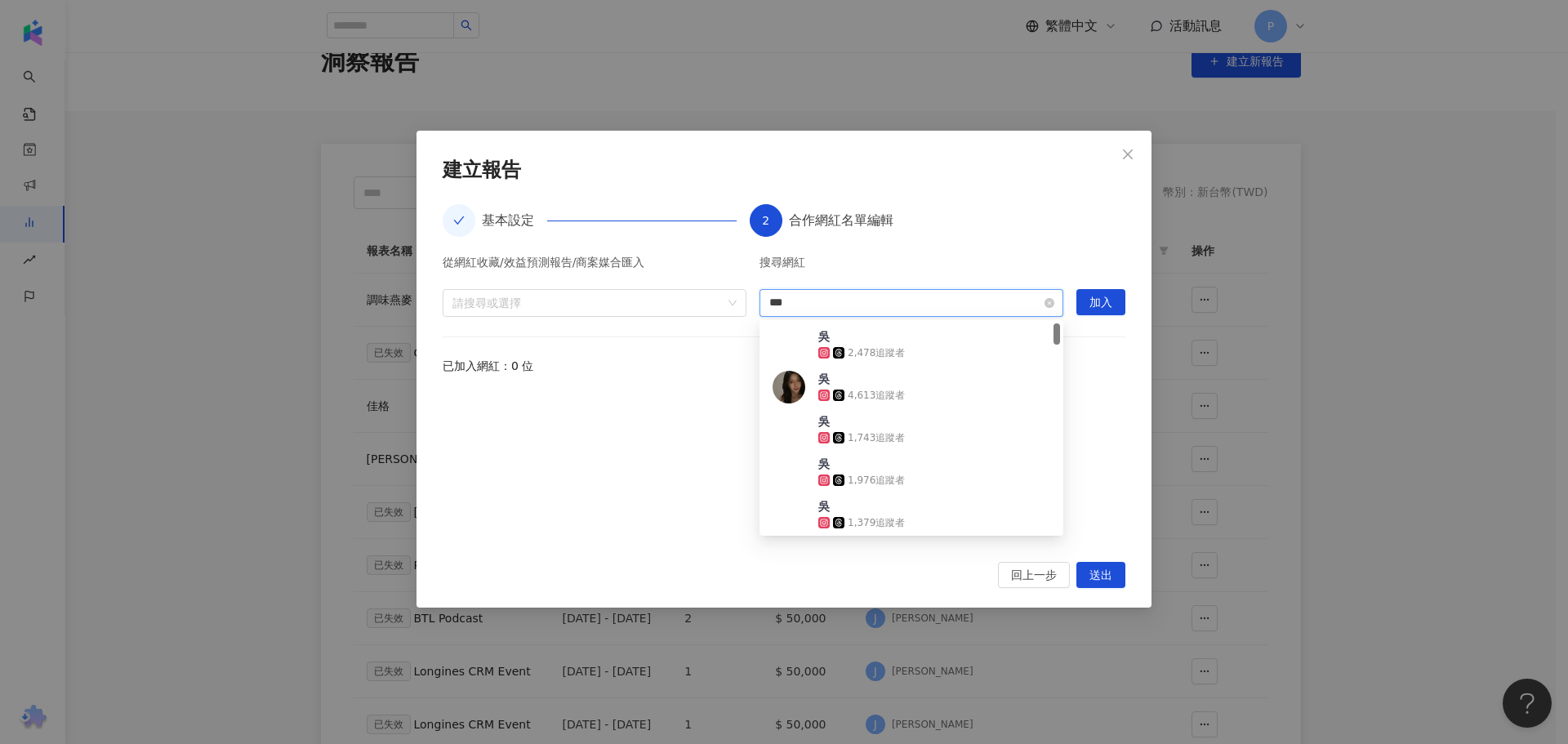
type input "**"
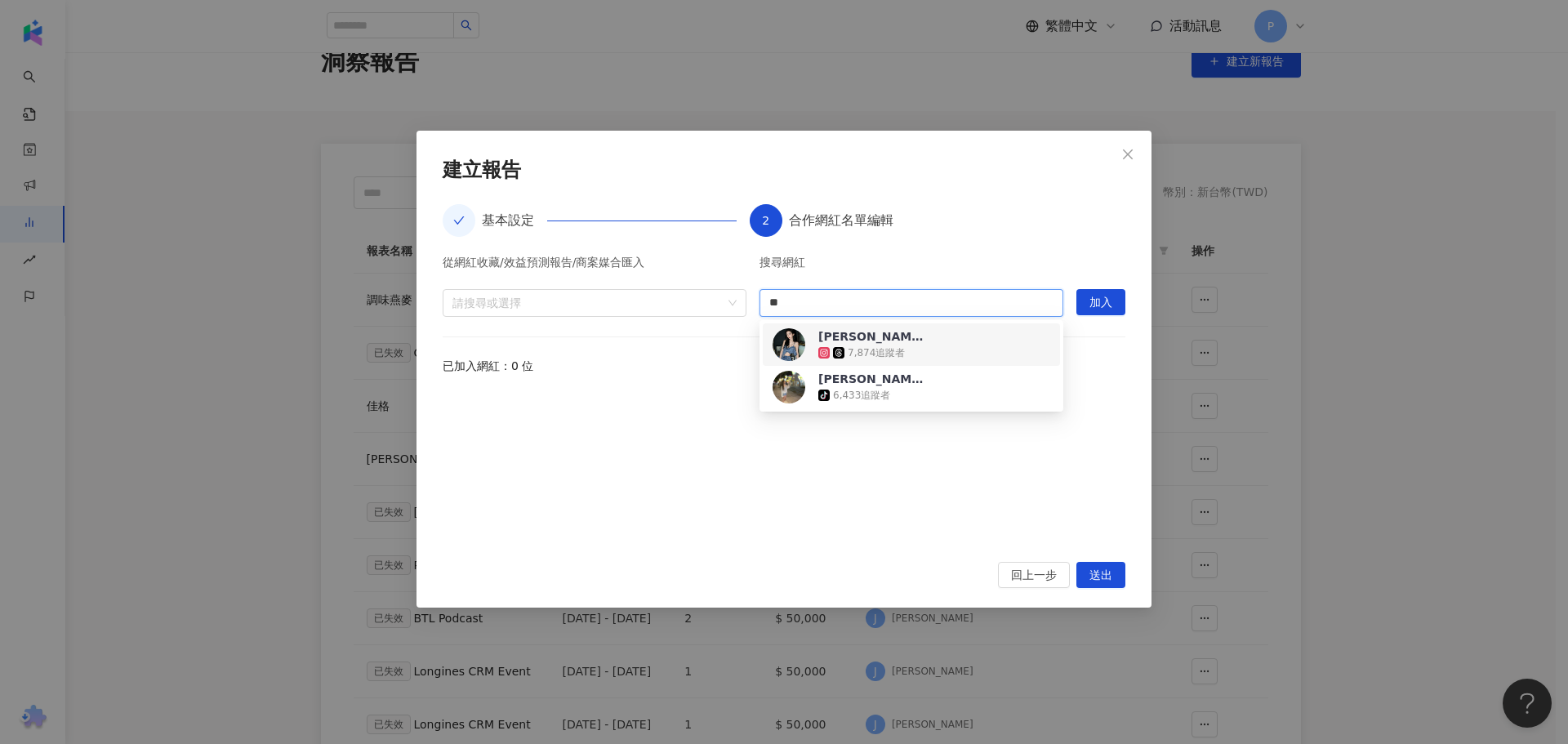
click at [890, 347] on div "7,874 追蹤者" at bounding box center [876, 353] width 57 height 14
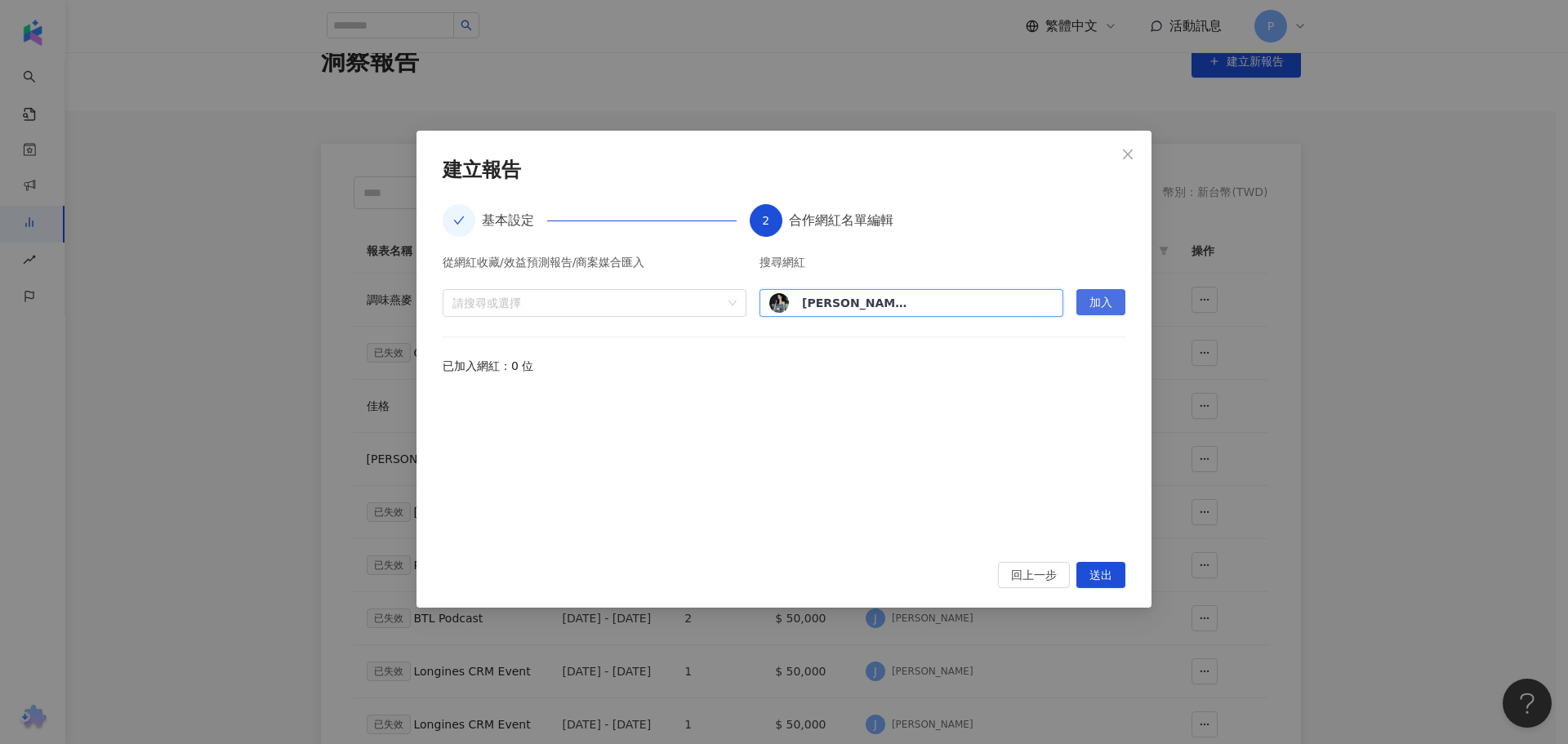
click at [1102, 302] on span "加入" at bounding box center [1101, 303] width 23 height 26
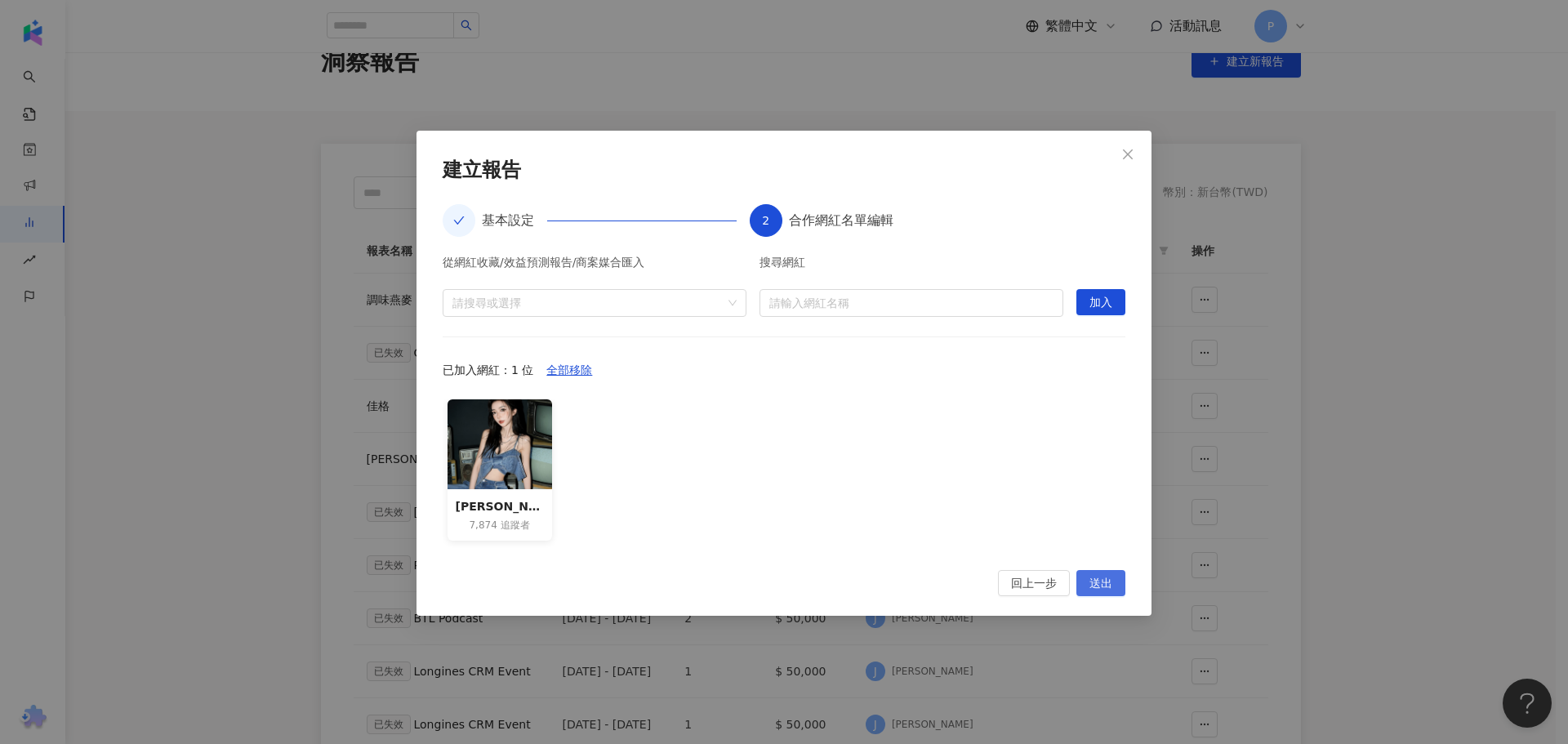
click at [1096, 579] on span "送出" at bounding box center [1101, 583] width 23 height 26
click at [1003, 580] on span "回上一步" at bounding box center [1016, 583] width 45 height 26
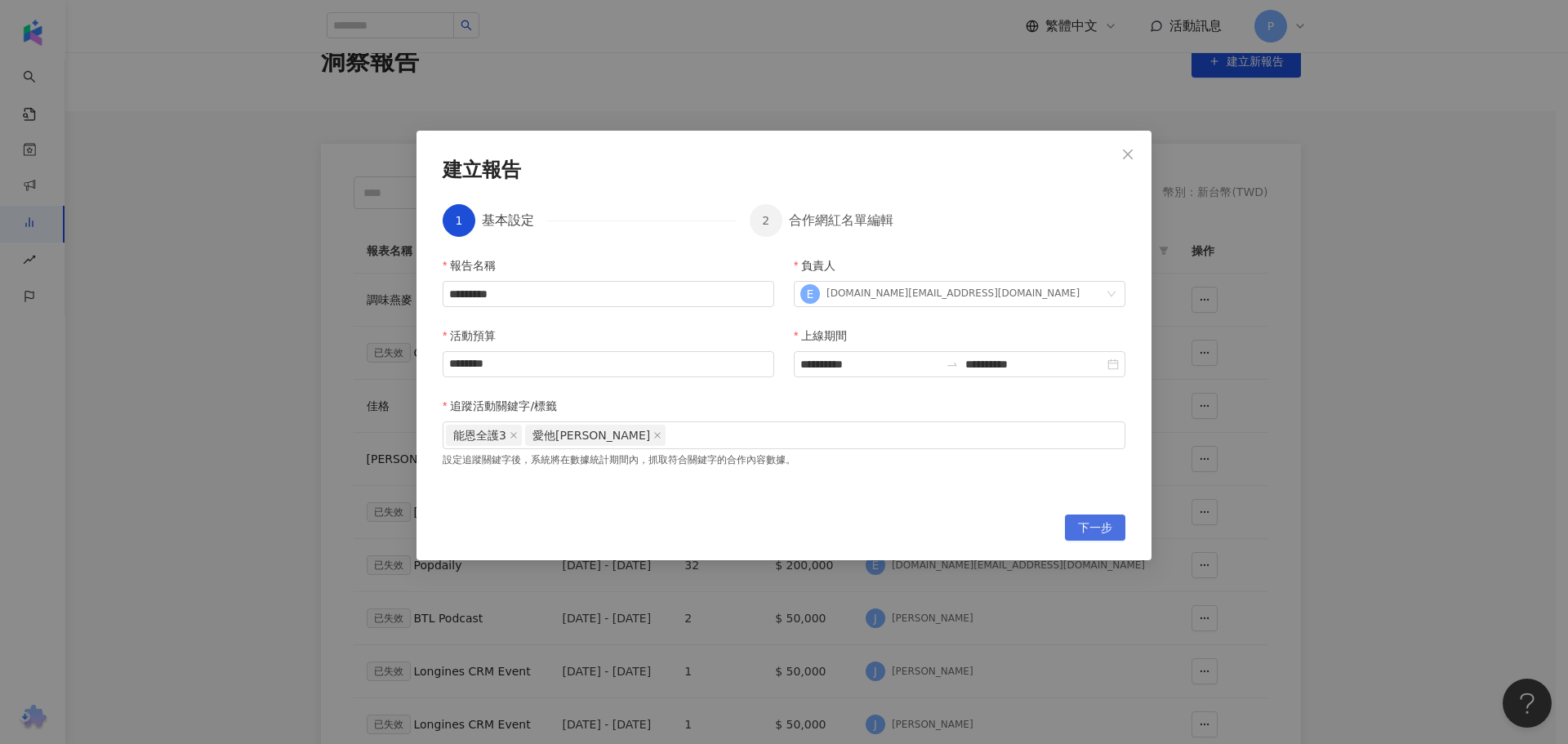
click at [1069, 521] on button "下一步" at bounding box center [1095, 527] width 60 height 26
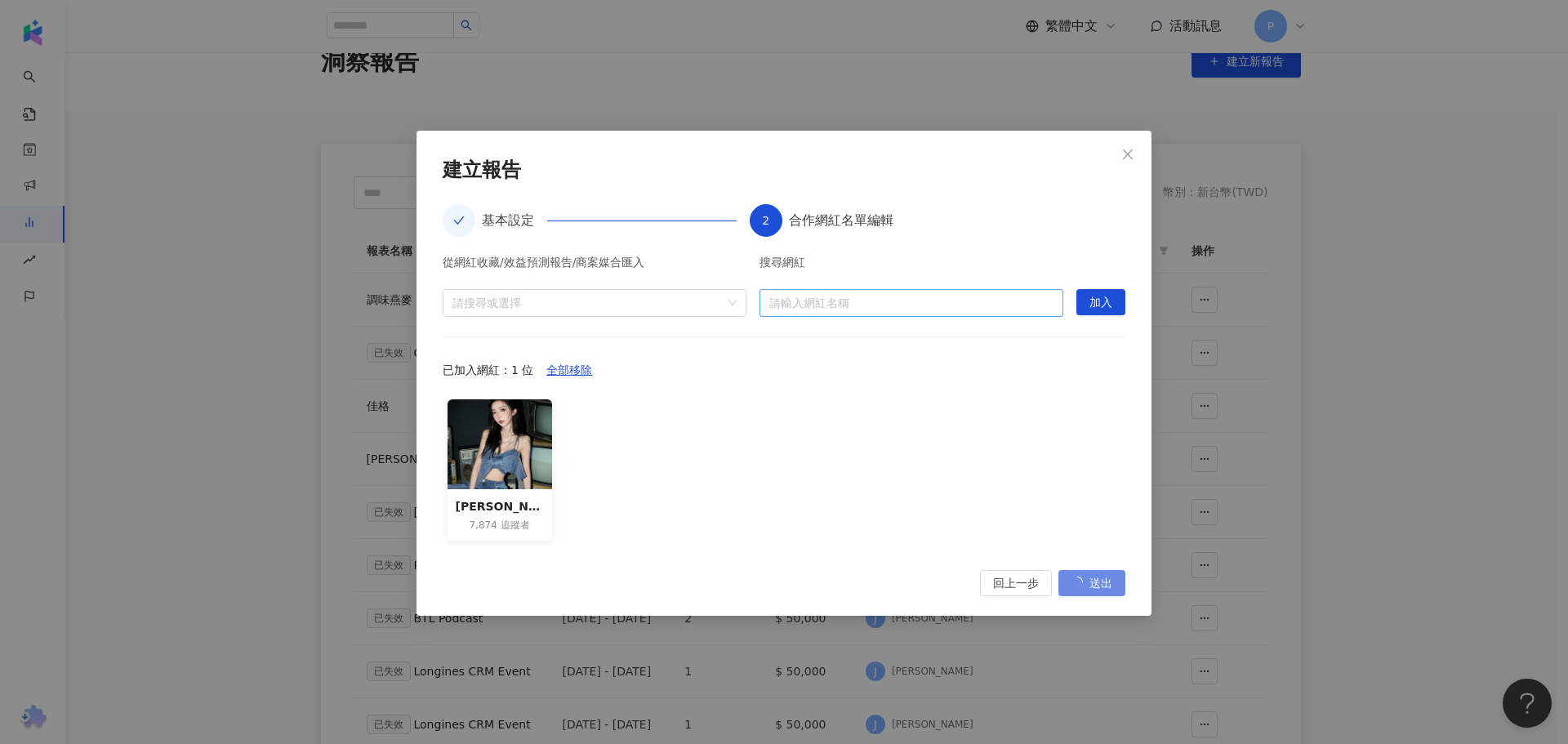
click at [937, 308] on input "search" at bounding box center [911, 303] width 284 height 26
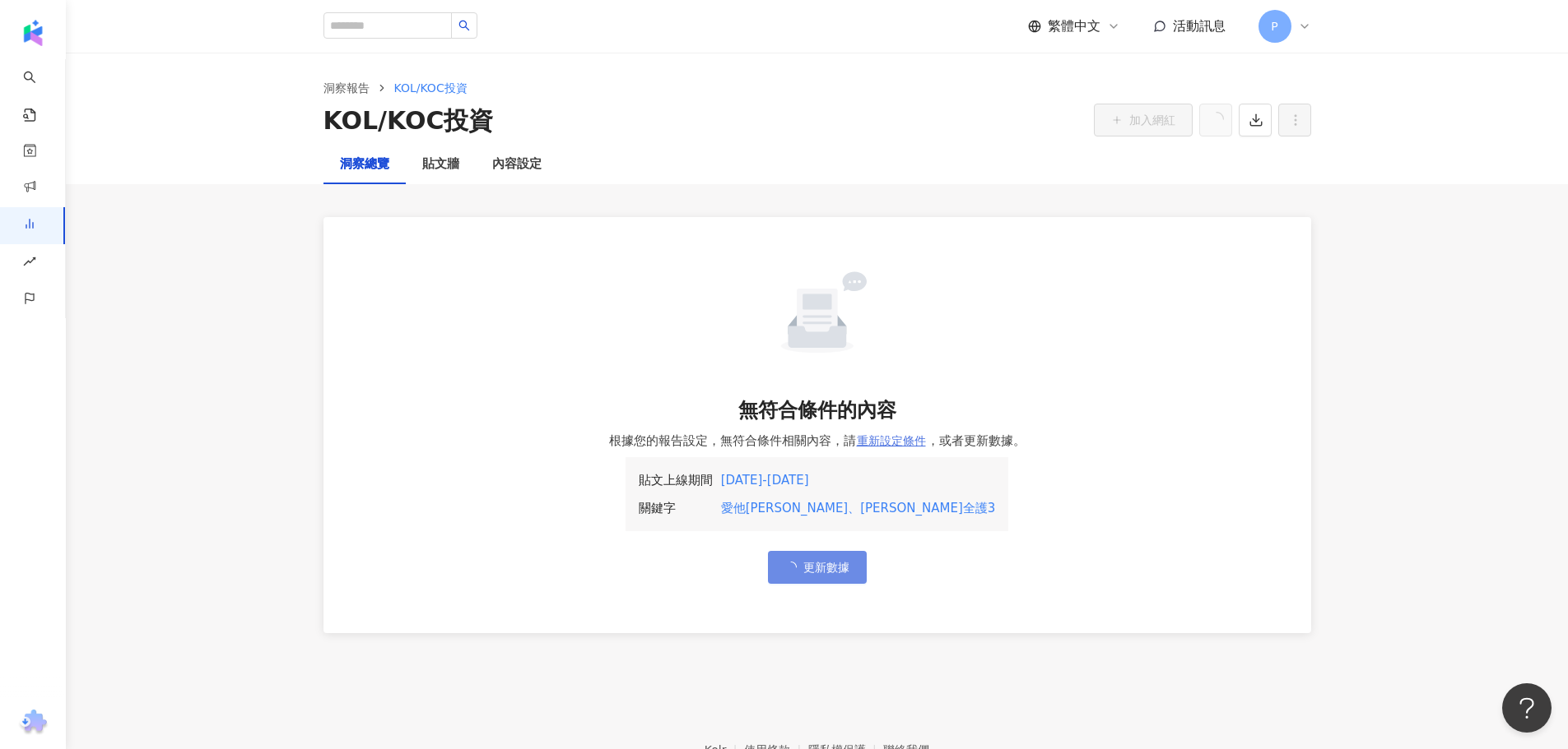
click at [887, 440] on span "重新設定條件" at bounding box center [891, 441] width 69 height 14
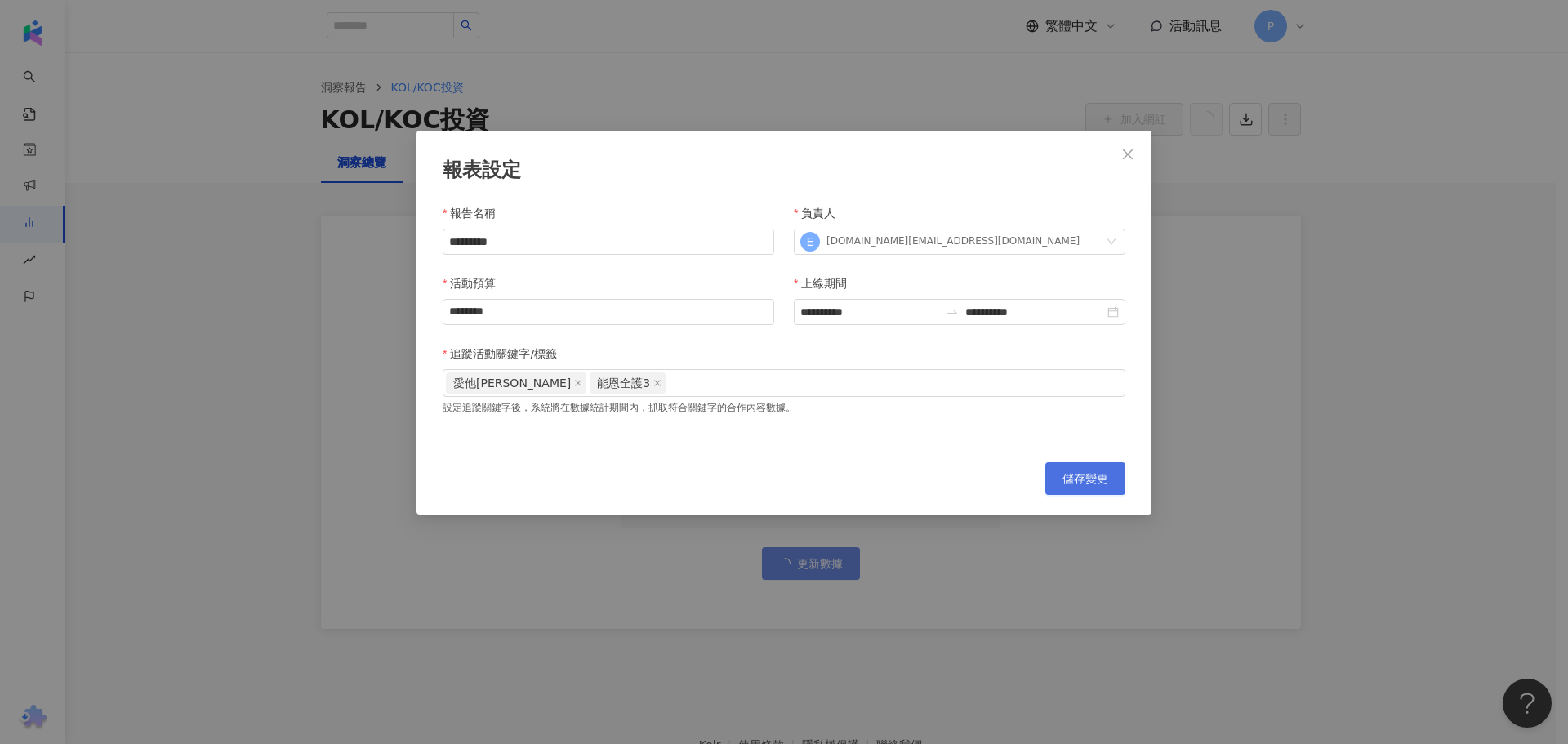
click at [1080, 485] on span "儲存變更" at bounding box center [1085, 479] width 45 height 14
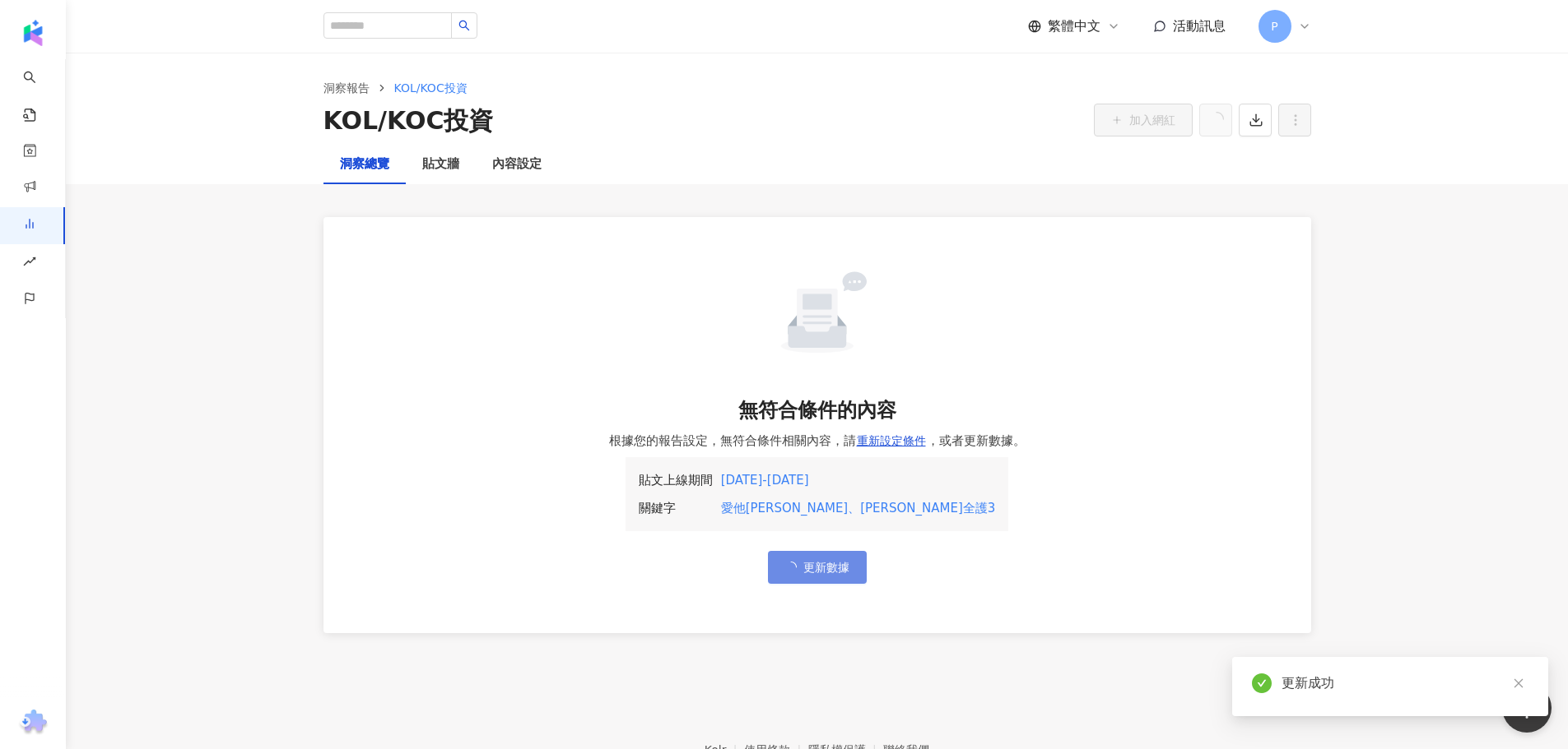
click at [873, 503] on div "愛他美守敏、能恩全護3" at bounding box center [859, 508] width 275 height 19
click at [1520, 681] on icon "close" at bounding box center [1517, 683] width 9 height 9
click at [900, 444] on span "重新設定條件" at bounding box center [891, 441] width 69 height 14
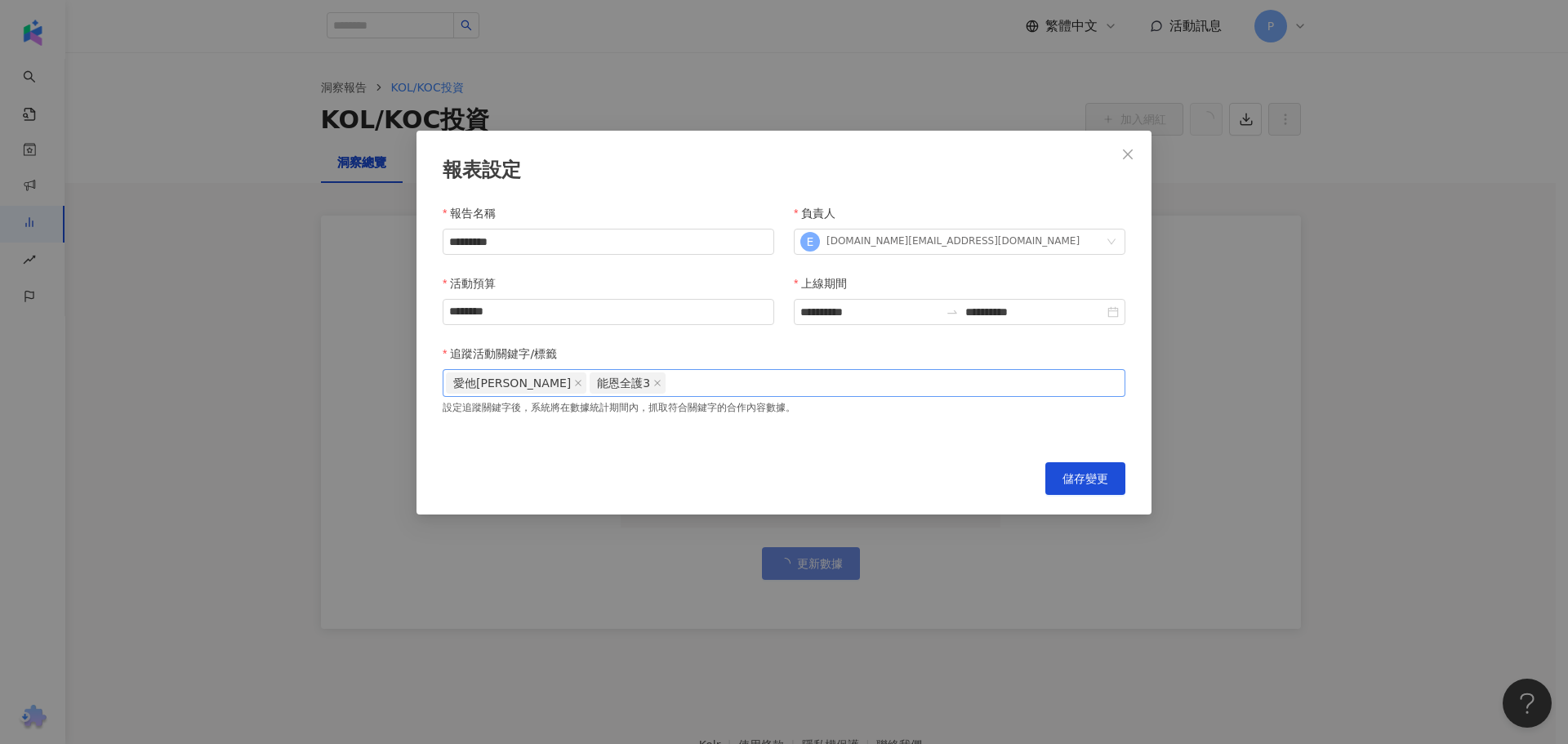
click at [665, 386] on div "愛他美守敏 能恩全護3" at bounding box center [784, 382] width 676 height 24
click at [1086, 466] on button "儲存變更" at bounding box center [1085, 479] width 80 height 33
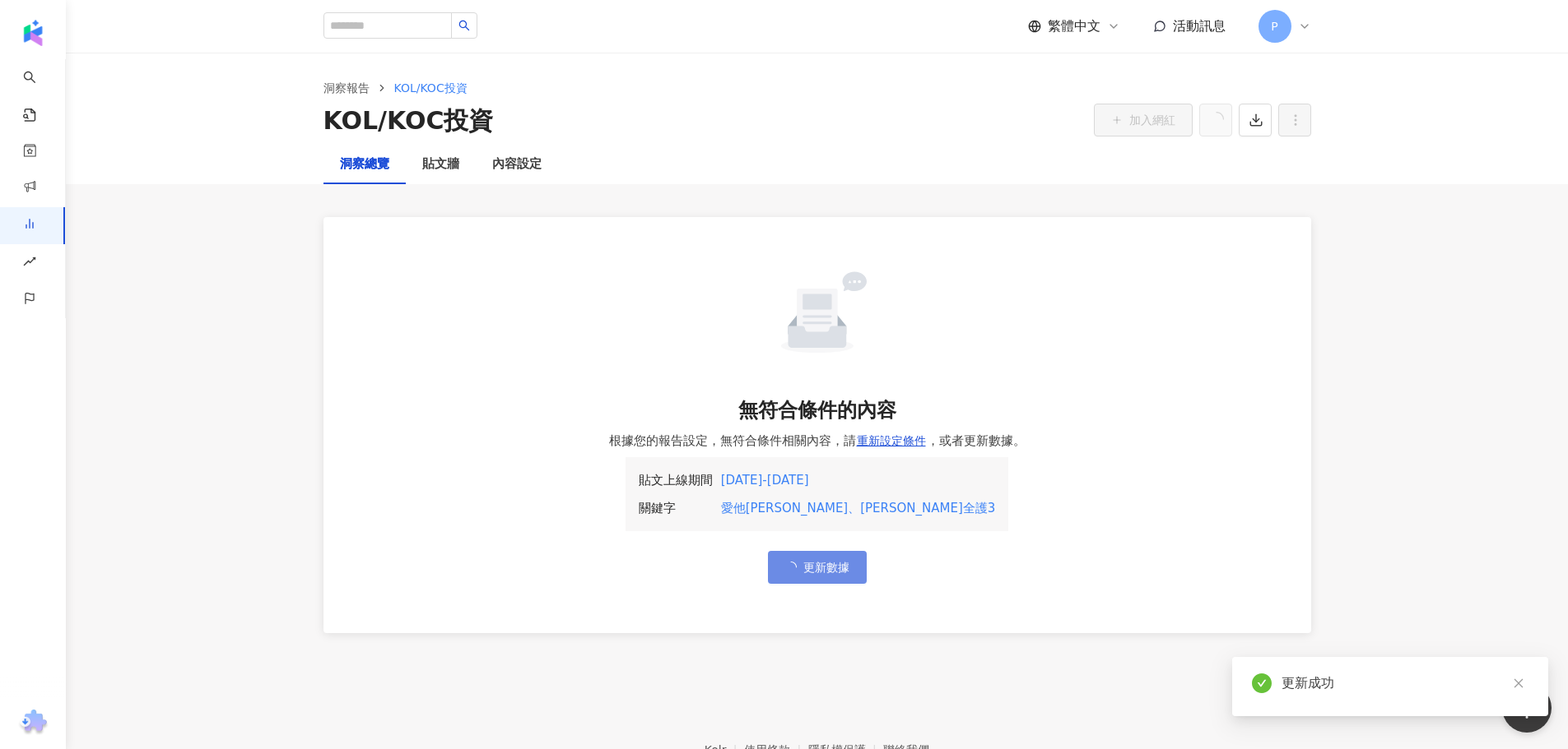
click at [861, 510] on div "愛他美守敏、能恩全護3" at bounding box center [859, 508] width 275 height 19
click at [804, 510] on div "愛他美守敏、能恩全護3" at bounding box center [859, 508] width 275 height 19
click at [834, 457] on div "貼文上線期間 關鍵字 2024/10/1 - 2025/8/21 愛他美守敏、能恩全護3" at bounding box center [818, 494] width 384 height 74
click at [838, 575] on button "更新數據" at bounding box center [817, 568] width 98 height 33
click at [816, 565] on span "更新數據" at bounding box center [825, 568] width 46 height 14
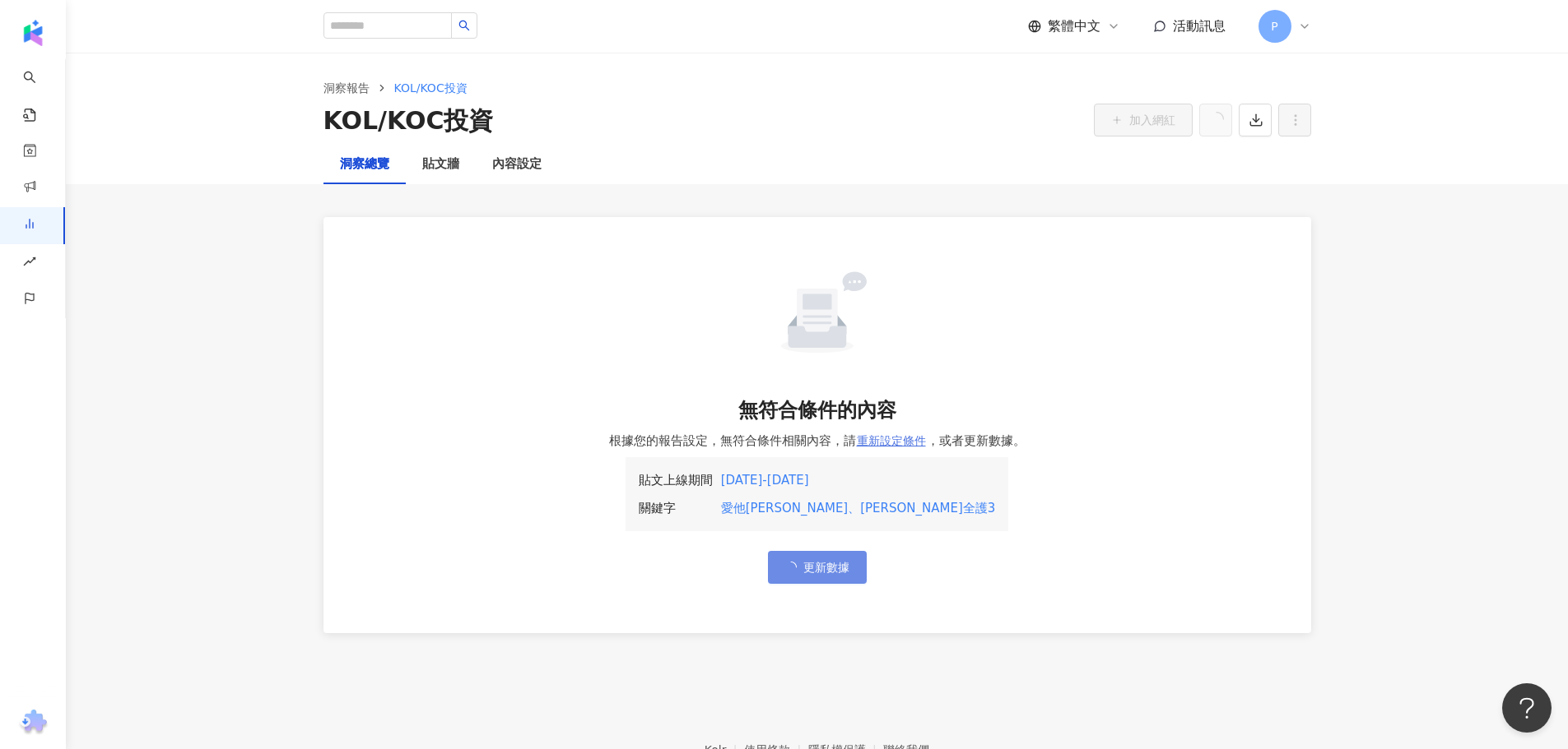
click at [881, 447] on span "重新設定條件" at bounding box center [891, 441] width 69 height 14
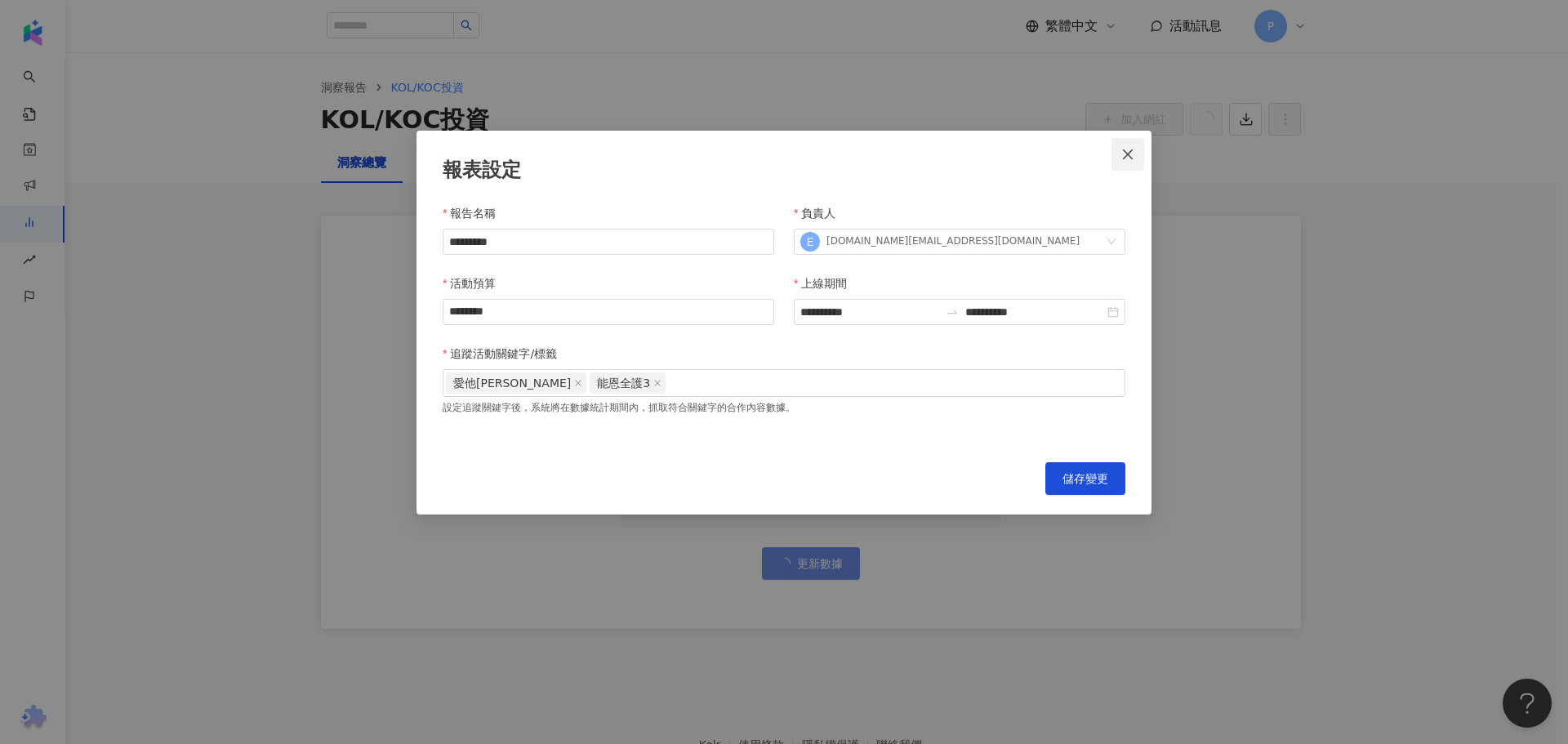
click at [1127, 155] on icon "close" at bounding box center [1128, 154] width 10 height 10
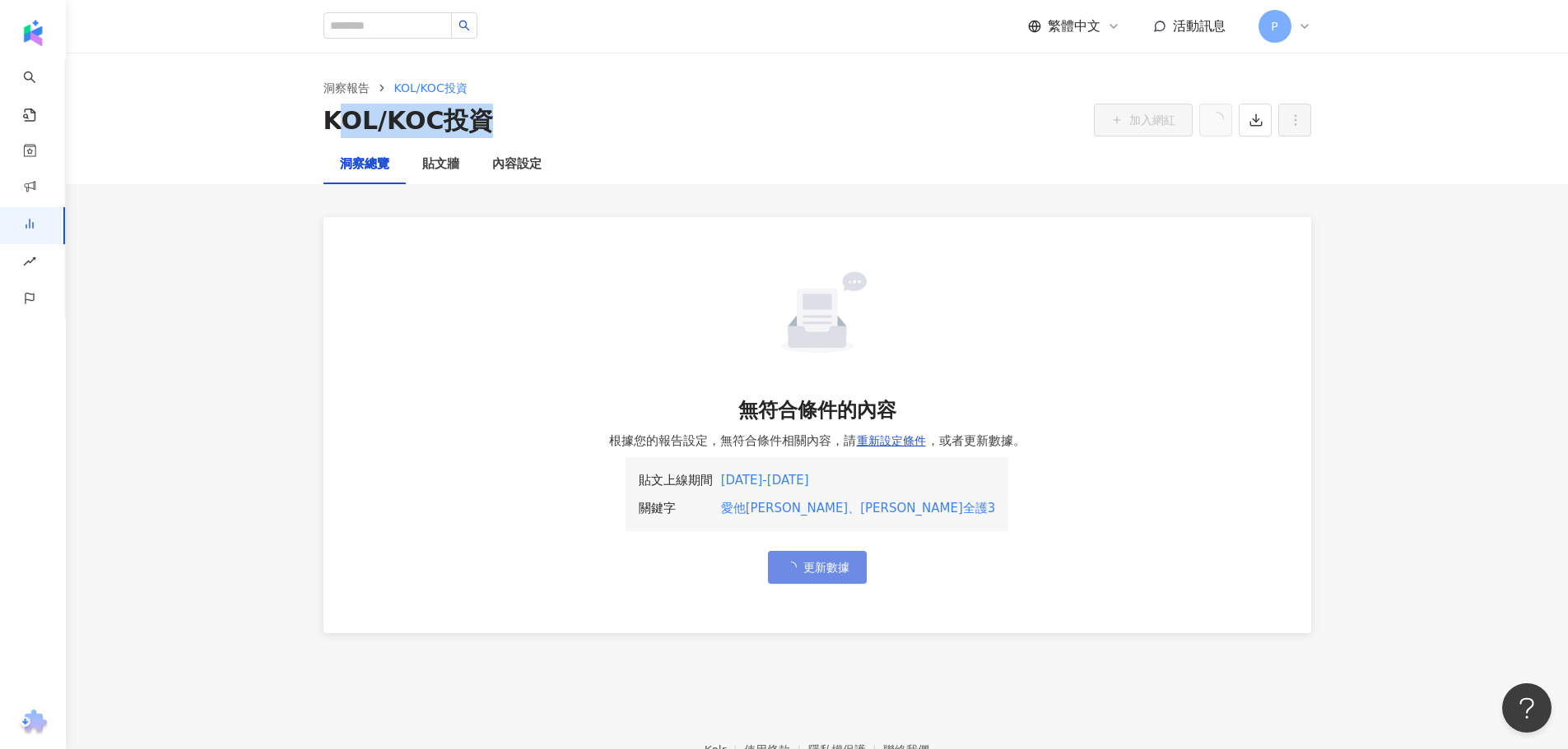
drag, startPoint x: 516, startPoint y: 129, endPoint x: 314, endPoint y: 115, distance: 202.5
click at [330, 126] on div "KOL/KOC投資 加入網紅" at bounding box center [817, 120] width 987 height 34
drag, startPoint x: 810, startPoint y: 507, endPoint x: 927, endPoint y: 503, distance: 117.1
click at [927, 503] on div "貼文上線期間 關鍵字 2024/10/1 - 2025/8/21 愛他美守敏、能恩全護3" at bounding box center [818, 494] width 384 height 74
copy div "愛他美守敏、能恩全護3"
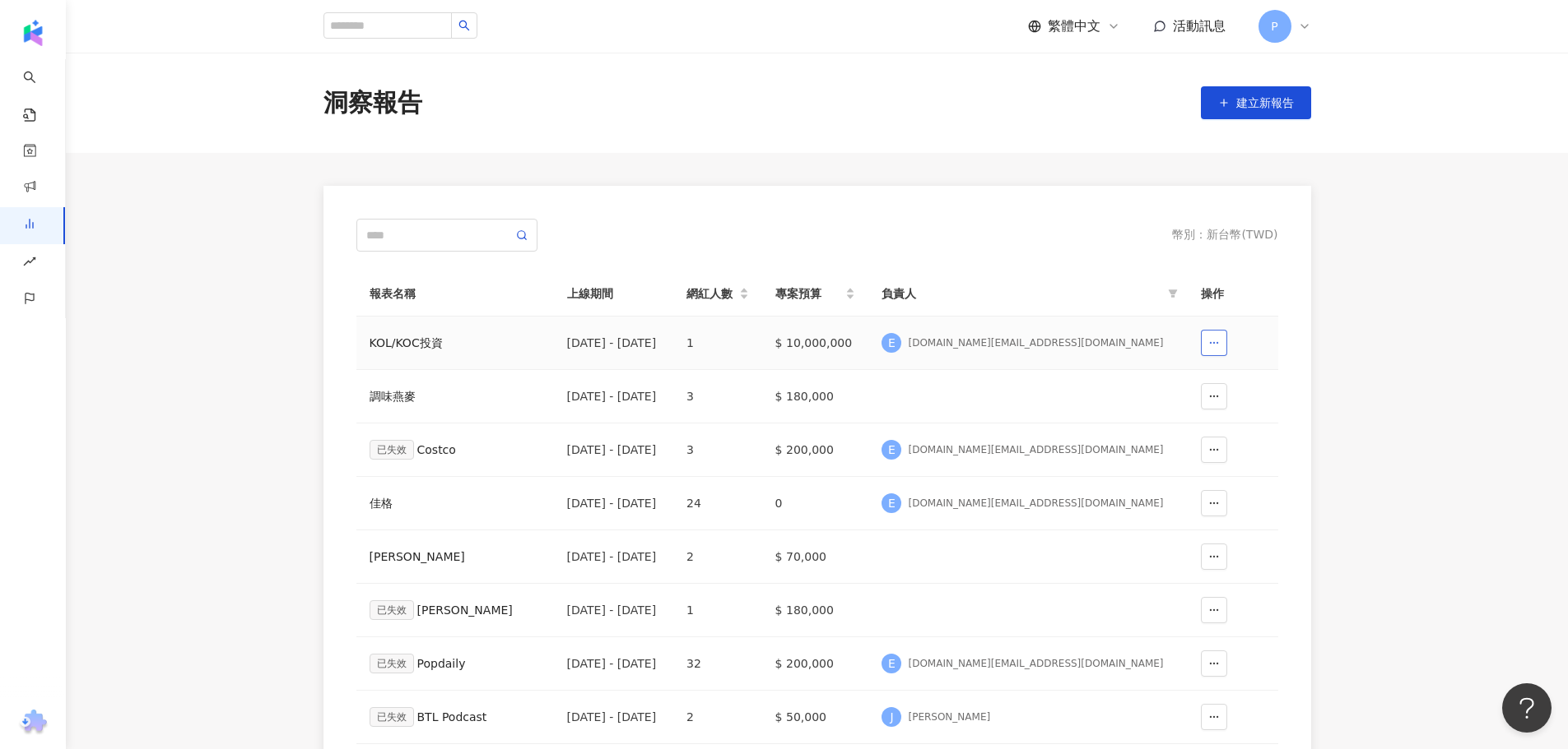
click at [1210, 346] on icon "button" at bounding box center [1214, 343] width 12 height 12
click at [1198, 387] on span "刪除" at bounding box center [1189, 384] width 23 height 26
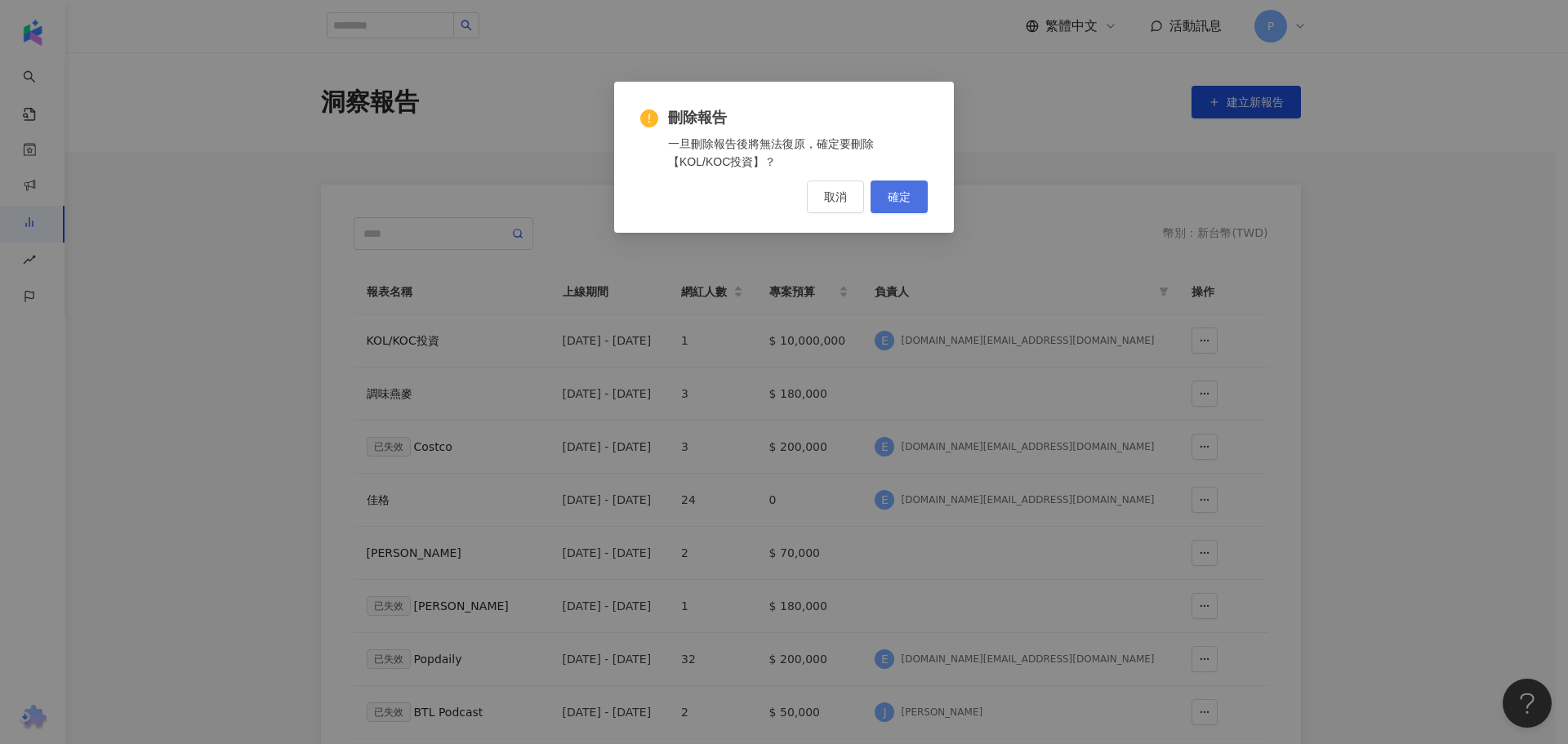
click at [891, 196] on span "確定" at bounding box center [900, 197] width 23 height 14
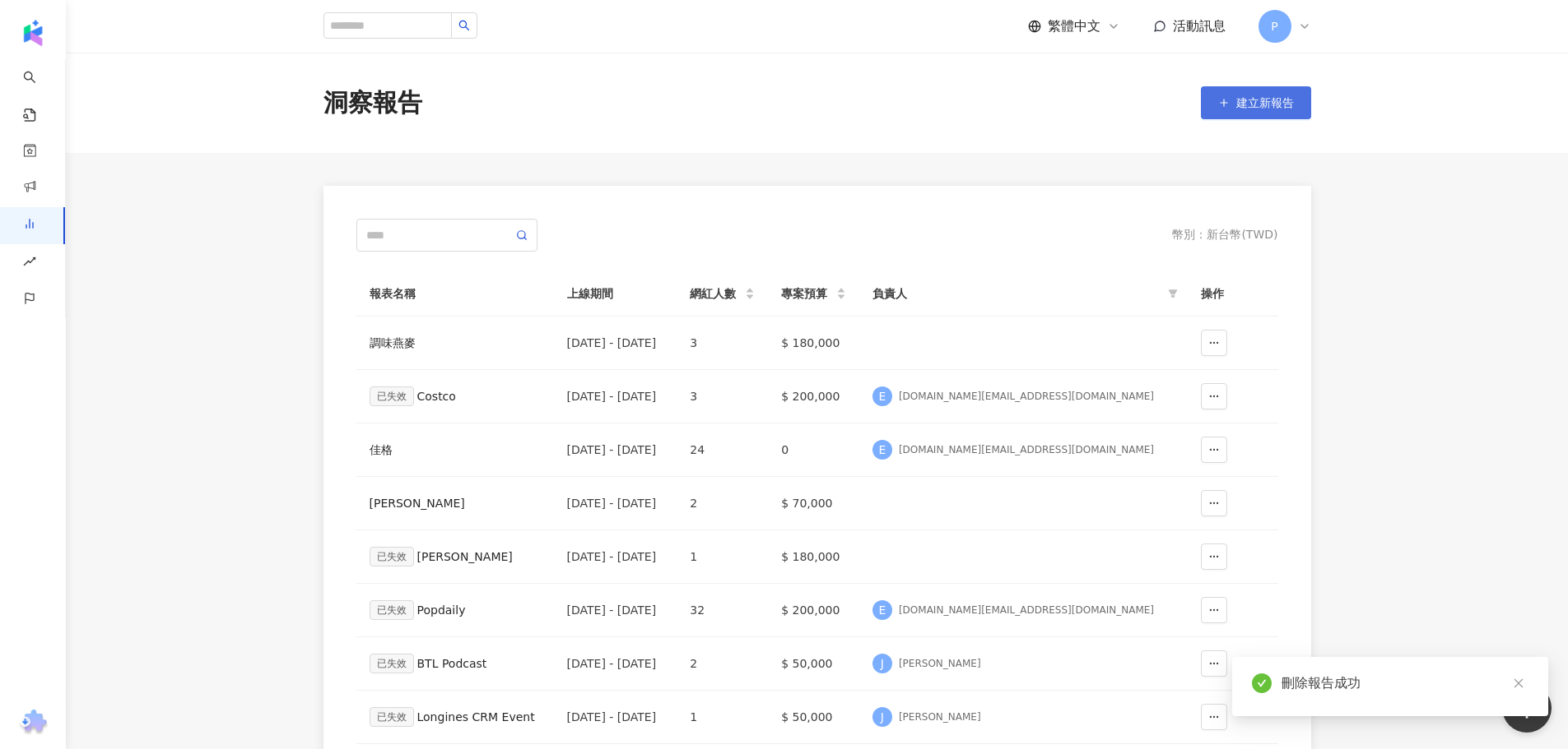
click at [1293, 104] on button "建立新報告" at bounding box center [1255, 103] width 110 height 33
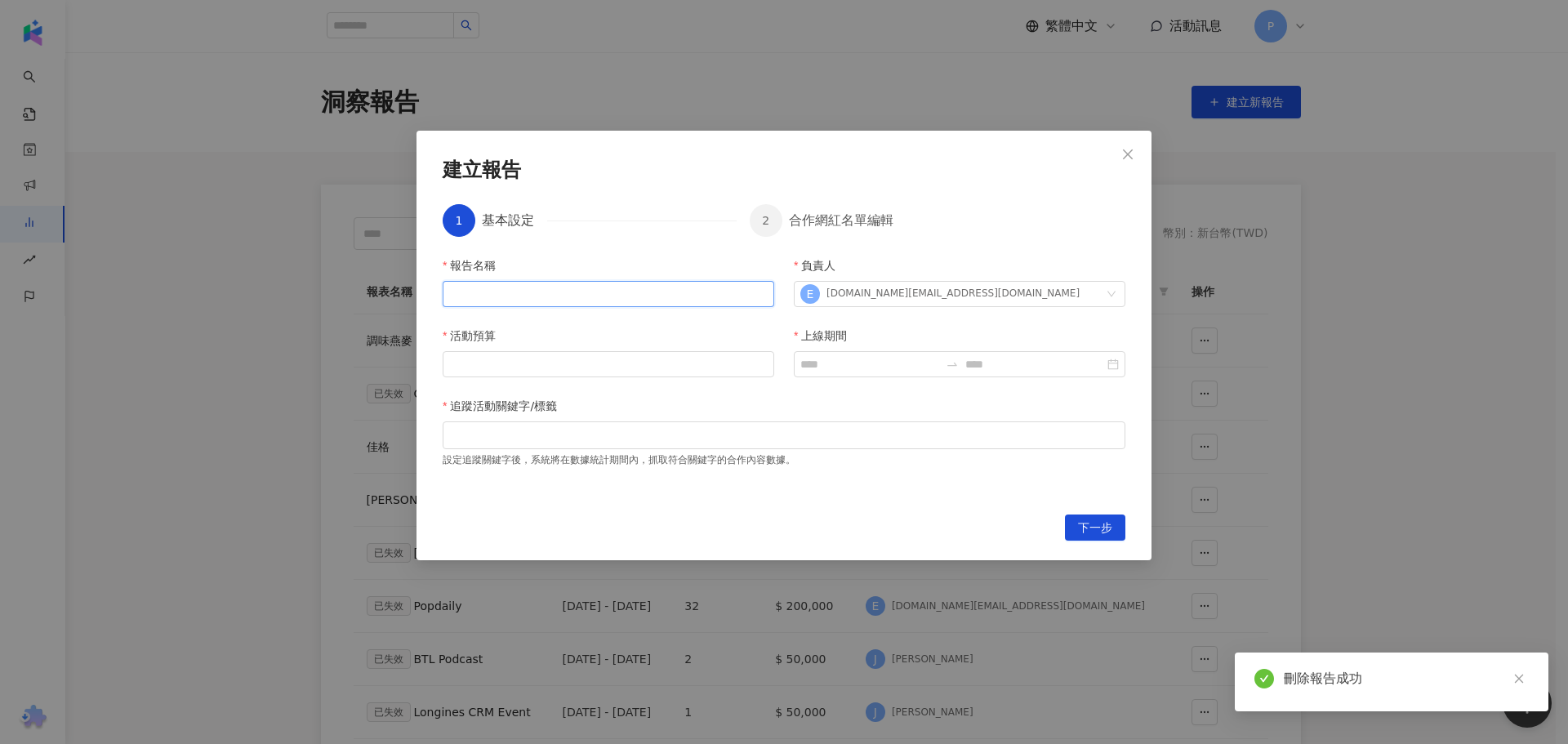
click at [606, 302] on input "報告名稱" at bounding box center [608, 293] width 332 height 26
paste input "**********"
type input "**********"
click at [567, 438] on div at bounding box center [784, 434] width 676 height 13
paste input "**********"
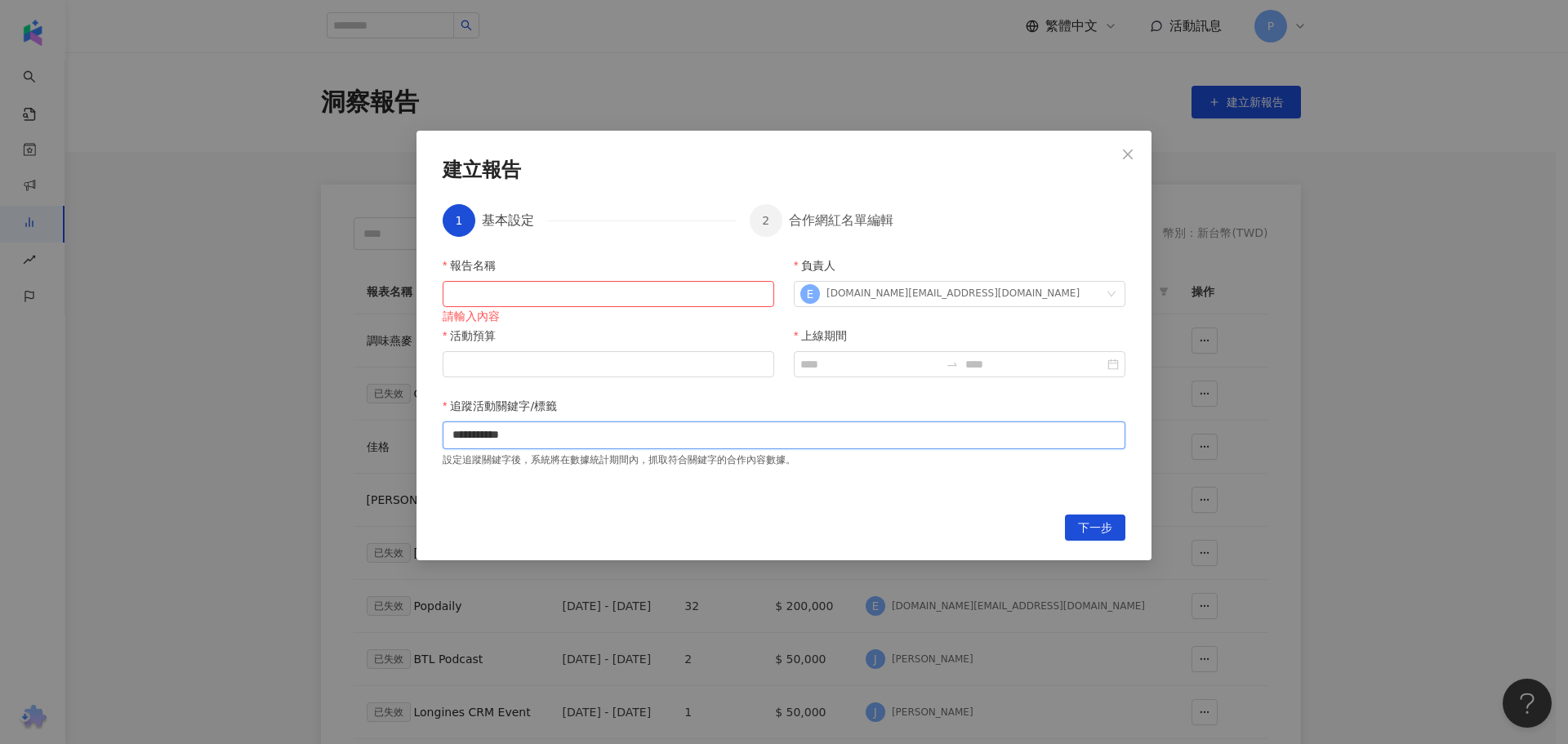
click at [525, 434] on input "**********" at bounding box center [515, 434] width 124 height 13
type input "**********"
click at [638, 434] on icon "close" at bounding box center [642, 435] width 8 height 8
paste input "**********"
drag, startPoint x: 513, startPoint y: 438, endPoint x: 586, endPoint y: 434, distance: 73.1
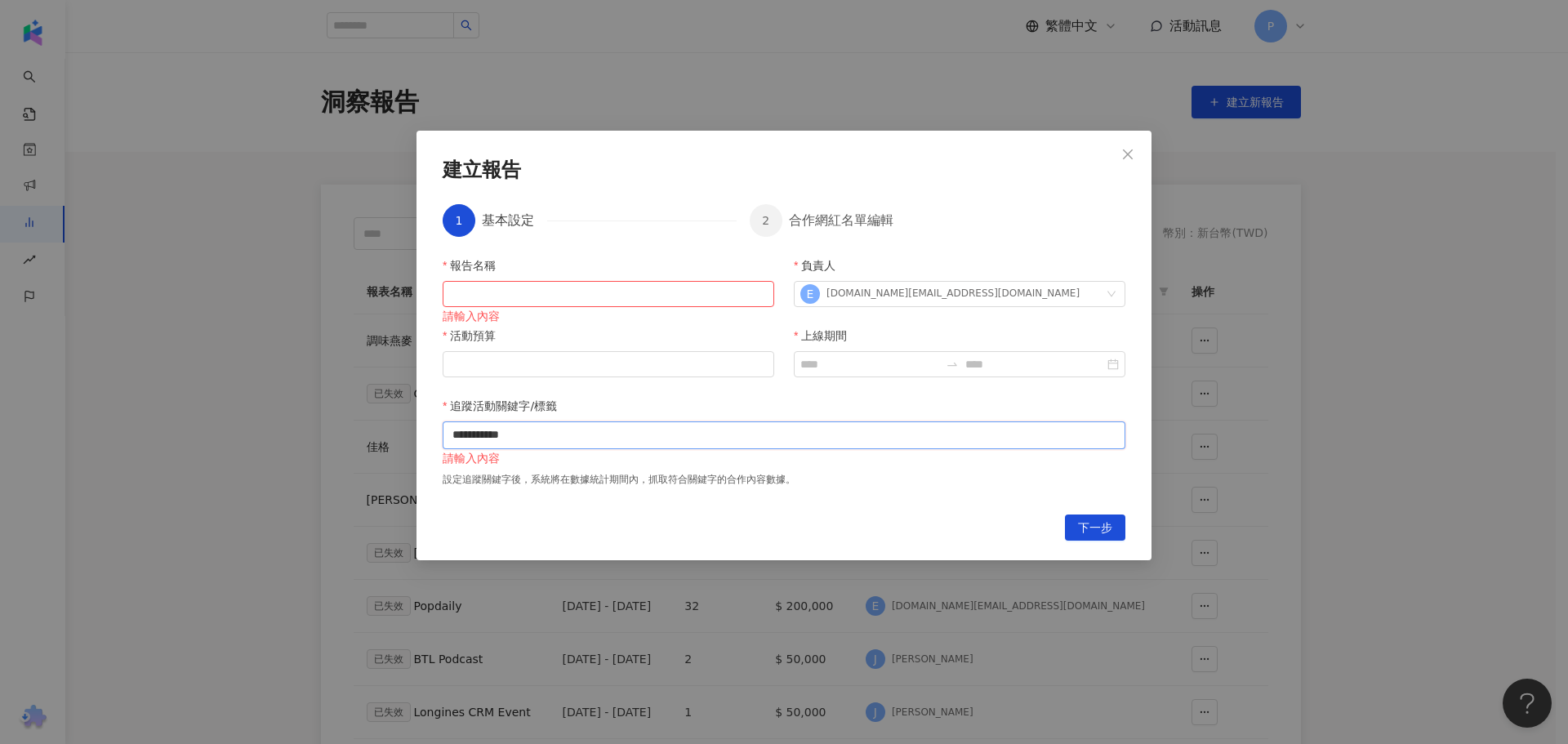
click at [586, 434] on div "**********" at bounding box center [784, 434] width 676 height 13
type input "*****"
paste input "**********"
click at [601, 438] on input "**********" at bounding box center [652, 434] width 124 height 13
type input "*****"
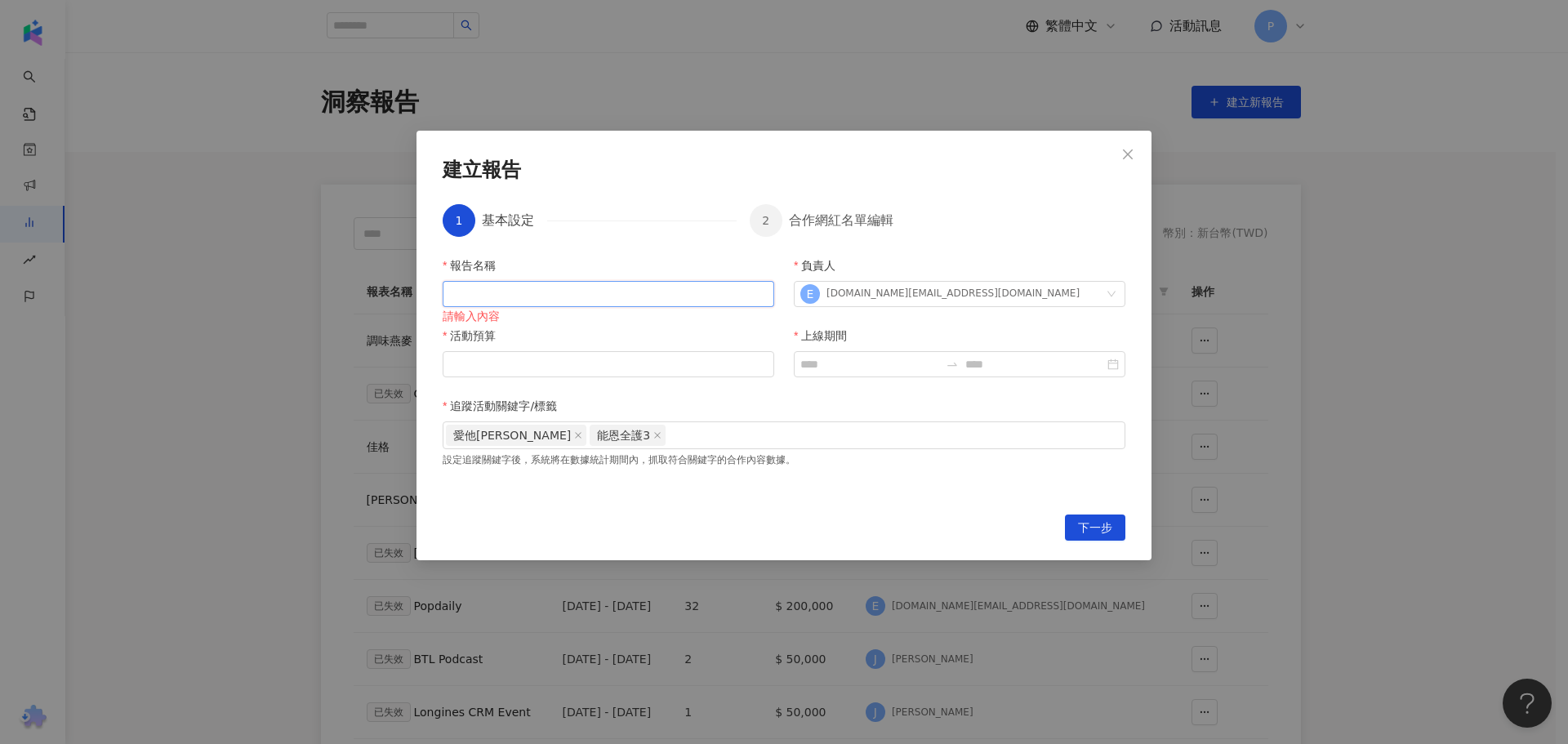
click at [550, 293] on input "報告名稱" at bounding box center [608, 293] width 332 height 26
type input "*"
type input "*********"
click at [558, 372] on input "活動預算" at bounding box center [608, 364] width 330 height 24
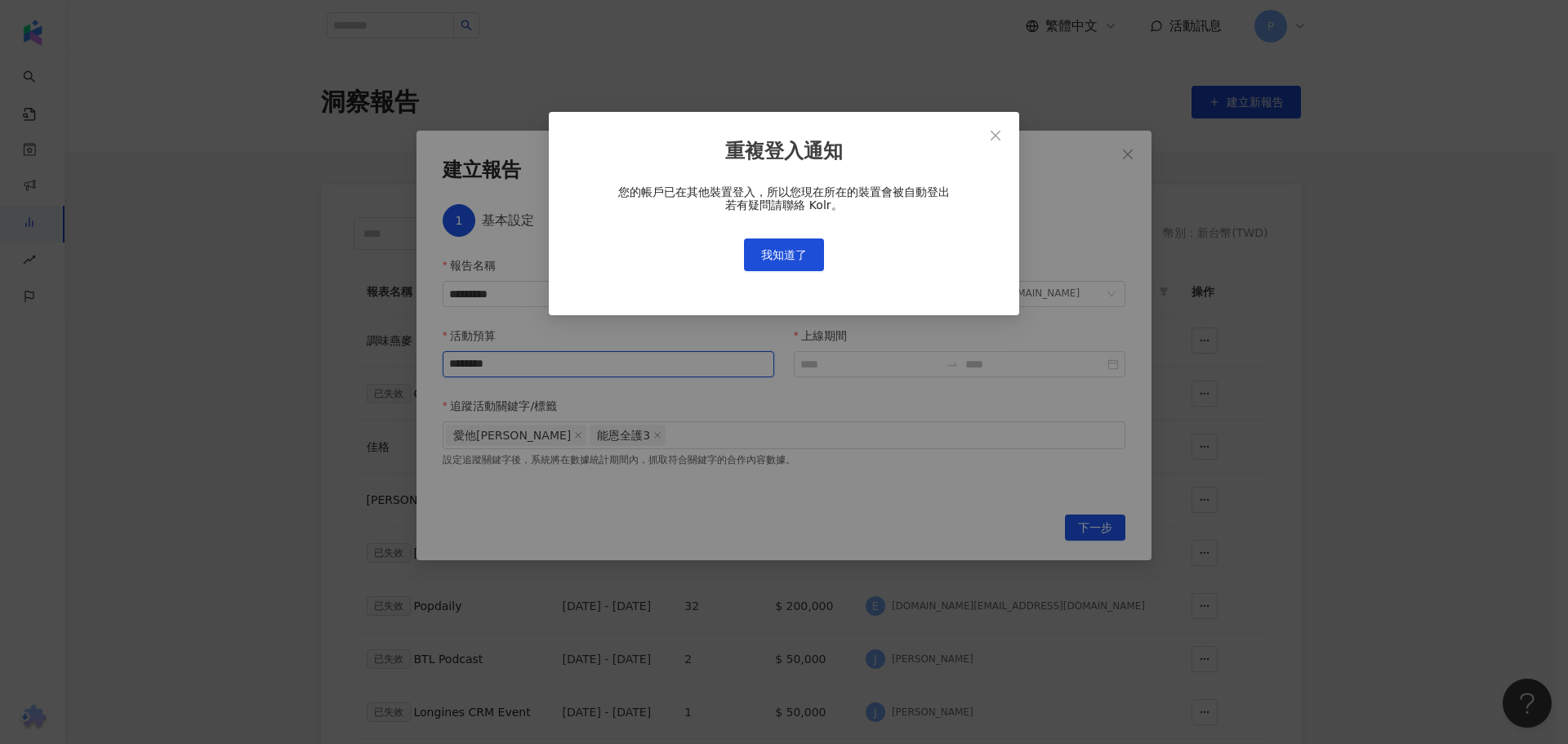
type input "********"
click at [797, 253] on span "我知道了" at bounding box center [784, 254] width 45 height 14
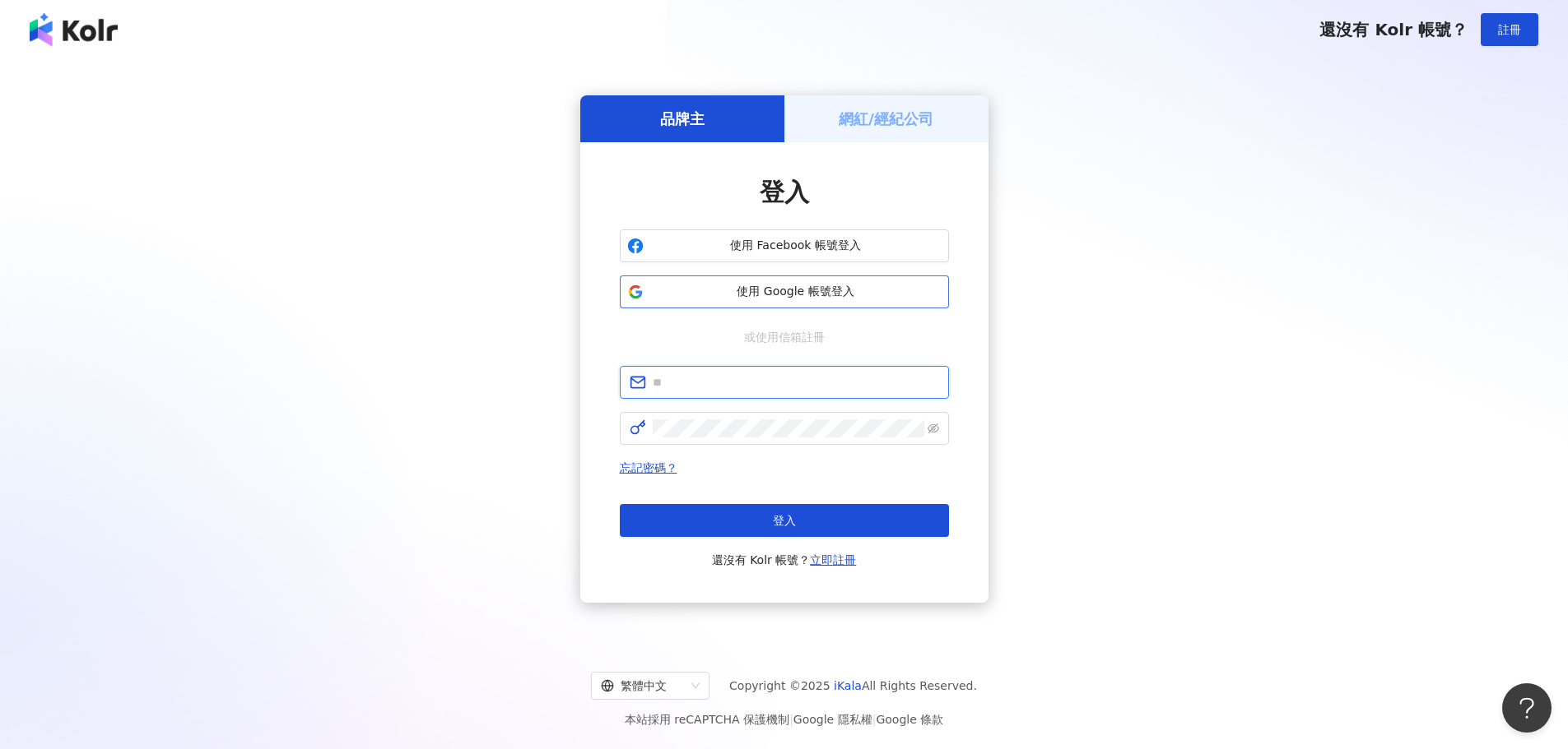
type input "**********"
click at [677, 526] on button "登入" at bounding box center [784, 521] width 329 height 33
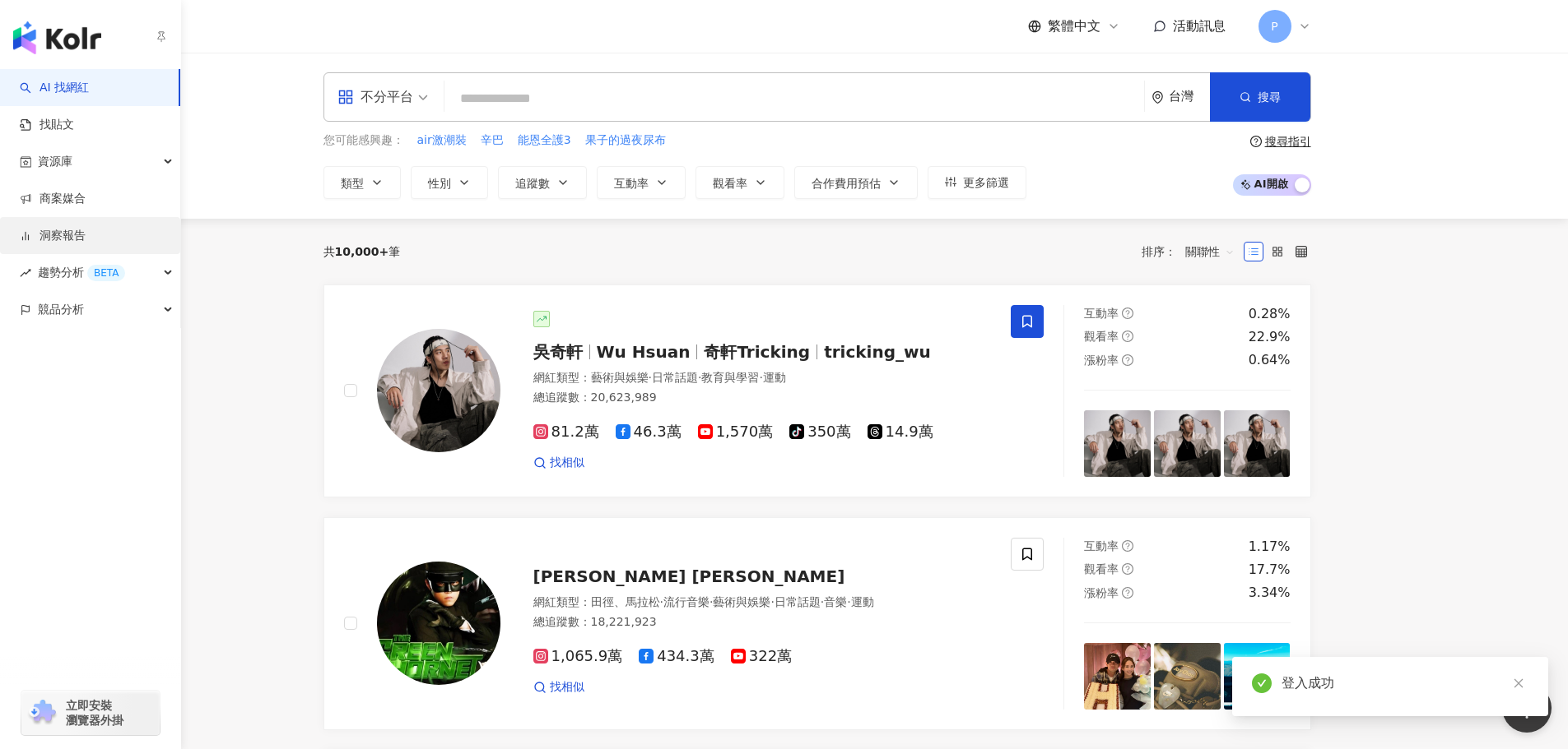
click at [84, 241] on link "洞察報告" at bounding box center [53, 236] width 66 height 17
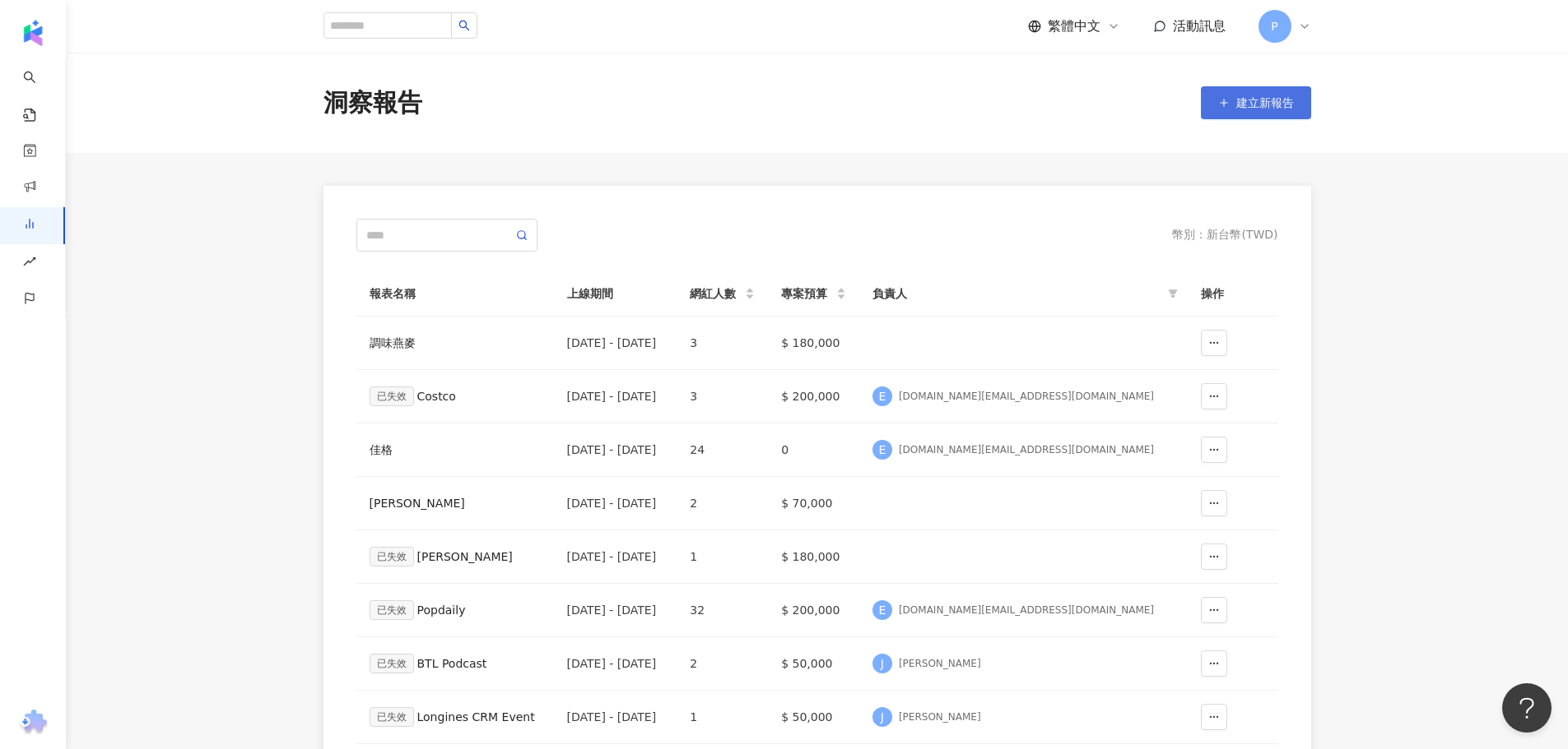
click at [1254, 108] on span "建立新報告" at bounding box center [1264, 103] width 57 height 14
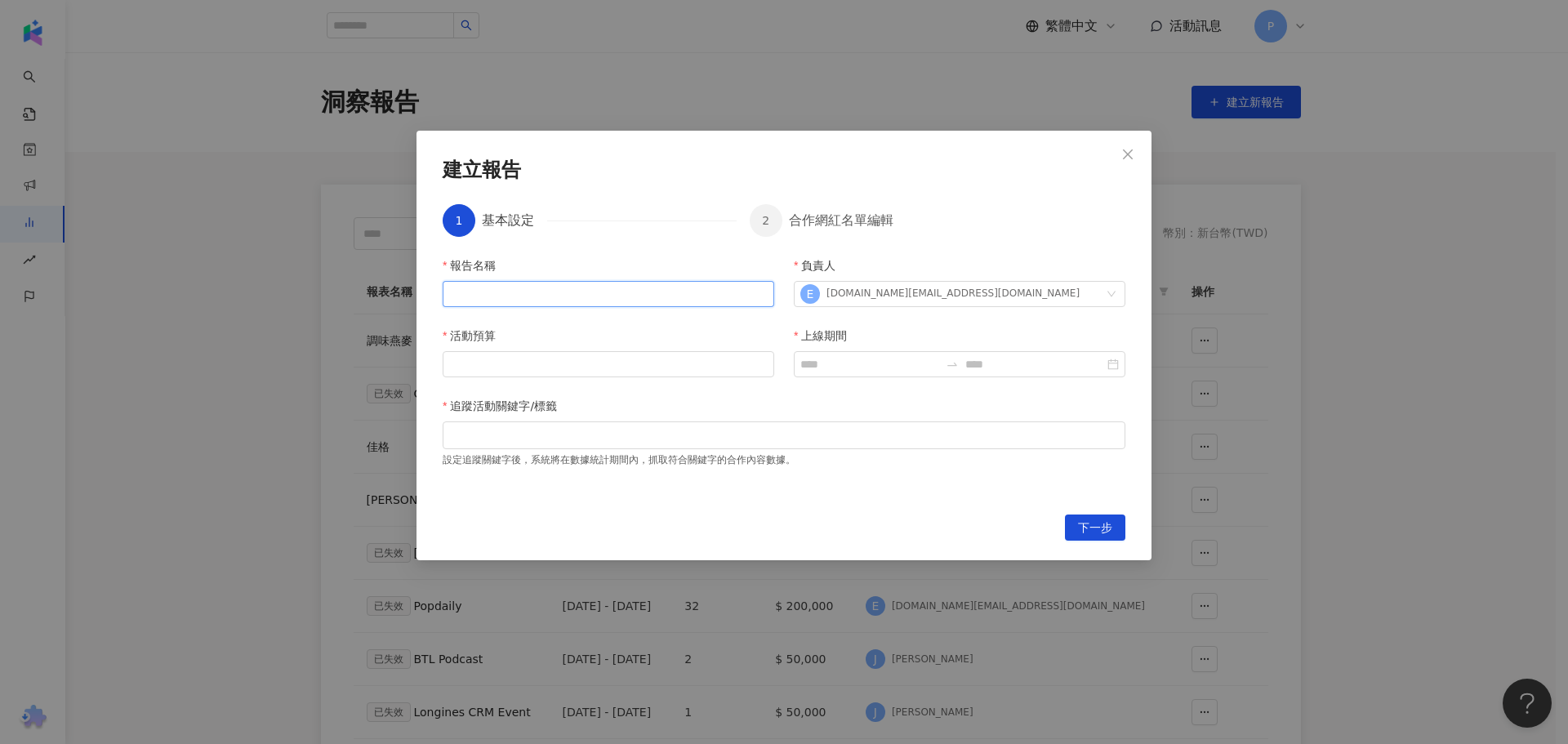
click at [617, 291] on input "報告名稱" at bounding box center [608, 293] width 332 height 26
type input "*********"
click at [606, 362] on input "活動預算" at bounding box center [608, 364] width 330 height 24
click at [538, 434] on div at bounding box center [784, 434] width 676 height 13
type input "********"
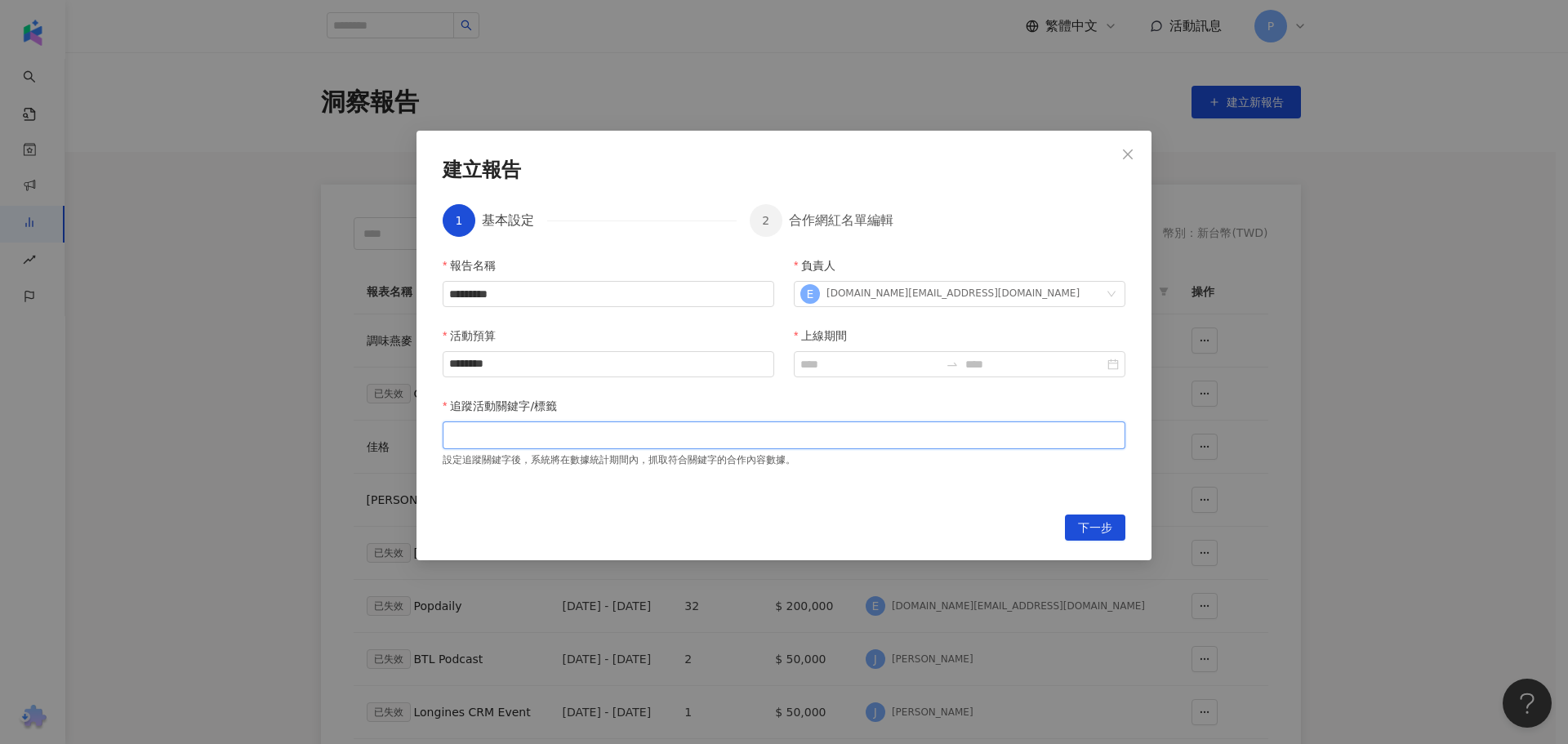
paste input "**********"
drag, startPoint x: 511, startPoint y: 435, endPoint x: 611, endPoint y: 433, distance: 100.0
click at [611, 433] on div "**********" at bounding box center [784, 434] width 676 height 13
type input "*****"
paste input "**********"
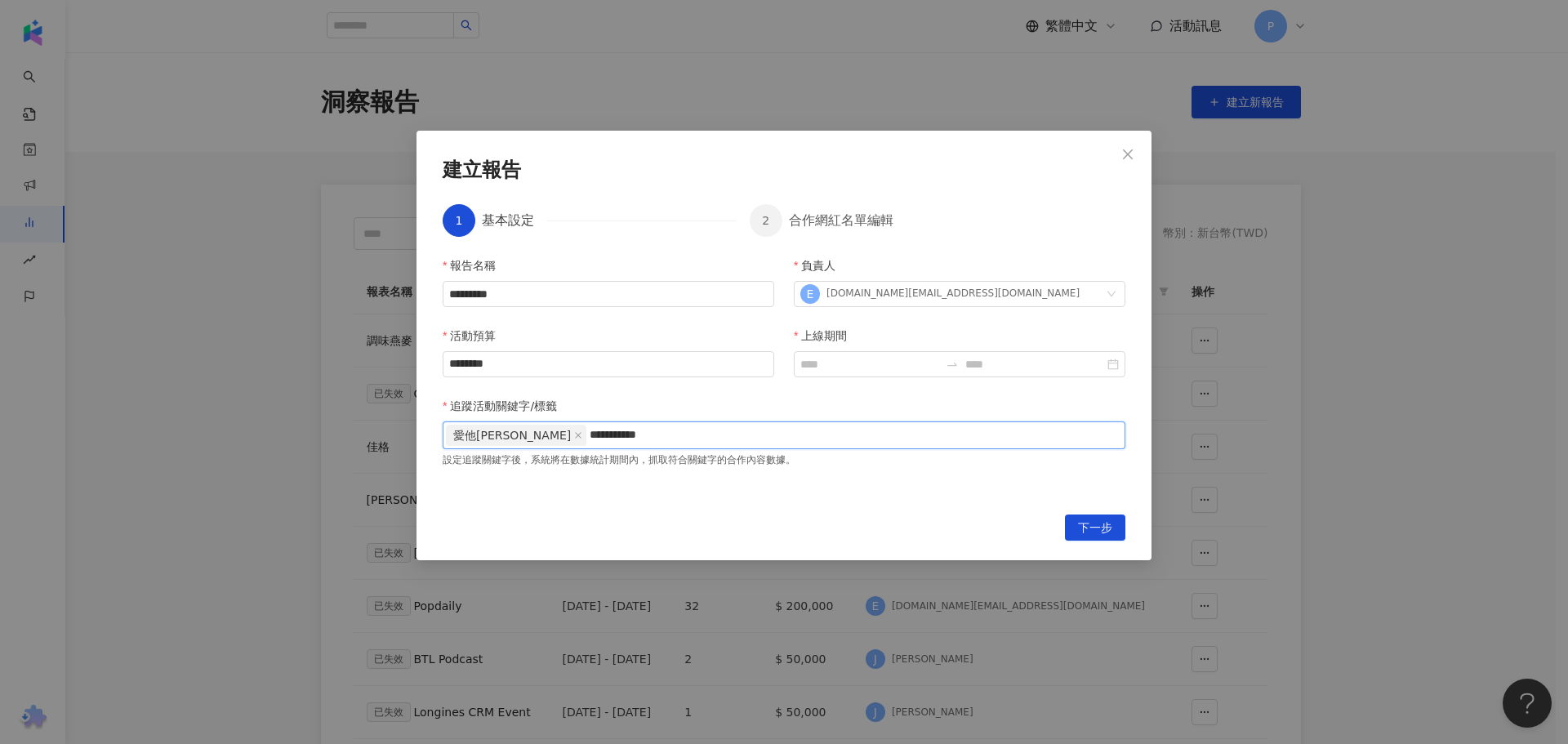
drag, startPoint x: 597, startPoint y: 437, endPoint x: 538, endPoint y: 438, distance: 59.0
click at [590, 438] on input "**********" at bounding box center [652, 434] width 124 height 13
type input "*****"
click at [879, 355] on div at bounding box center [960, 364] width 332 height 26
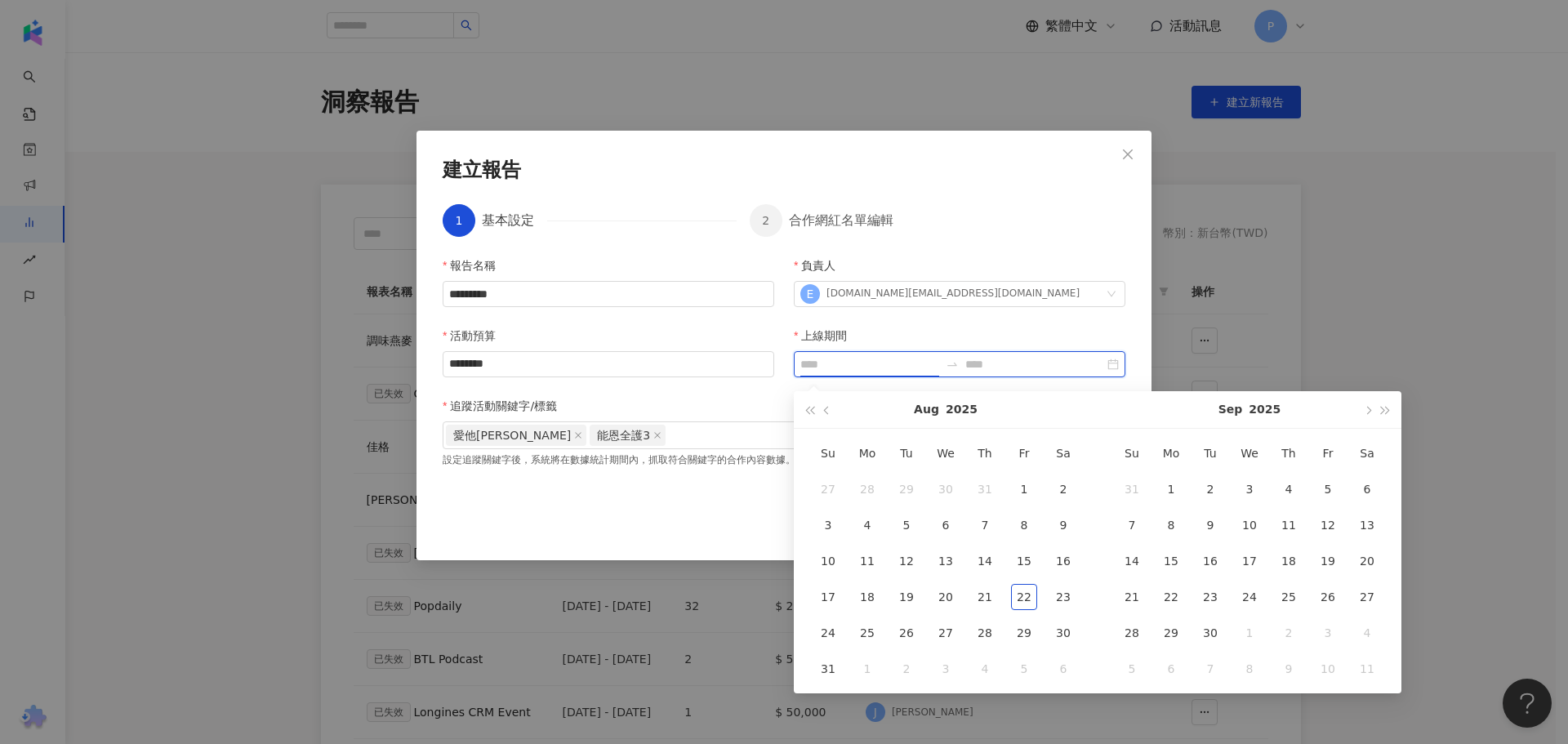
click at [878, 359] on input "上線期間" at bounding box center [871, 364] width 139 height 18
click at [806, 412] on button "button" at bounding box center [810, 409] width 18 height 37
type input "**********"
click at [1366, 408] on button "button" at bounding box center [1367, 409] width 18 height 37
type input "**********"
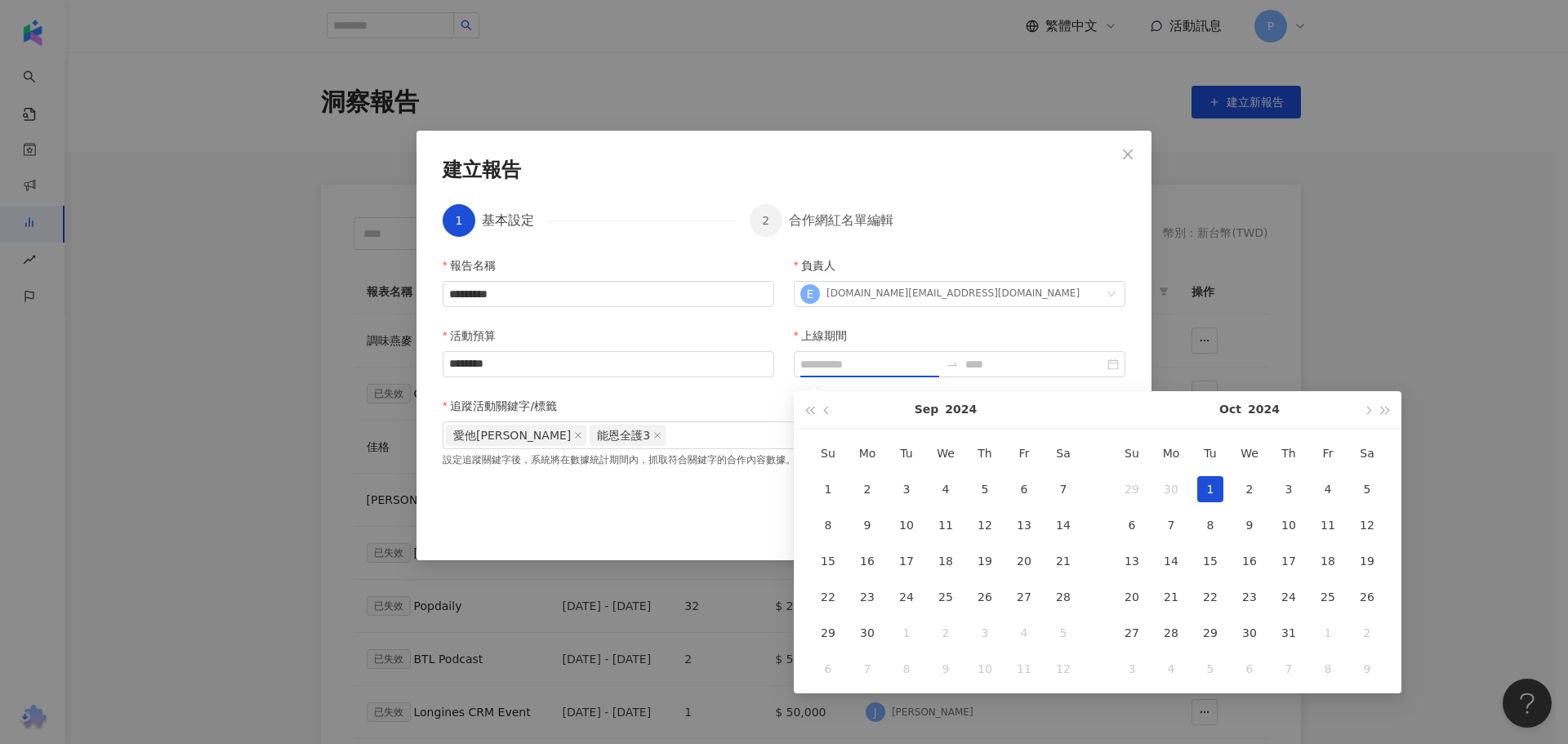
click at [1199, 489] on div "1" at bounding box center [1210, 489] width 26 height 26
type input "**********"
click at [1382, 410] on span "button" at bounding box center [1386, 410] width 8 height 8
click at [832, 410] on button "button" at bounding box center [827, 409] width 18 height 37
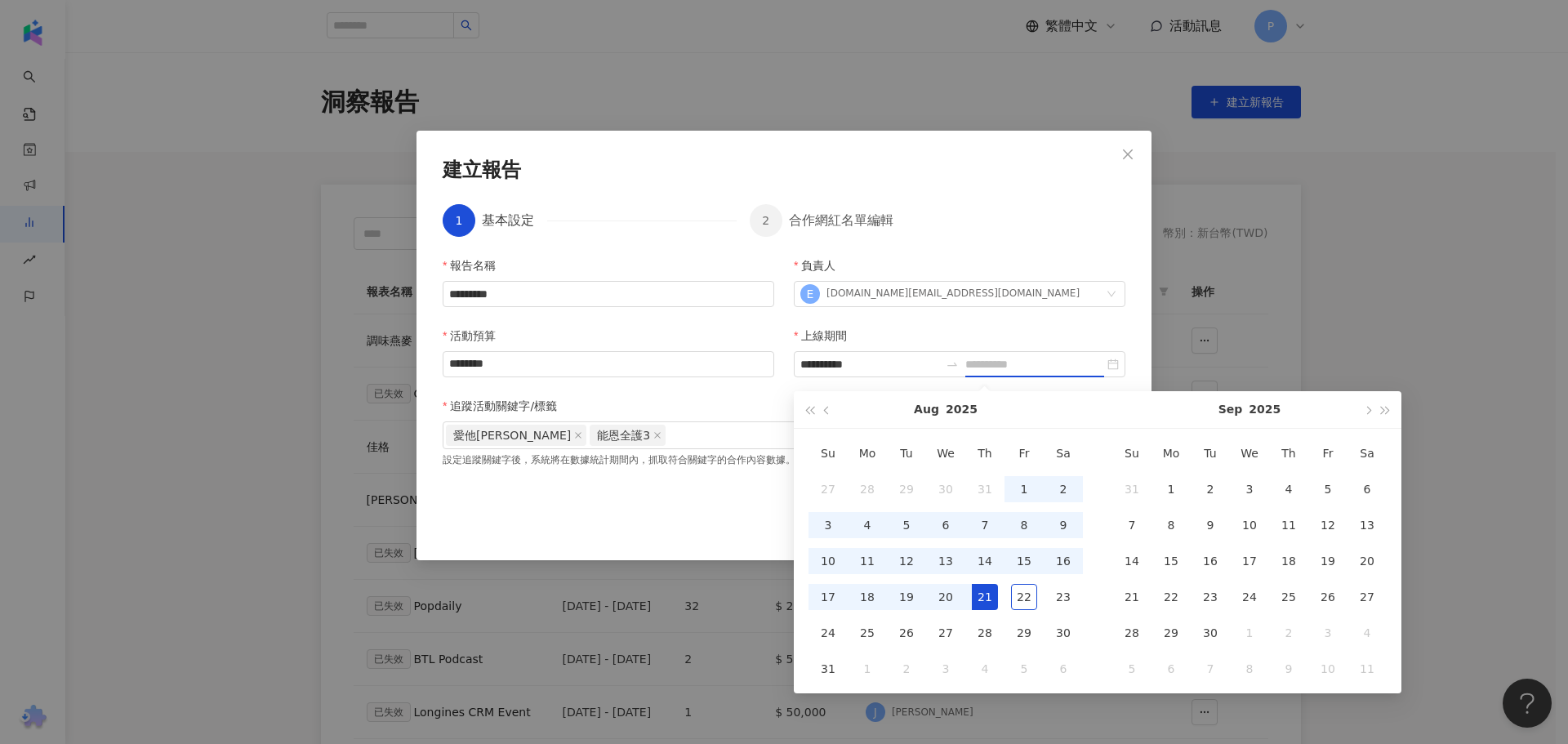
click at [968, 601] on td "21" at bounding box center [985, 597] width 40 height 36
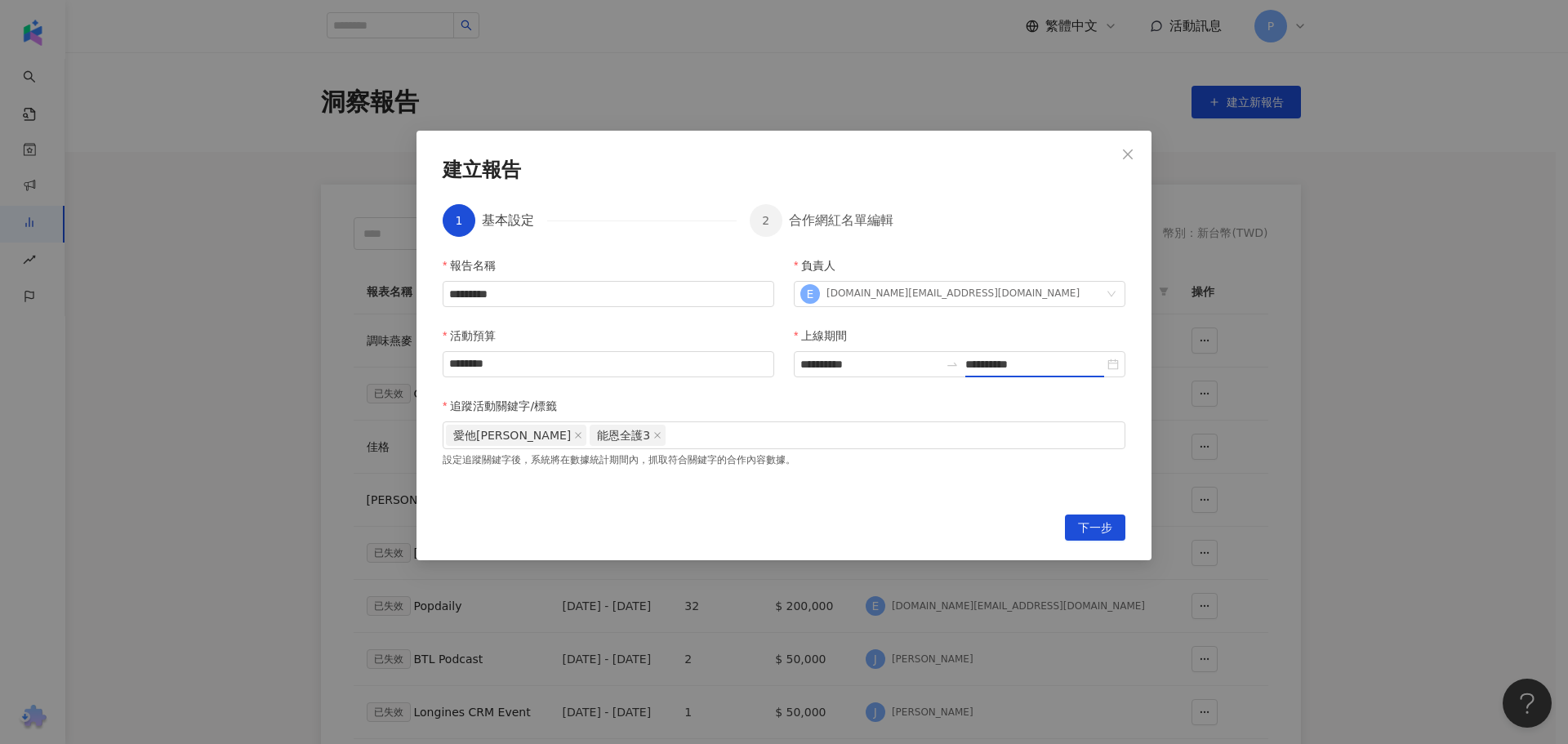
type input "**********"
click at [1089, 514] on div "**********" at bounding box center [784, 345] width 735 height 430
click at [1095, 525] on span "下一步" at bounding box center [1095, 528] width 34 height 26
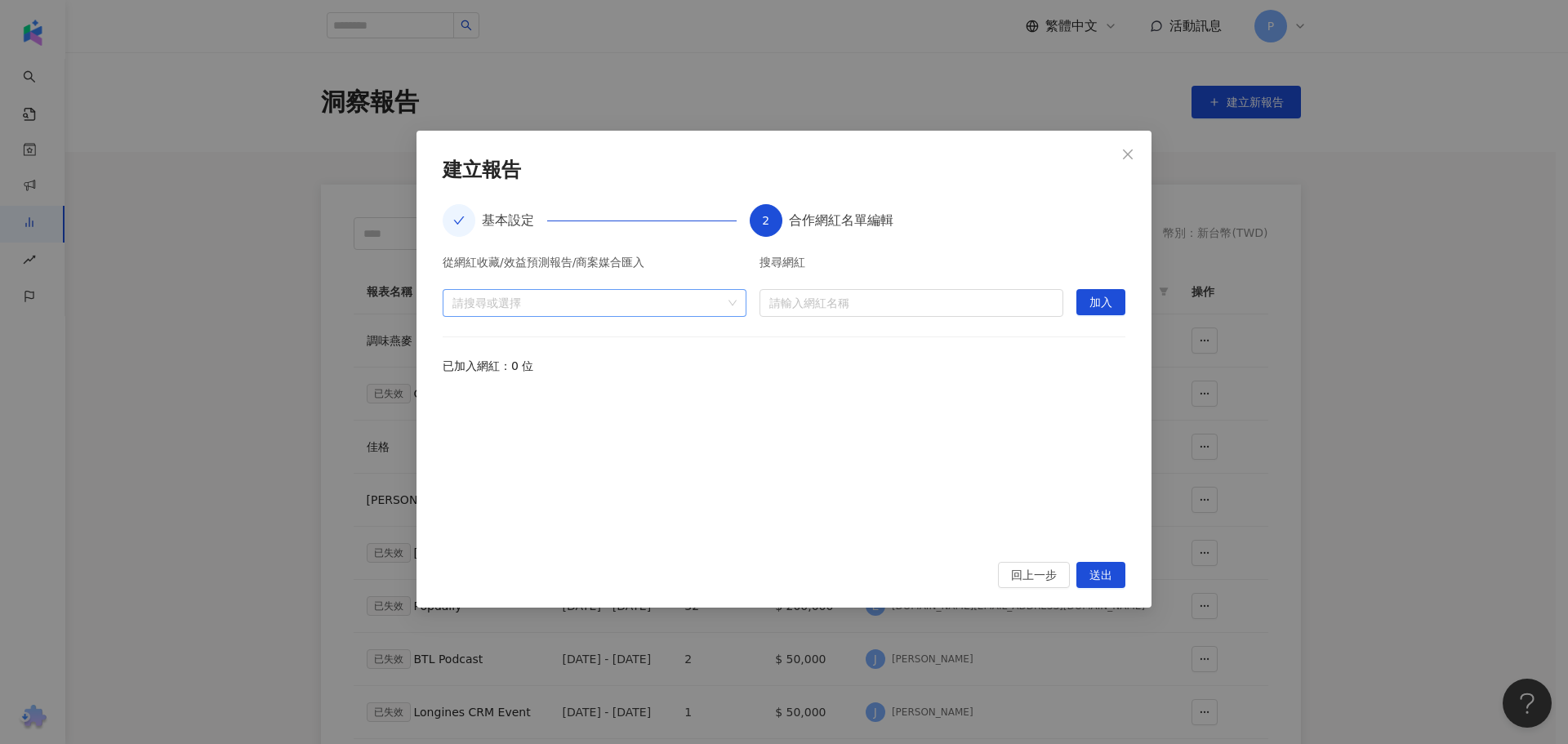
click at [679, 312] on div "請搜尋或選擇" at bounding box center [595, 303] width 304 height 28
click at [850, 304] on input "search" at bounding box center [911, 303] width 284 height 26
click at [560, 301] on div at bounding box center [586, 303] width 281 height 13
click at [489, 365] on span "活動" at bounding box center [487, 370] width 23 height 14
click at [968, 307] on input "search" at bounding box center [911, 303] width 284 height 26
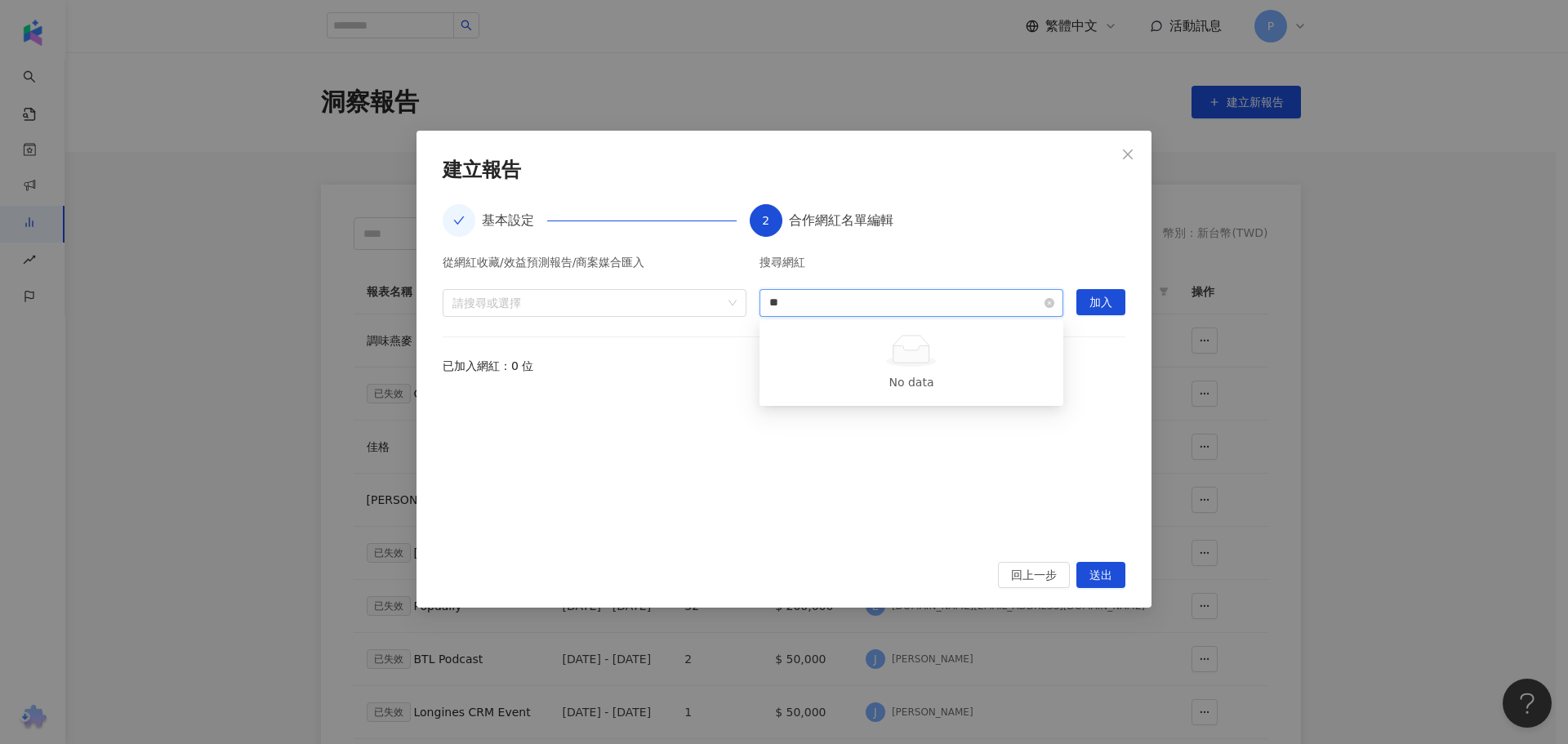
type input "*"
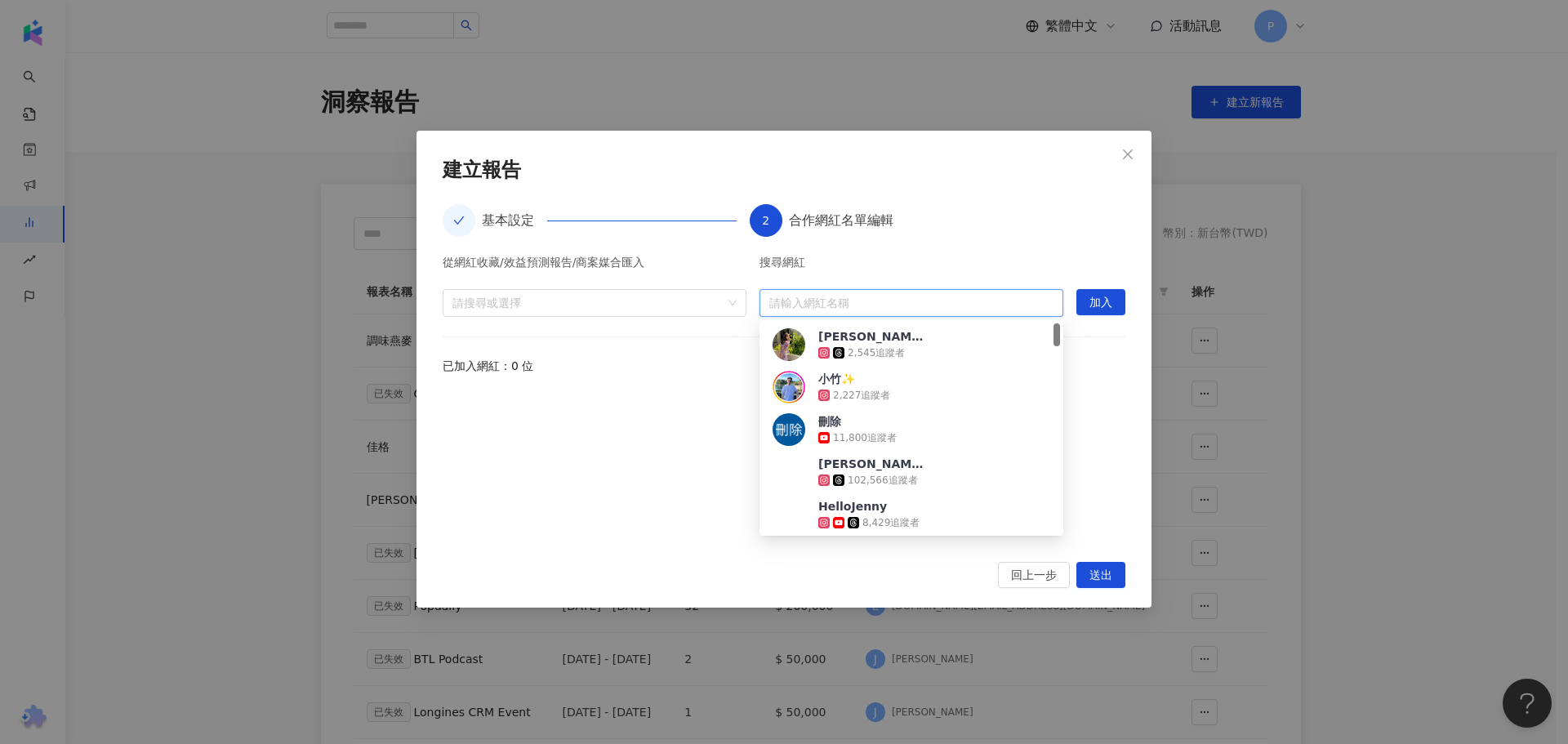
scroll to position [1703, 0]
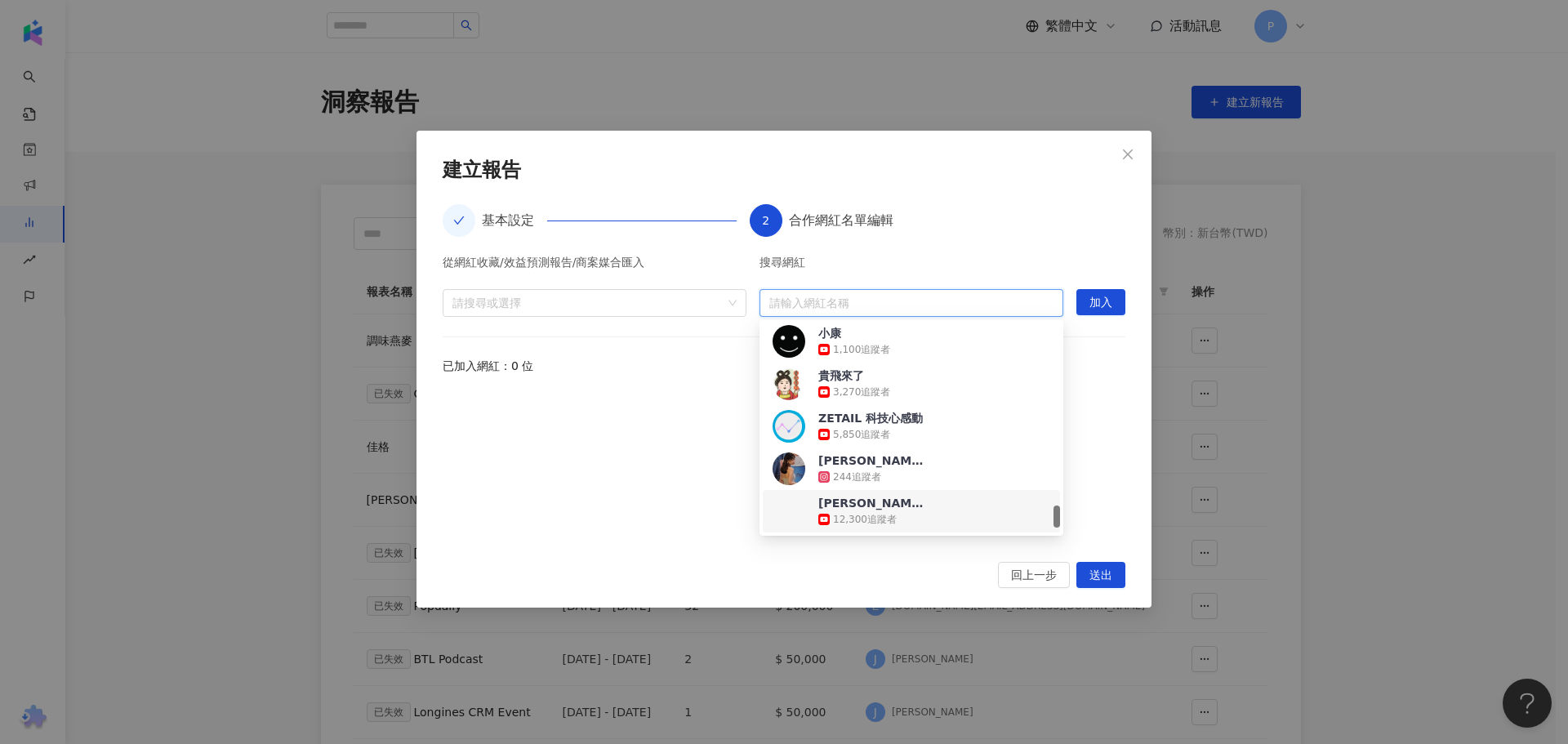
type input "*"
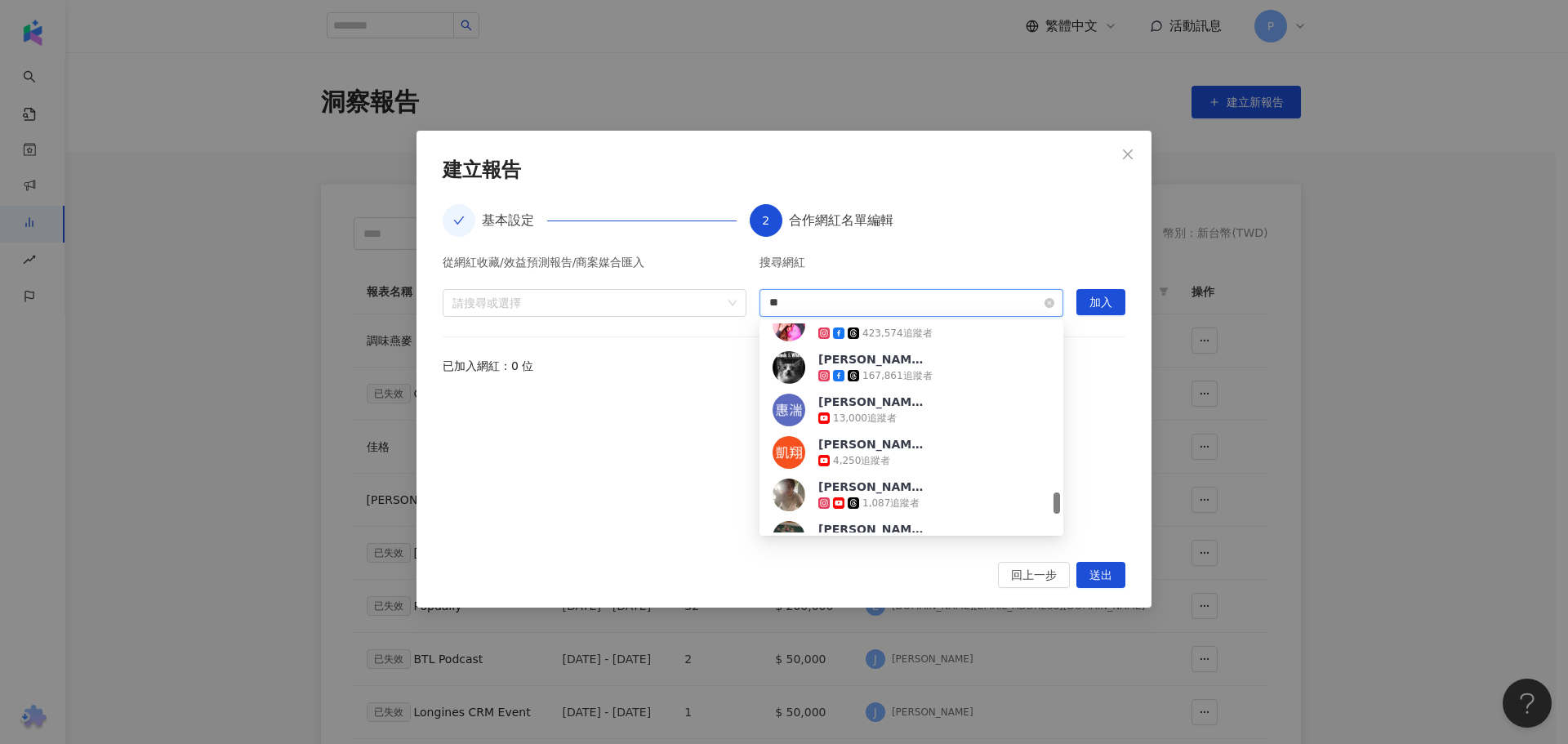
scroll to position [0, 0]
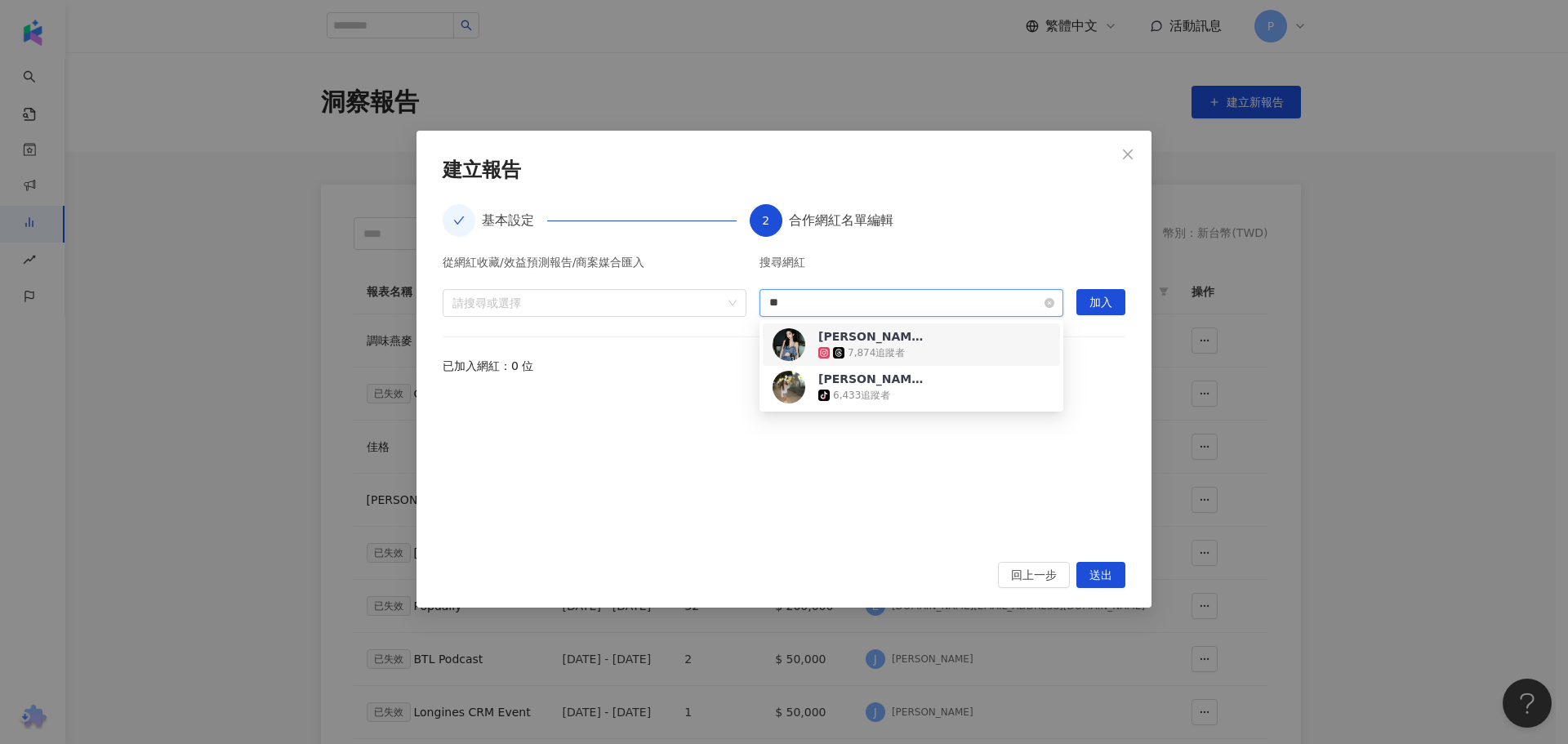
type input "*"
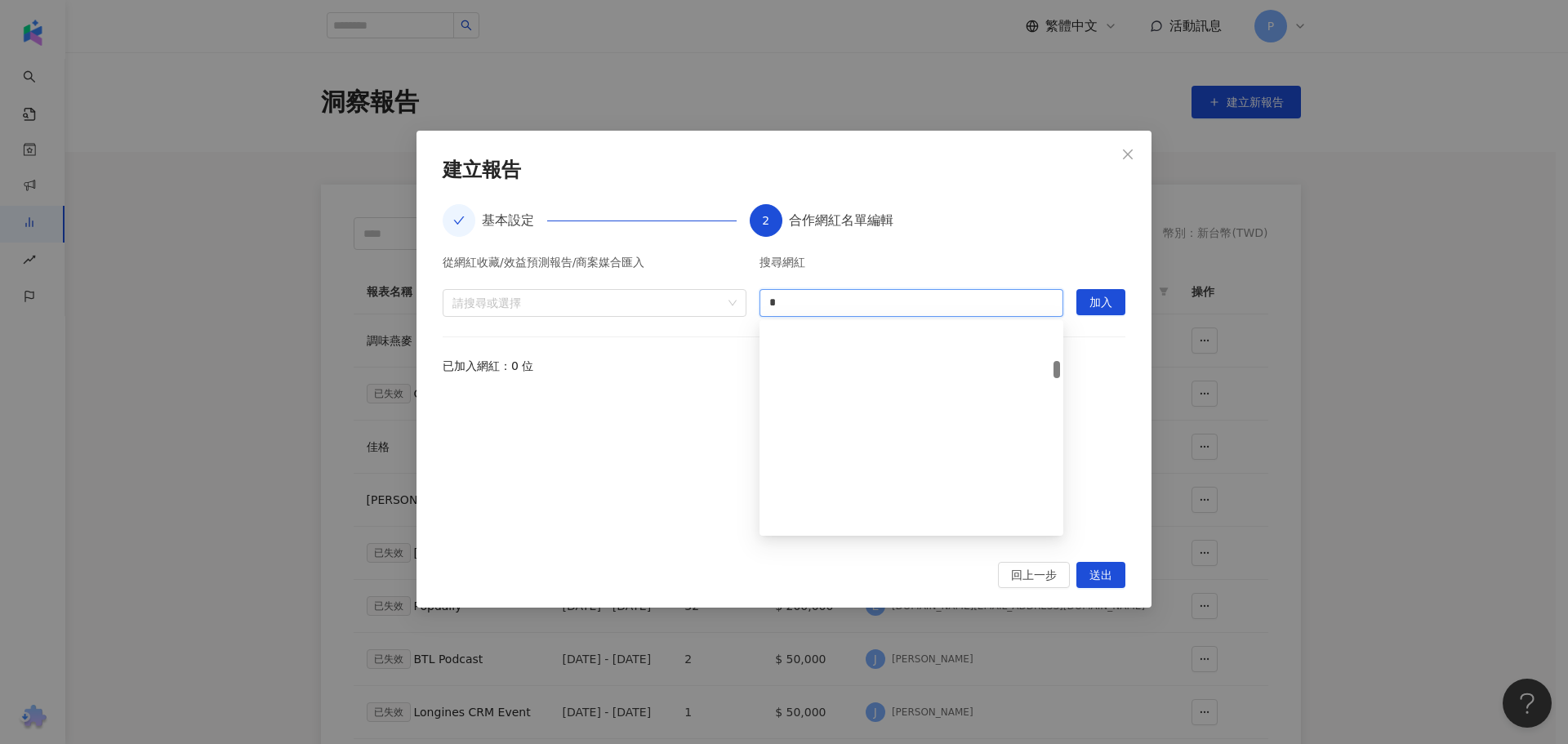
scroll to position [461, 0]
click at [839, 308] on input "*" at bounding box center [911, 303] width 284 height 26
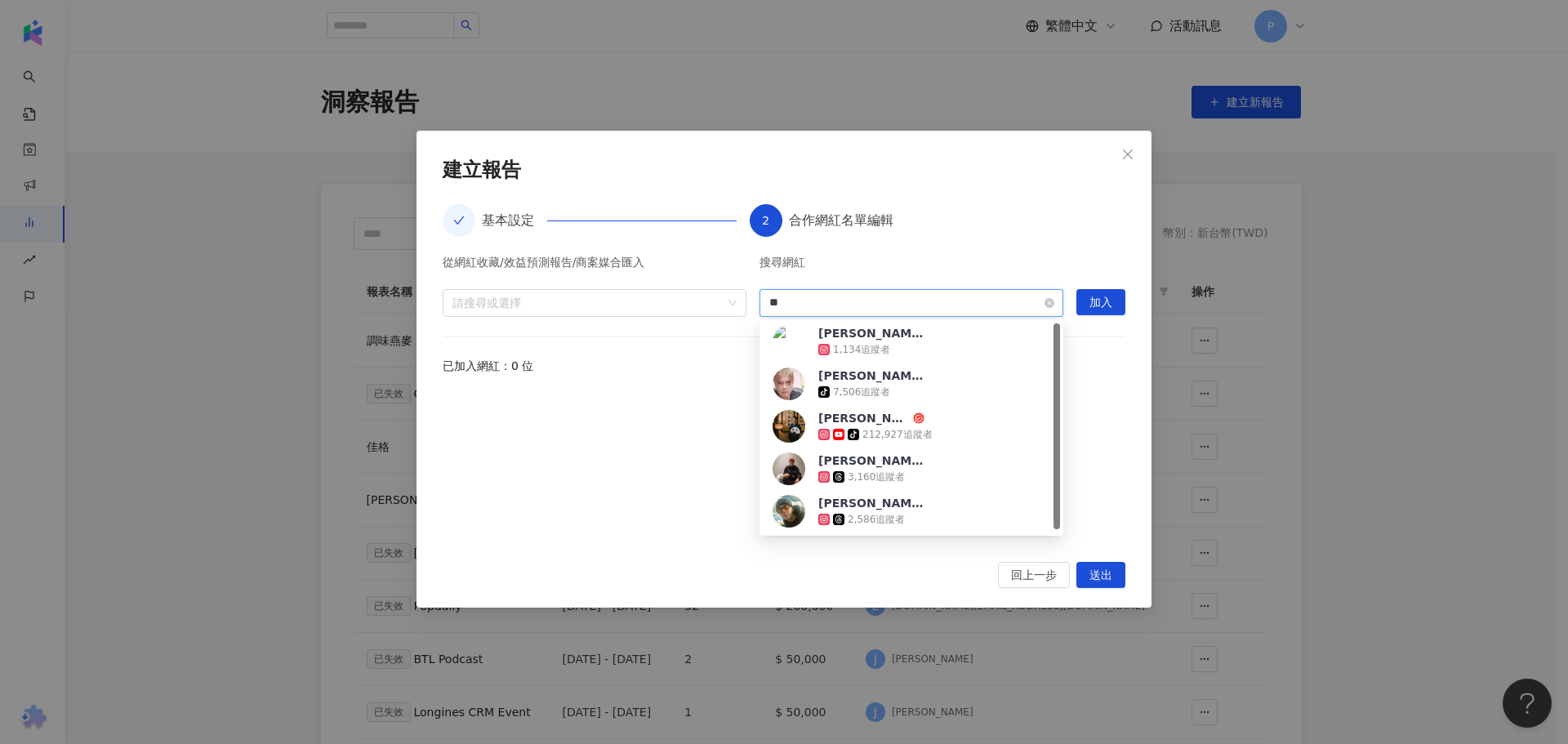
scroll to position [0, 0]
type input "**"
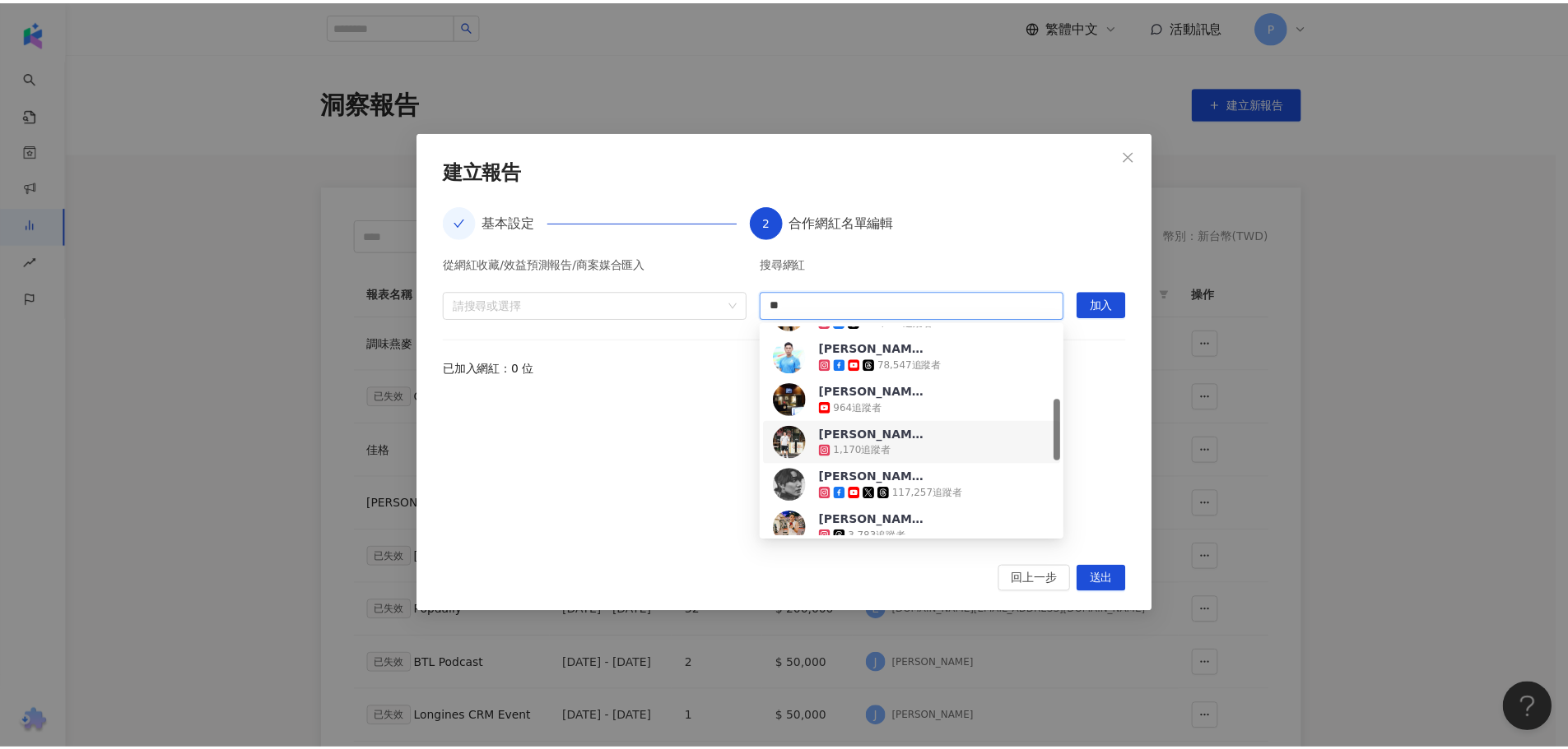
scroll to position [165, 0]
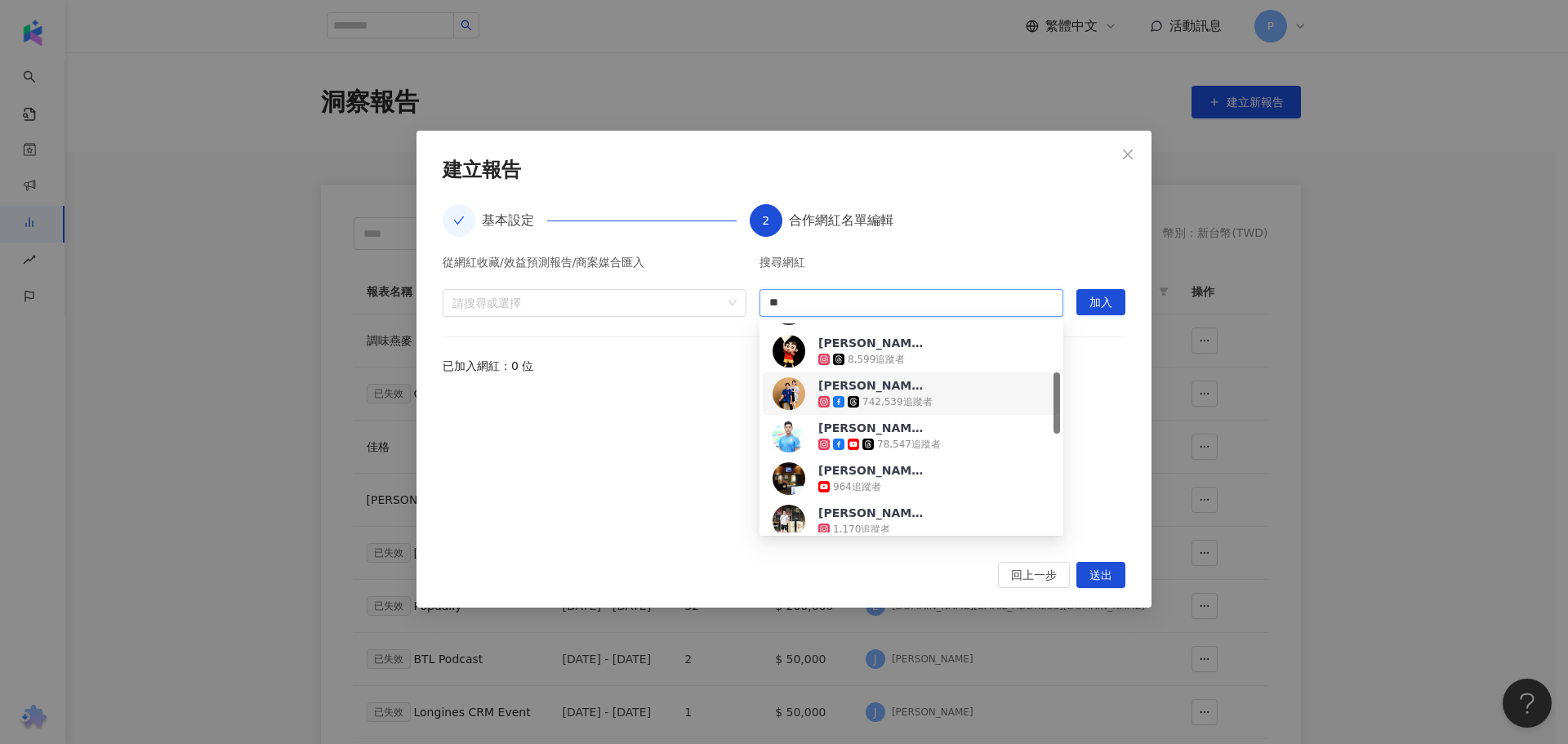
click at [976, 390] on div "陳傑憲 742,539 追蹤者" at bounding box center [911, 394] width 278 height 33
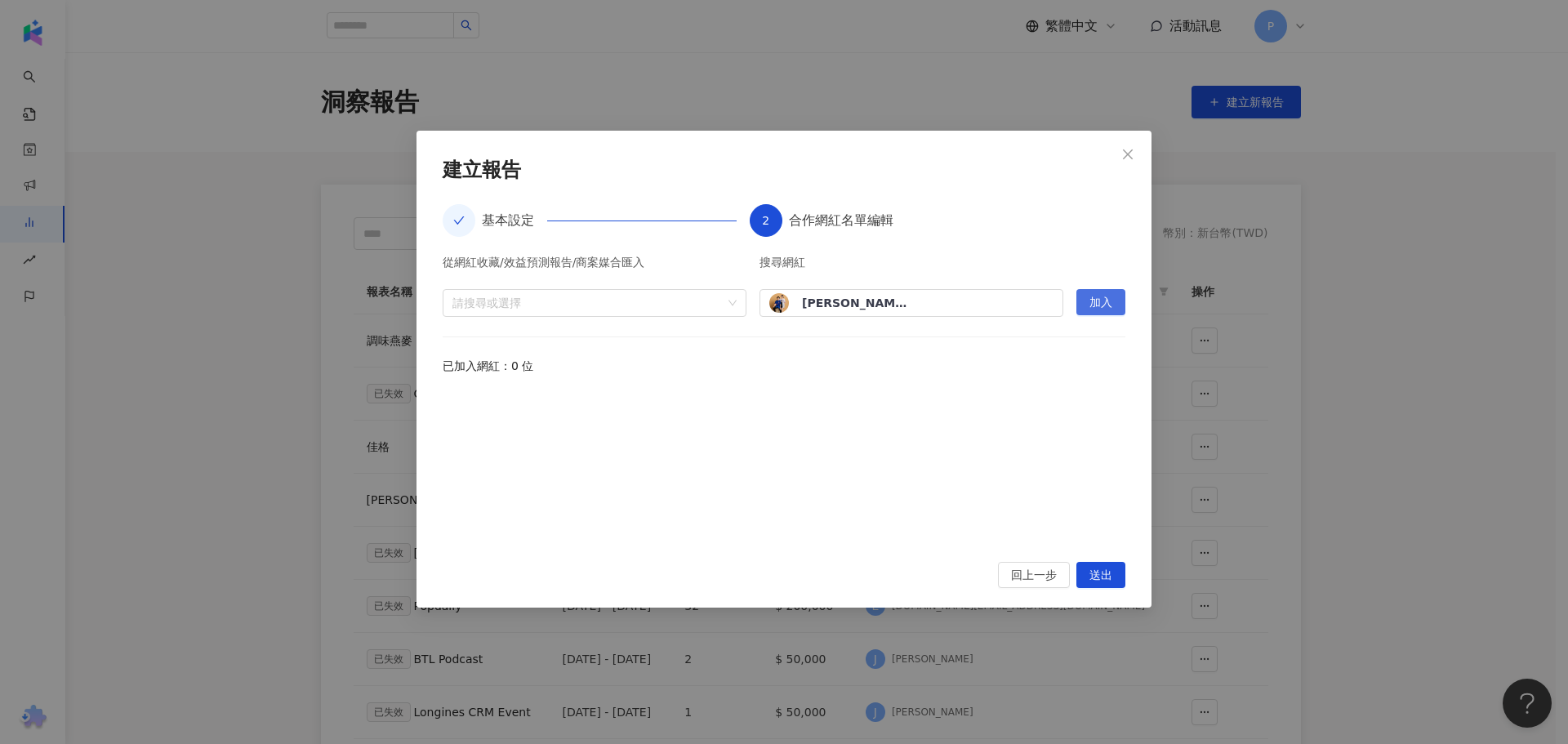
click at [1099, 300] on span "加入" at bounding box center [1101, 303] width 23 height 26
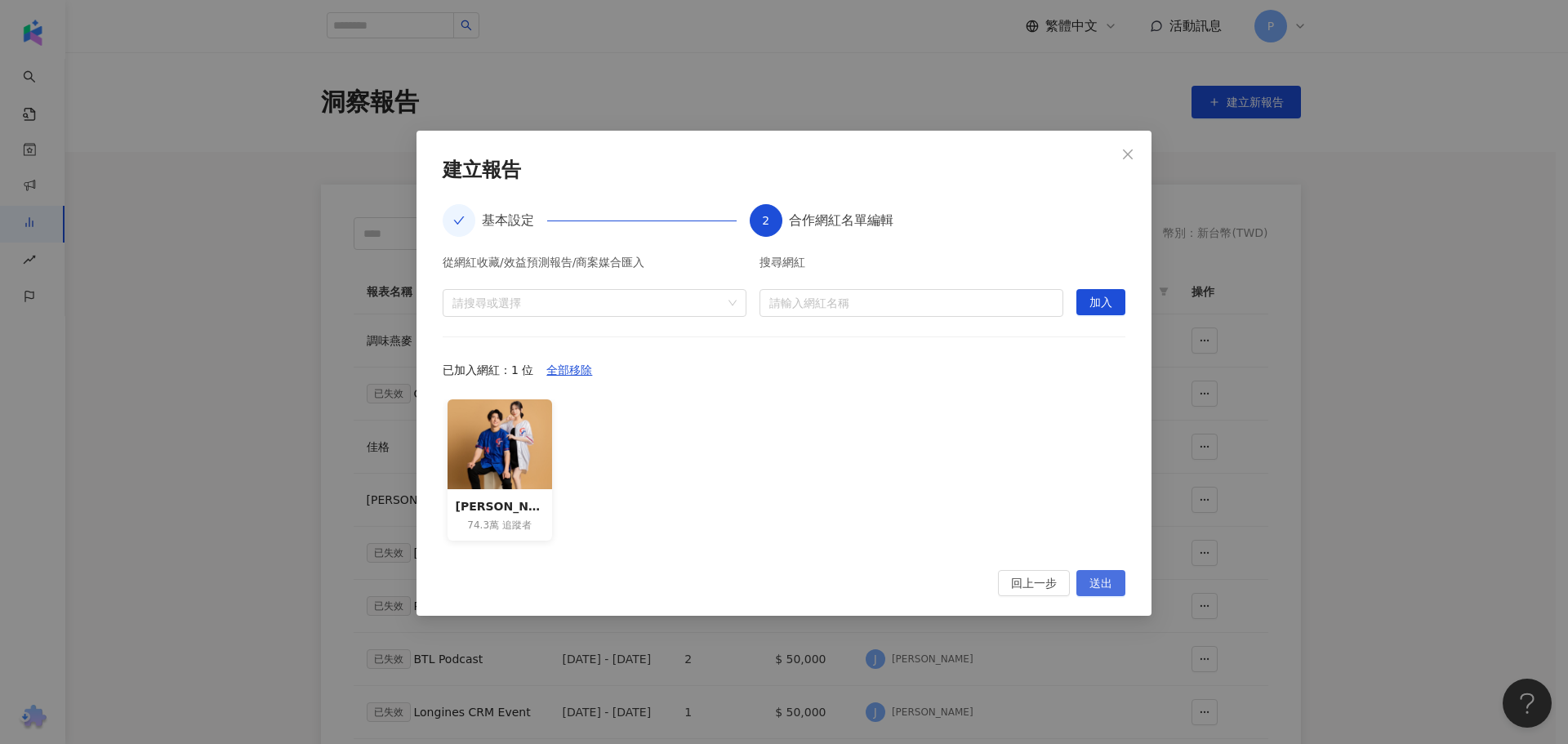
click at [1108, 583] on span "送出" at bounding box center [1101, 583] width 23 height 26
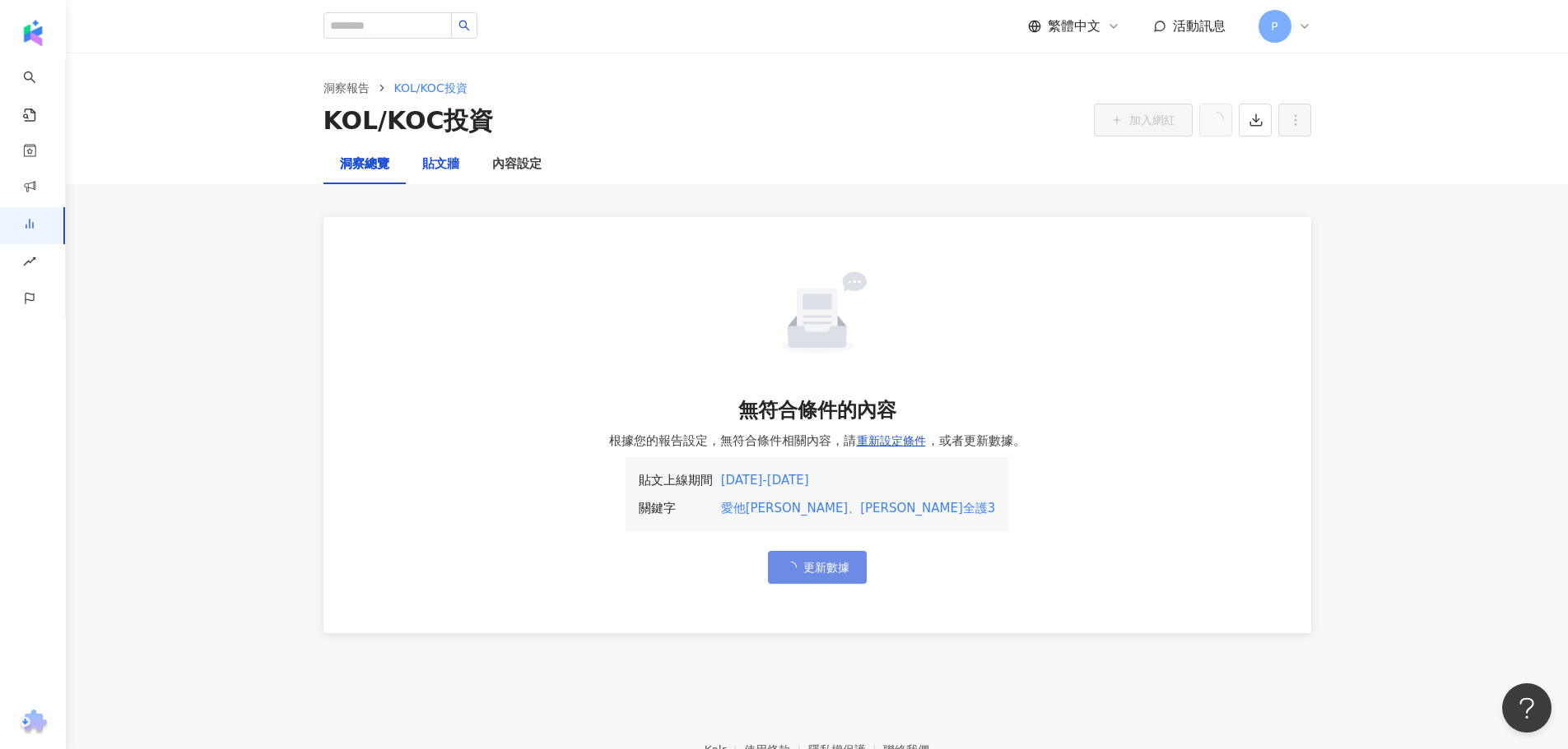
click at [441, 162] on div "貼文牆" at bounding box center [440, 165] width 37 height 19
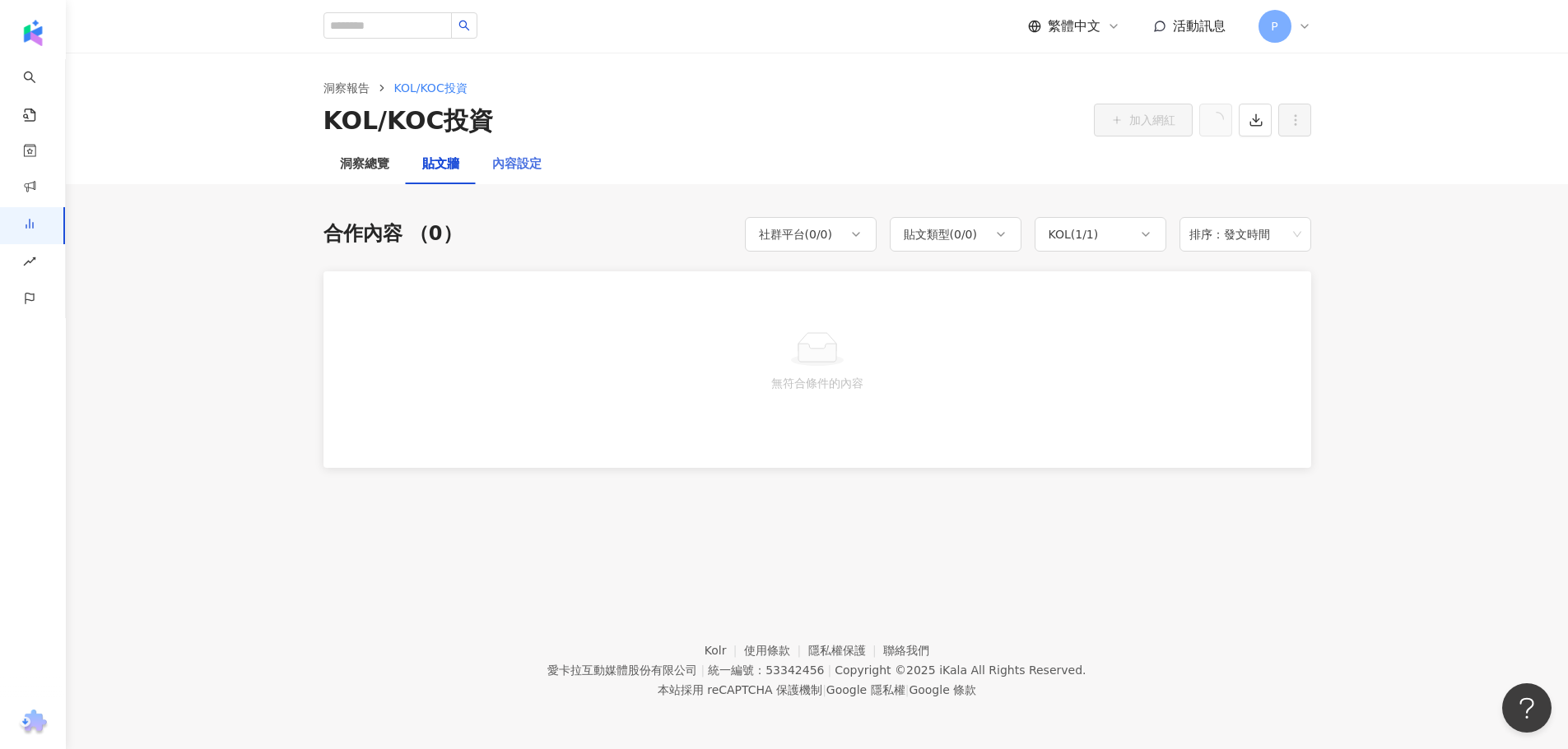
click at [545, 161] on div "內容設定" at bounding box center [516, 165] width 82 height 40
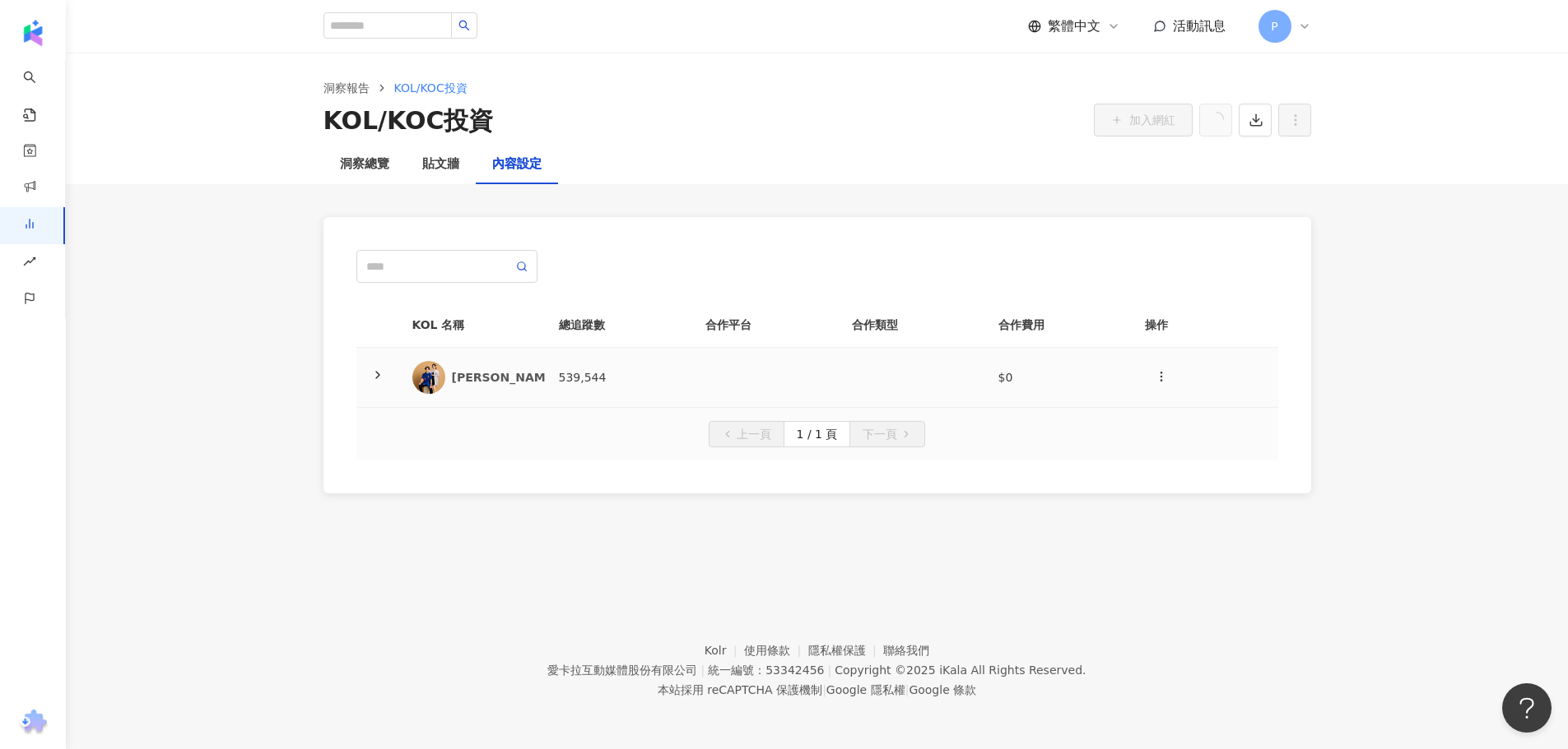
click at [377, 373] on polyline at bounding box center [377, 375] width 3 height 7
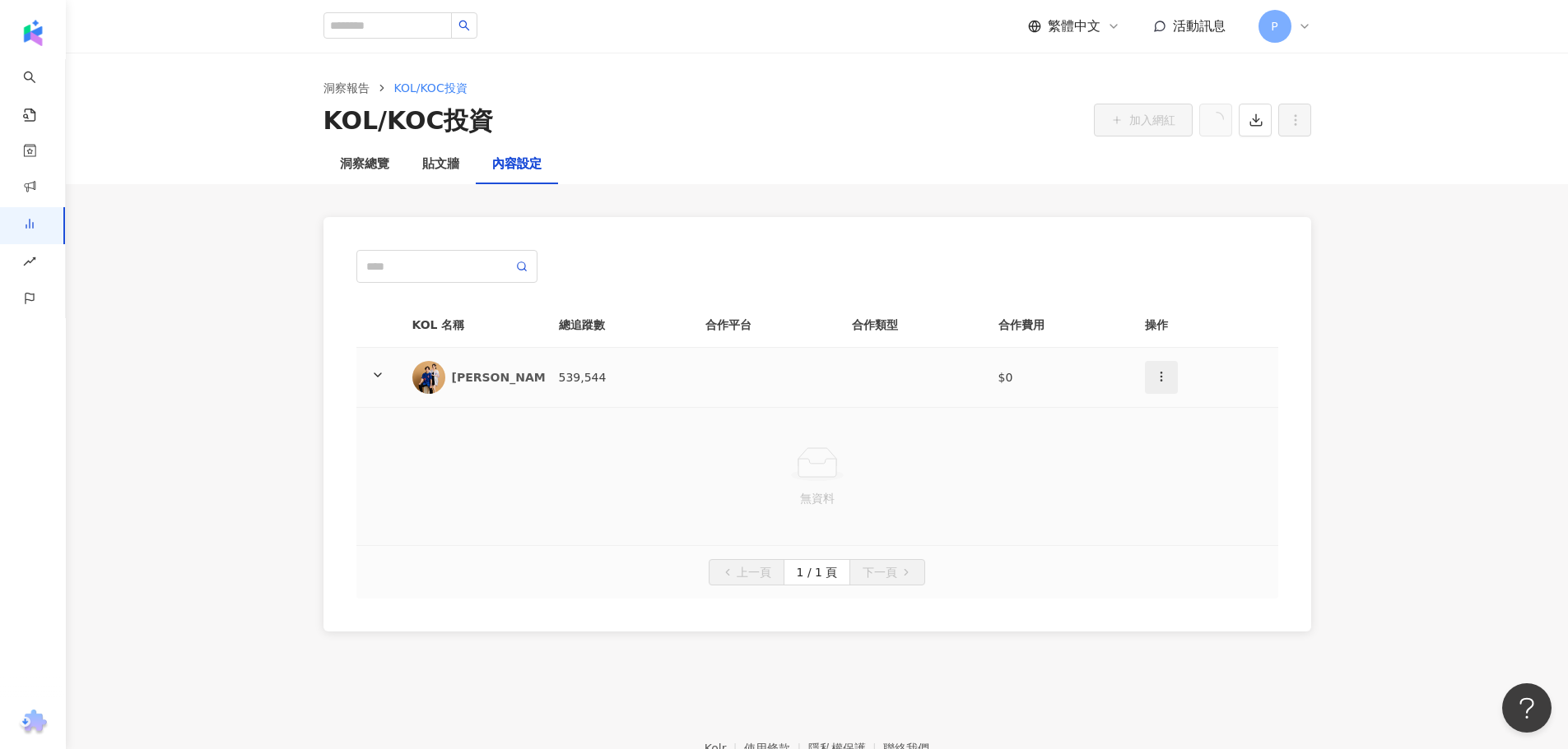
click at [1164, 378] on icon "button" at bounding box center [1162, 377] width 14 height 14
click at [1177, 424] on div "新增內容" at bounding box center [1190, 417] width 64 height 19
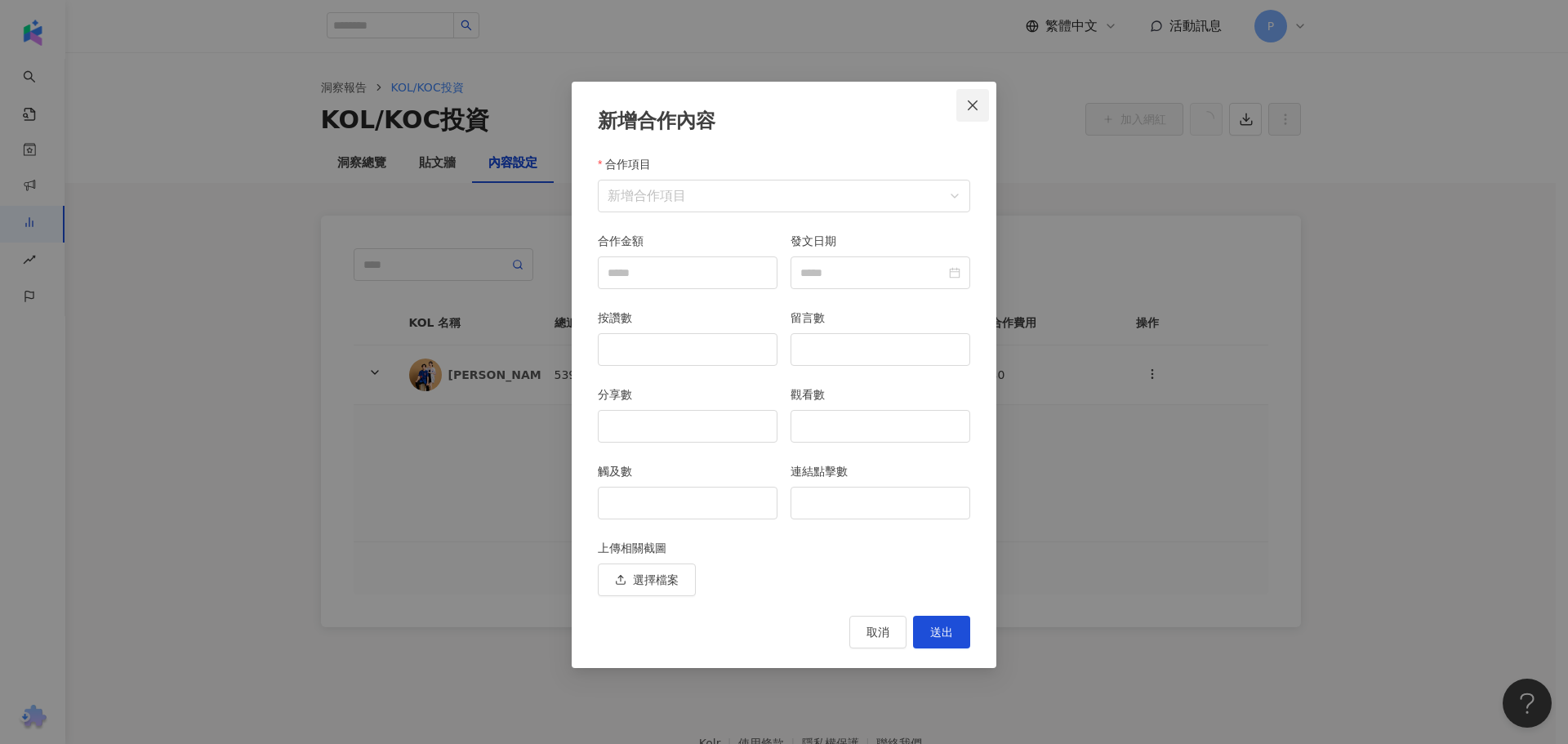
click at [970, 116] on button "Close" at bounding box center [973, 105] width 33 height 33
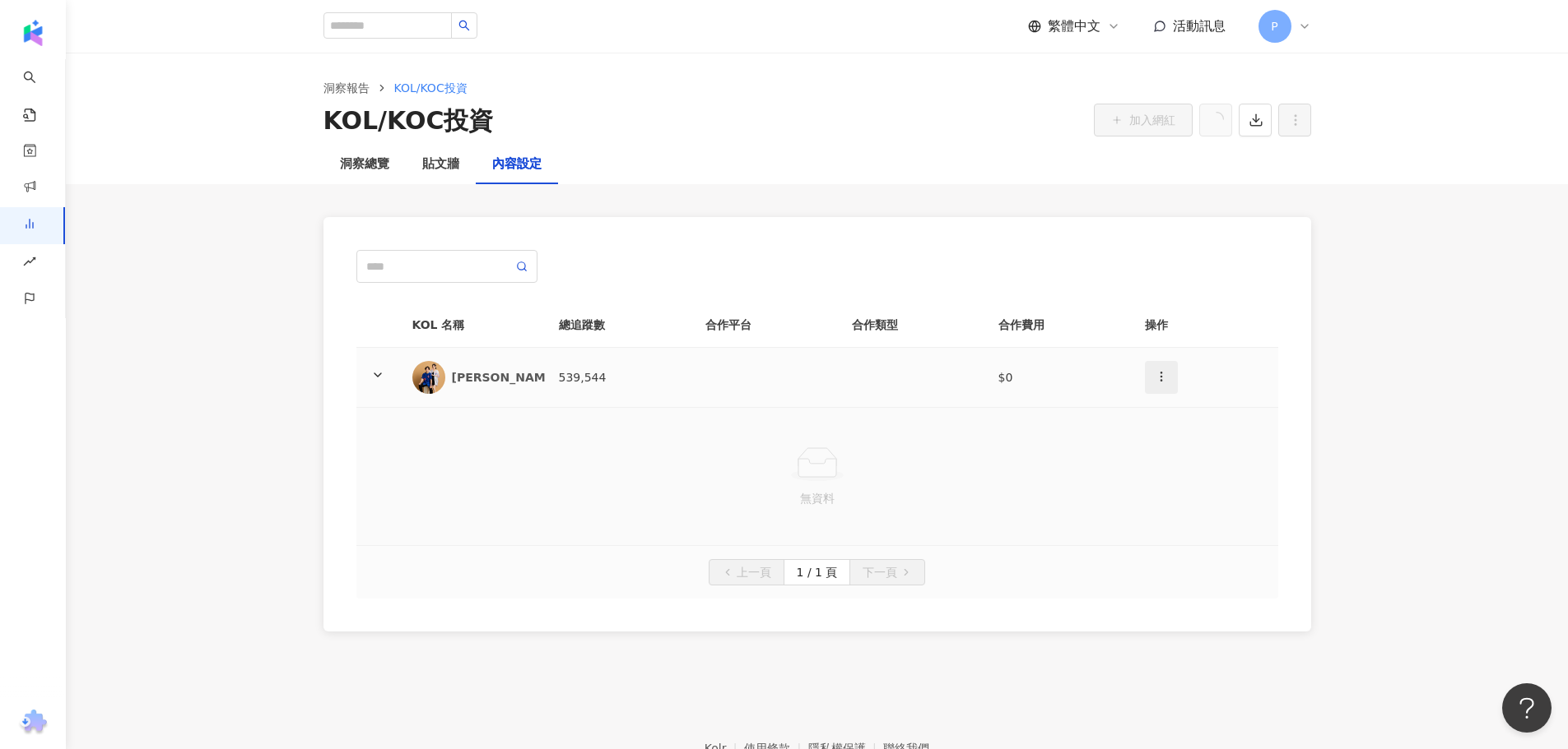
click at [1166, 374] on button "button" at bounding box center [1162, 378] width 33 height 33
click at [1198, 447] on div "刪除網紅" at bounding box center [1190, 450] width 64 height 19
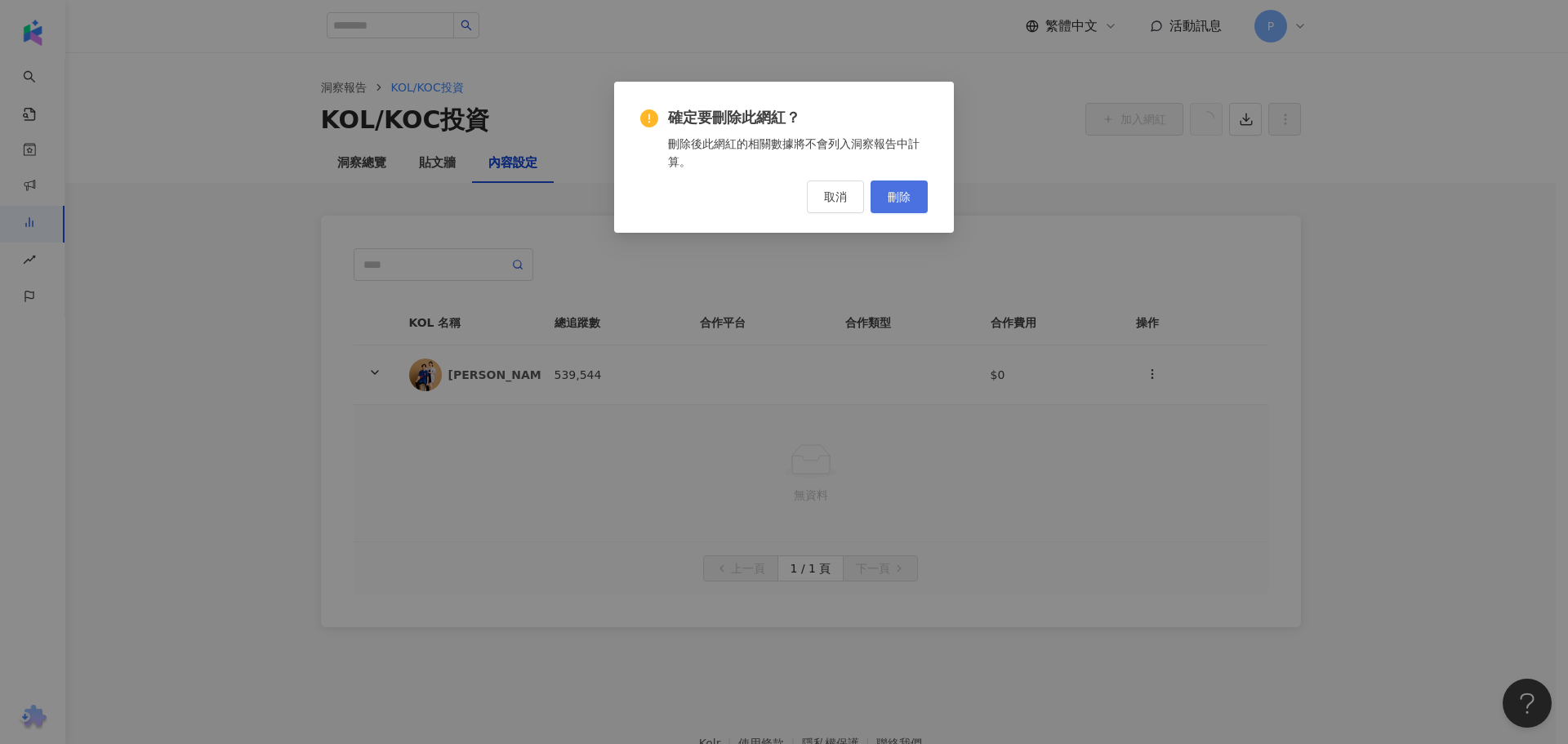
click at [901, 201] on span "刪除" at bounding box center [900, 197] width 23 height 14
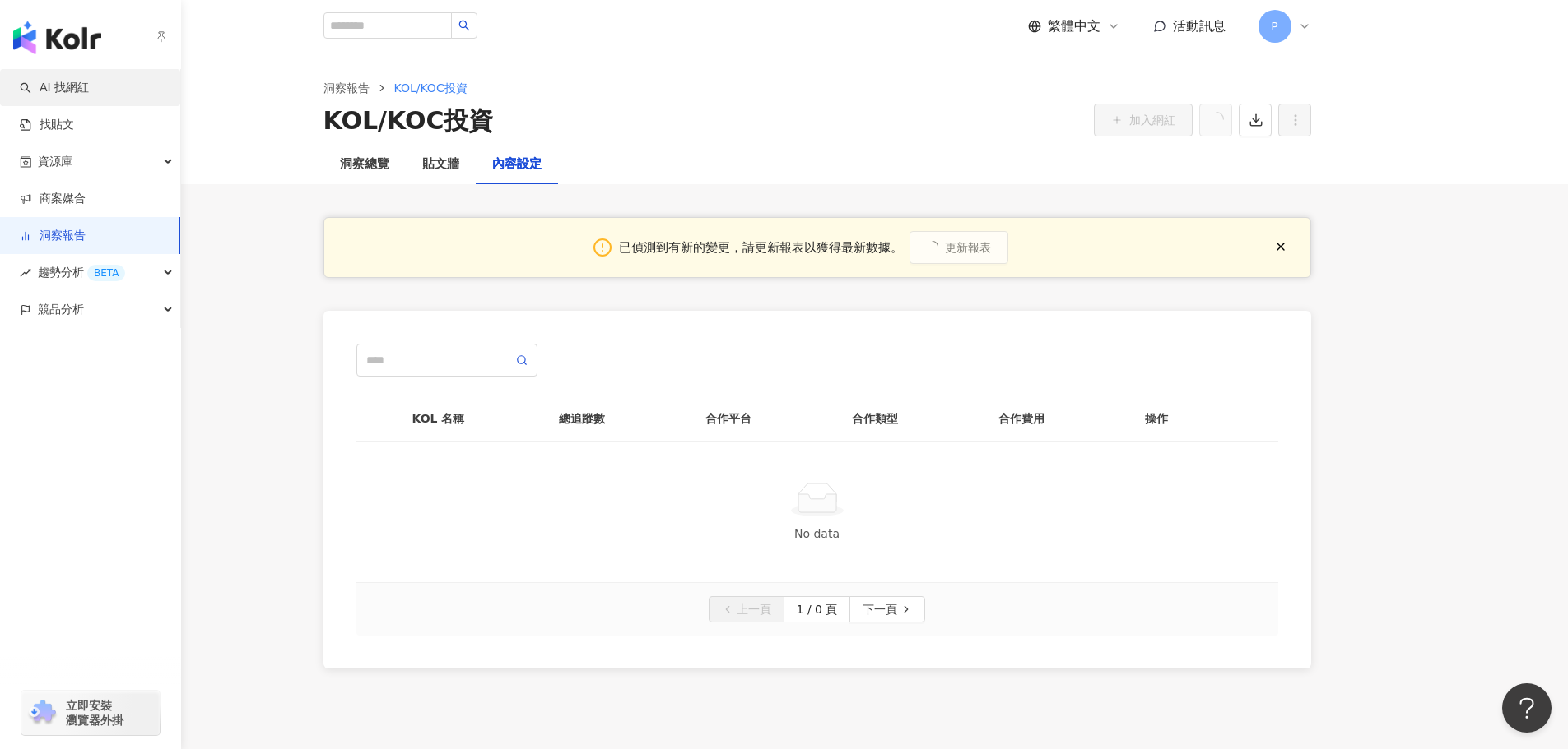
click at [38, 80] on link "AI 找網紅" at bounding box center [54, 88] width 69 height 17
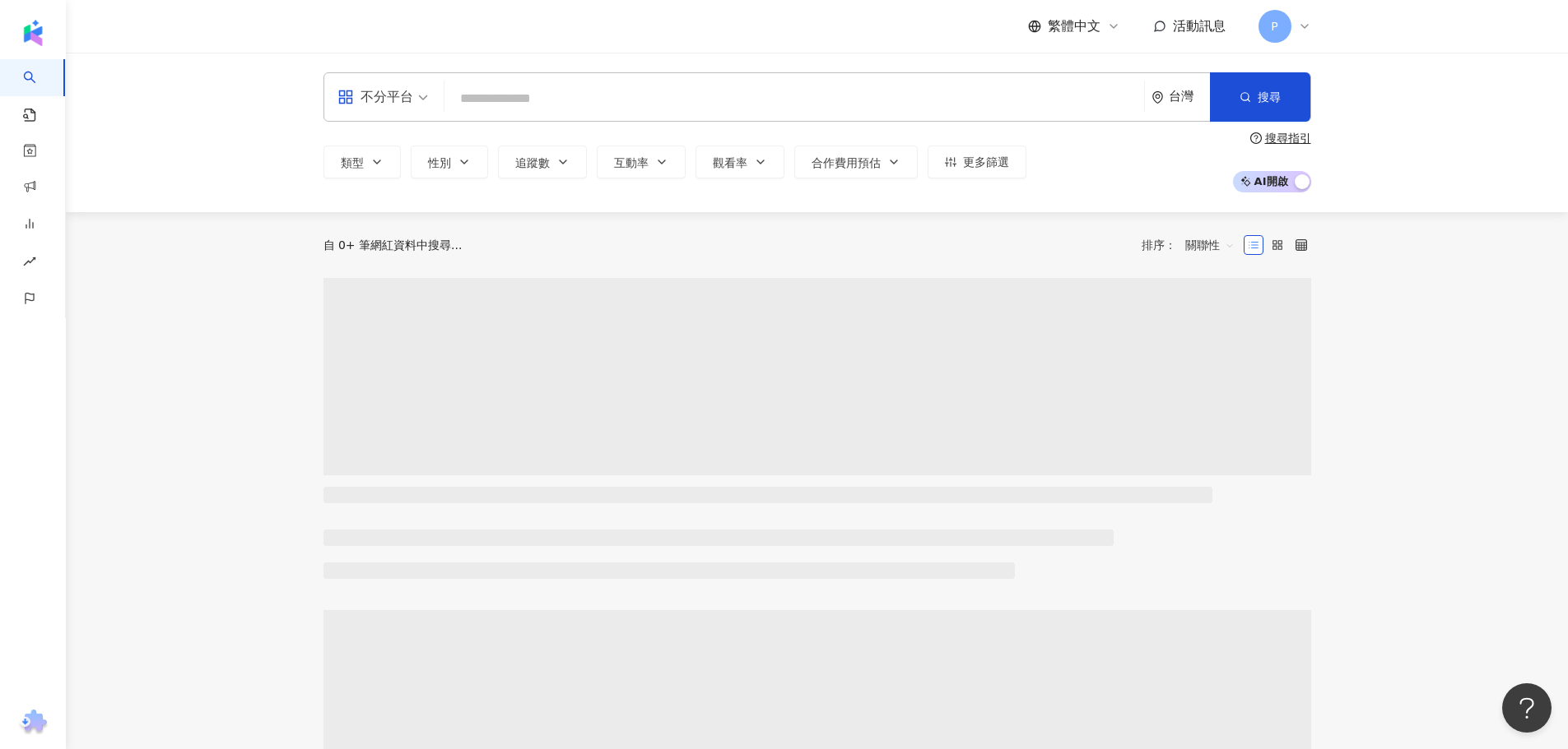
click at [668, 102] on input "search" at bounding box center [794, 98] width 686 height 31
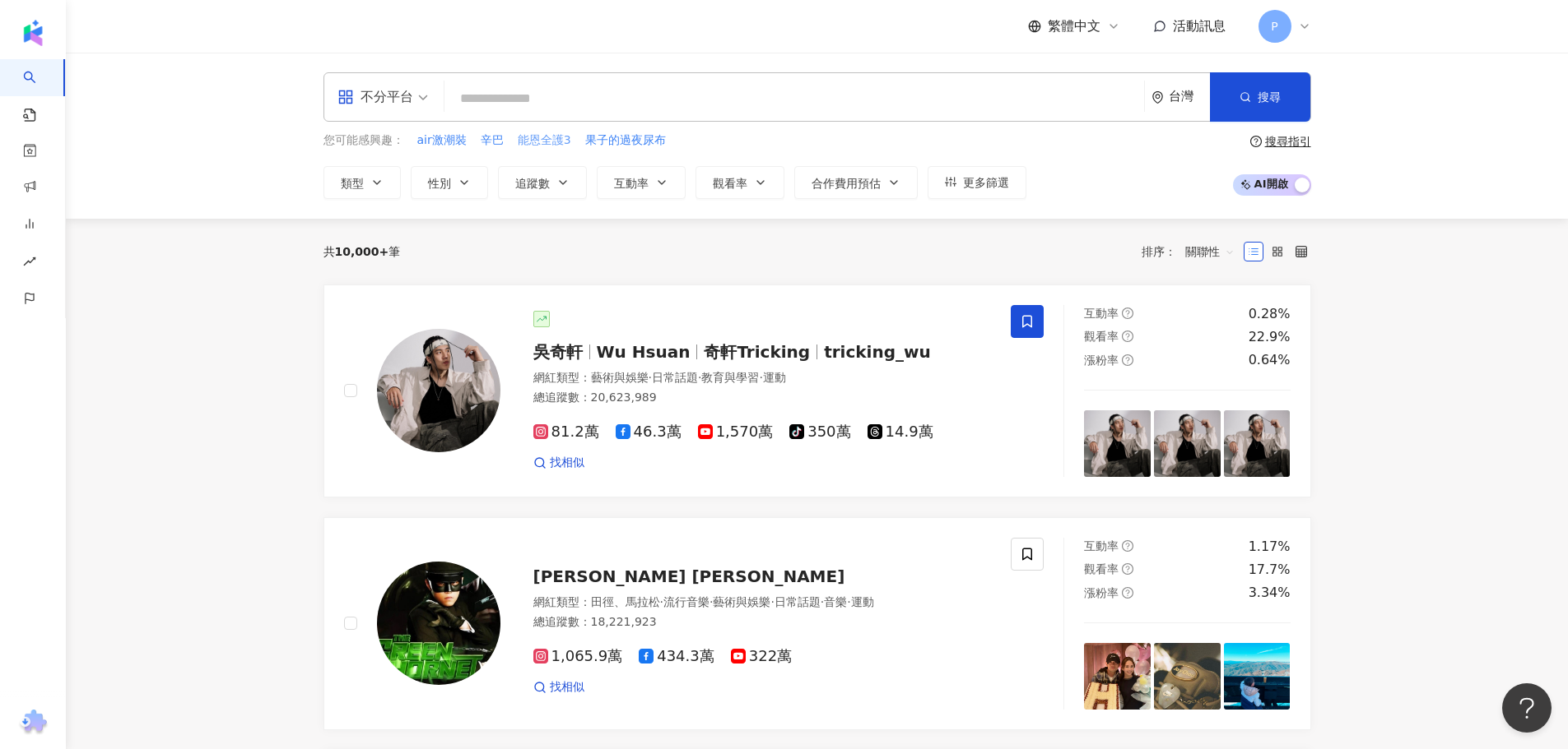
click at [558, 140] on span "能恩全護3" at bounding box center [544, 140] width 54 height 17
type input "*****"
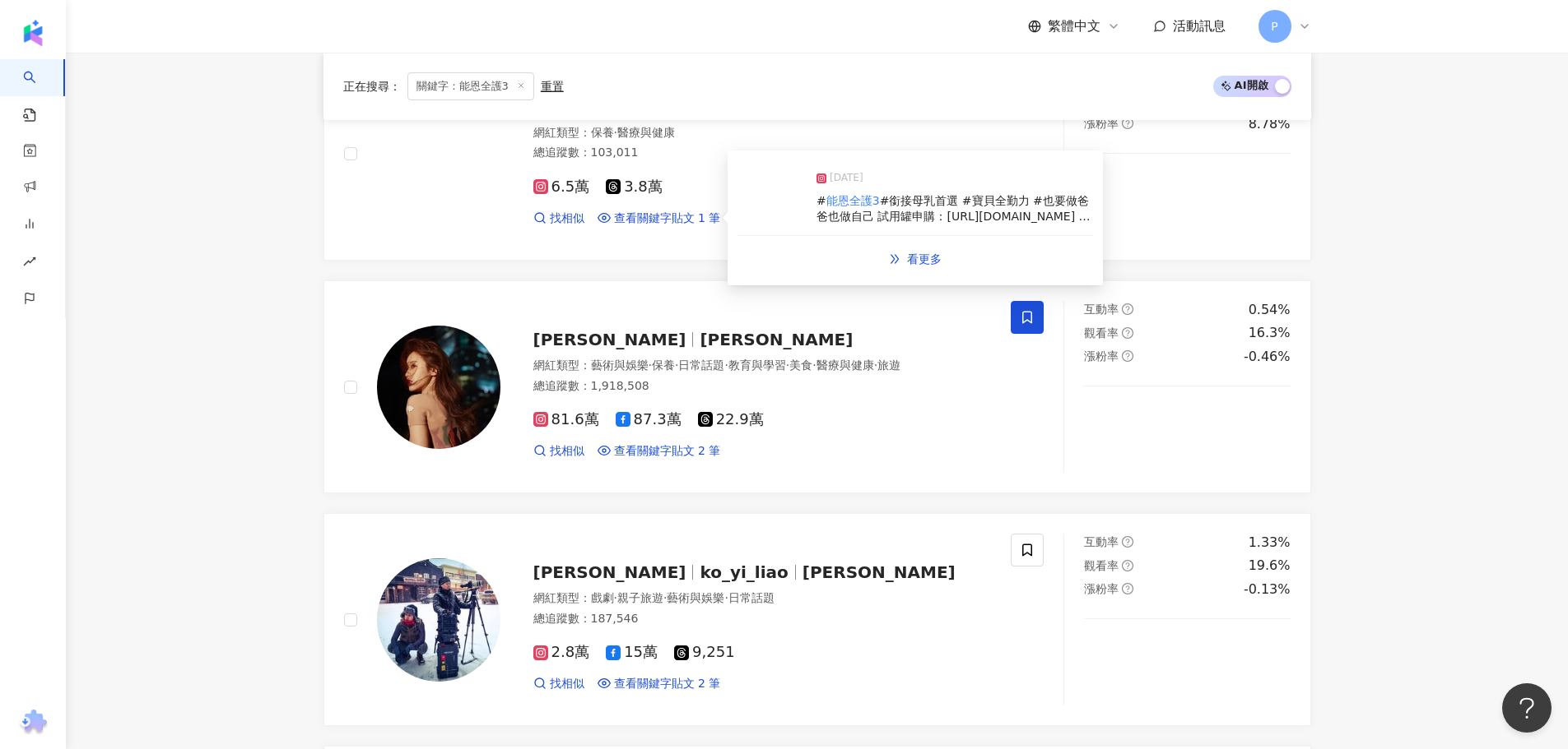
scroll to position [2167, 0]
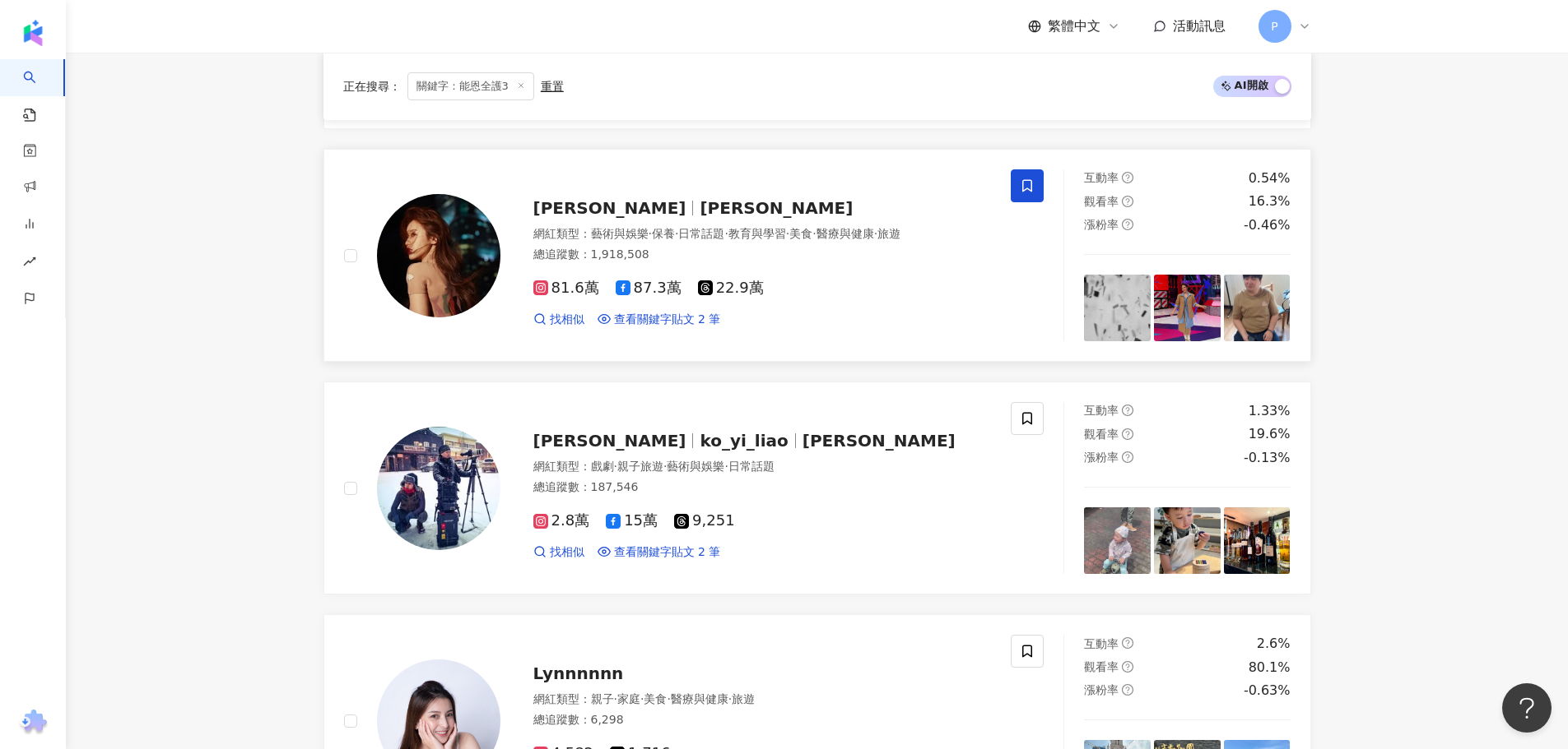
click at [922, 289] on div "81.6萬 87.3萬 22.9萬 找相似 查看關鍵字貼文 2 筆" at bounding box center [762, 297] width 458 height 60
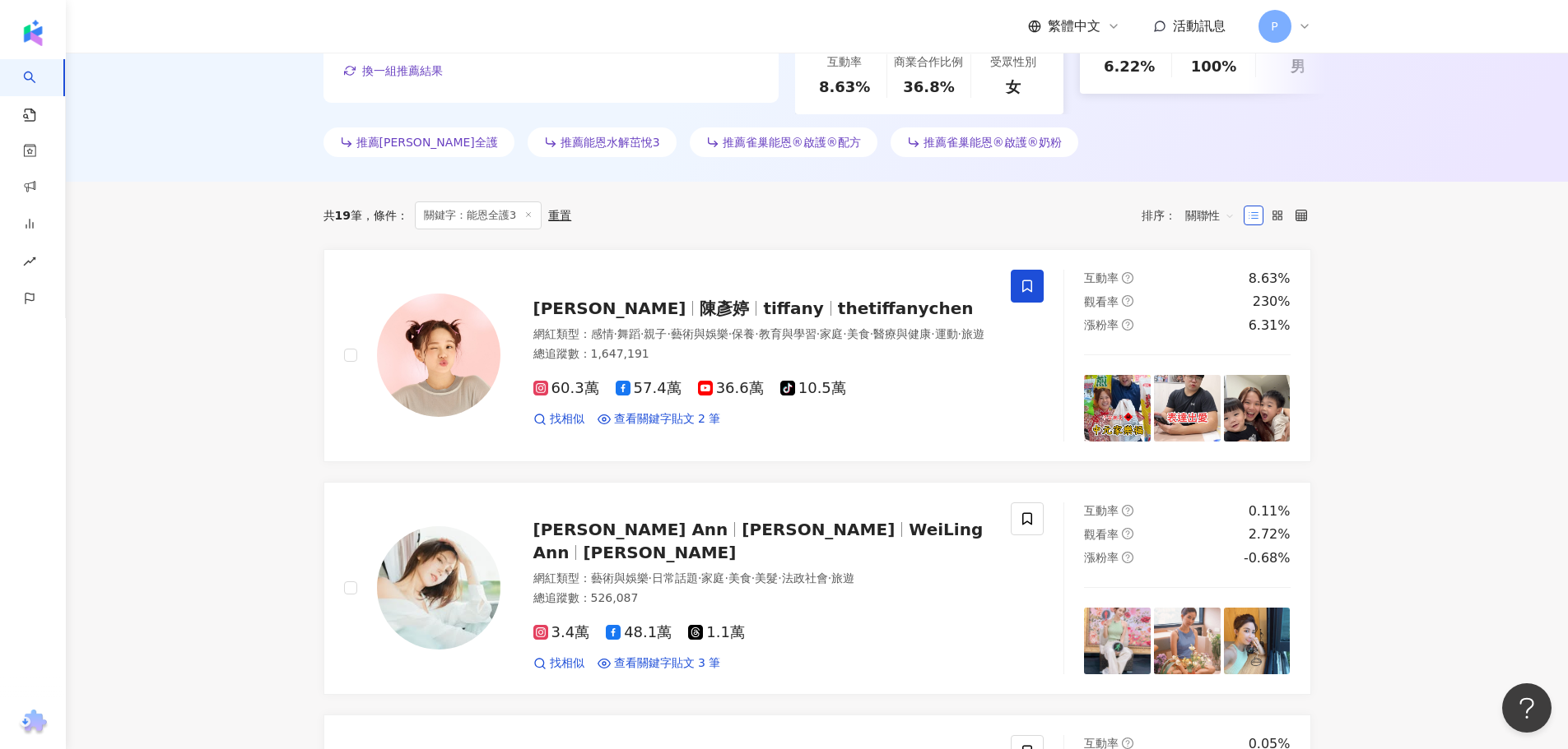
scroll to position [193, 0]
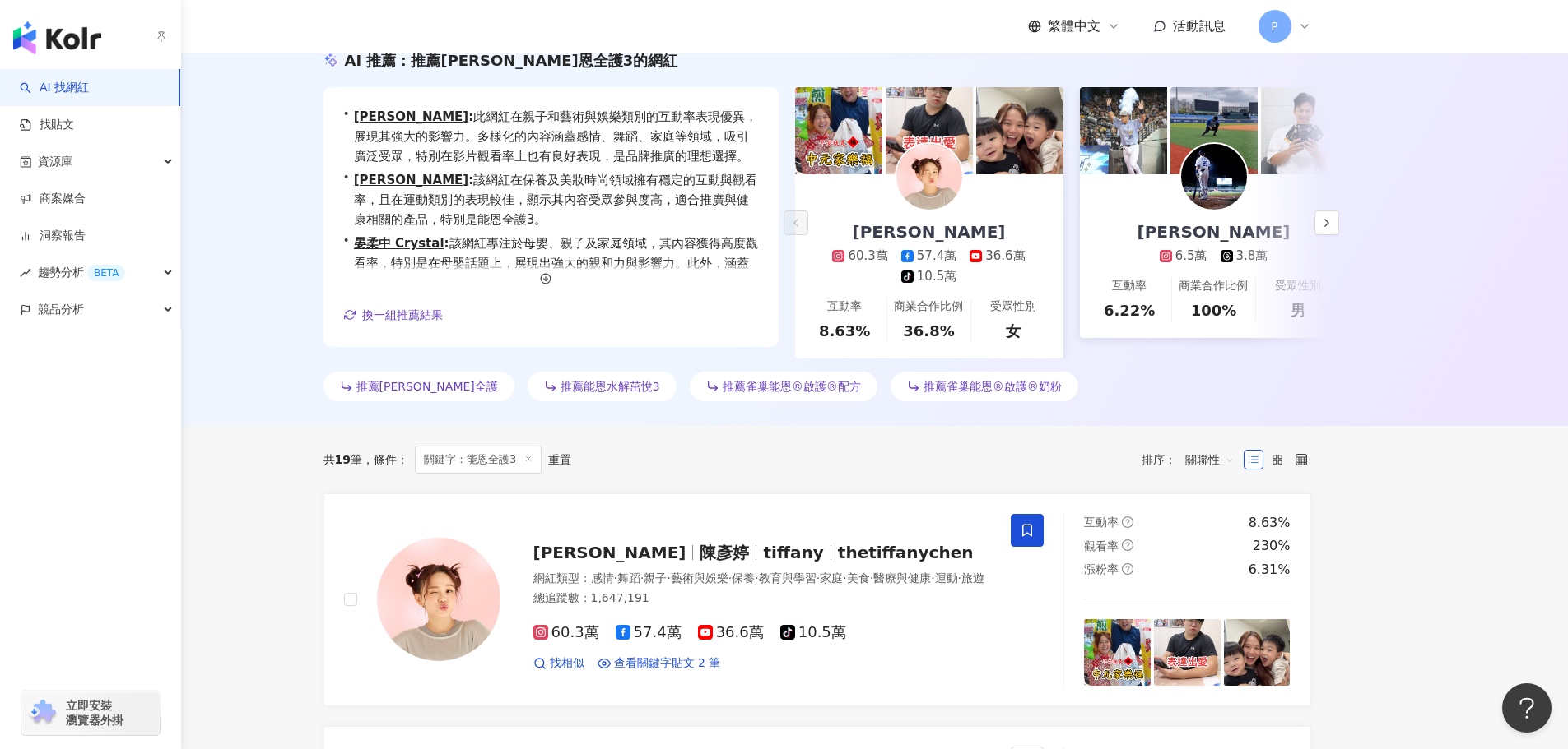
click at [47, 30] on img "button" at bounding box center [57, 38] width 88 height 33
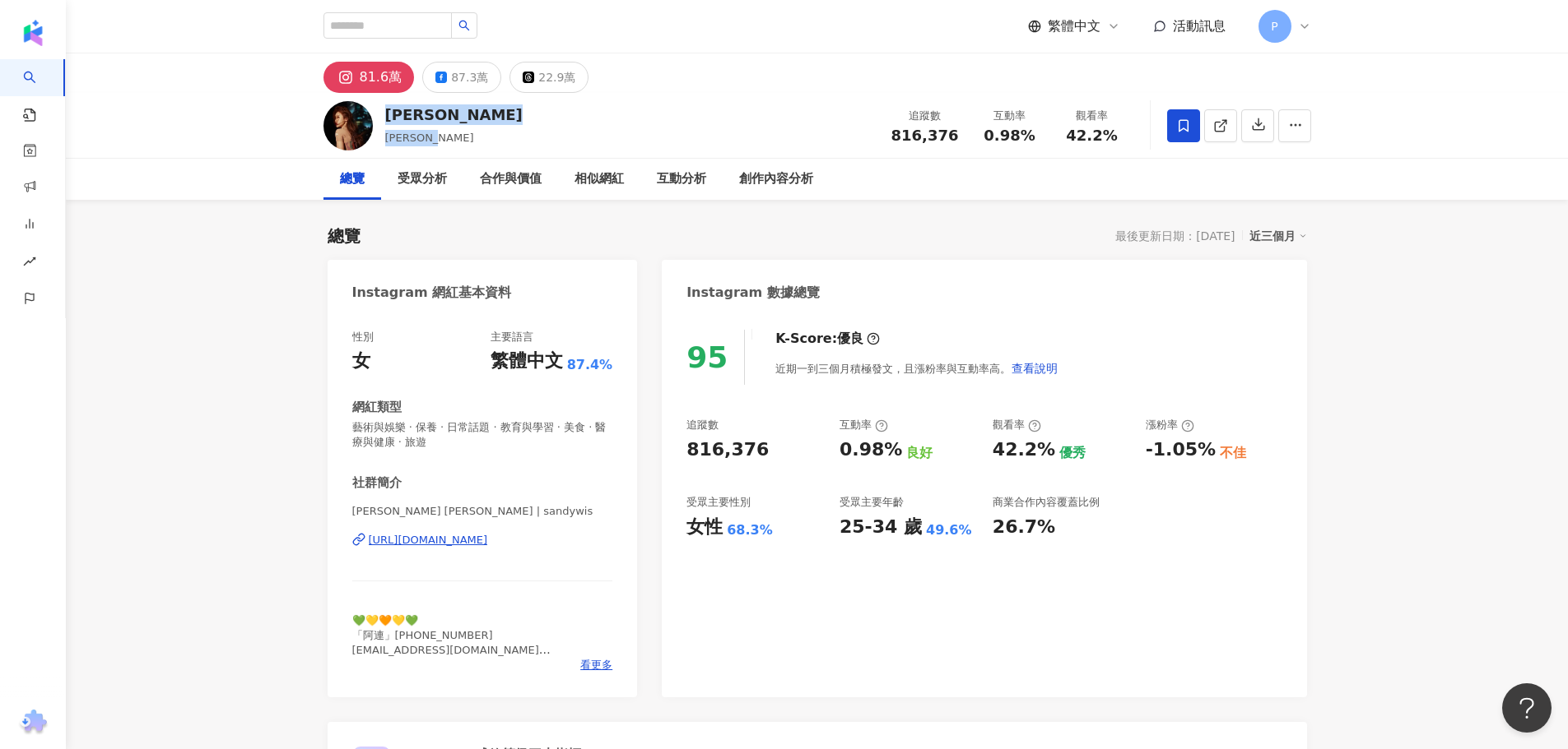
drag, startPoint x: 447, startPoint y: 135, endPoint x: 383, endPoint y: 119, distance: 66.0
click at [383, 119] on div "吳姍儒 Sandy Wu 追蹤數 816,376 互動率 0.98% 觀看率 42.2%" at bounding box center [817, 125] width 1053 height 65
copy div "吳姍儒 Sandy Wu"
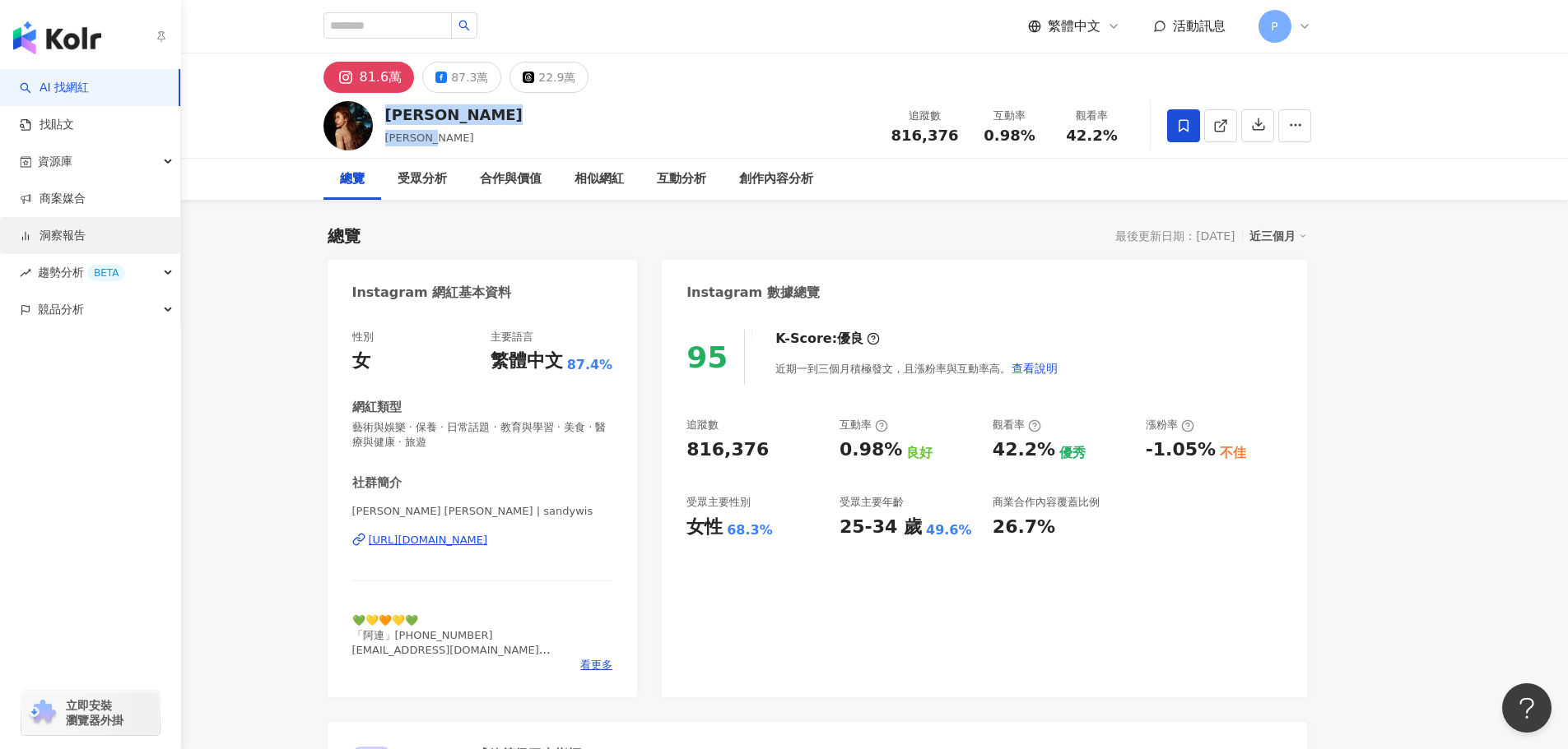
click at [66, 228] on link "洞察報告" at bounding box center [53, 236] width 66 height 17
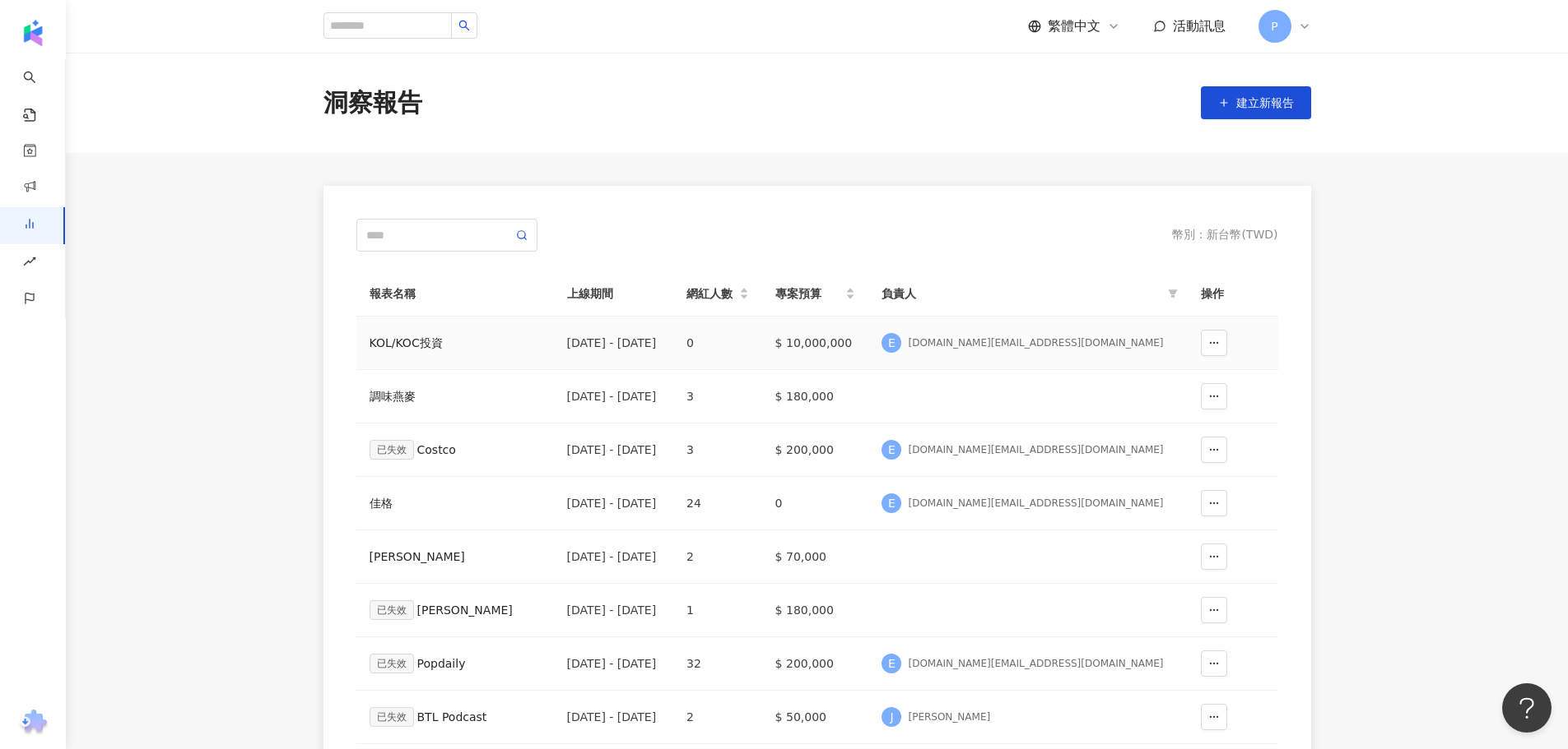
click at [473, 356] on td "KOL/KOC投資" at bounding box center [455, 343] width 198 height 54
click at [431, 347] on div "KOL/KOC投資" at bounding box center [455, 343] width 172 height 19
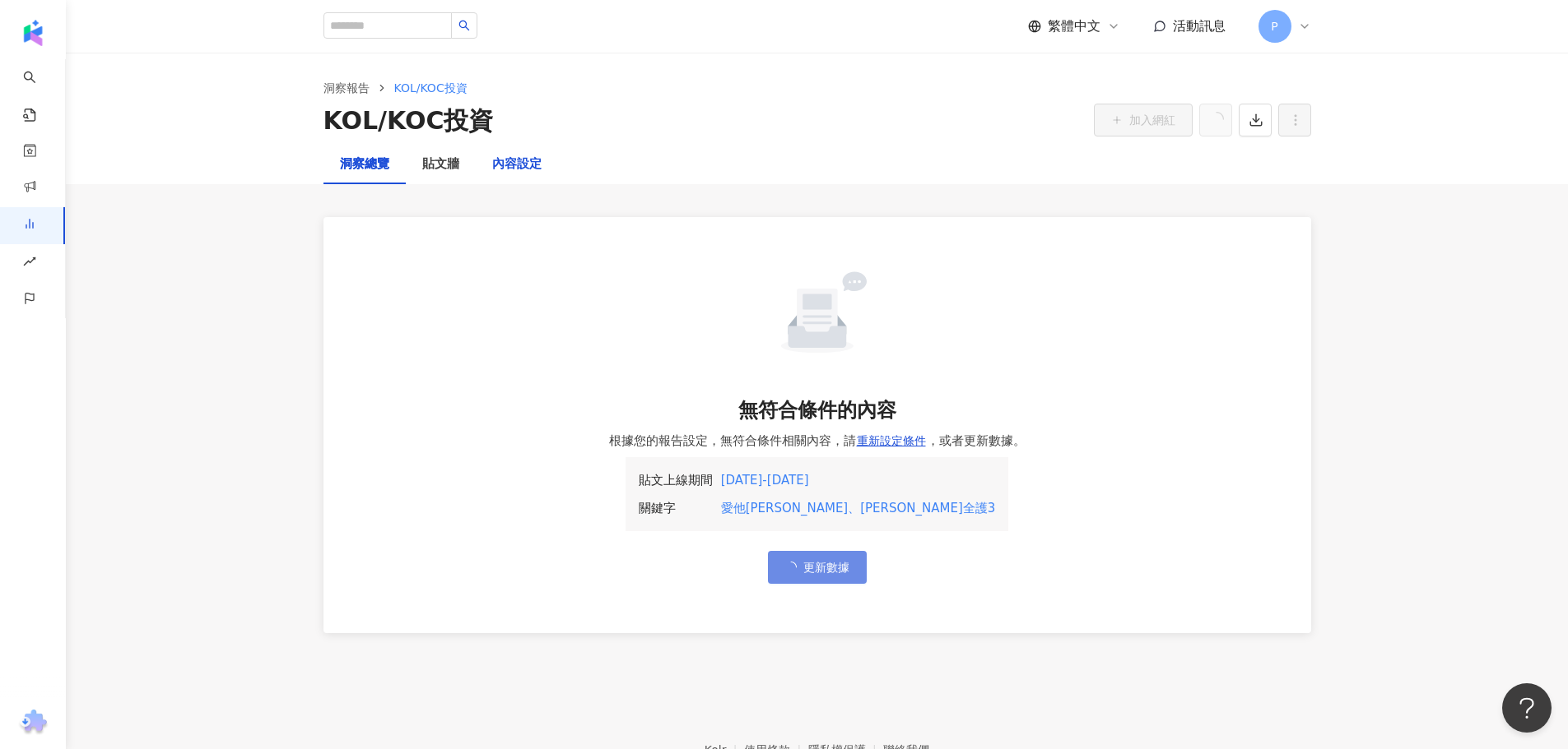
click at [531, 162] on div "內容設定" at bounding box center [516, 165] width 50 height 19
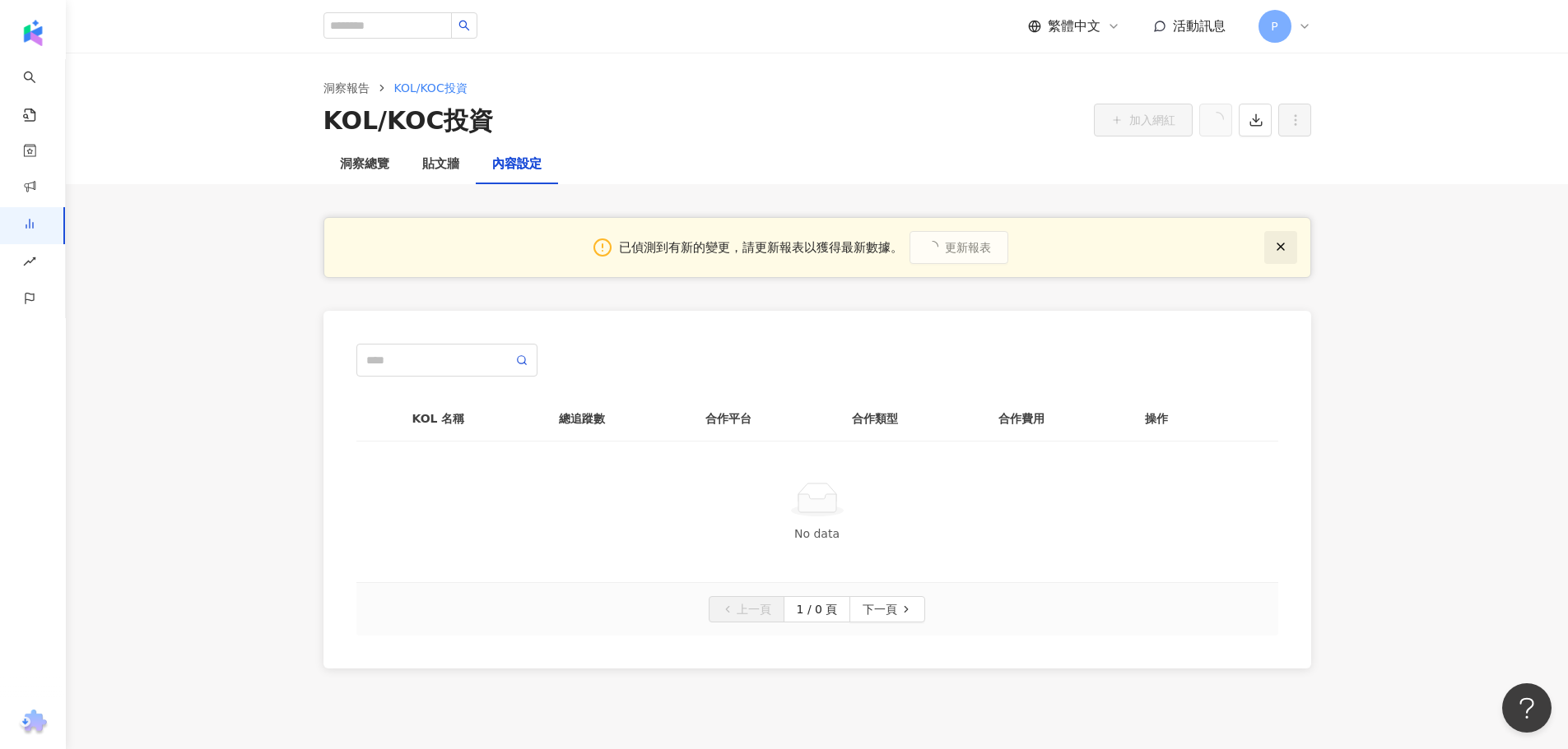
click at [1282, 242] on icon "button" at bounding box center [1281, 247] width 14 height 14
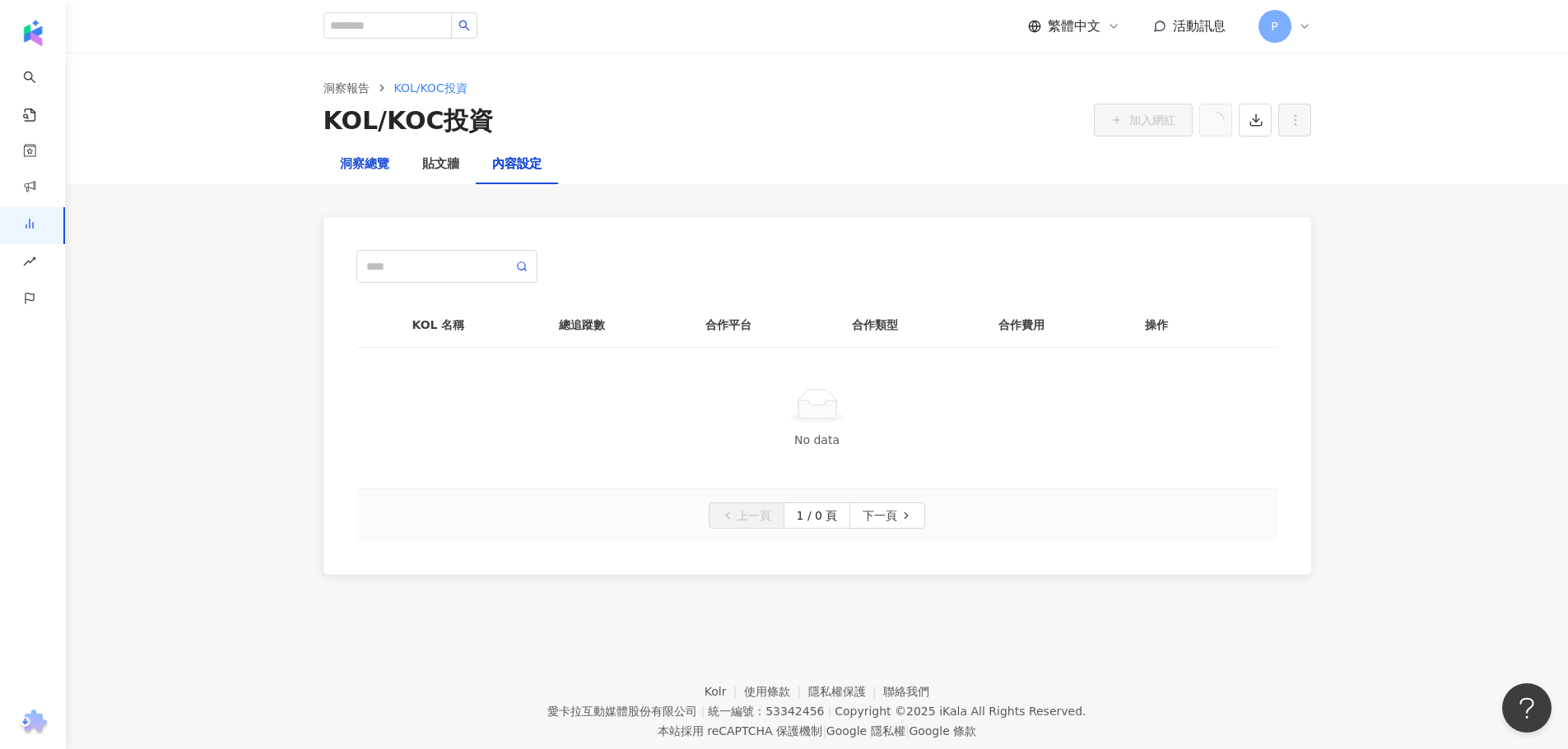
click at [377, 162] on div "洞察總覽" at bounding box center [364, 165] width 50 height 19
click at [369, 164] on div "洞察總覽" at bounding box center [364, 165] width 50 height 19
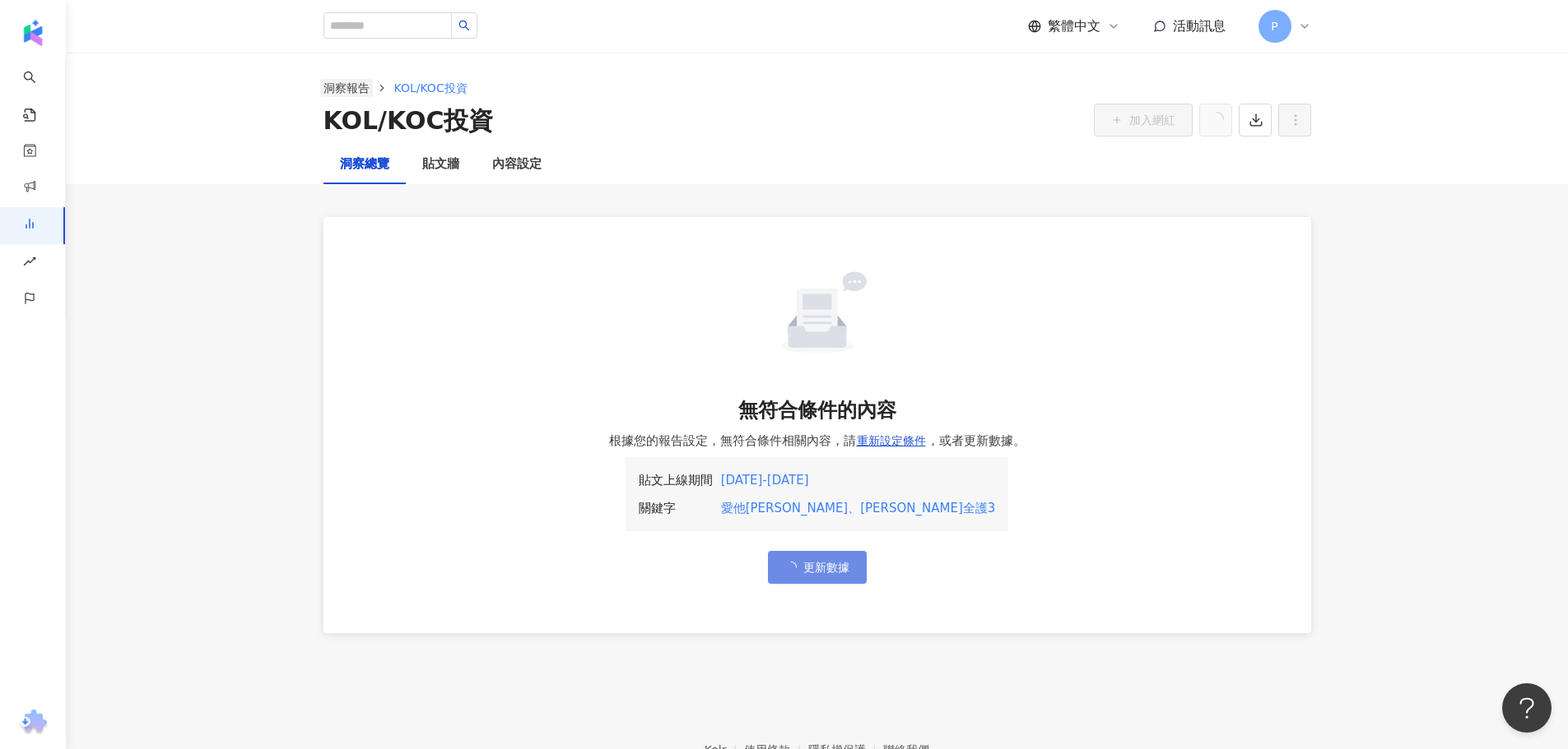
click at [345, 88] on link "洞察報告" at bounding box center [346, 88] width 53 height 19
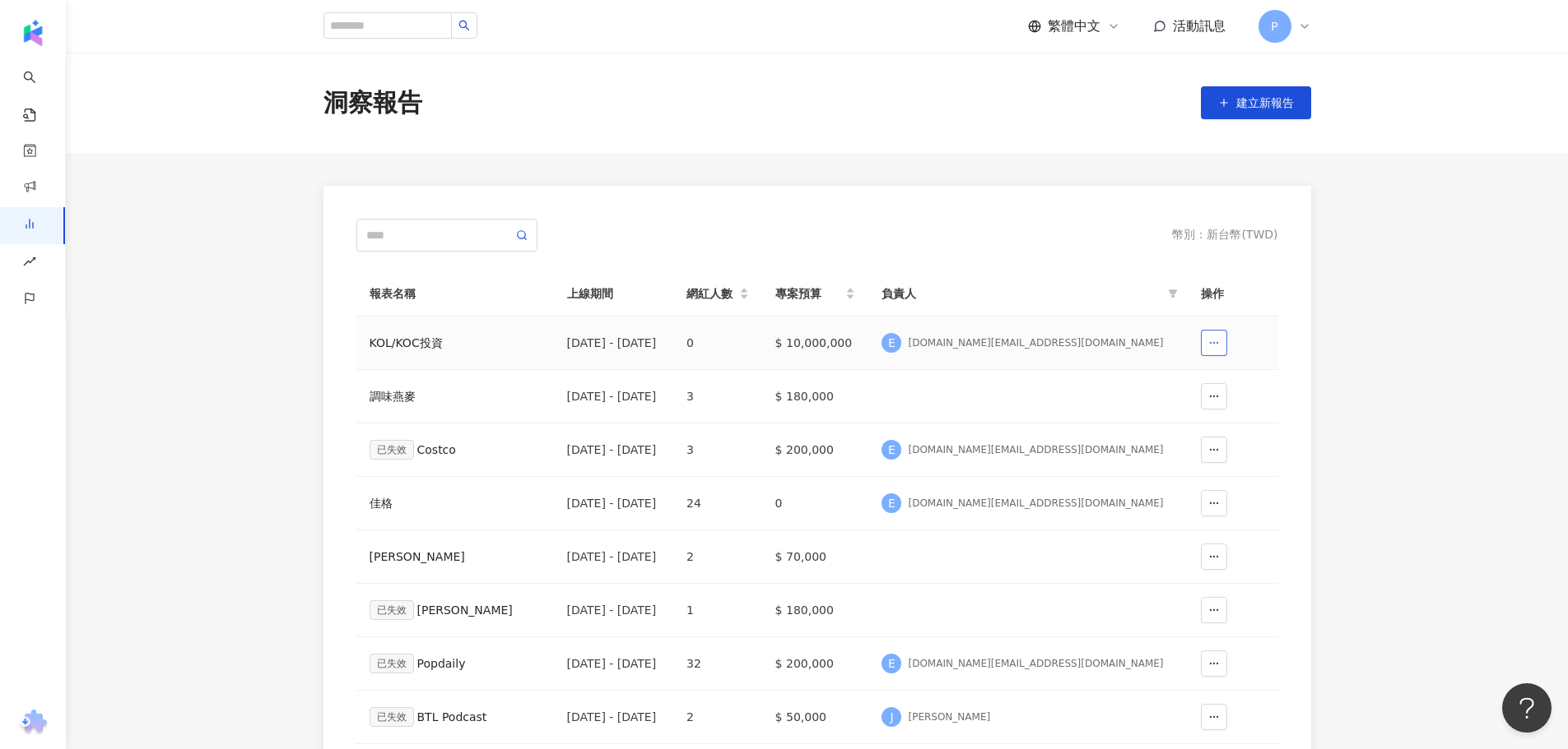
click at [1211, 347] on icon "button" at bounding box center [1214, 343] width 12 height 12
click at [1194, 384] on span "刪除" at bounding box center [1189, 384] width 23 height 26
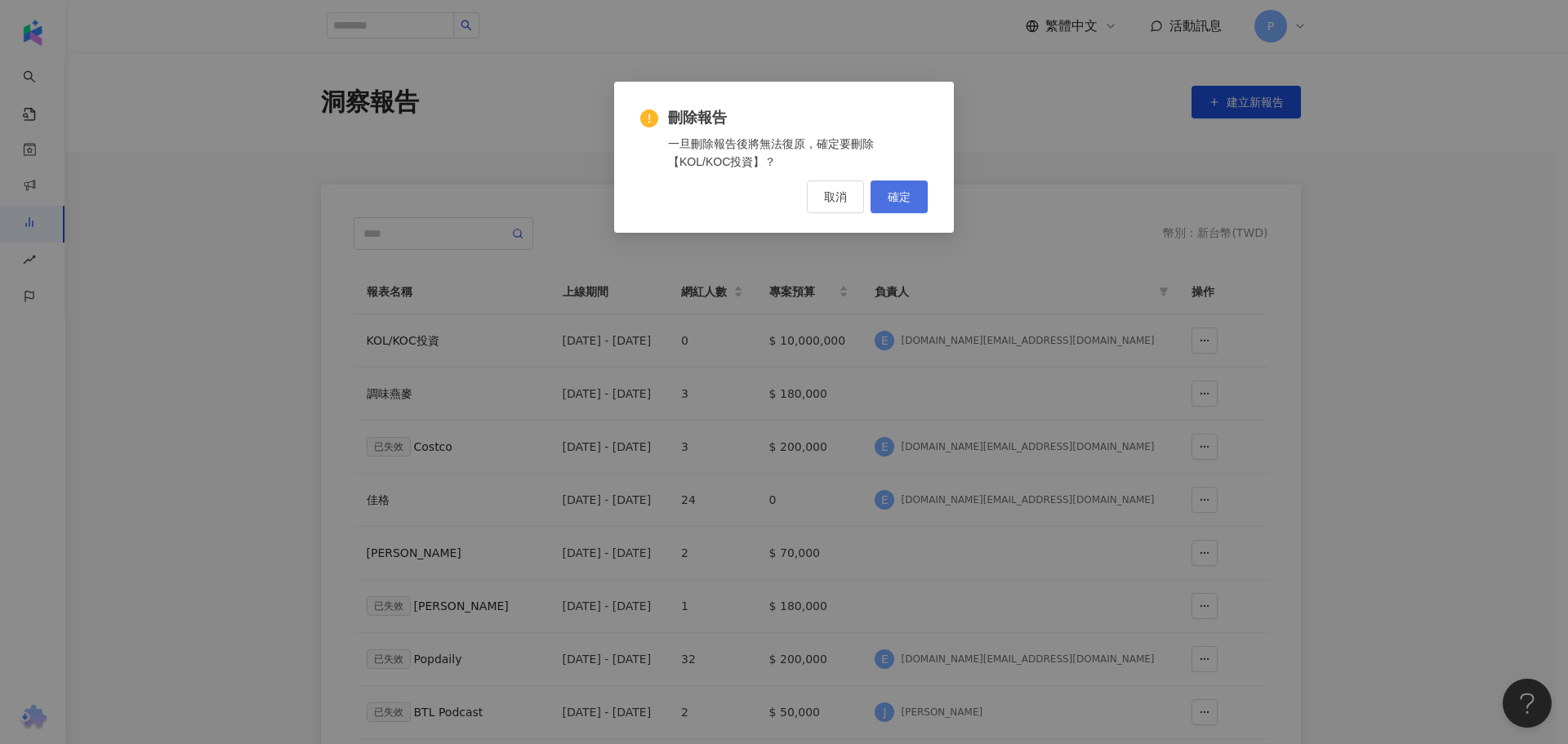
click at [901, 203] on span "確定" at bounding box center [900, 197] width 23 height 14
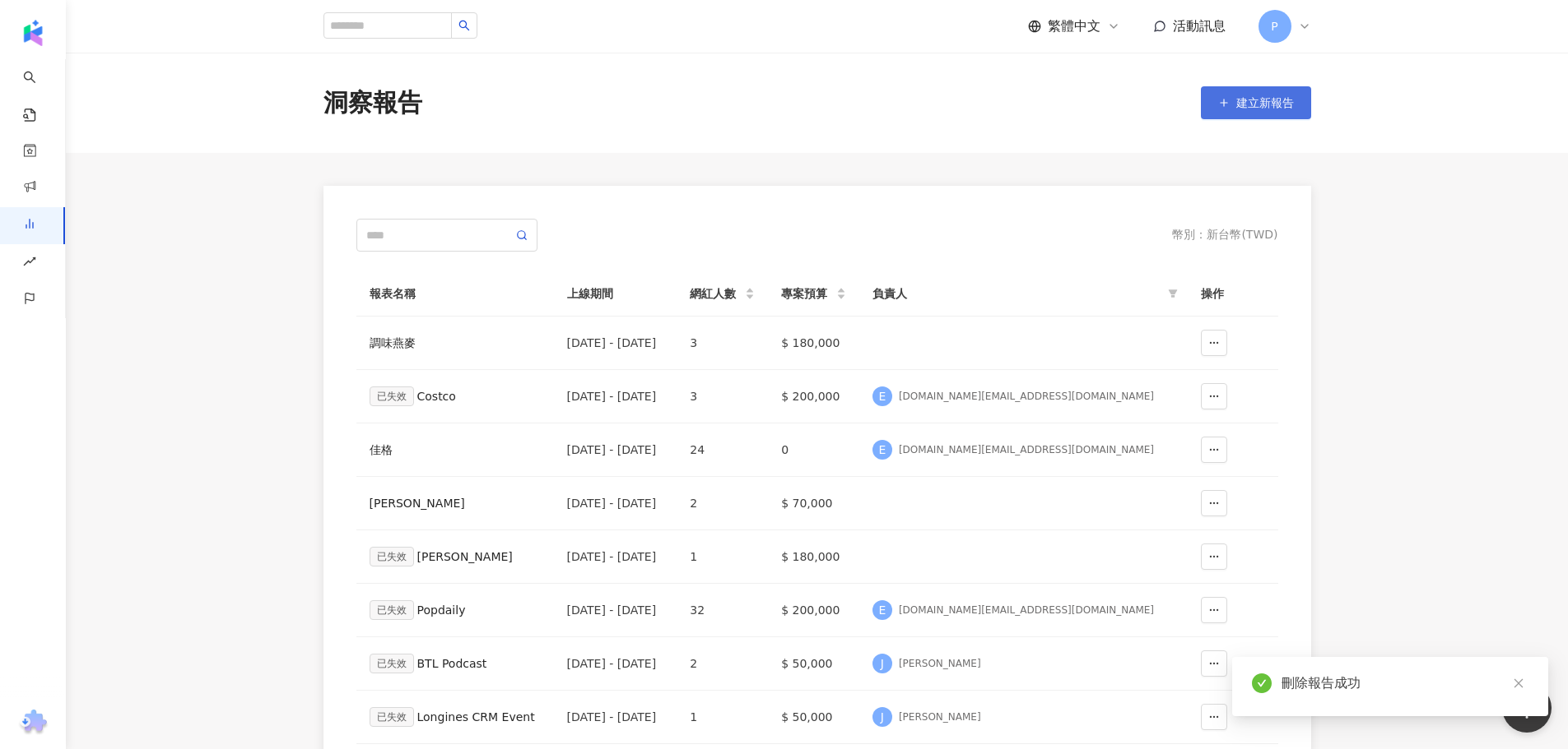
click at [1245, 113] on button "建立新報告" at bounding box center [1255, 103] width 110 height 33
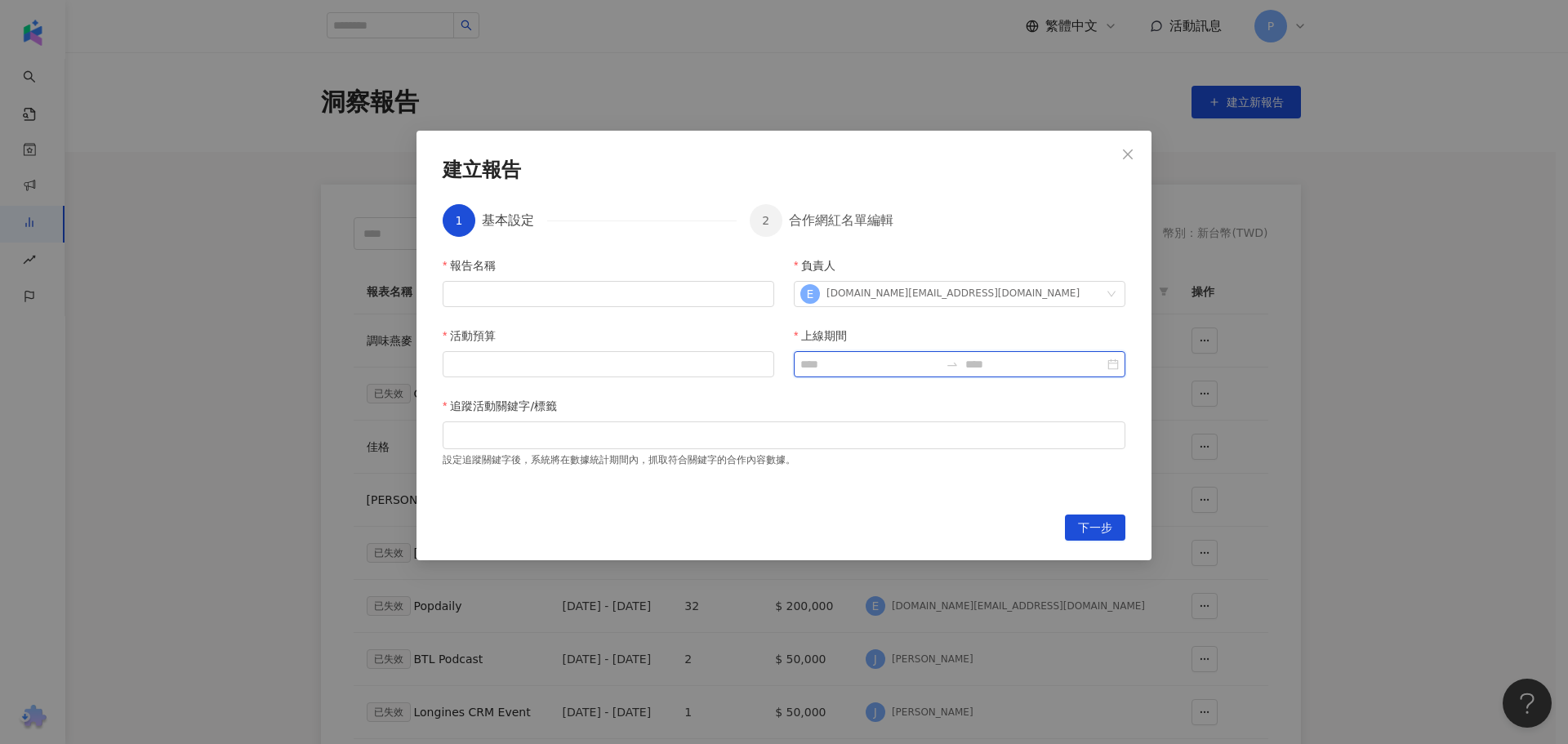
click at [873, 368] on input "上線期間" at bounding box center [871, 364] width 139 height 18
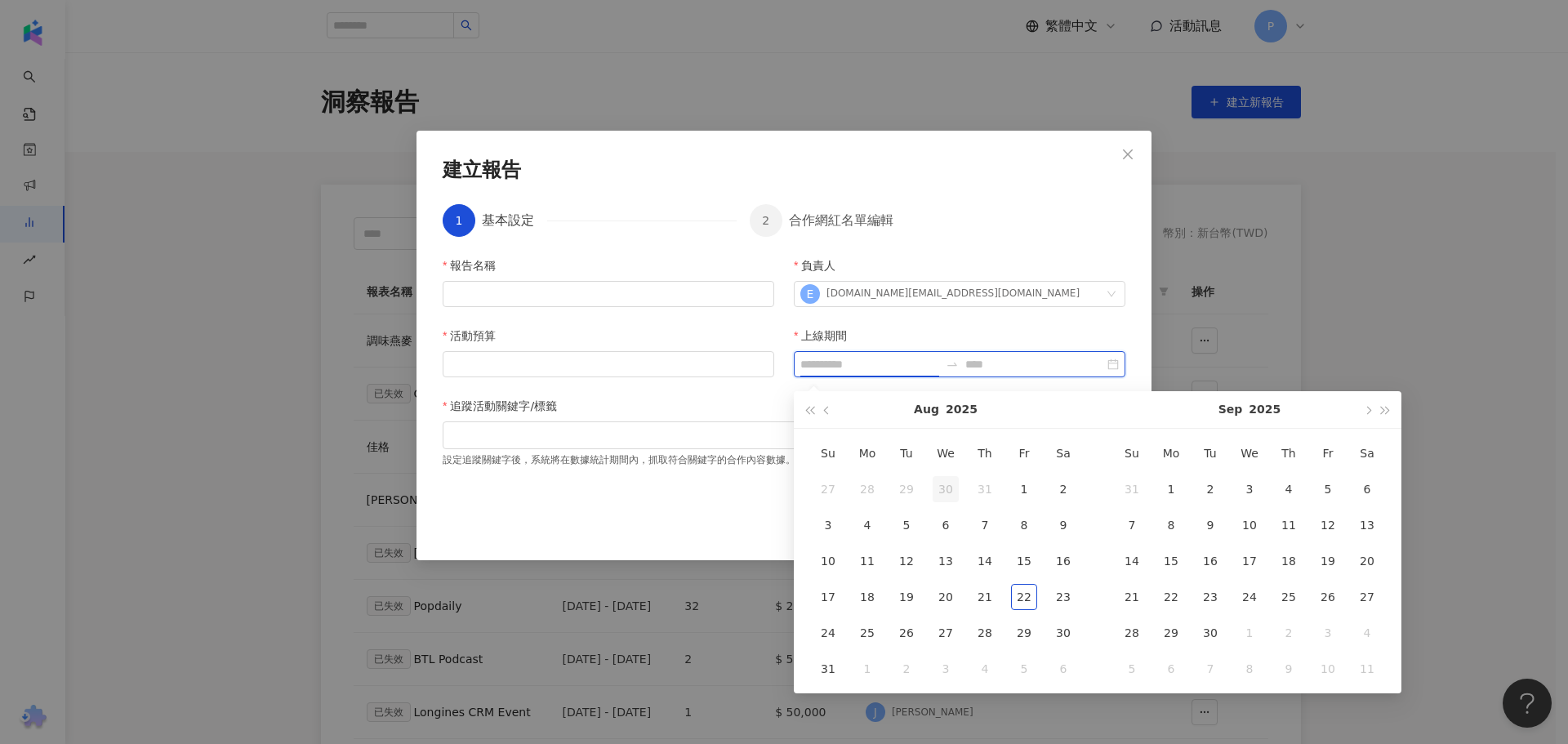
type input "**********"
click at [828, 414] on span "button" at bounding box center [828, 410] width 8 height 8
click at [828, 413] on span "button" at bounding box center [828, 410] width 8 height 8
type input "**********"
click at [835, 489] on div "1" at bounding box center [828, 489] width 26 height 26
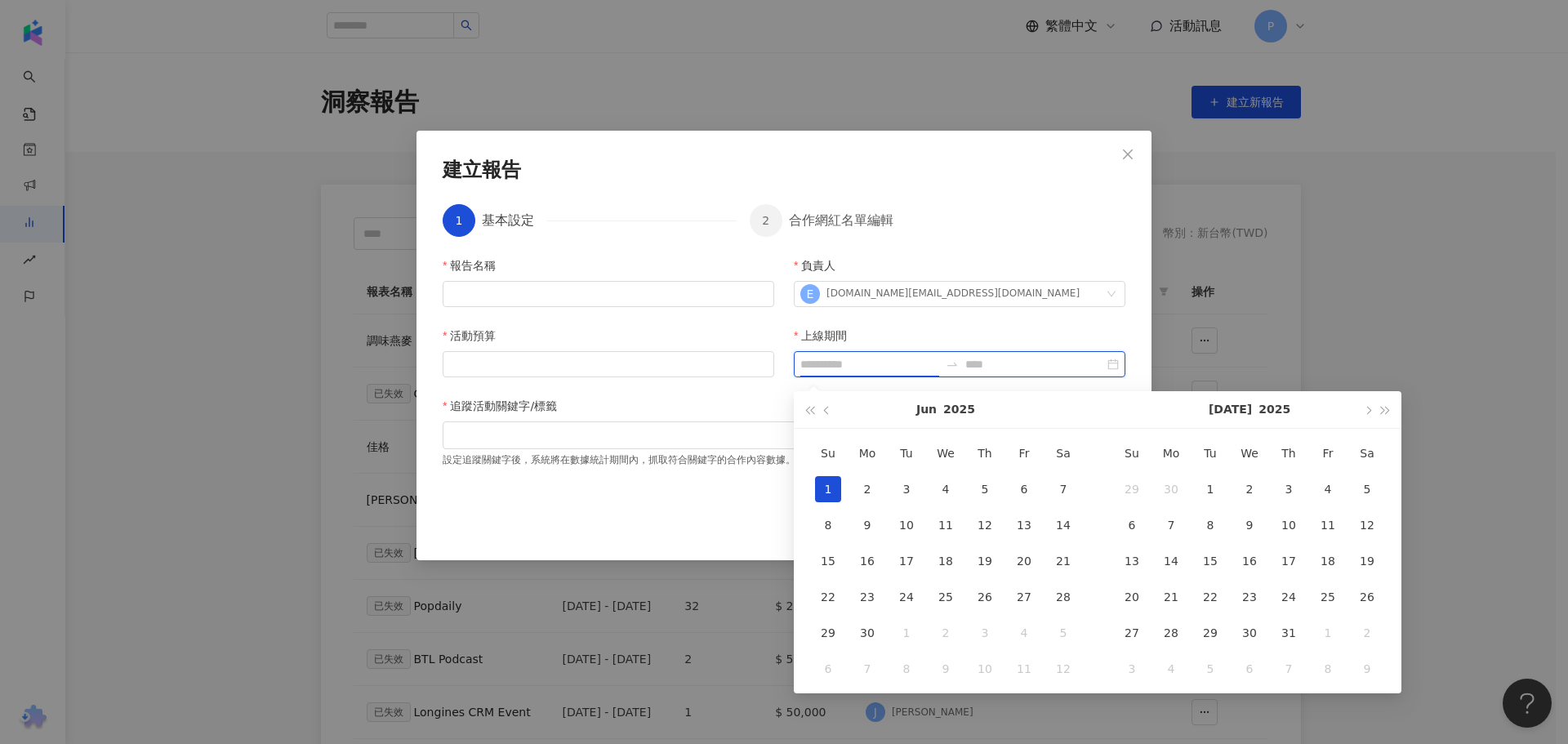
type input "**********"
click at [1366, 411] on span "button" at bounding box center [1367, 410] width 8 height 8
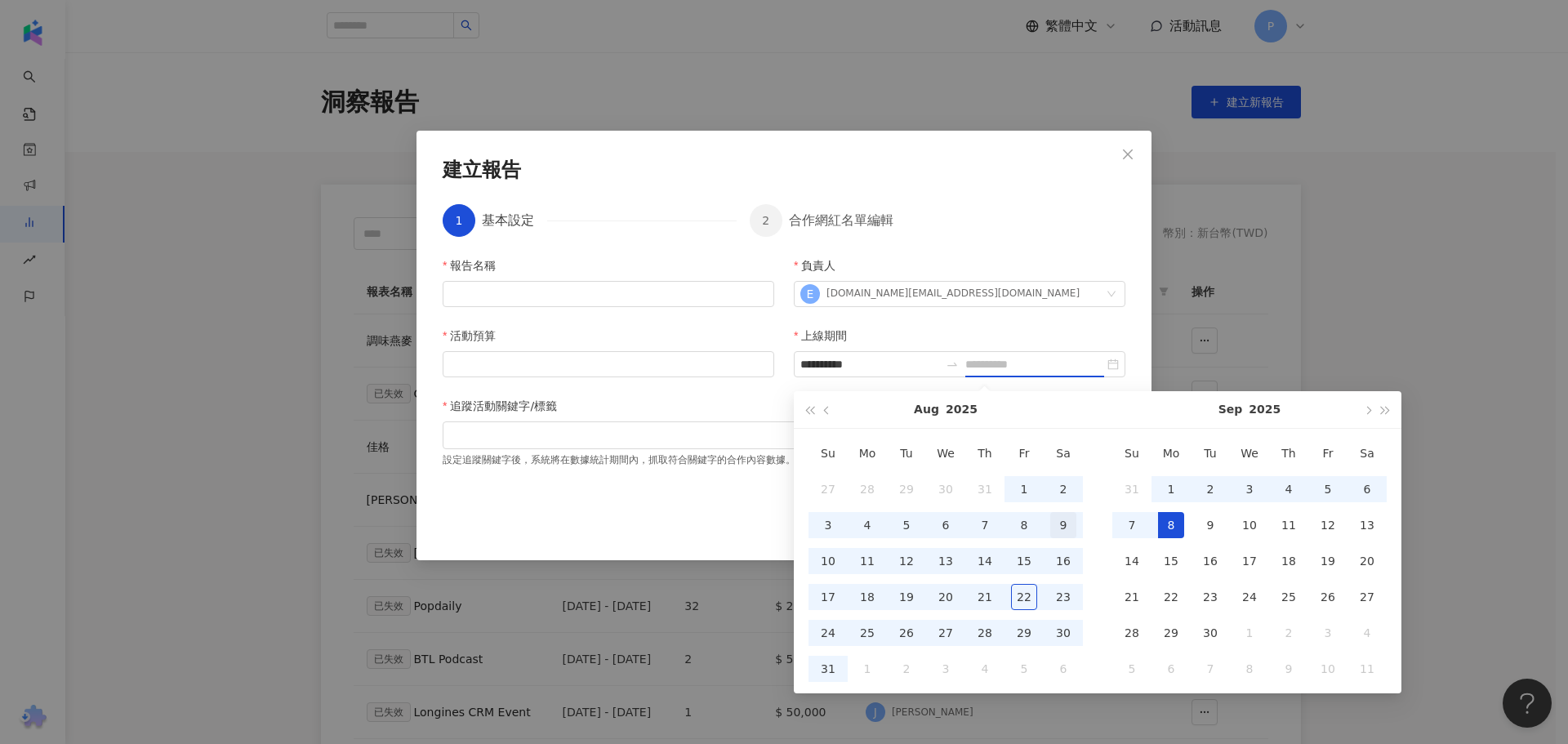
type input "**********"
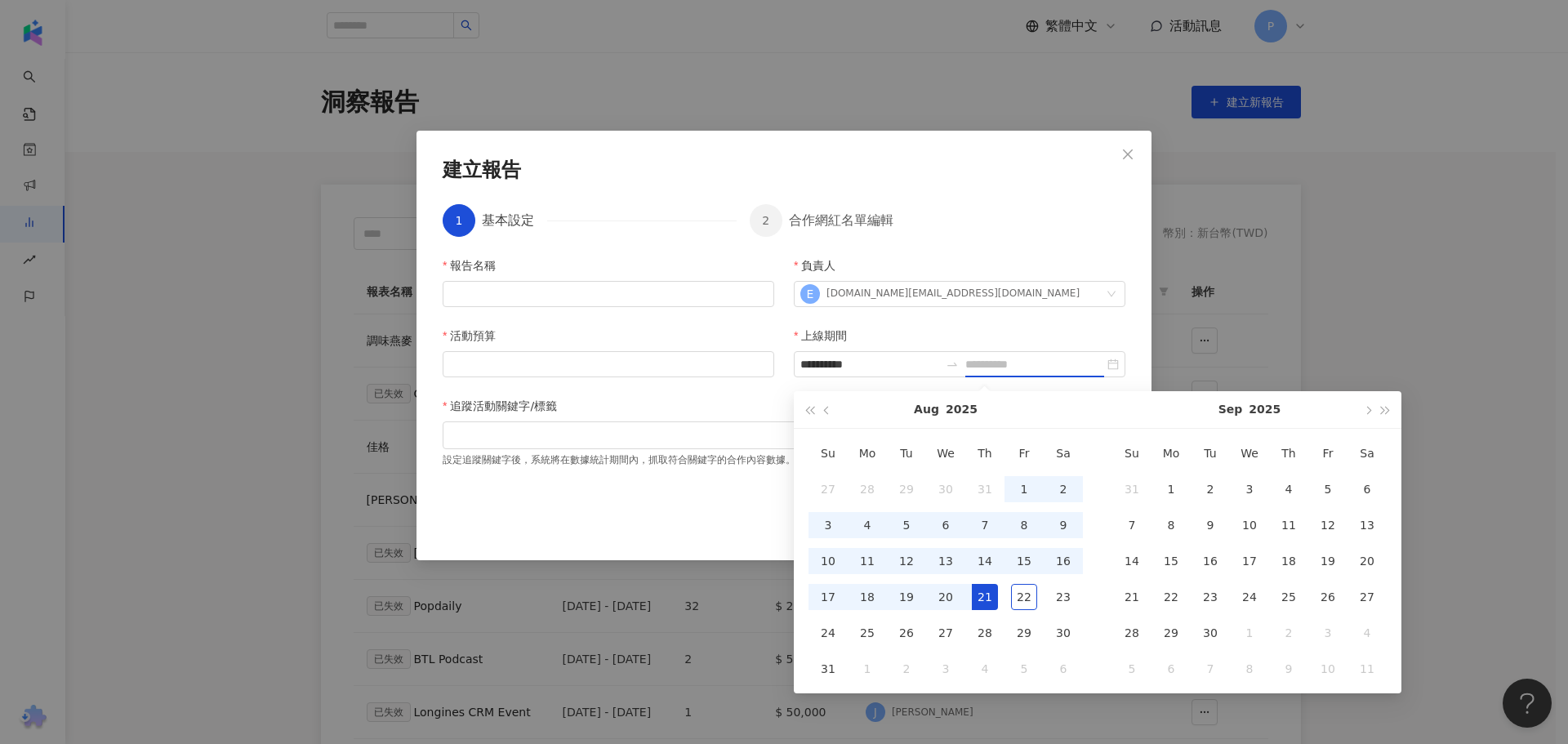
click at [996, 595] on div "21" at bounding box center [985, 597] width 26 height 26
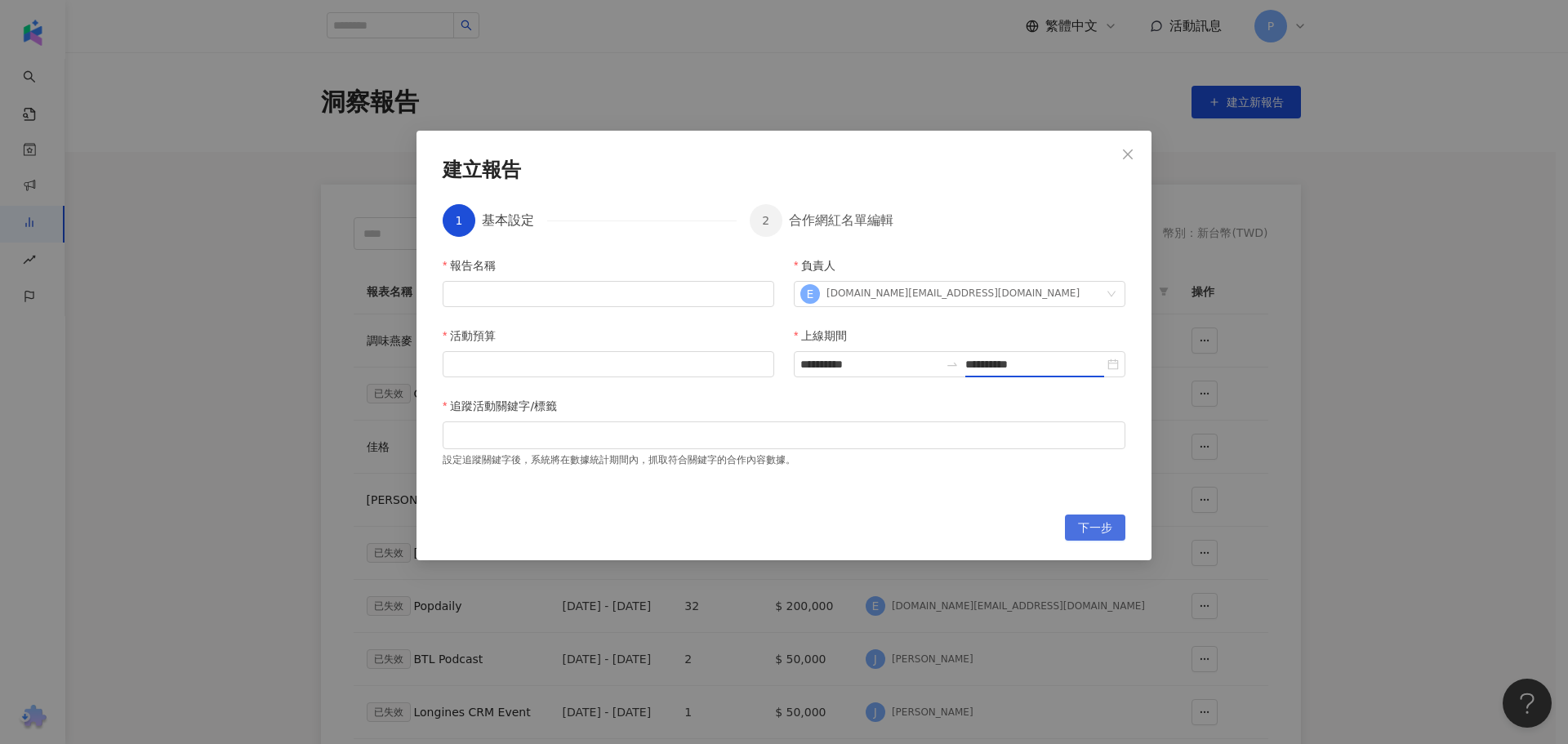
type input "**********"
click at [580, 368] on input "活動預算" at bounding box center [608, 364] width 330 height 24
type input "*******"
drag, startPoint x: 548, startPoint y: 283, endPoint x: 570, endPoint y: 298, distance: 26.6
click at [549, 283] on input "報告名稱" at bounding box center [608, 293] width 332 height 26
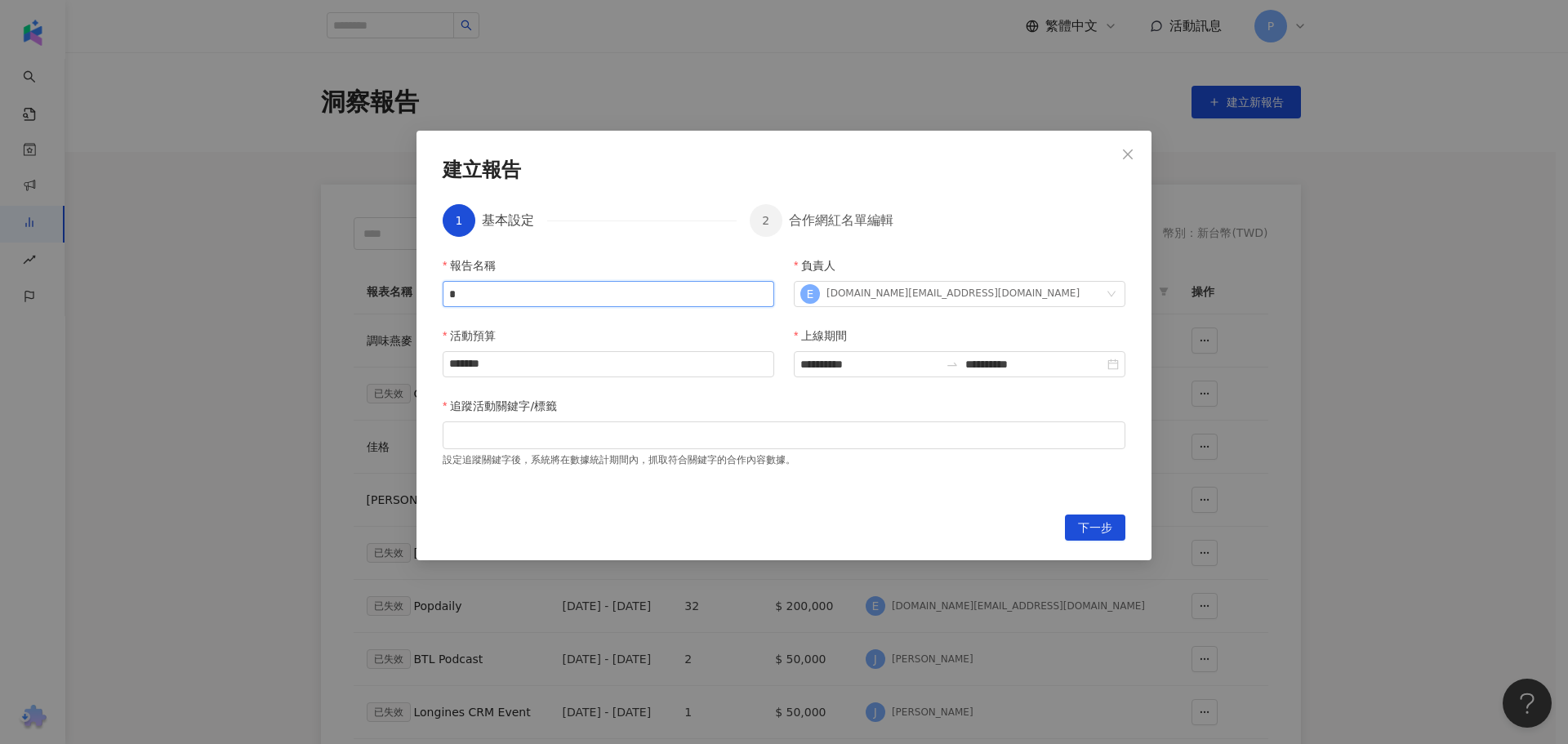
type input "*"
type input "*********"
click at [563, 439] on div at bounding box center [784, 434] width 676 height 13
type input "*"
type input "****"
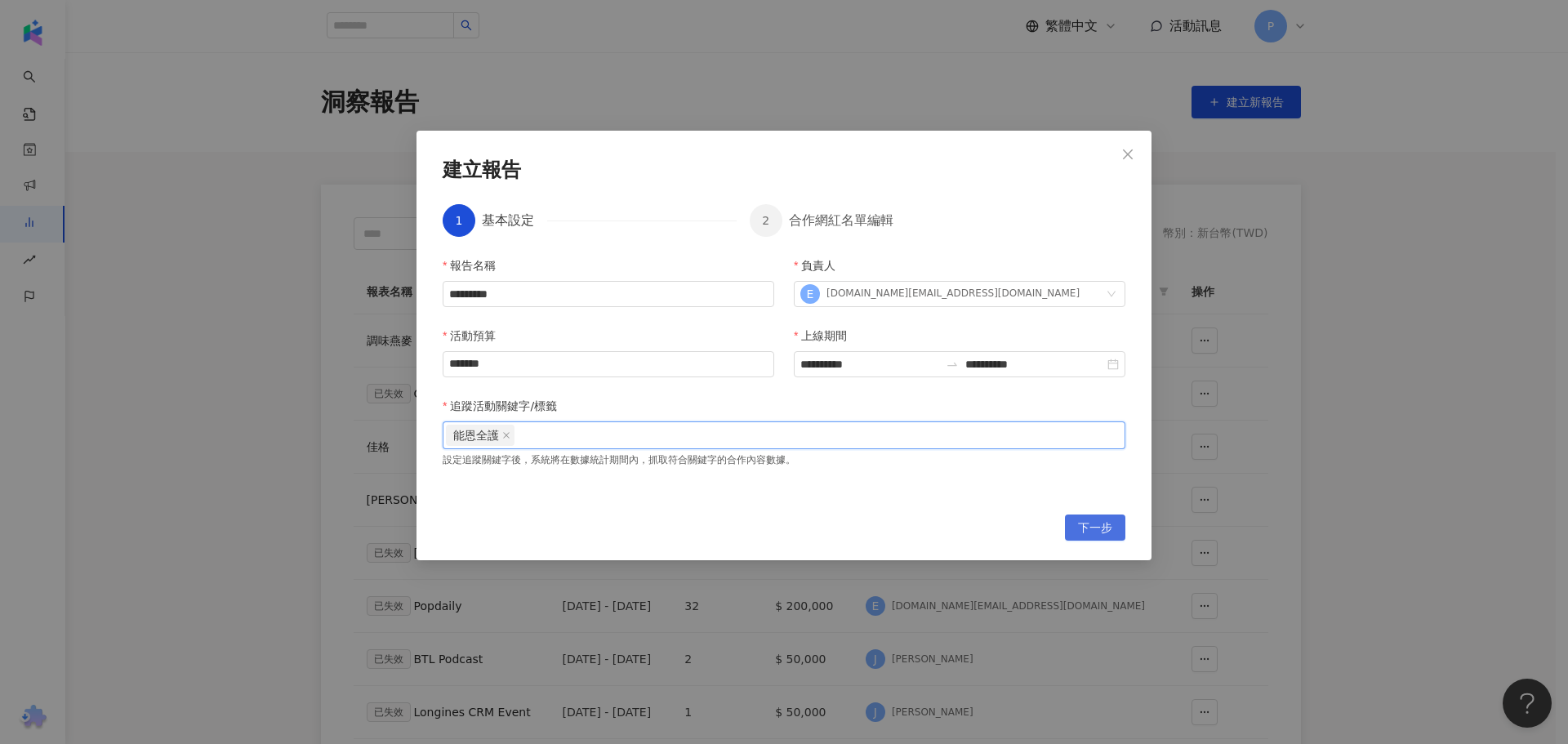
click at [1113, 526] on button "下一步" at bounding box center [1095, 527] width 60 height 26
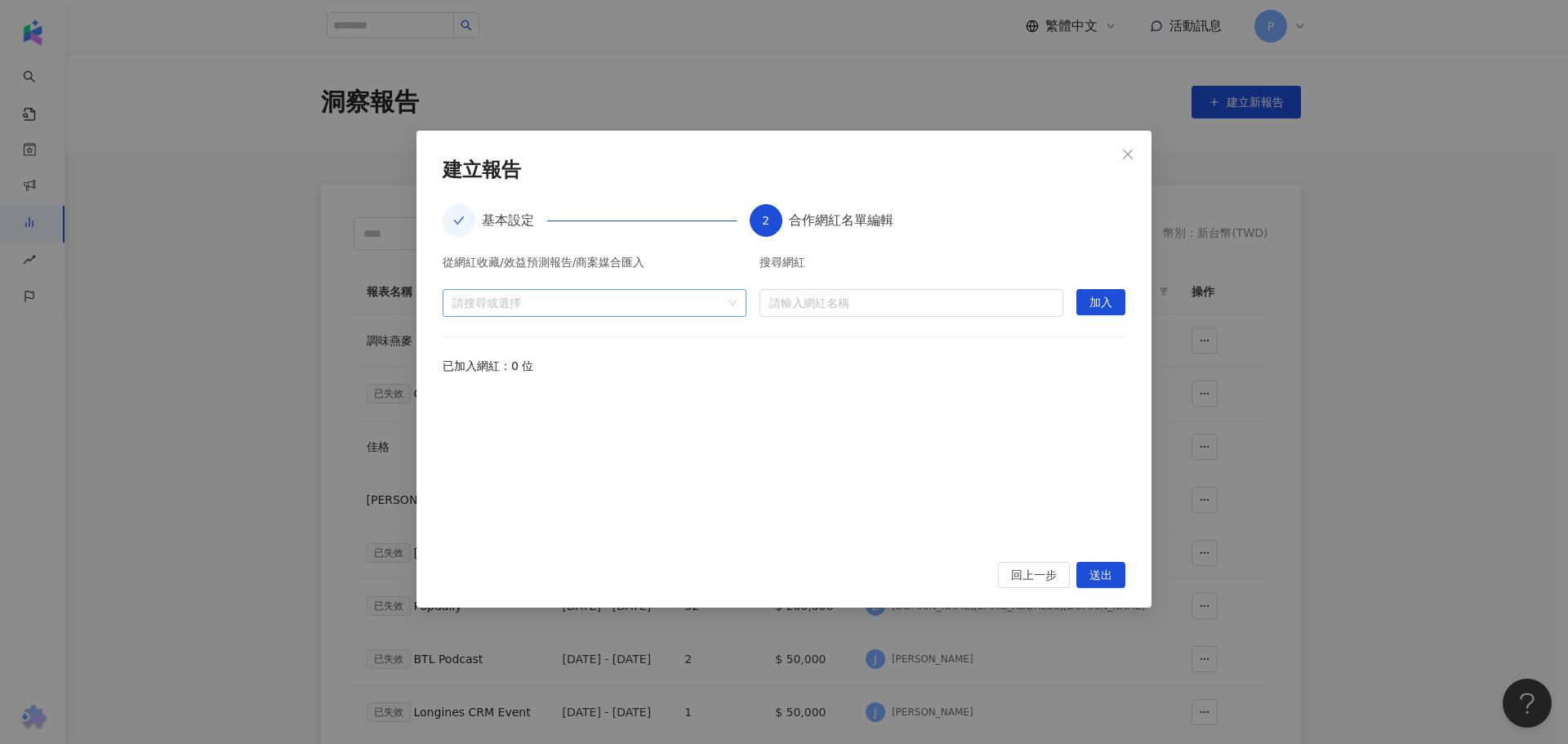
click at [688, 312] on div "請搜尋或選擇" at bounding box center [595, 303] width 304 height 28
click at [495, 371] on span "活動" at bounding box center [487, 370] width 23 height 14
click at [480, 342] on span "收藏" at bounding box center [487, 341] width 23 height 14
click at [481, 372] on span "活動" at bounding box center [487, 370] width 23 height 14
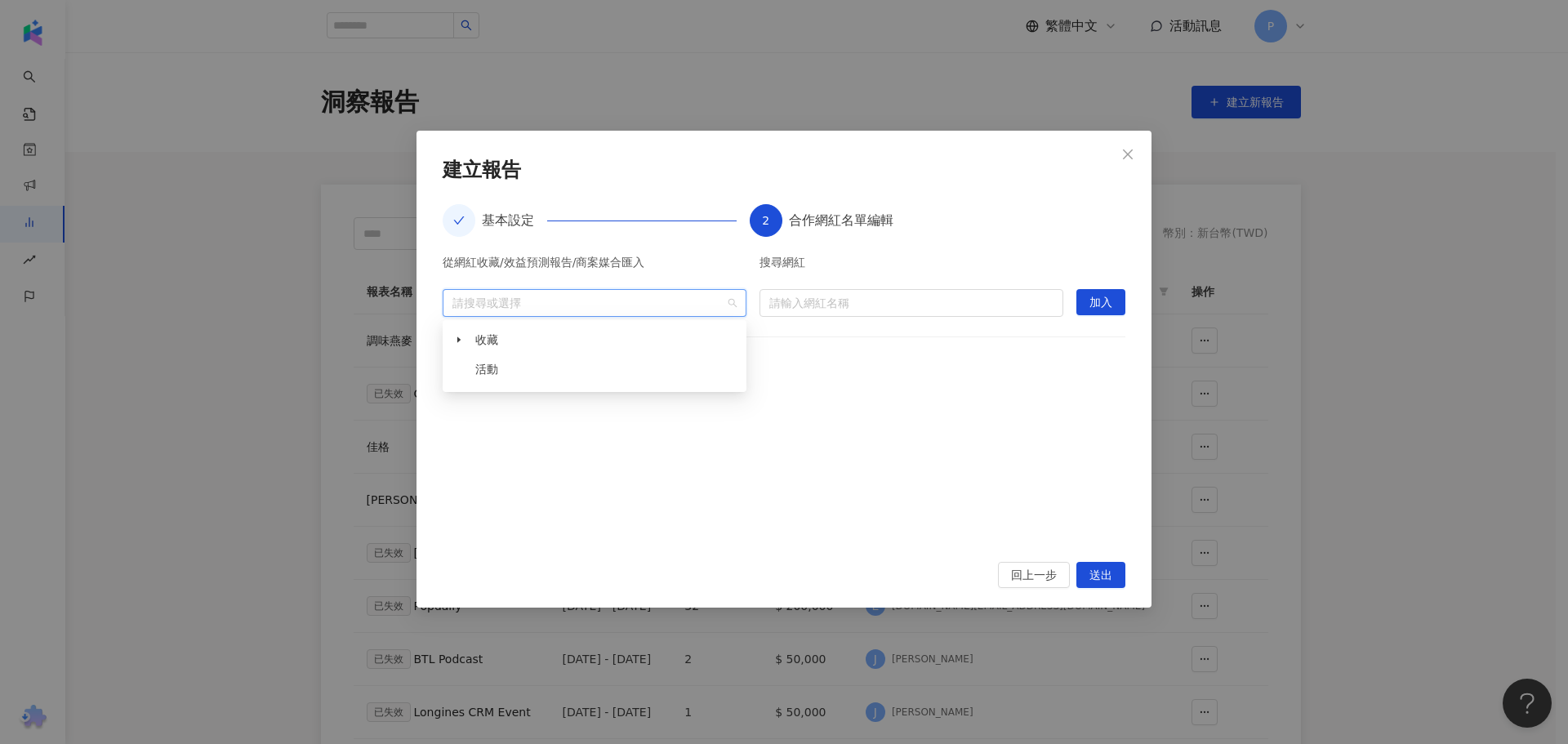
click at [459, 370] on span at bounding box center [459, 369] width 26 height 26
click at [518, 370] on span "活動" at bounding box center [607, 369] width 271 height 26
click at [518, 369] on span "活動" at bounding box center [607, 369] width 271 height 26
click at [519, 368] on span "活動" at bounding box center [607, 369] width 271 height 26
click at [766, 444] on div at bounding box center [784, 466] width 683 height 151
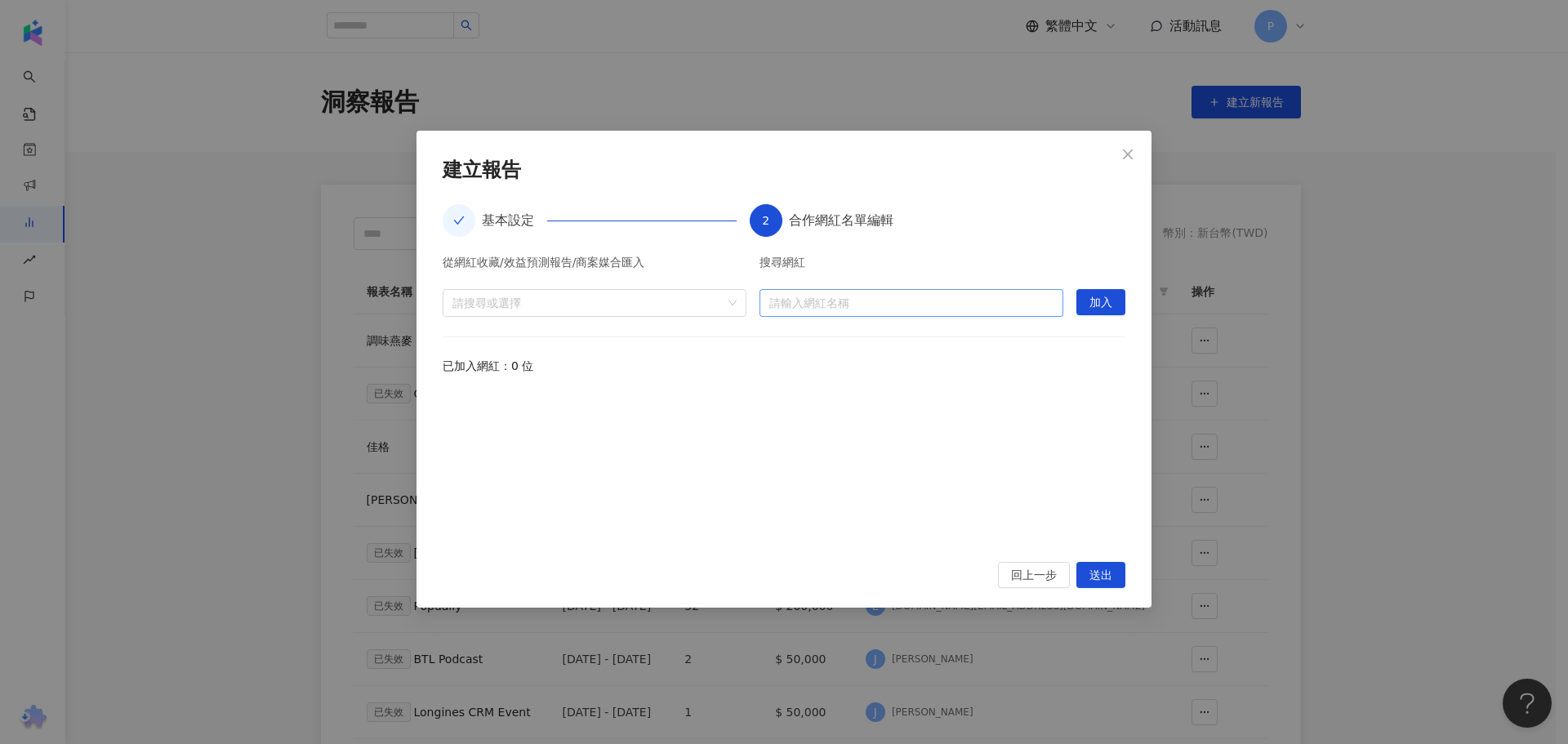
click at [839, 297] on input "search" at bounding box center [911, 303] width 284 height 26
paste input "**********"
type input "**********"
drag, startPoint x: 812, startPoint y: 303, endPoint x: 800, endPoint y: 303, distance: 12.0
click at [800, 303] on input "**********" at bounding box center [911, 303] width 284 height 26
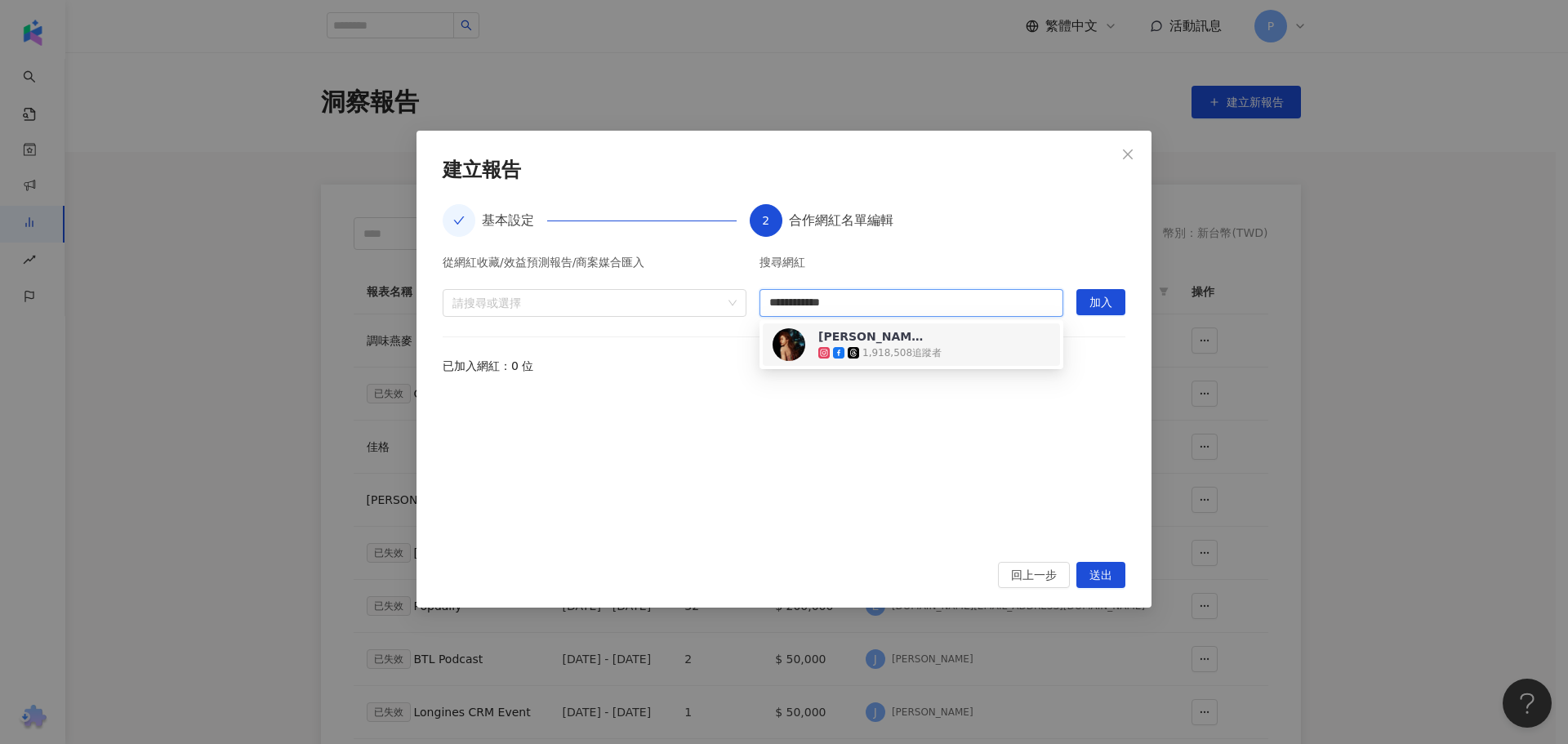
click at [927, 353] on div "1,918,508 追蹤者" at bounding box center [902, 353] width 79 height 14
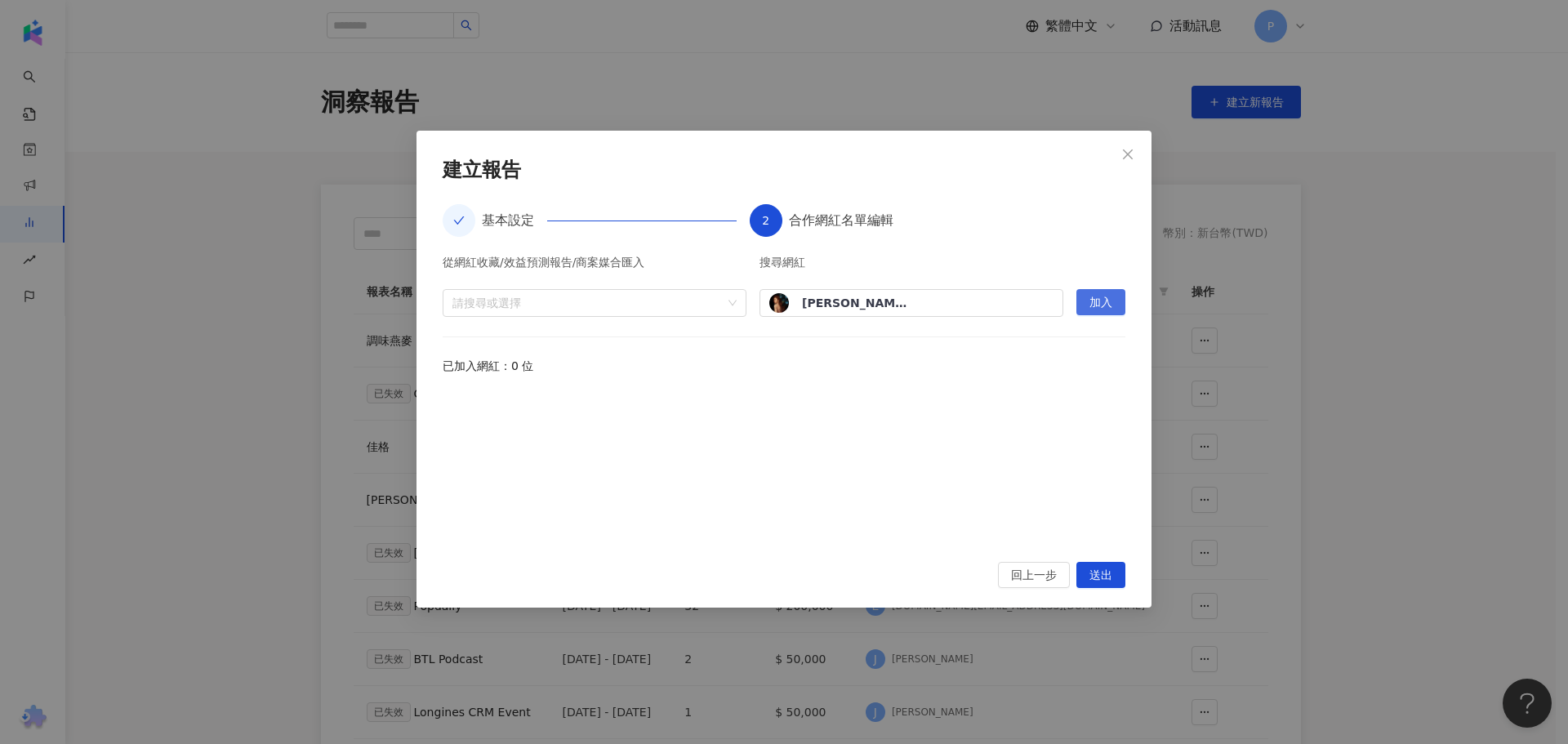
click at [1108, 305] on span "加入" at bounding box center [1101, 303] width 23 height 26
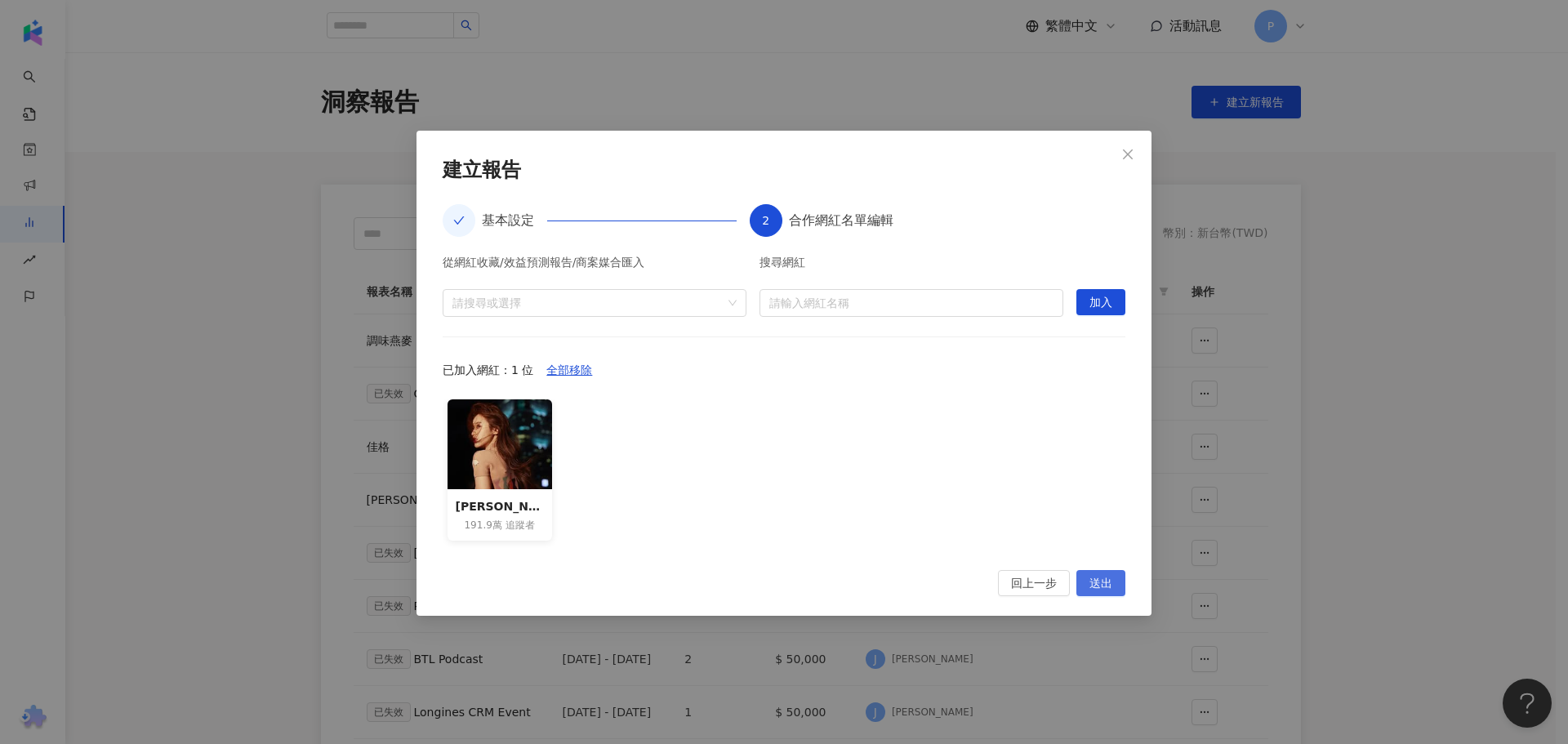
click at [1107, 585] on span "送出" at bounding box center [1101, 583] width 23 height 26
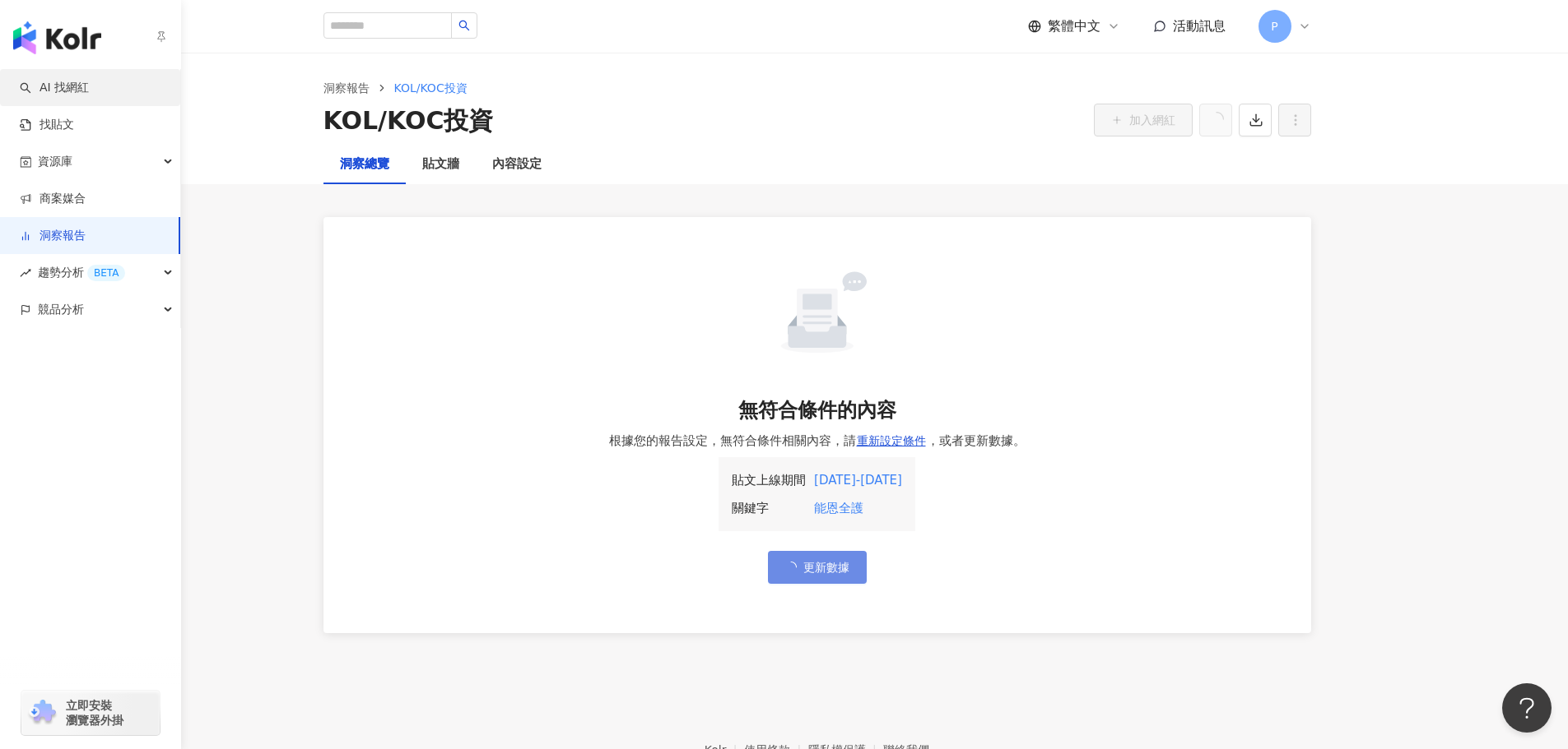
click at [46, 81] on link "AI 找網紅" at bounding box center [54, 88] width 69 height 17
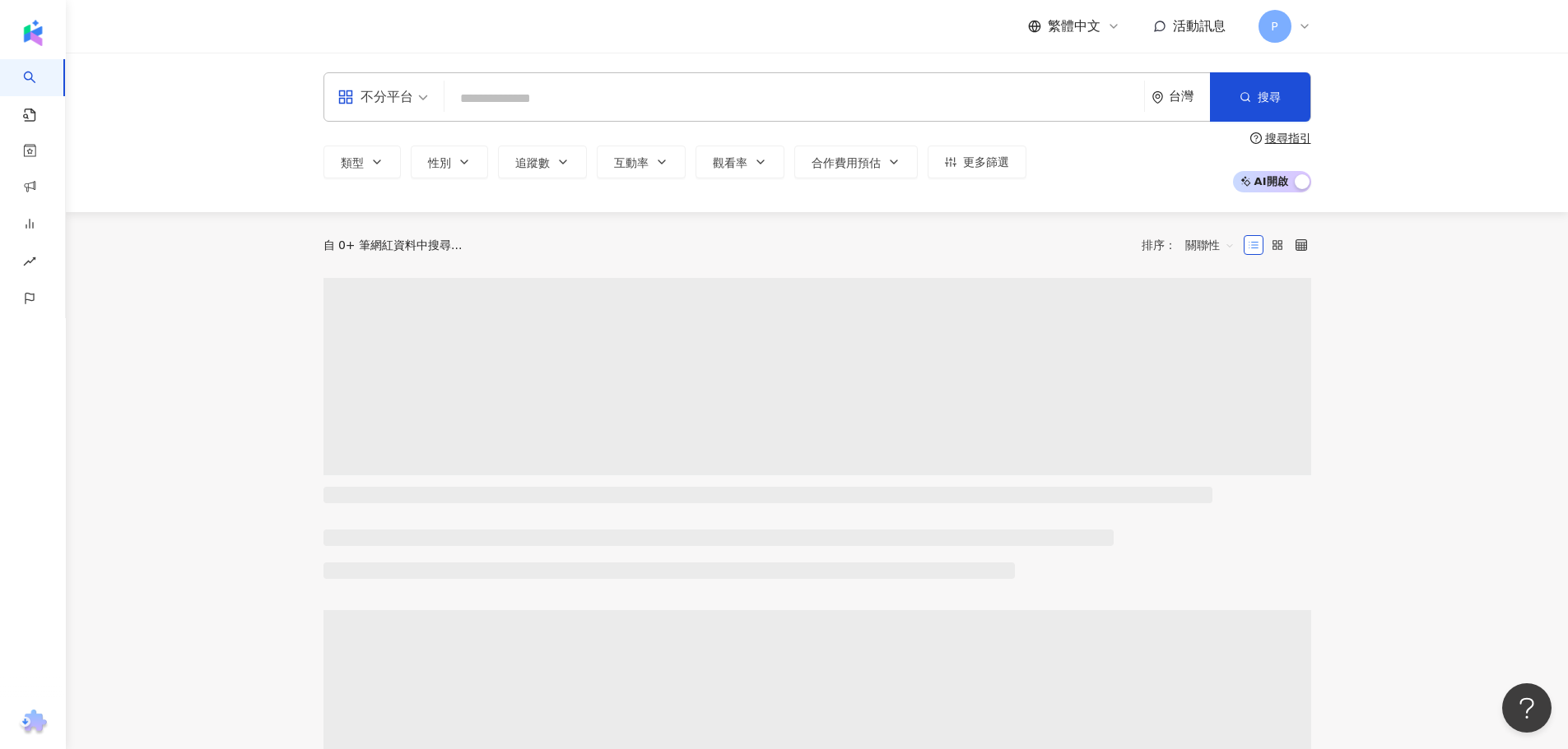
click at [745, 114] on input "search" at bounding box center [794, 98] width 686 height 31
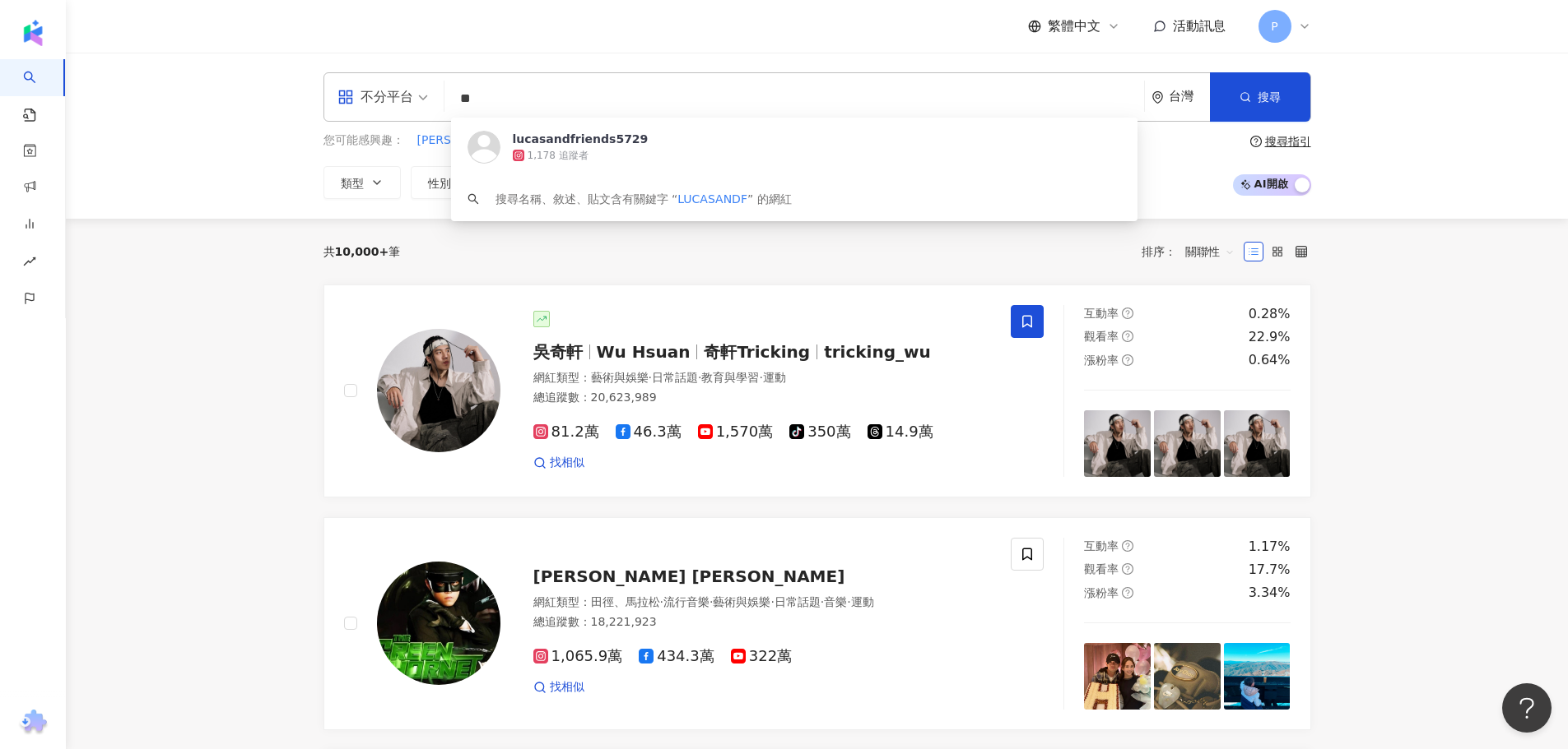
type input "*"
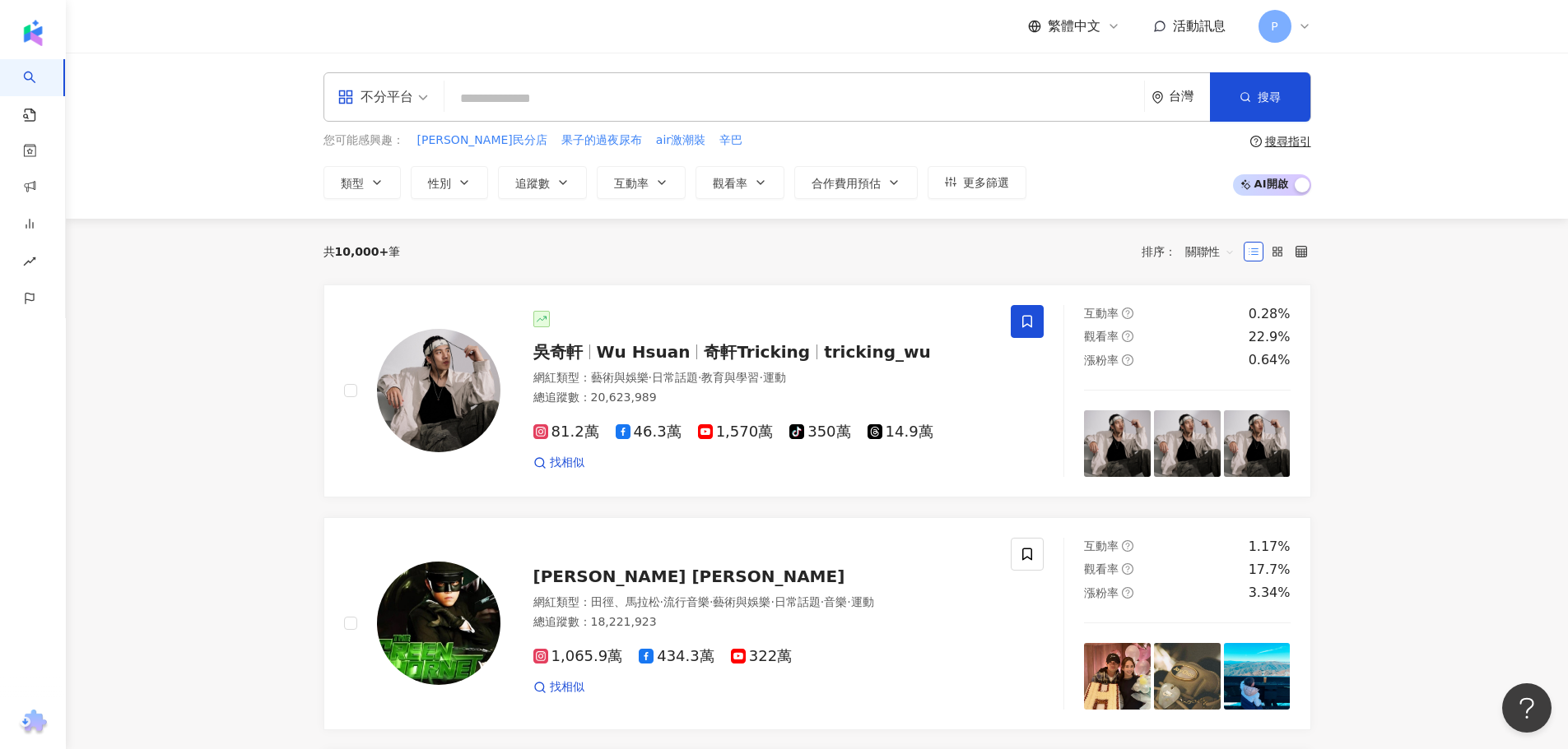
click at [696, 105] on input "search" at bounding box center [794, 98] width 686 height 31
type input "*"
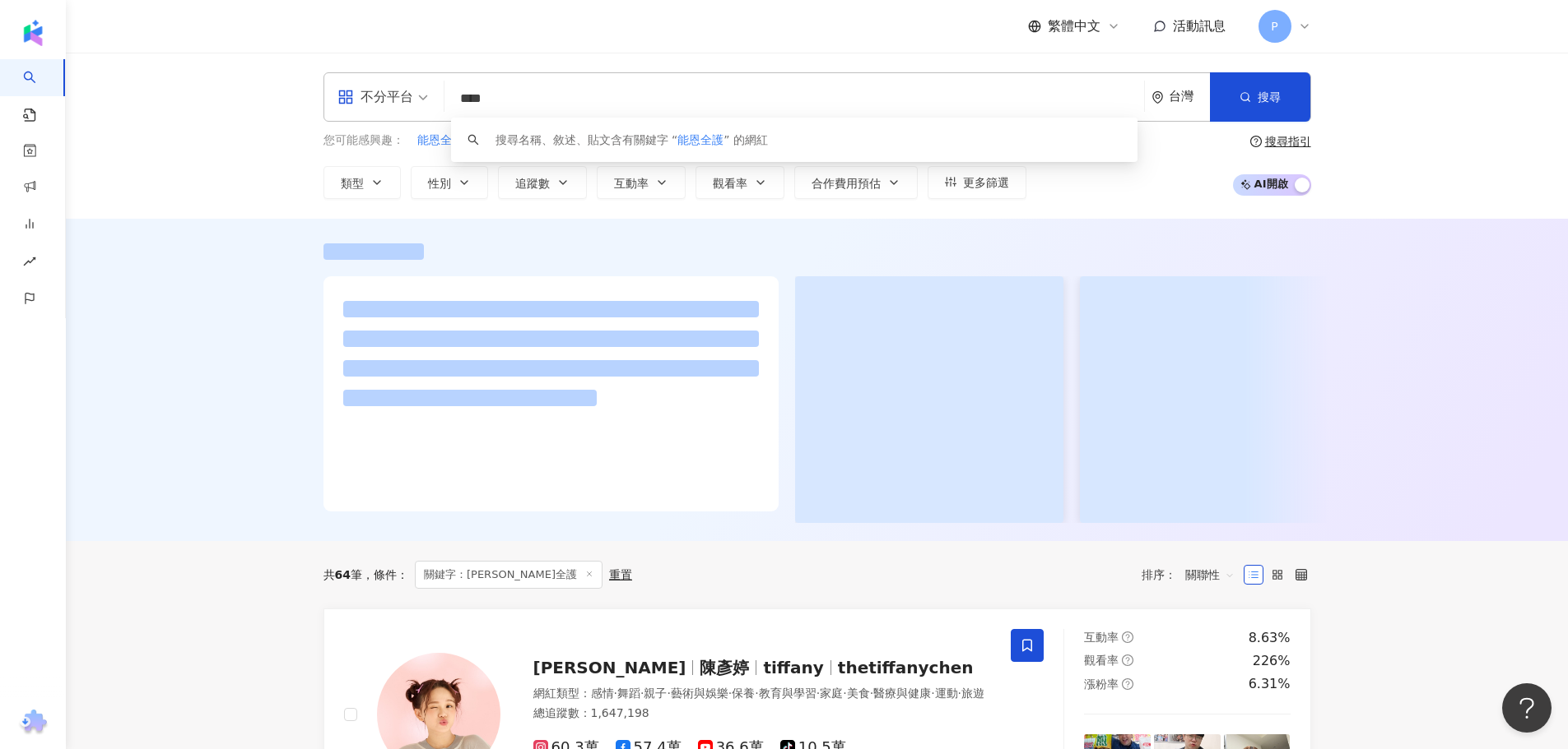
type input "****"
click at [952, 223] on div at bounding box center [817, 380] width 1502 height 322
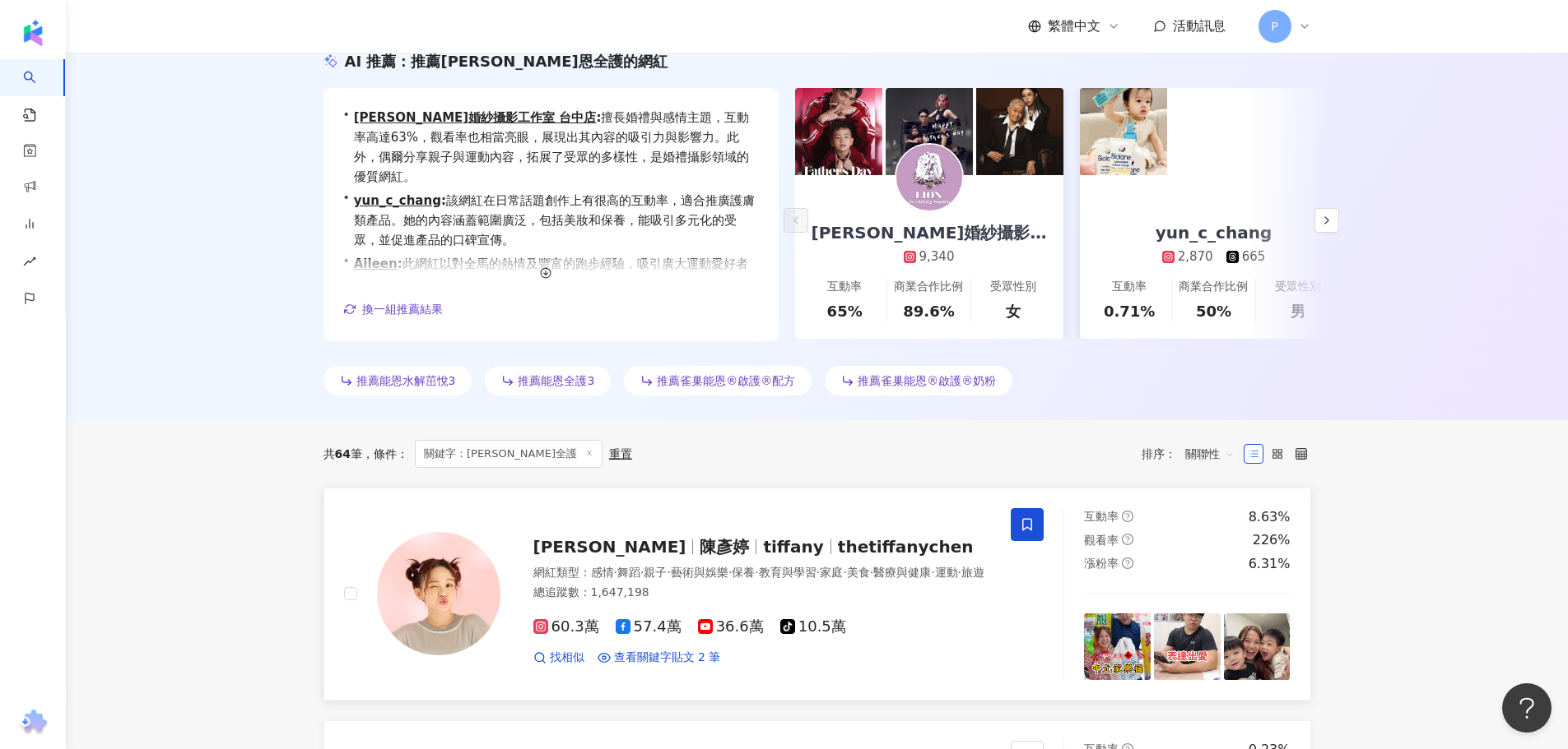
scroll to position [411, 0]
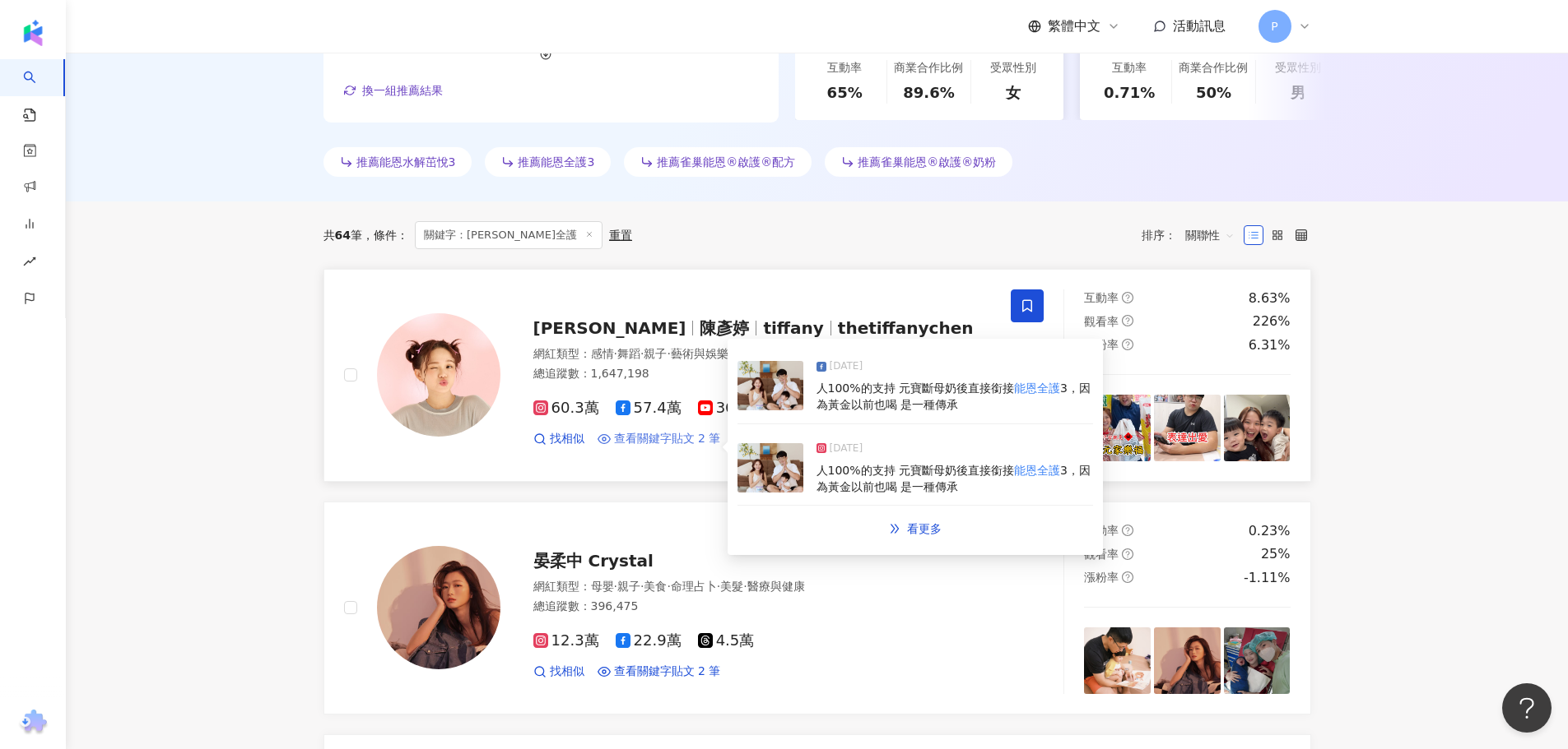
click at [667, 443] on span "查看關鍵字貼文 2 筆" at bounding box center [668, 438] width 107 height 17
click at [986, 398] on div "人100%的支持 元寶斷母奶後直接銜接 能恩全護 3，因為黃金以前也喝 是一種傳承" at bounding box center [955, 396] width 277 height 32
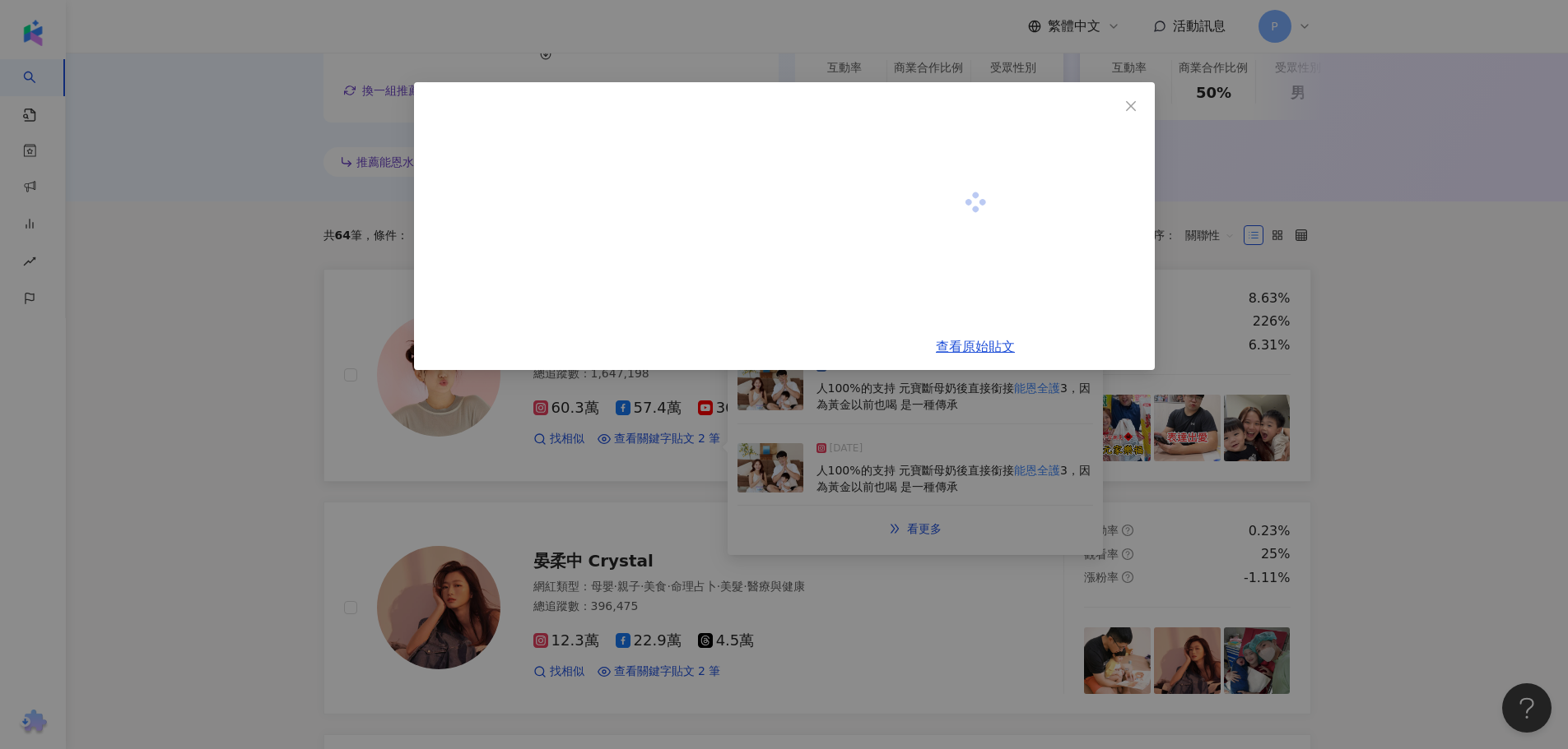
click at [964, 388] on div "查看原始貼文" at bounding box center [784, 374] width 1568 height 749
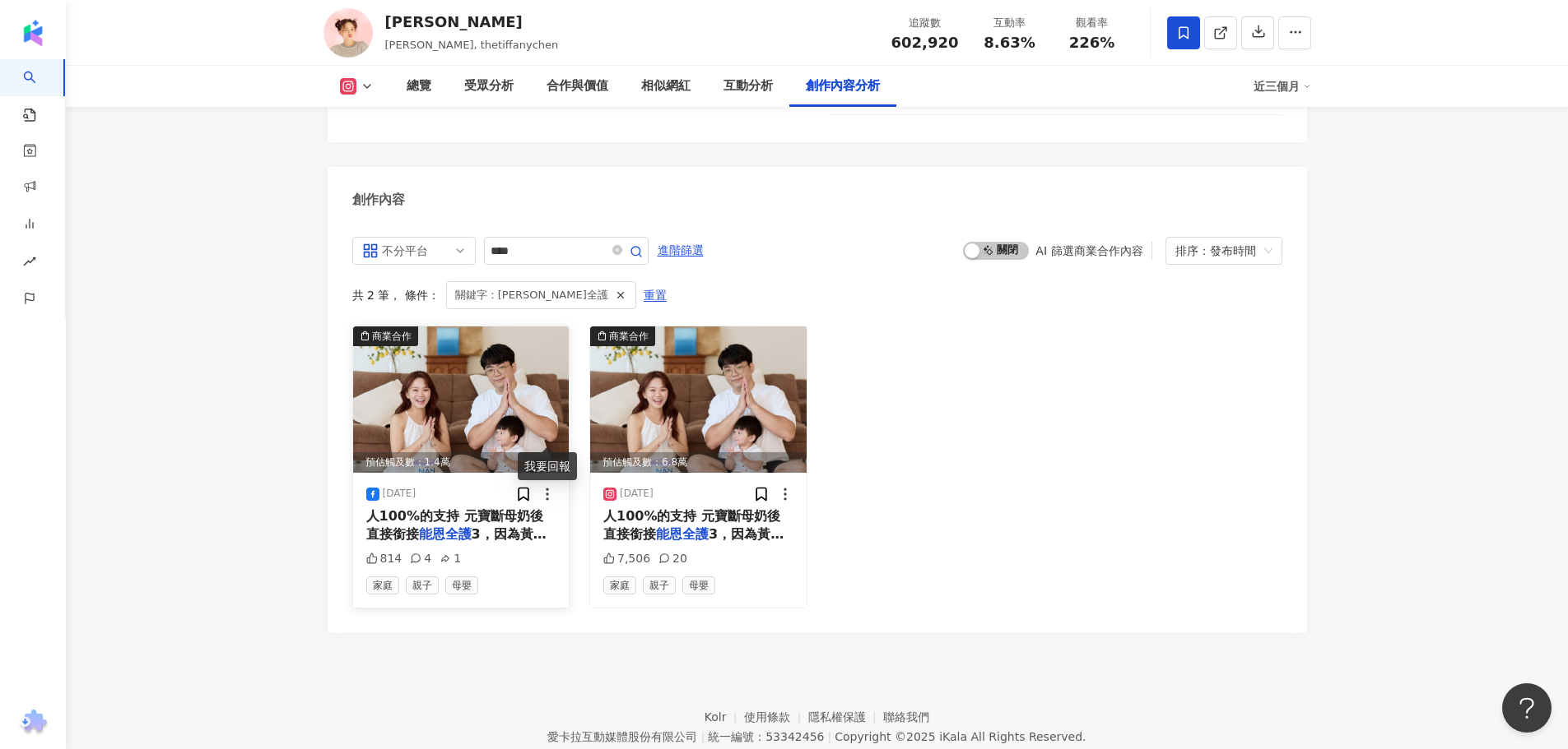
click at [543, 486] on icon at bounding box center [547, 494] width 17 height 17
click at [732, 526] on span "3，因為黃金以前也喝 是一種傳承" at bounding box center [693, 543] width 180 height 34
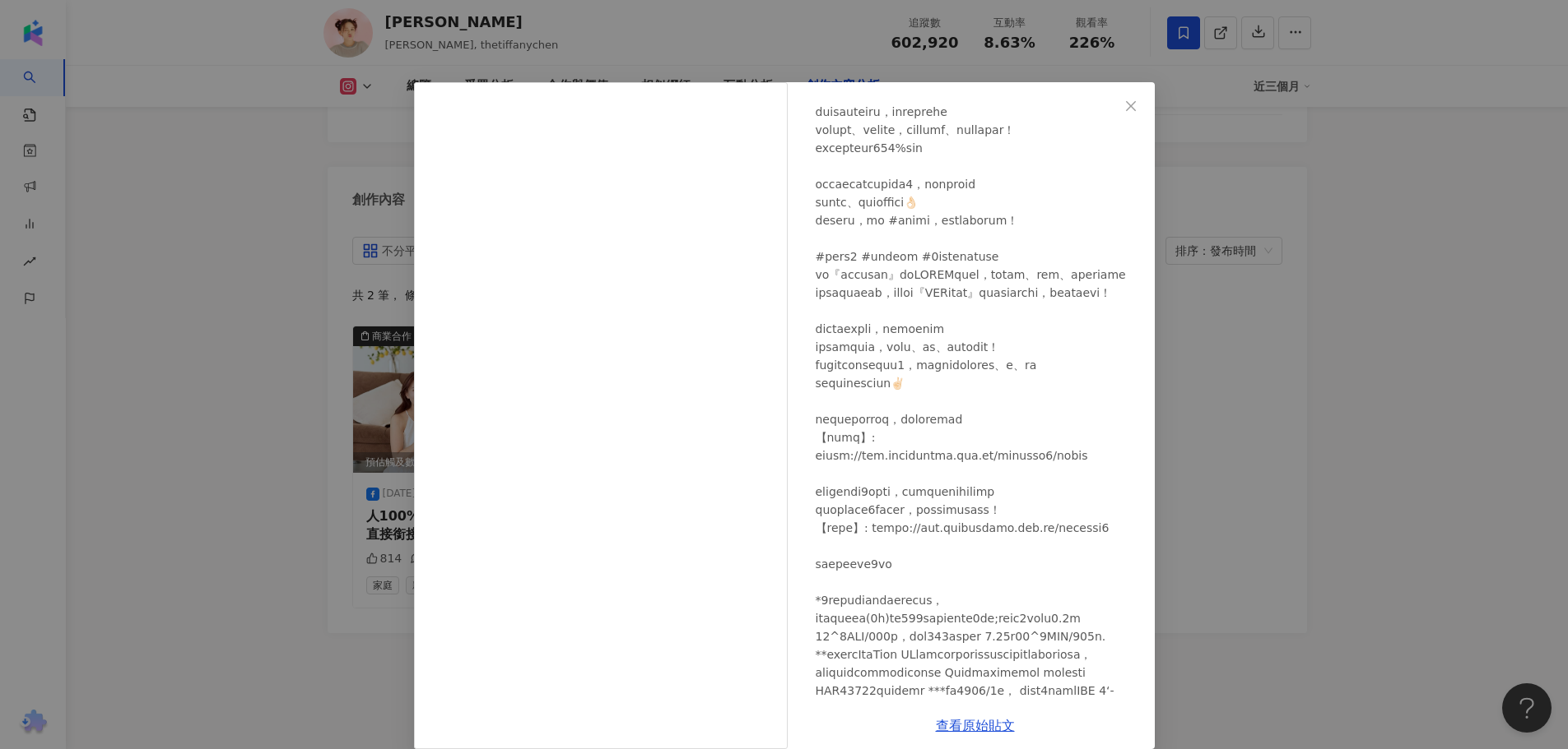
scroll to position [452, 0]
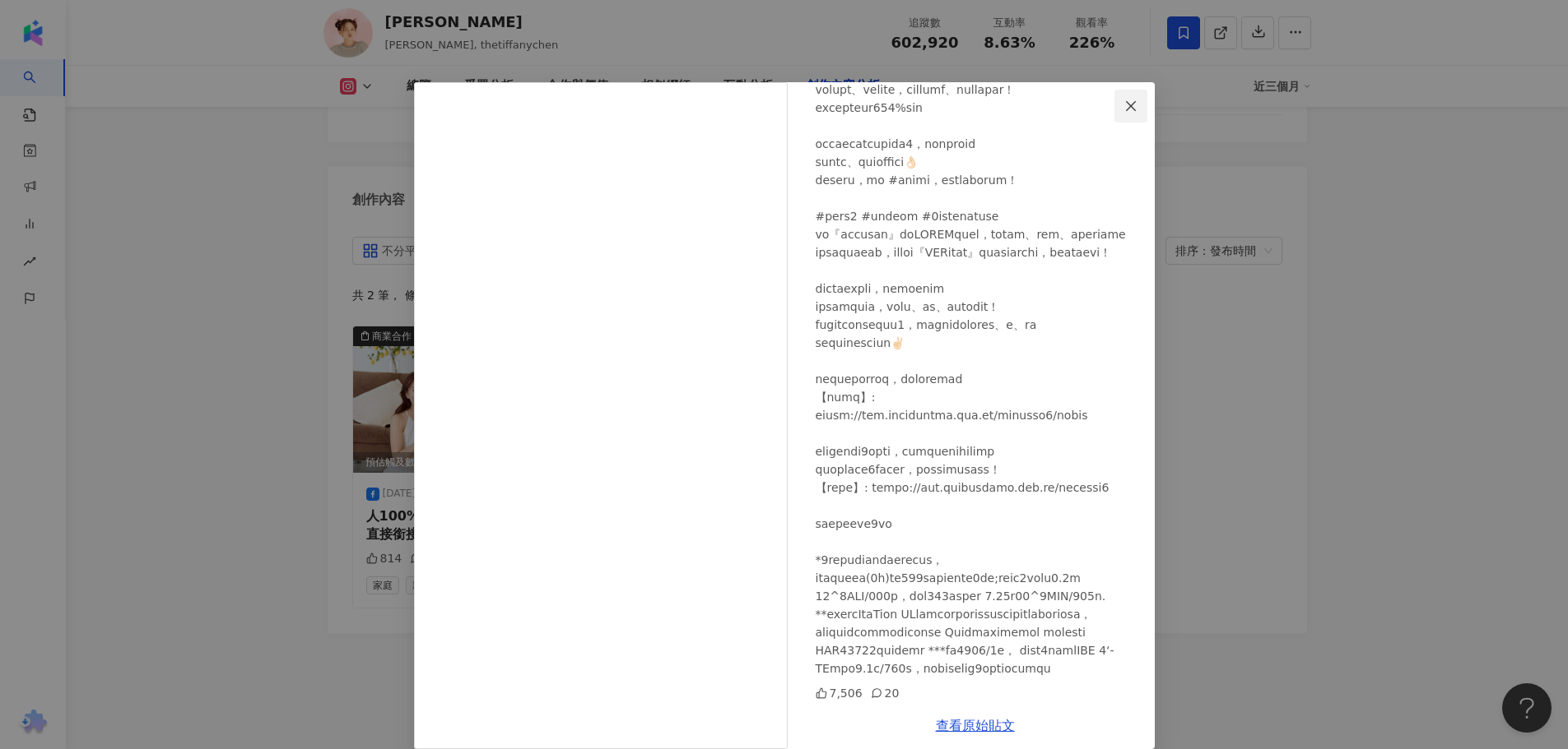
click at [1128, 100] on icon "close" at bounding box center [1130, 106] width 14 height 14
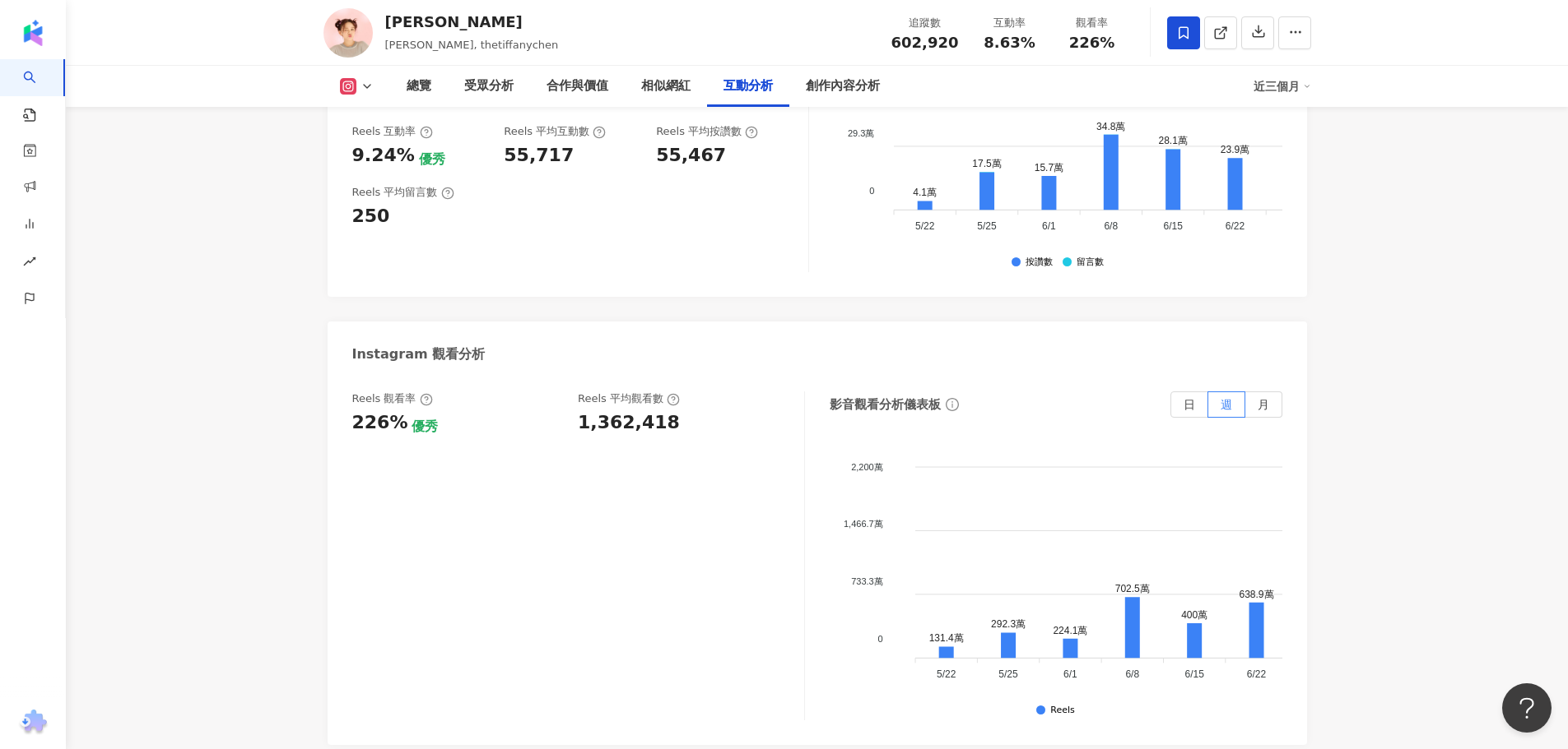
scroll to position [3446, 0]
